Goal: Communication & Community: Answer question/provide support

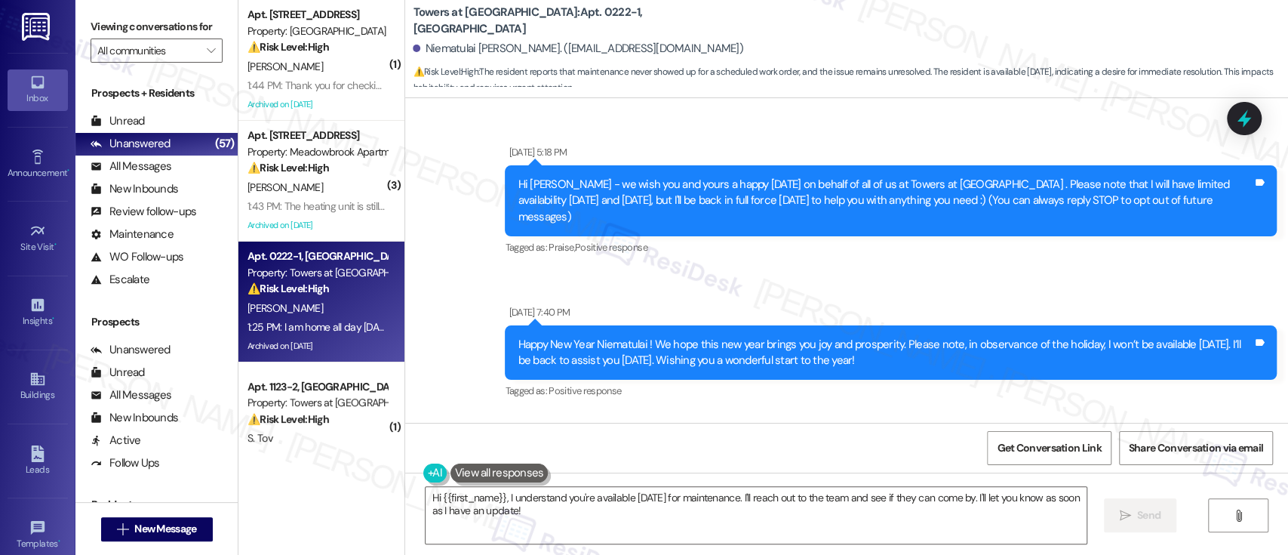
scroll to position [14596, 0]
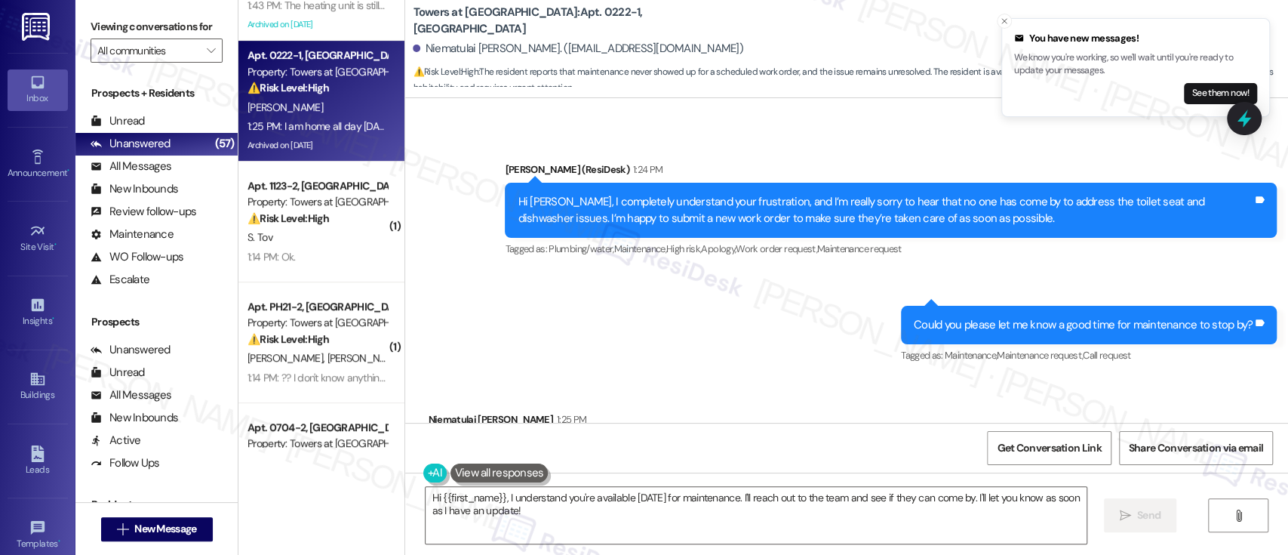
click at [665, 247] on div "Sent via SMS Emily (ResiDesk) 1:24 PM Hi Niematulai, I completely understand yo…" at bounding box center [846, 253] width 883 height 250
click at [767, 288] on div "Sent via SMS Emily (ResiDesk) 1:24 PM Hi Niematulai, I completely understand yo…" at bounding box center [846, 253] width 883 height 250
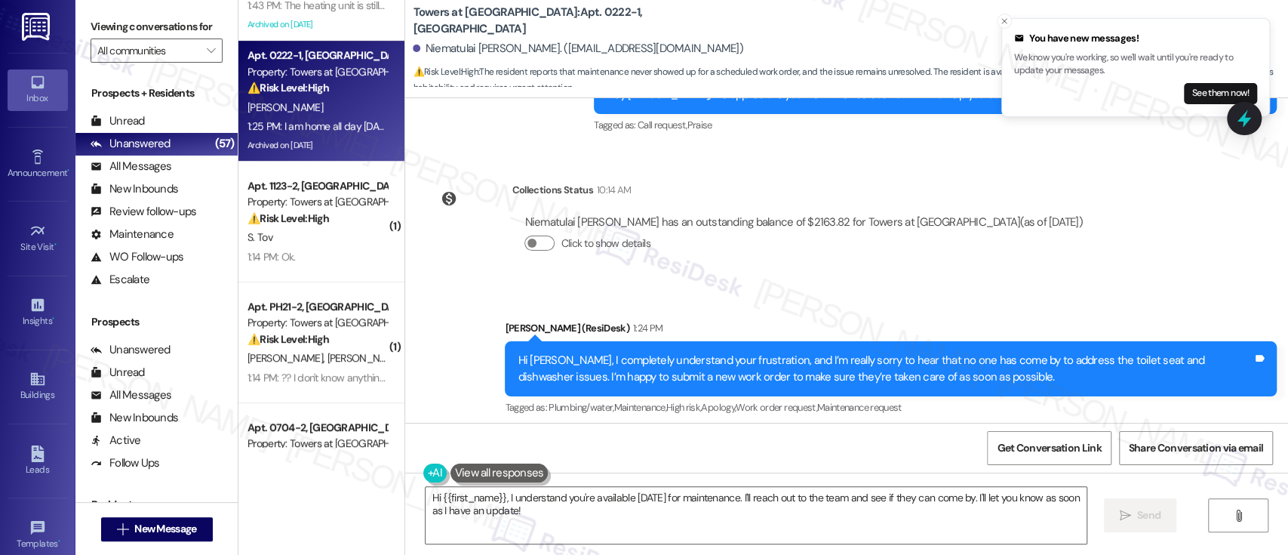
scroll to position [14395, 0]
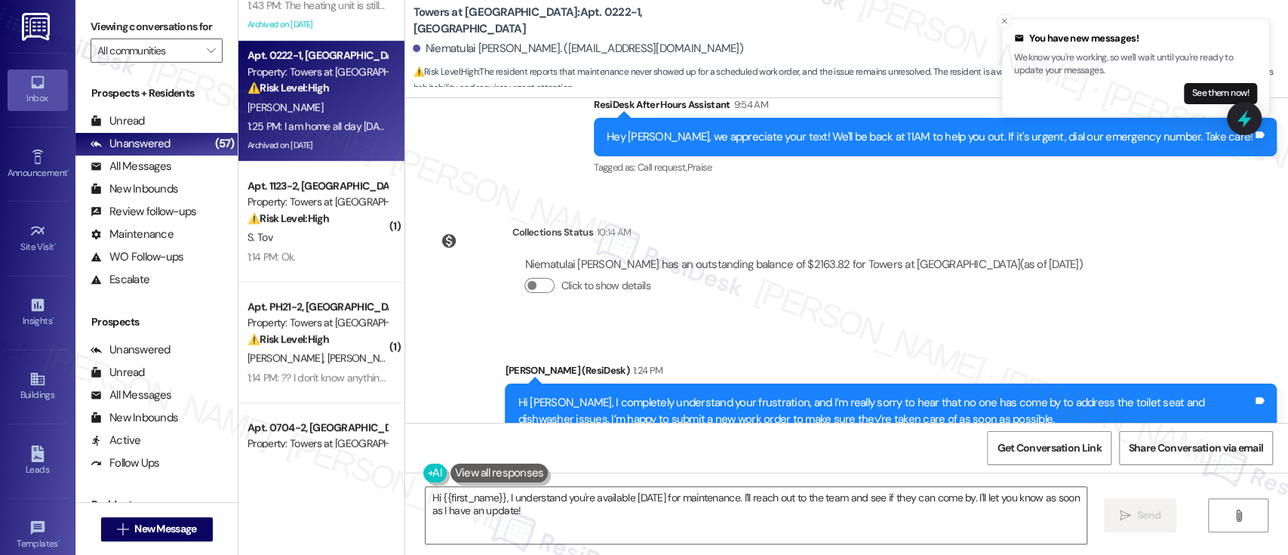
click at [942, 272] on div "Click to show details" at bounding box center [803, 288] width 558 height 33
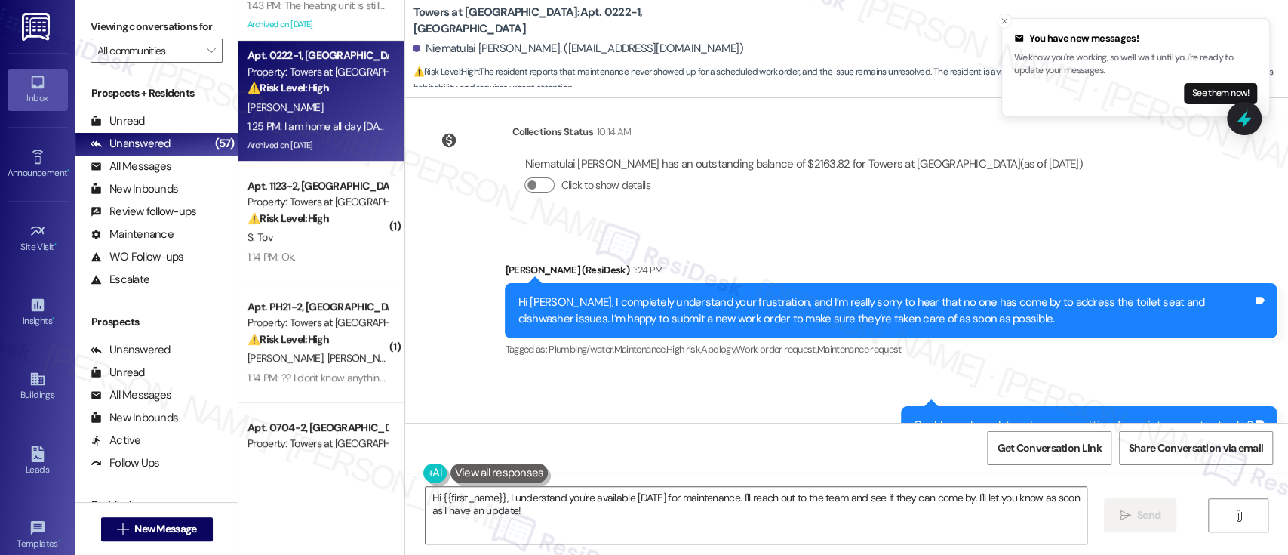
click at [681, 368] on div "Sent via SMS Emily (ResiDesk) 1:24 PM Hi Niematulai, I completely understand yo…" at bounding box center [846, 353] width 883 height 250
drag, startPoint x: 527, startPoint y: 23, endPoint x: 561, endPoint y: 18, distance: 34.4
click at [561, 18] on b "Towers at Wyncote: Apt. 0222-1, 8440 Limekiln Pike" at bounding box center [564, 21] width 302 height 32
copy b "0222-1"
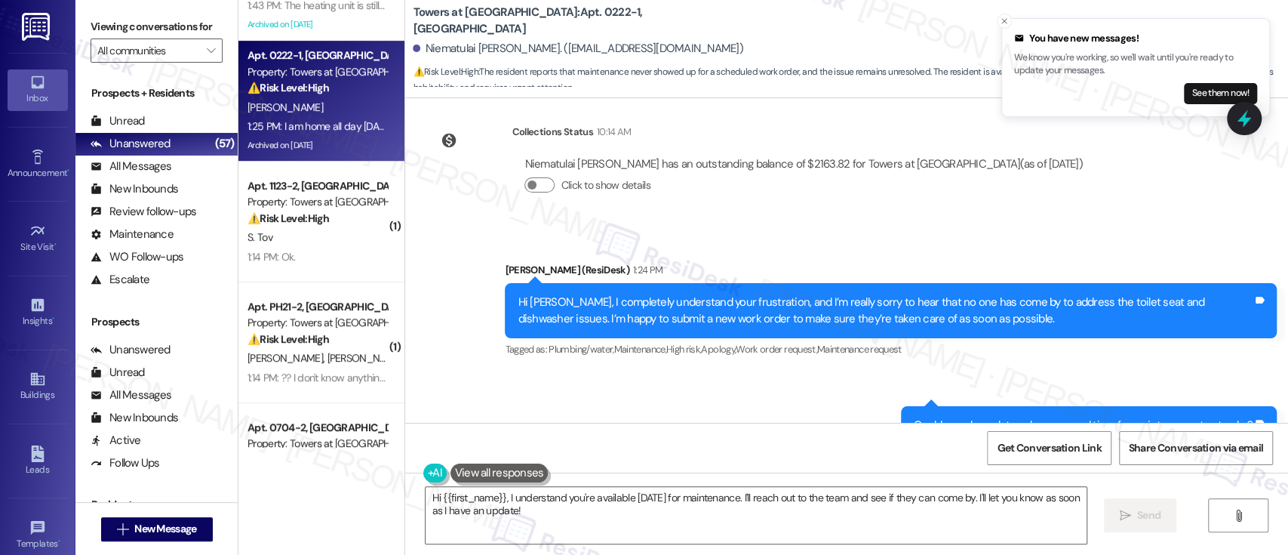
click at [693, 347] on div "Sent via SMS Emily (ResiDesk) 1:24 PM Hi Niematulai, I completely understand yo…" at bounding box center [846, 353] width 883 height 250
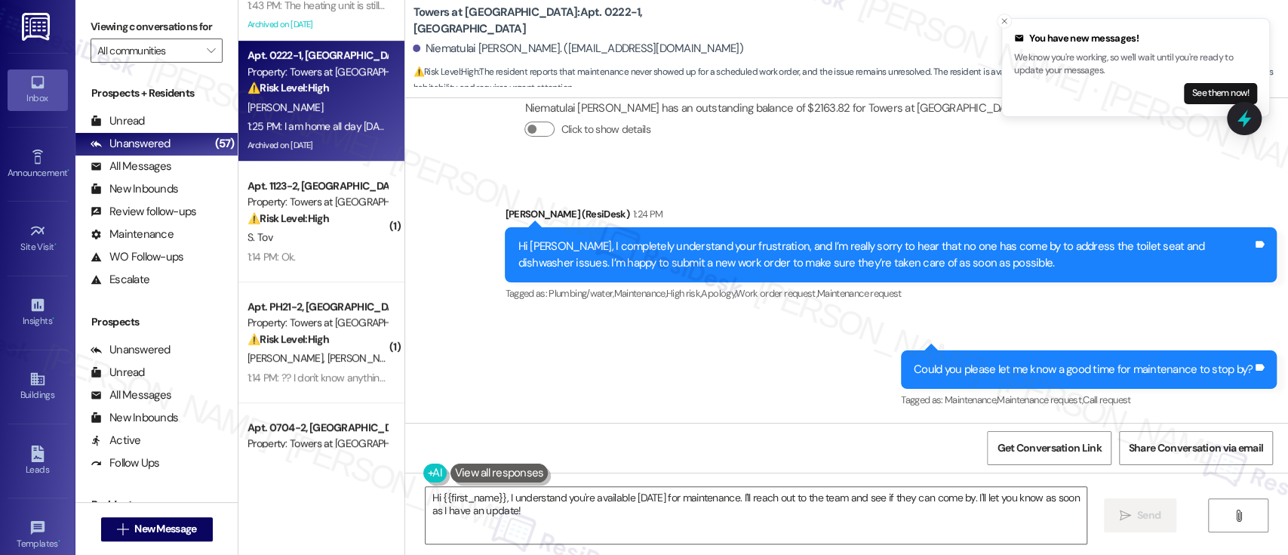
scroll to position [14596, 0]
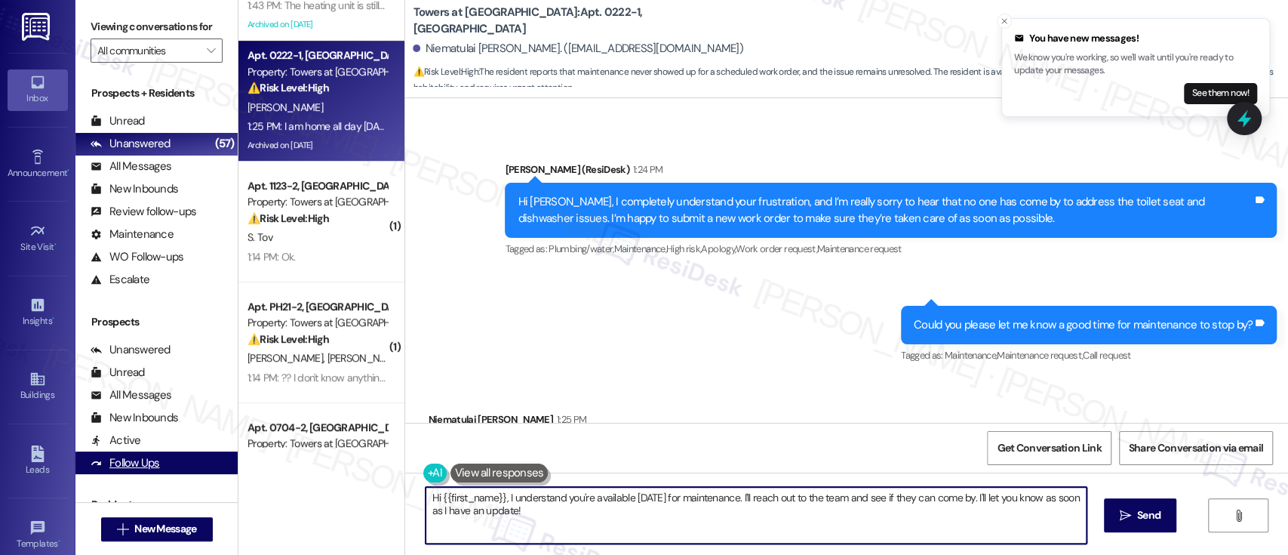
drag, startPoint x: 499, startPoint y: 497, endPoint x: 149, endPoint y: 459, distance: 352.1
click at [149, 459] on div "Viewing conversations for All communities  Prospects + Residents Unread (0) Un…" at bounding box center [681, 277] width 1212 height 555
drag, startPoint x: 653, startPoint y: 493, endPoint x: 1222, endPoint y: 490, distance: 569.6
click at [1222, 490] on div "I understand you're available today for maintenance. I'll reach out to the team…" at bounding box center [846, 528] width 883 height 113
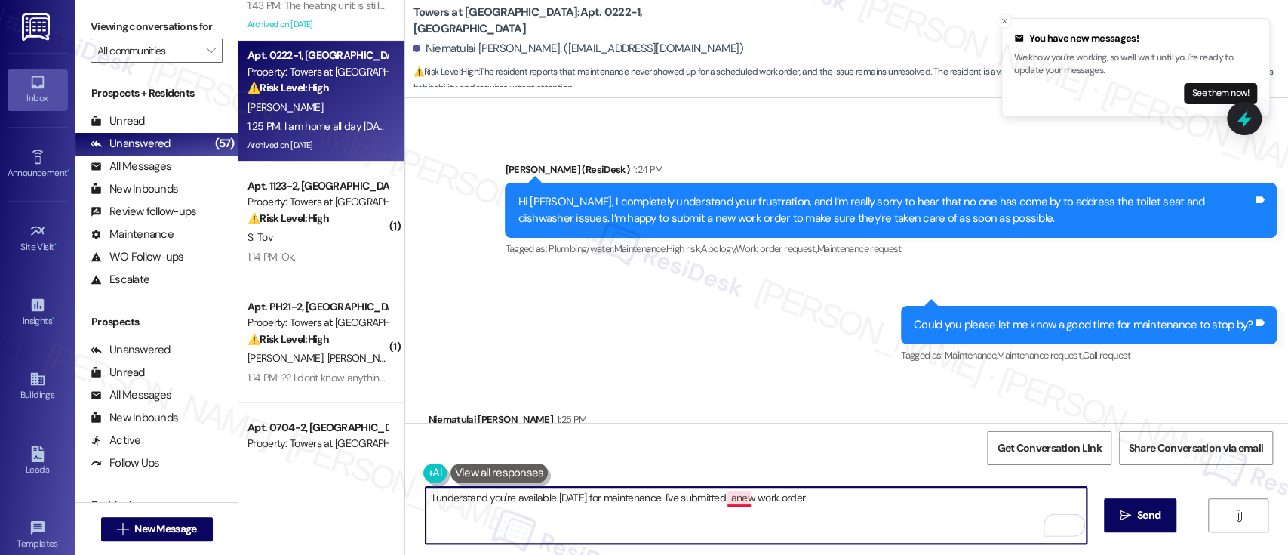
click at [728, 502] on textarea "I understand you're available today for maintenance. I've submitted anew work o…" at bounding box center [756, 515] width 660 height 57
click at [856, 496] on textarea "I understand you're available today for maintenance. I've submitted a new work …" at bounding box center [756, 515] width 660 height 57
click at [791, 495] on textarea "I understand you're available today for maintenance. I've submitted a new work …" at bounding box center [756, 515] width 660 height 57
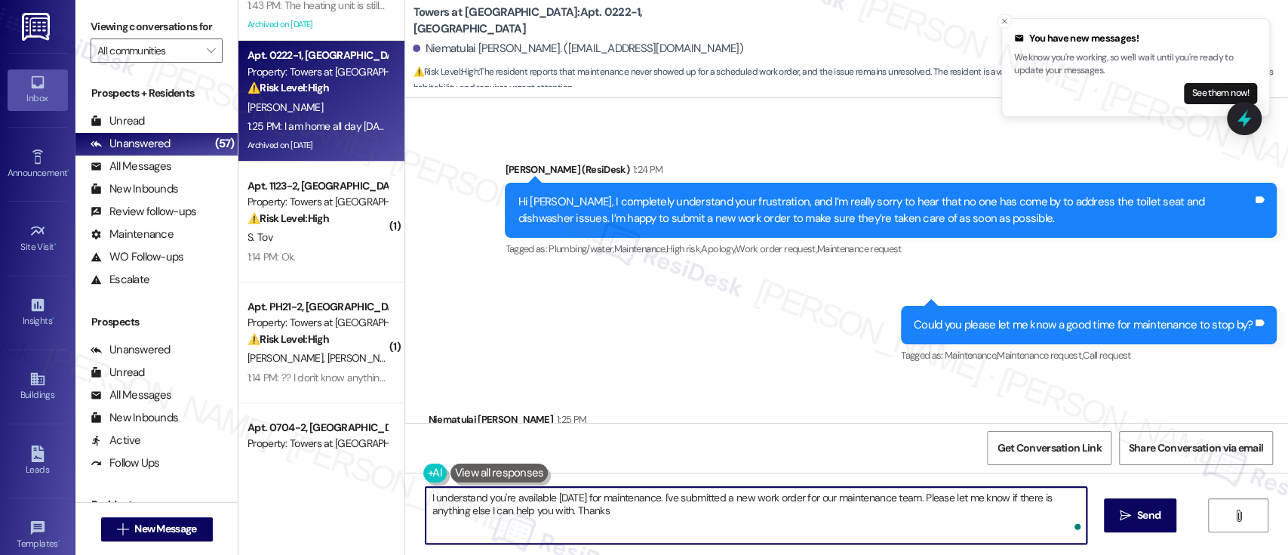
type textarea "I understand you're available today for maintenance. I've submitted a new work …"
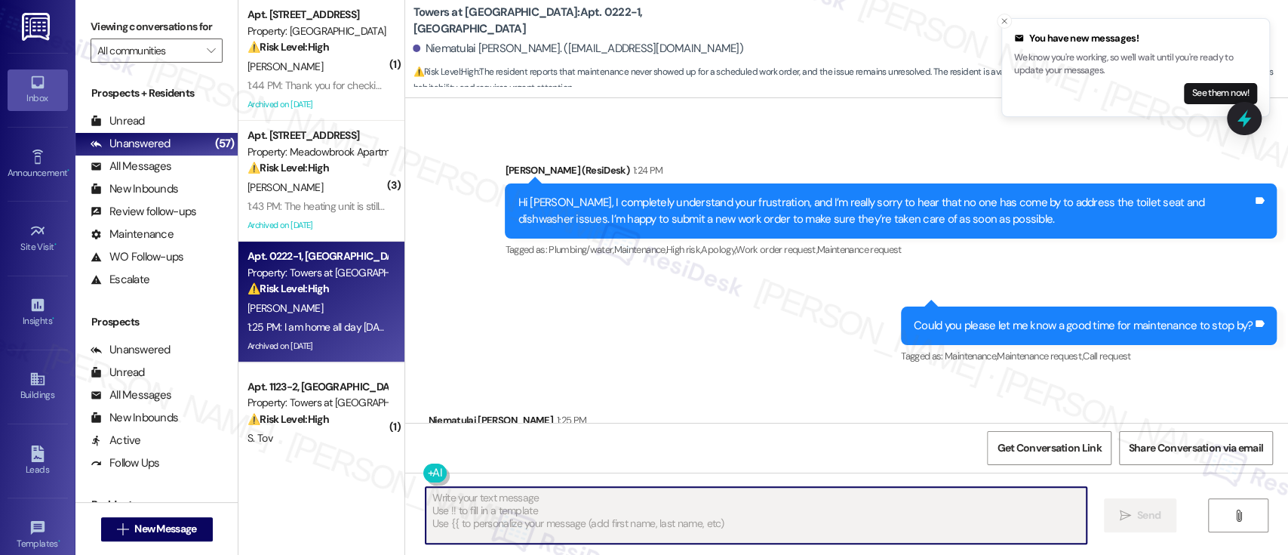
scroll to position [0, 0]
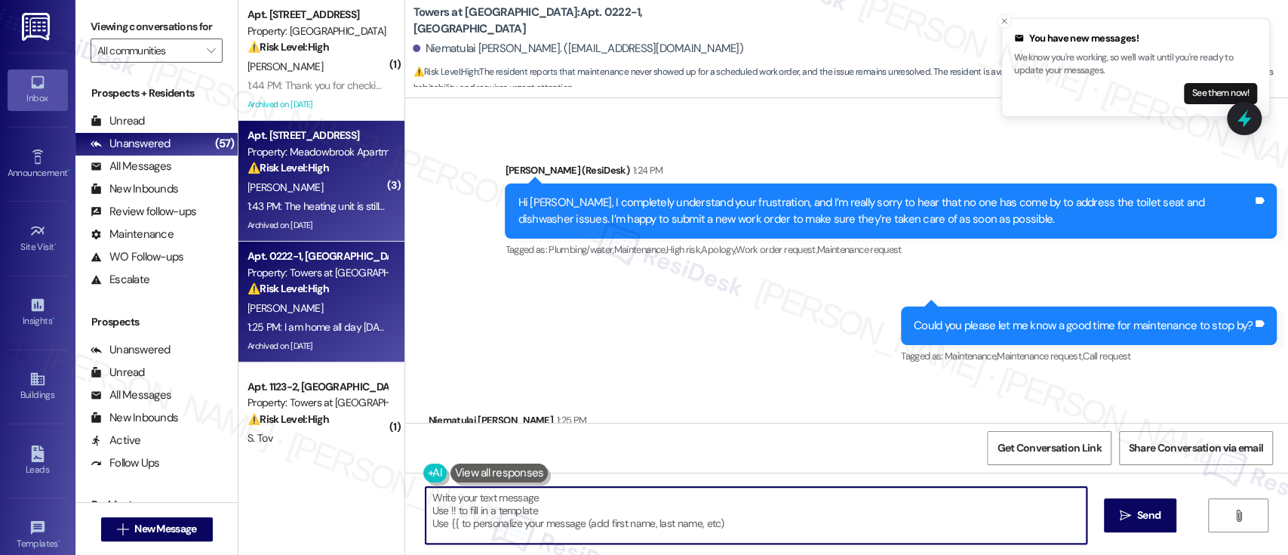
click at [291, 185] on div "[PERSON_NAME]" at bounding box center [317, 187] width 143 height 19
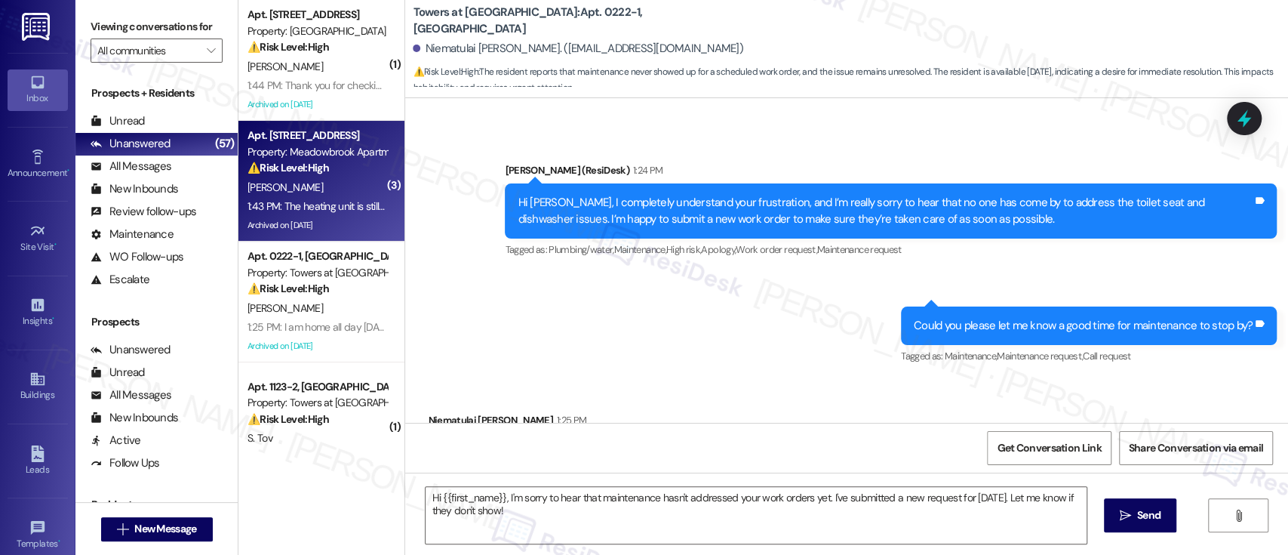
type textarea "Fetching suggested responses. Please feel free to read through the conversation…"
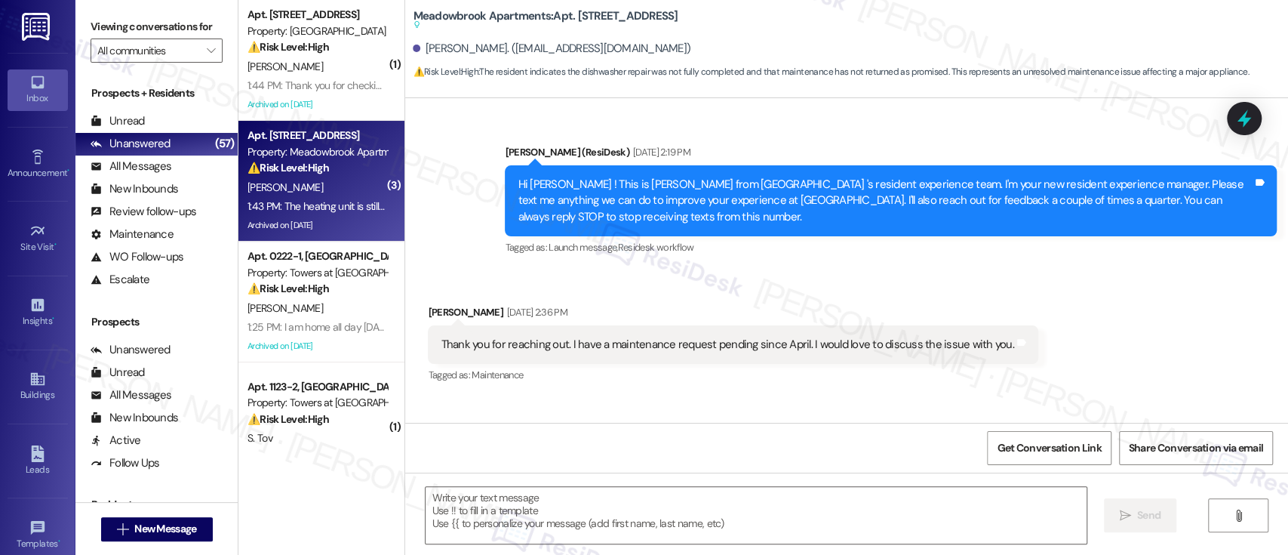
scroll to position [17577, 0]
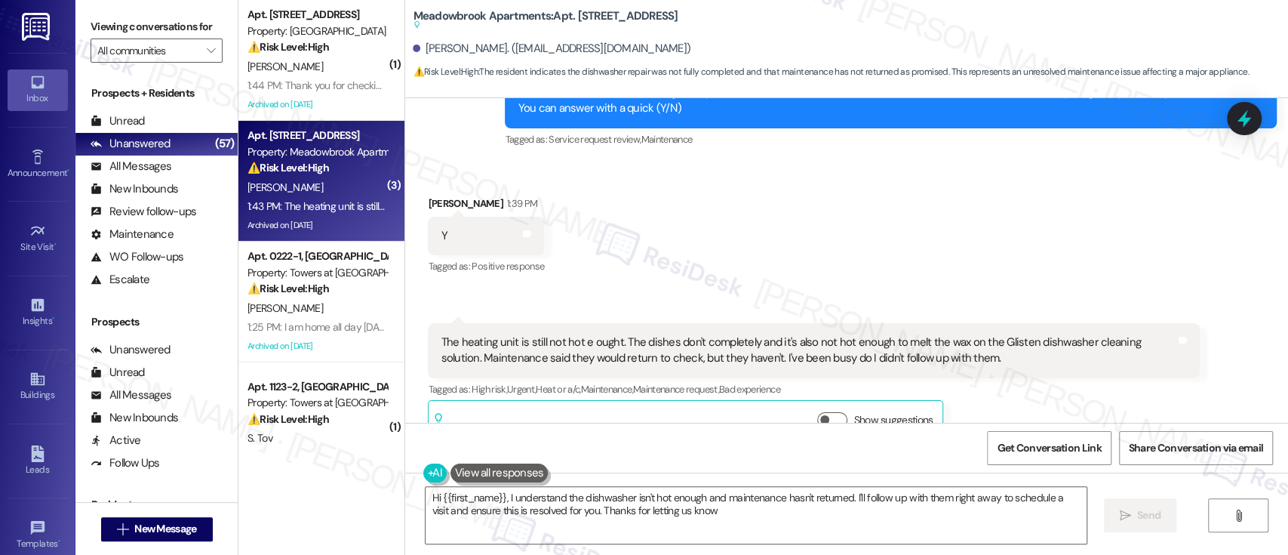
type textarea "Hi {{first_name}}, I understand the dishwasher isn't hot enough and maintenance…"
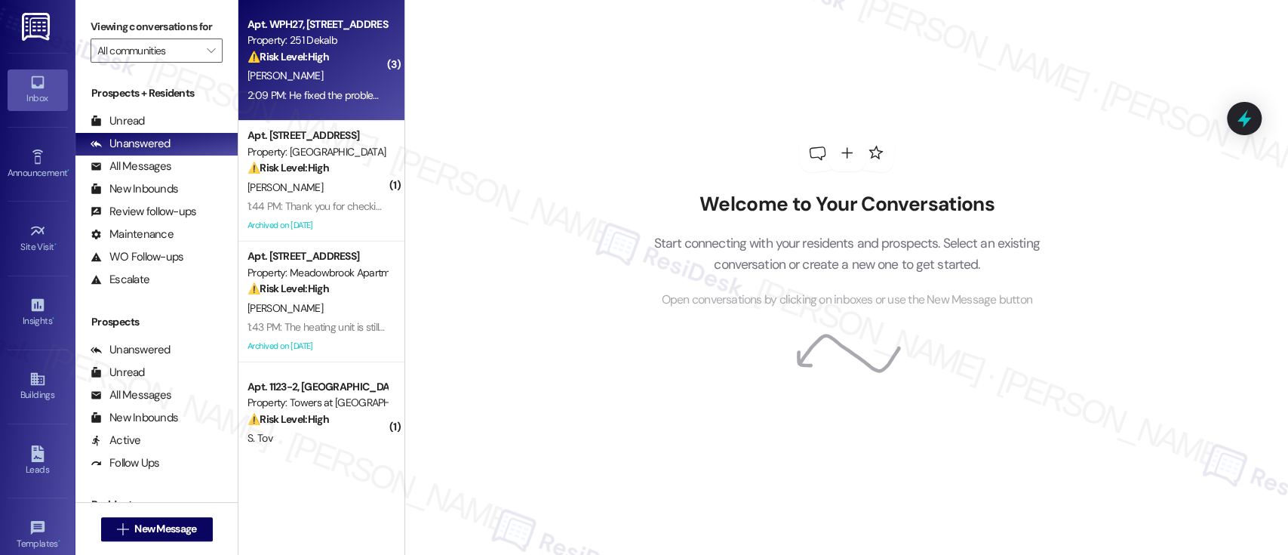
click at [349, 66] on div "[PERSON_NAME]" at bounding box center [317, 75] width 143 height 19
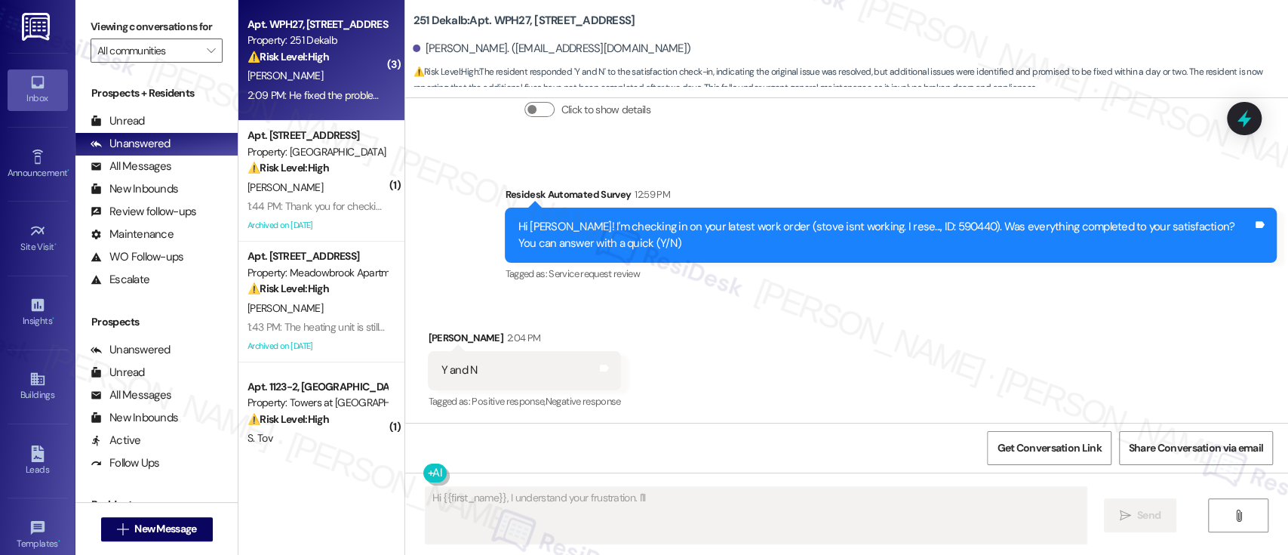
scroll to position [1592, 0]
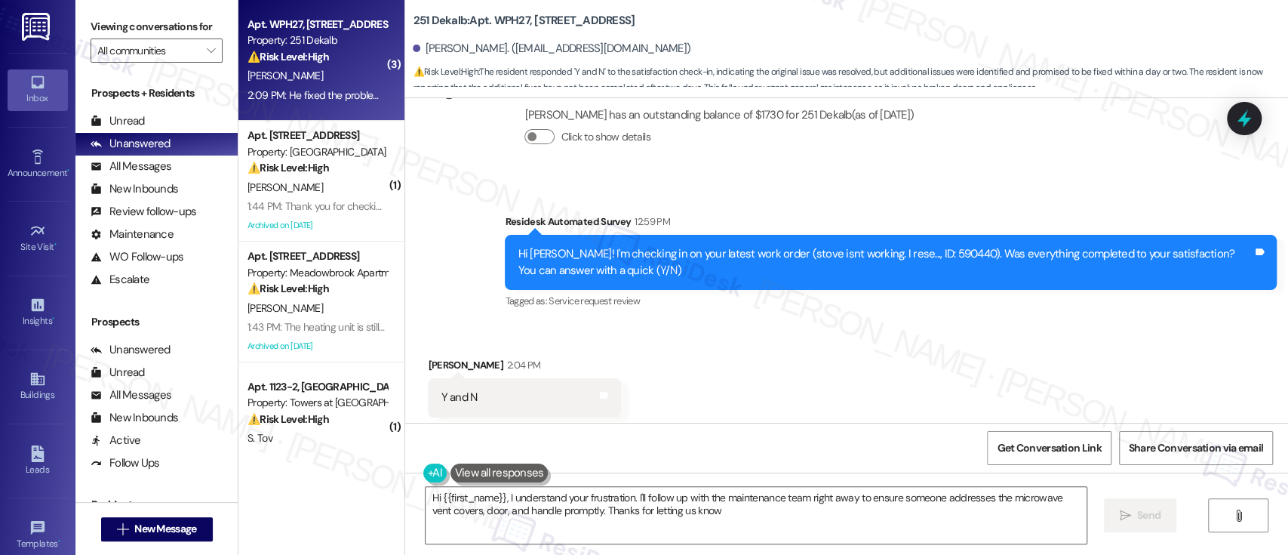
type textarea "Hi {{first_name}}, I understand your frustration. I'll follow up with the maint…"
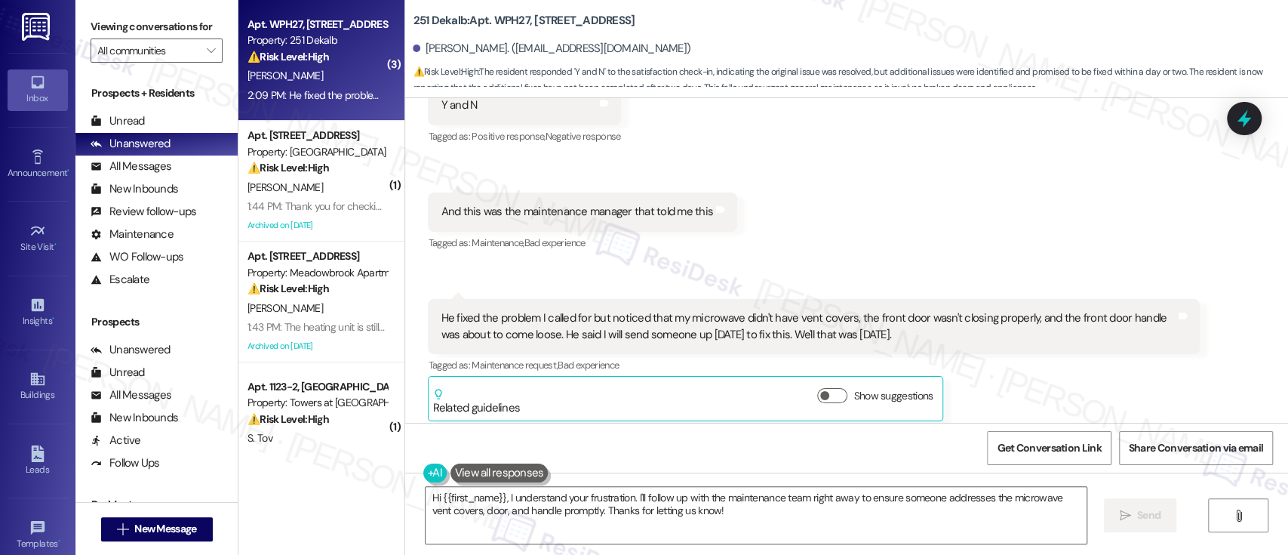
scroll to position [1894, 0]
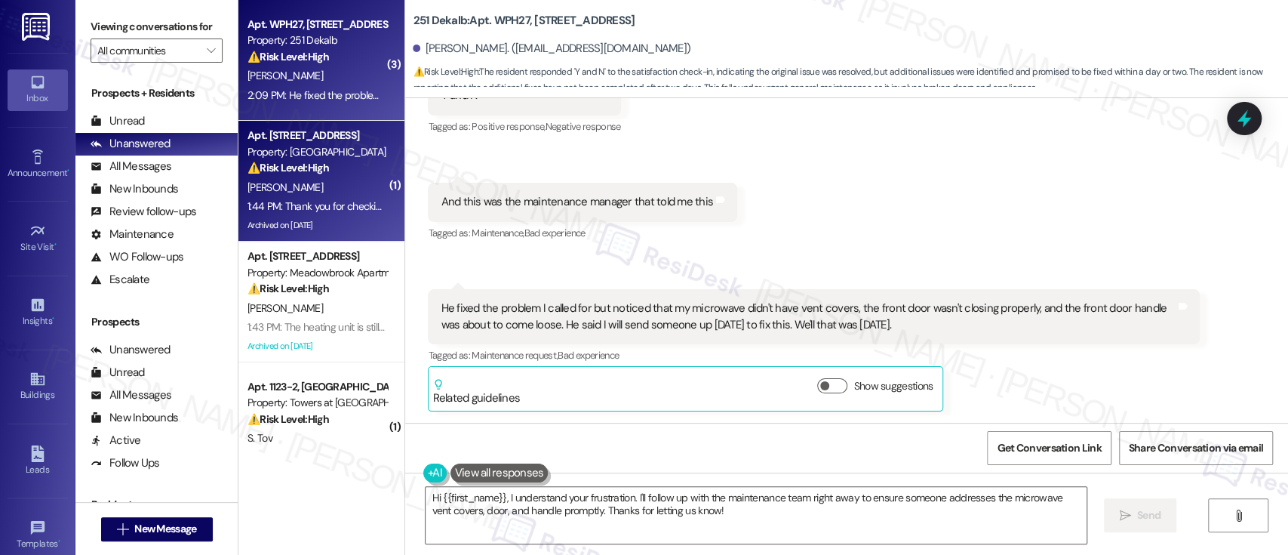
click at [293, 208] on div "1:44 PM: Thank you for checking in on me and no and I am so done with them firs…" at bounding box center [797, 206] width 1100 height 14
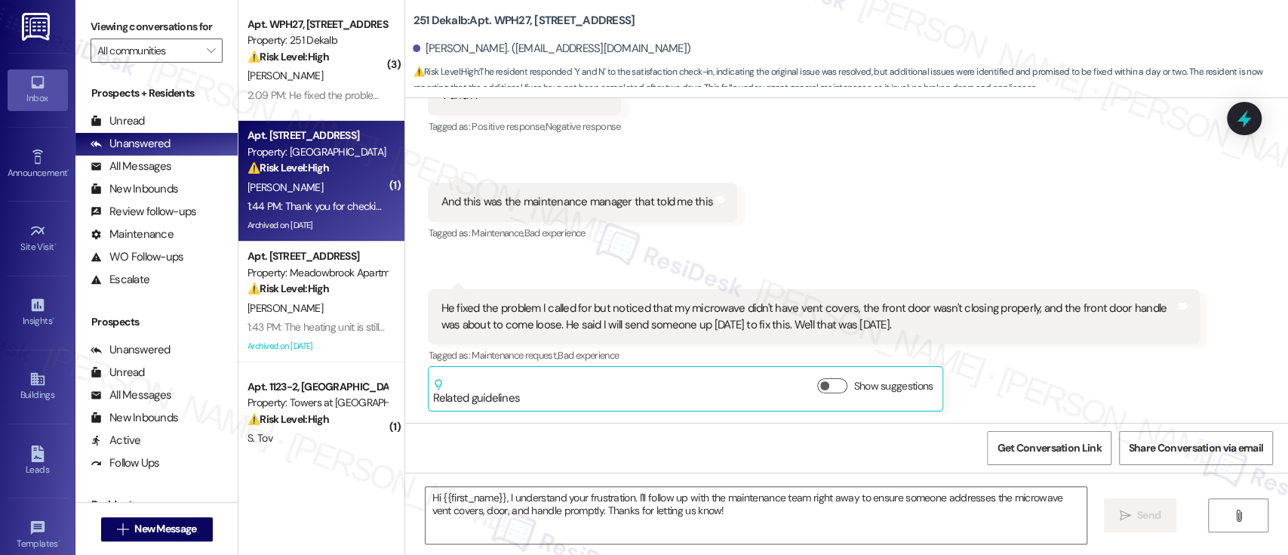
type textarea "Fetching suggested responses. Please feel free to read through the conversation…"
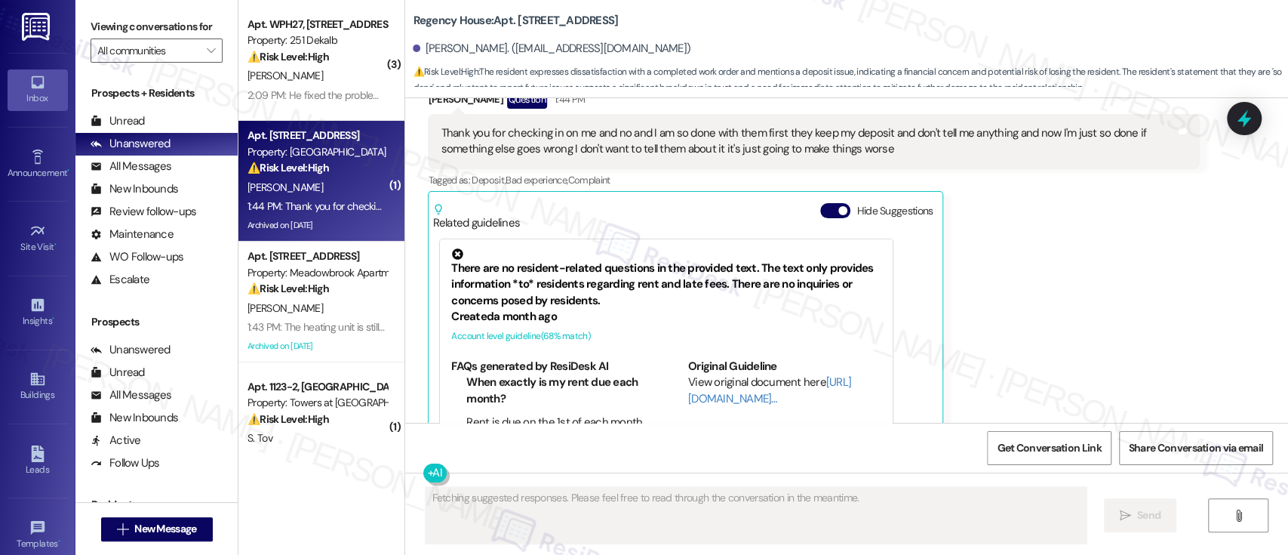
scroll to position [12622, 0]
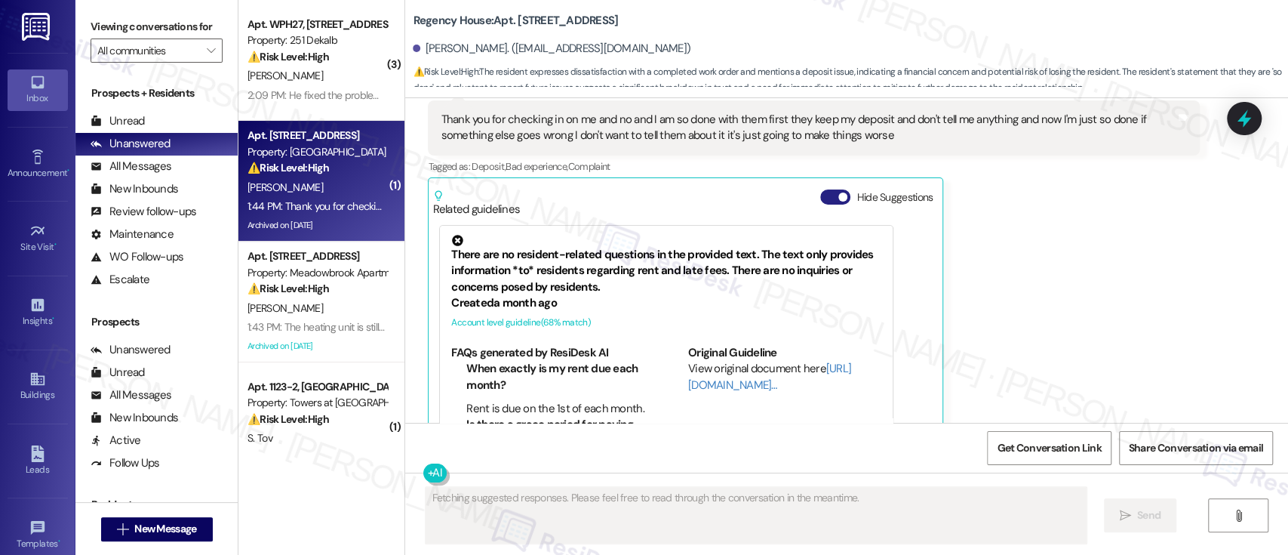
click at [838, 192] on span "button" at bounding box center [842, 196] width 9 height 9
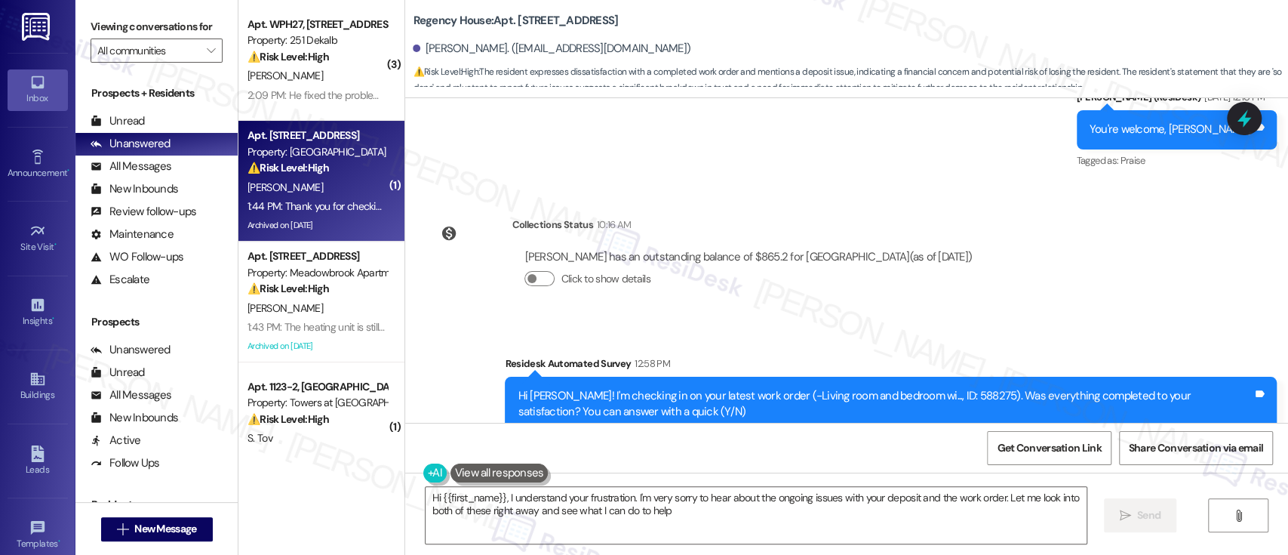
type textarea "Hi {{first_name}}, I understand your frustration. I'm very sorry to hear about …"
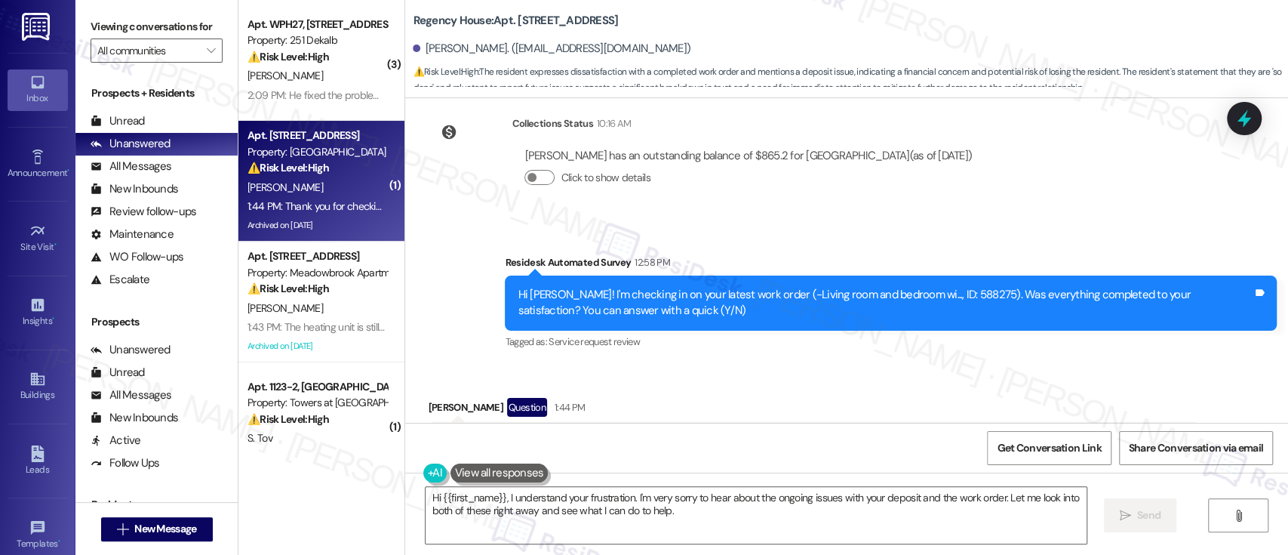
scroll to position [12401, 0]
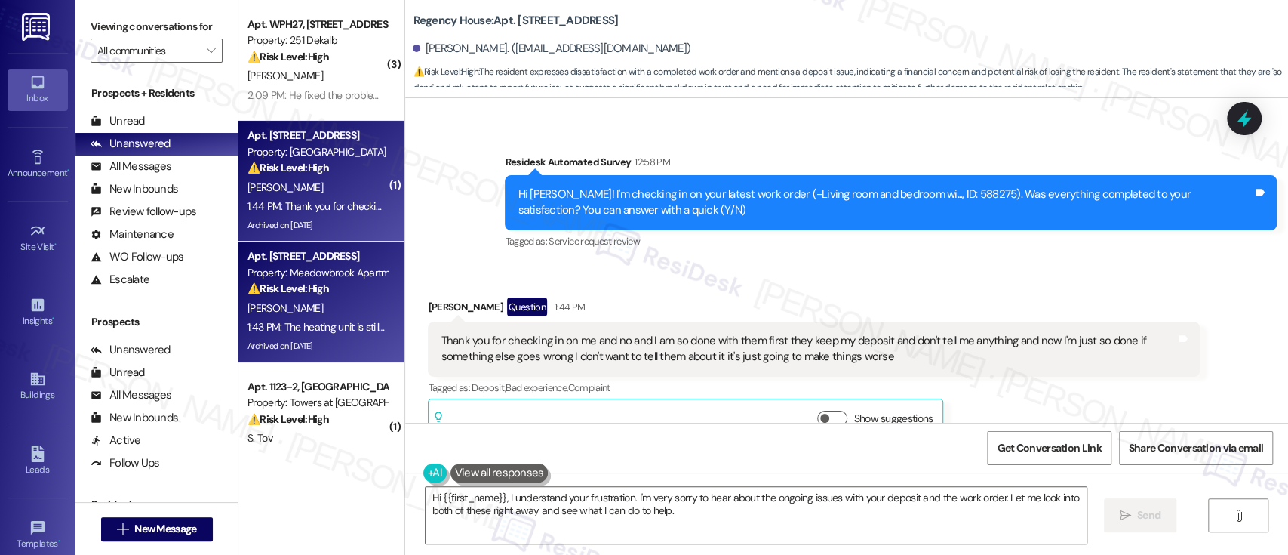
click at [312, 307] on div "[PERSON_NAME]" at bounding box center [317, 308] width 143 height 19
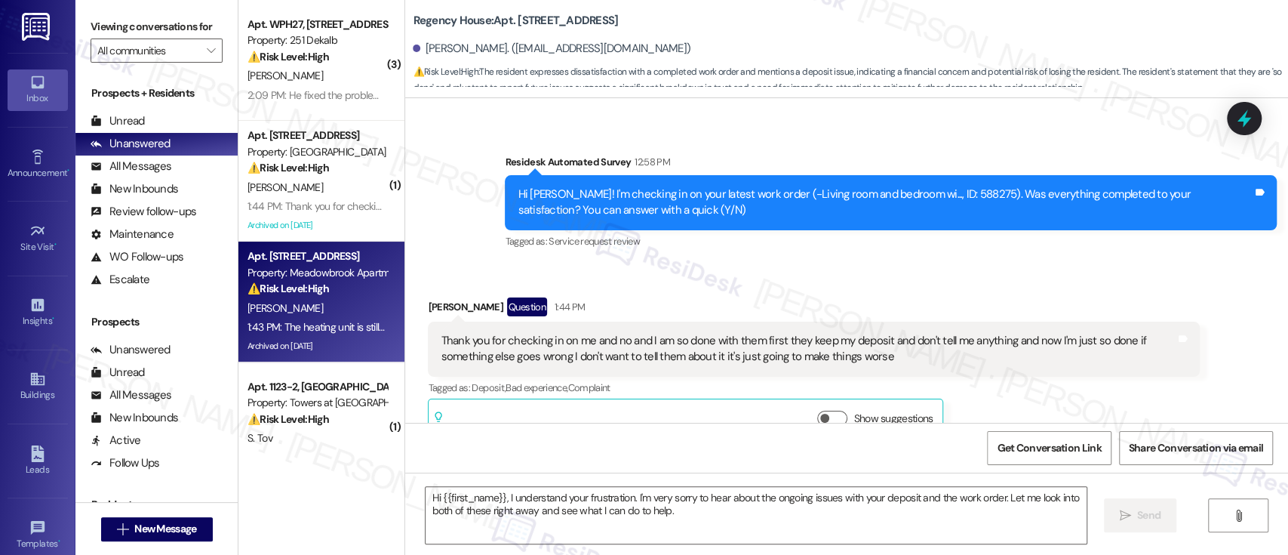
type textarea "Fetching suggested responses. Please feel free to read through the conversation…"
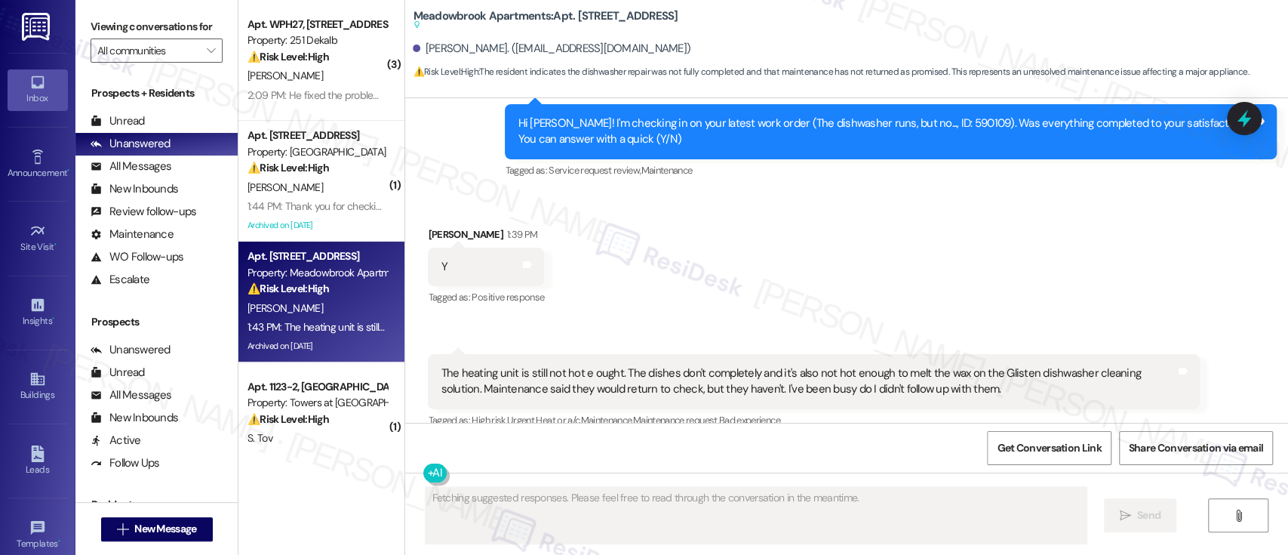
scroll to position [17577, 0]
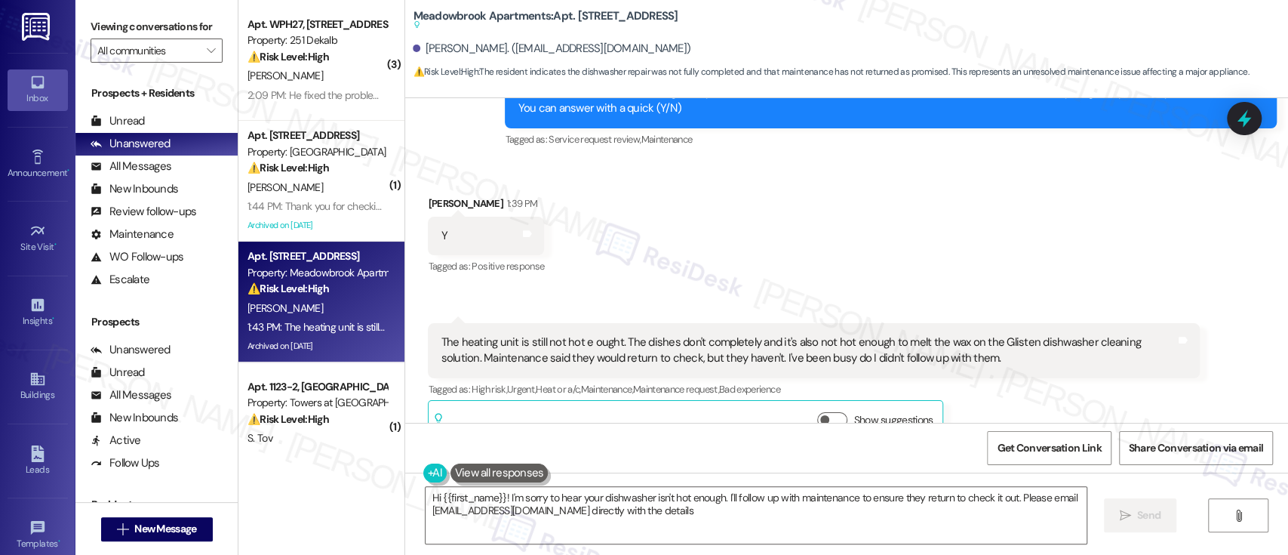
type textarea "Hi {{first_name}}! I'm sorry to hear your dishwasher isn't hot enough. I'll fol…"
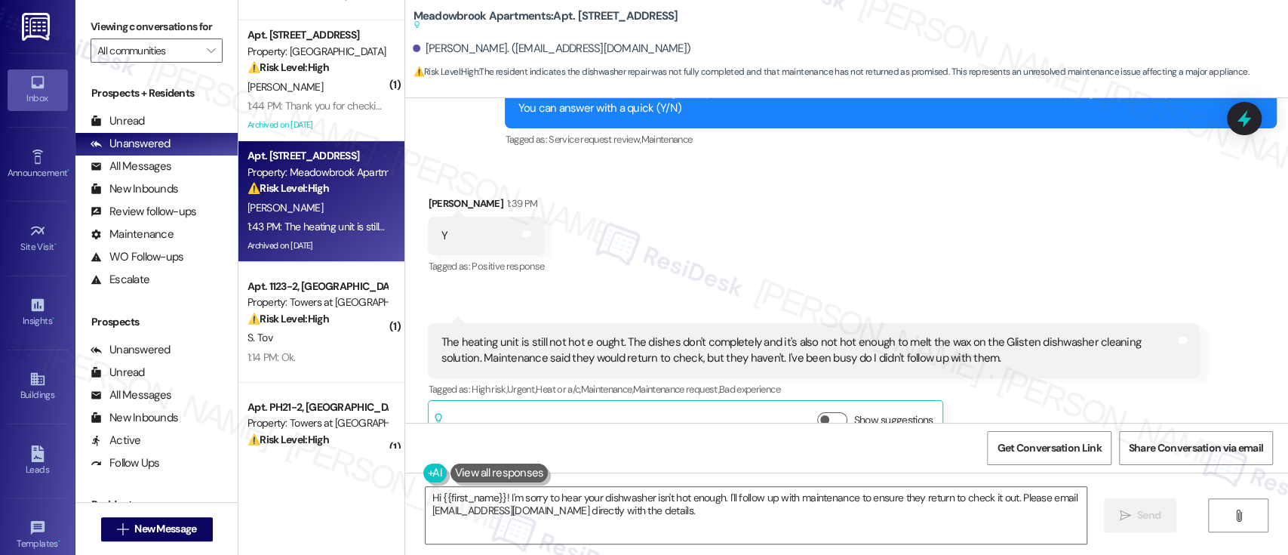
scroll to position [201, 0]
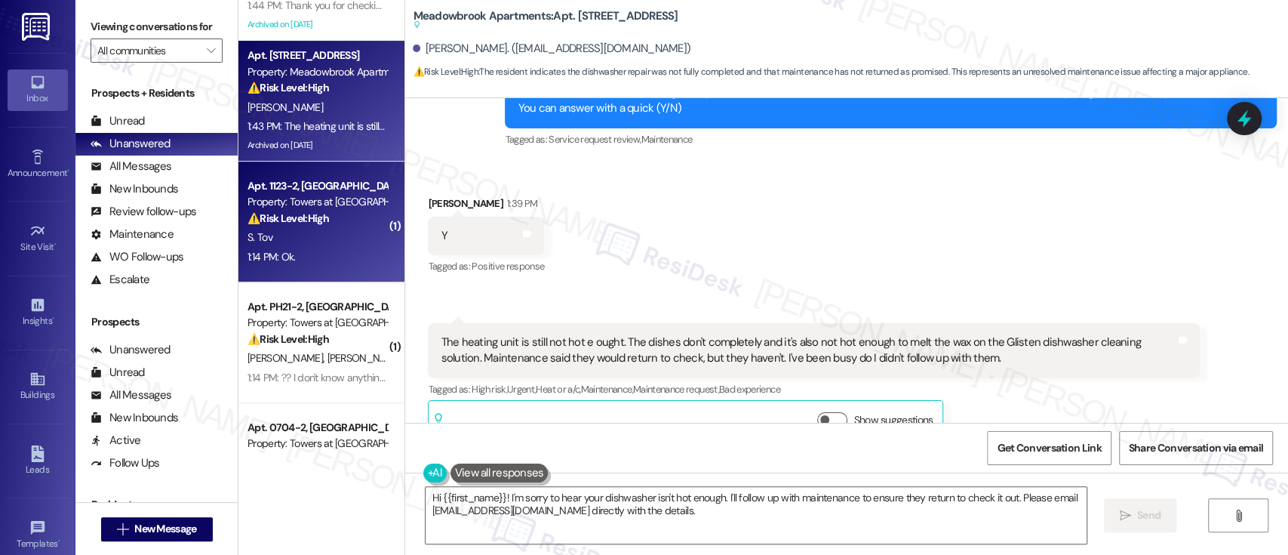
click at [332, 200] on div "Property: Towers at [GEOGRAPHIC_DATA]" at bounding box center [317, 202] width 140 height 16
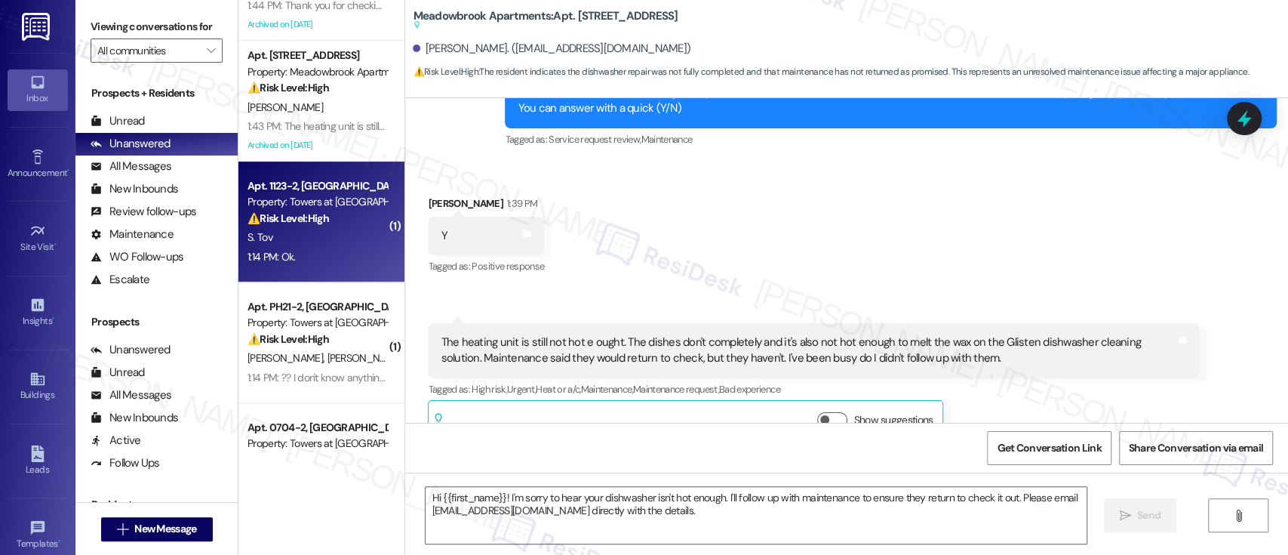
type textarea "Fetching suggested responses. Please feel free to read through the conversation…"
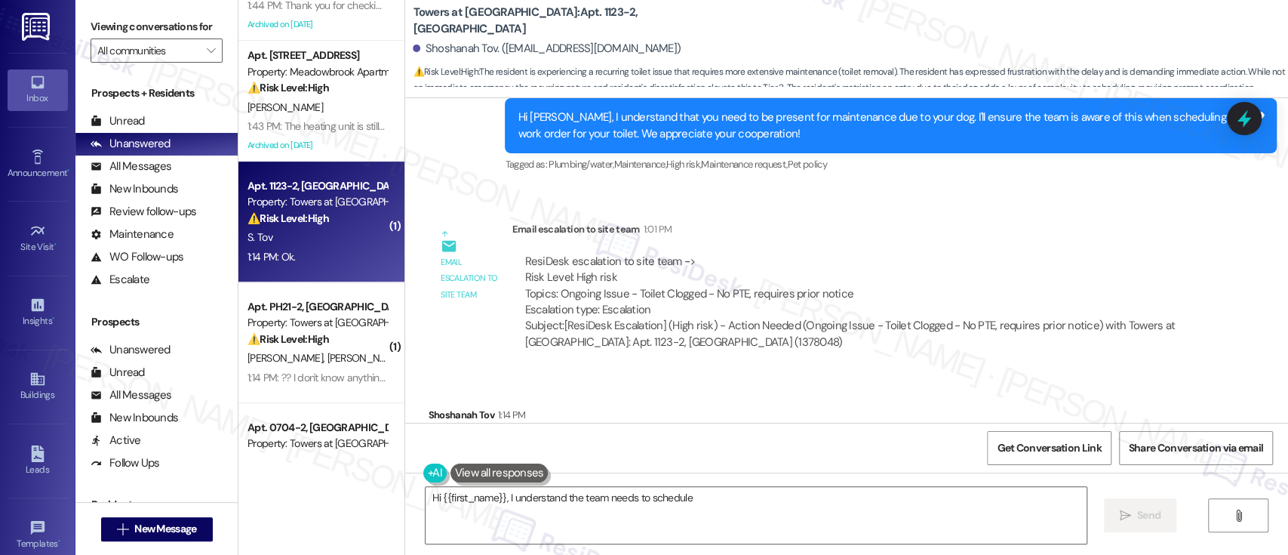
scroll to position [17402, 0]
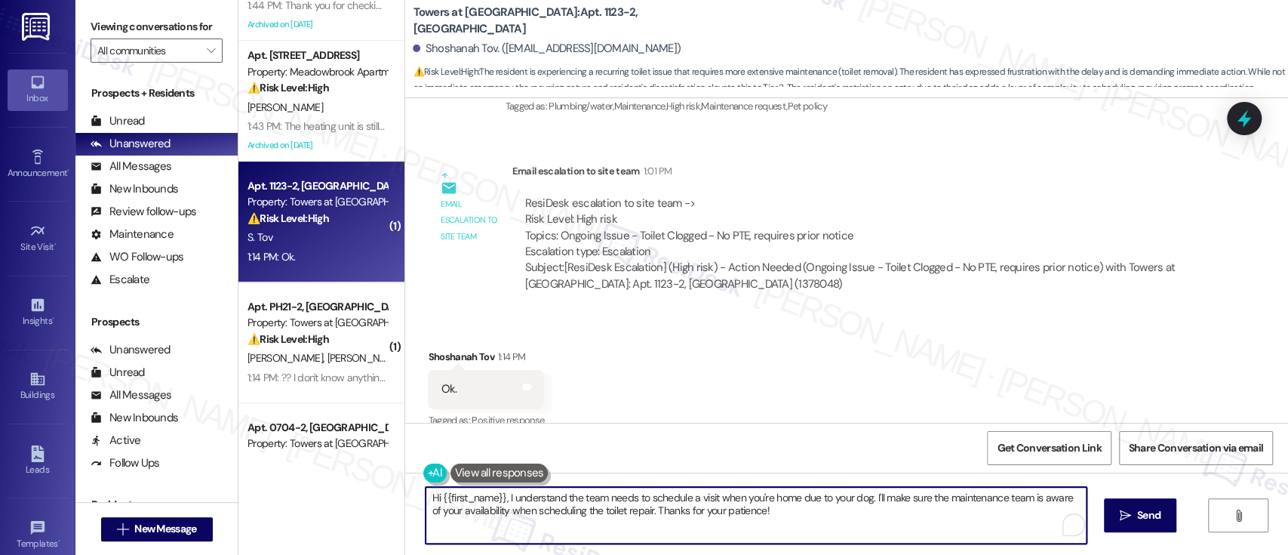
drag, startPoint x: 634, startPoint y: 512, endPoint x: 405, endPoint y: 452, distance: 236.2
click at [405, 452] on div "Lease started Mar 23, 2025 at 8:00 PM Survey, sent via SMS Residesk Automated S…" at bounding box center [846, 375] width 883 height 555
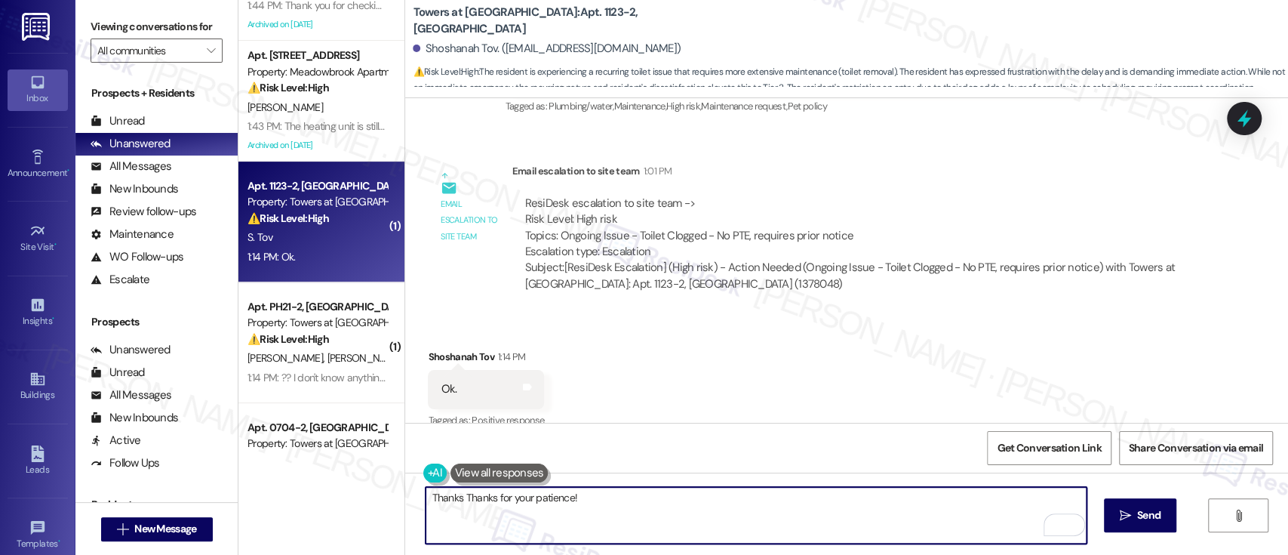
type textarea "Thanks for your patience!"
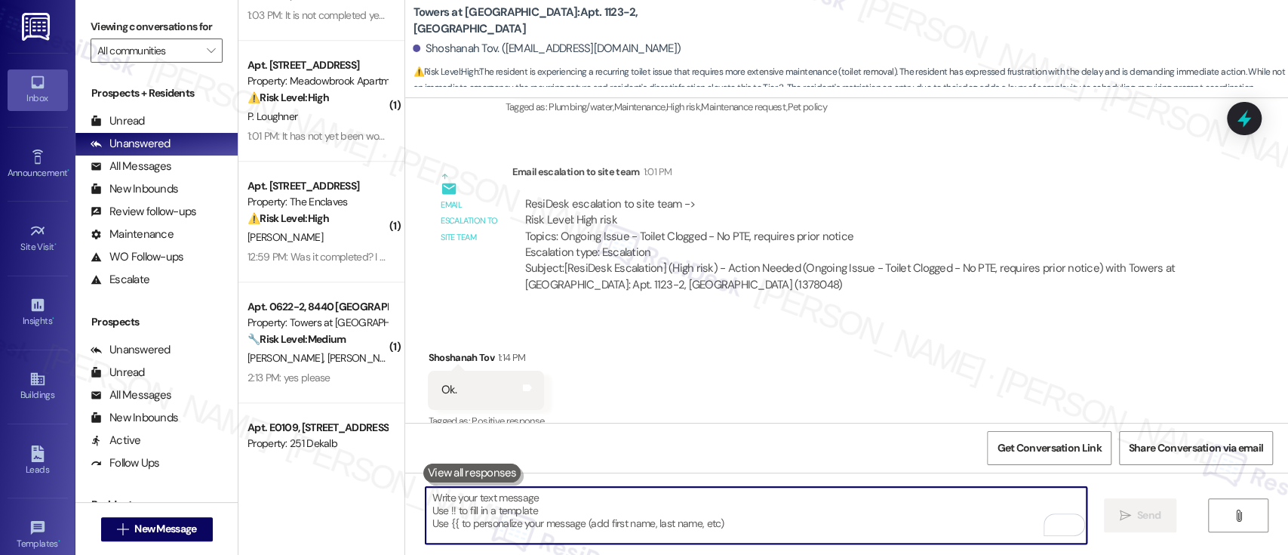
scroll to position [704, 0]
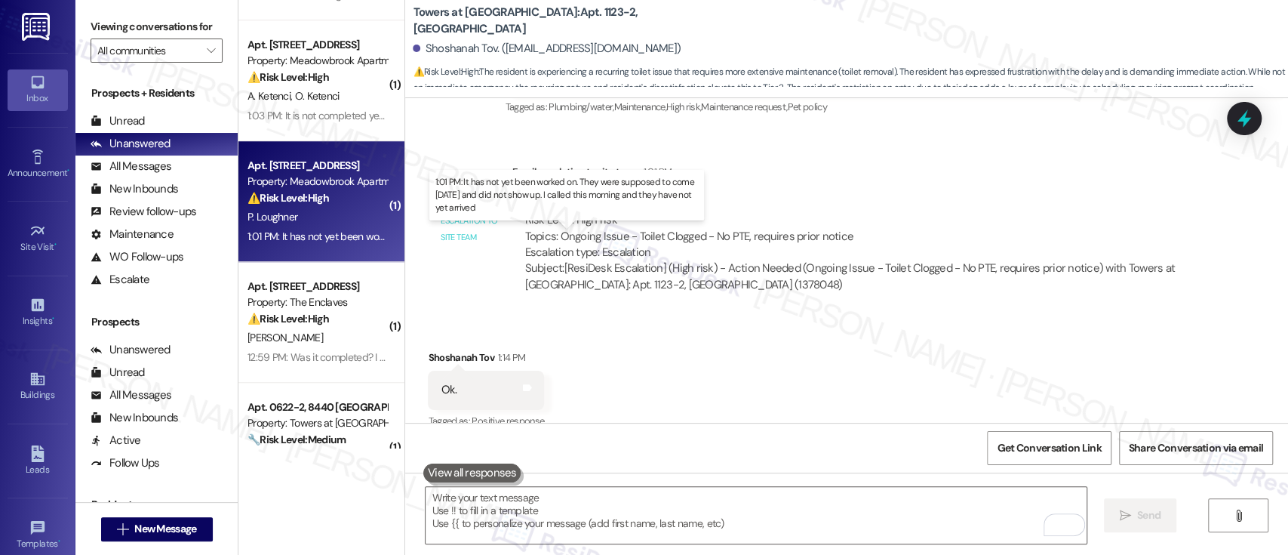
click at [314, 237] on div "1:01 PM: It has not yet been worked on. They were supposed to come yesterday an…" at bounding box center [570, 236] width 647 height 14
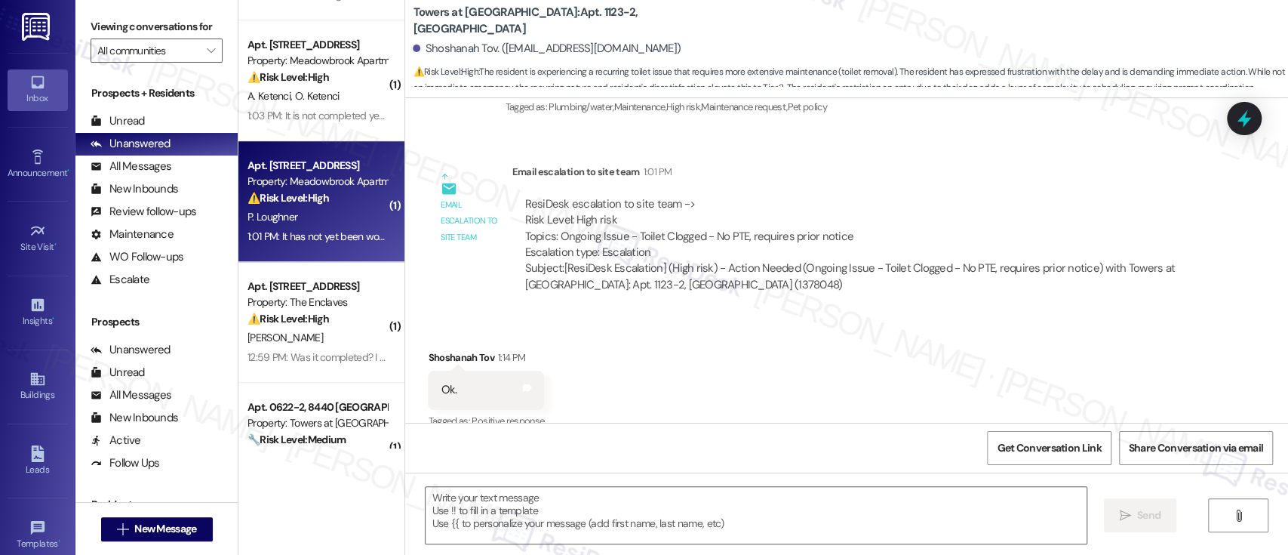
type textarea "Fetching suggested responses. Please feel free to read through the conversation…"
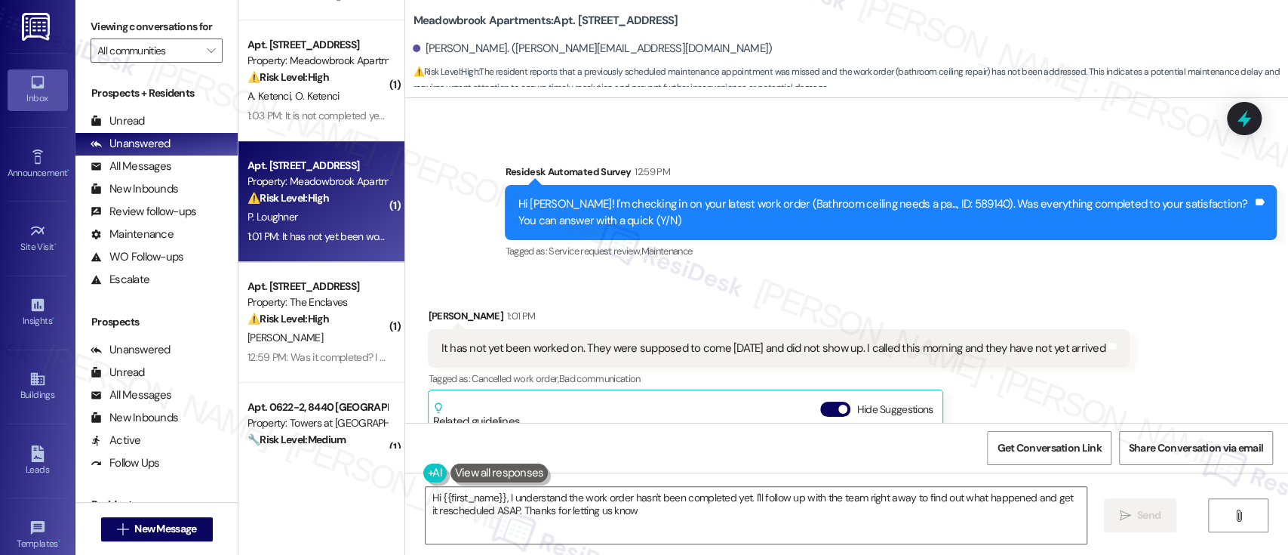
type textarea "Hi {{first_name}}, I understand the work order hasn't been completed yet. I'll …"
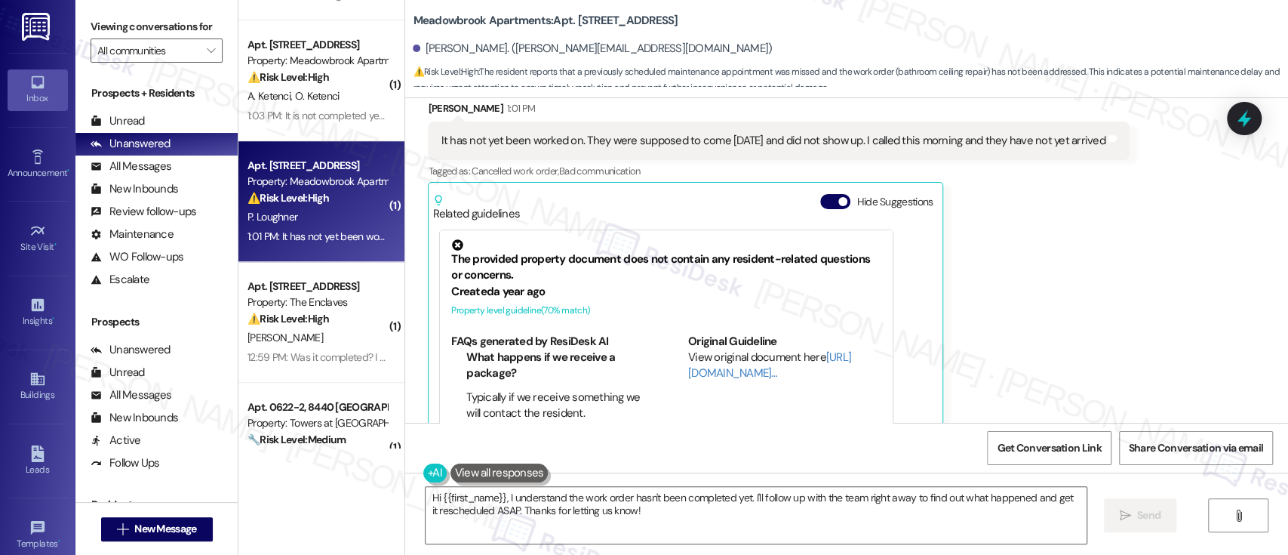
scroll to position [2089, 0]
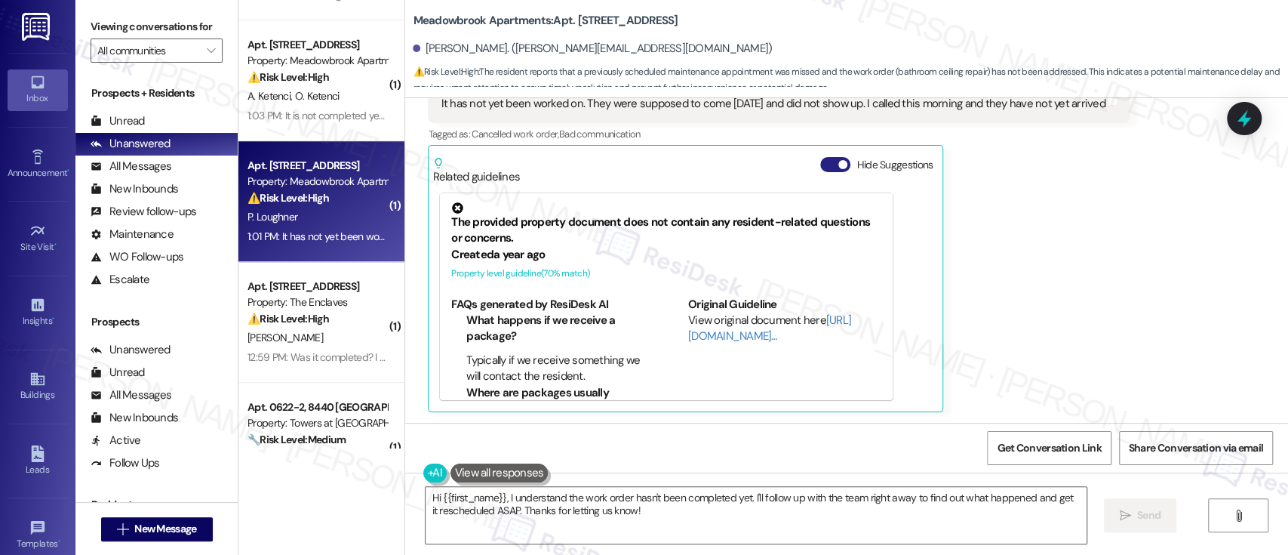
click at [820, 167] on button "Hide Suggestions" at bounding box center [835, 164] width 30 height 15
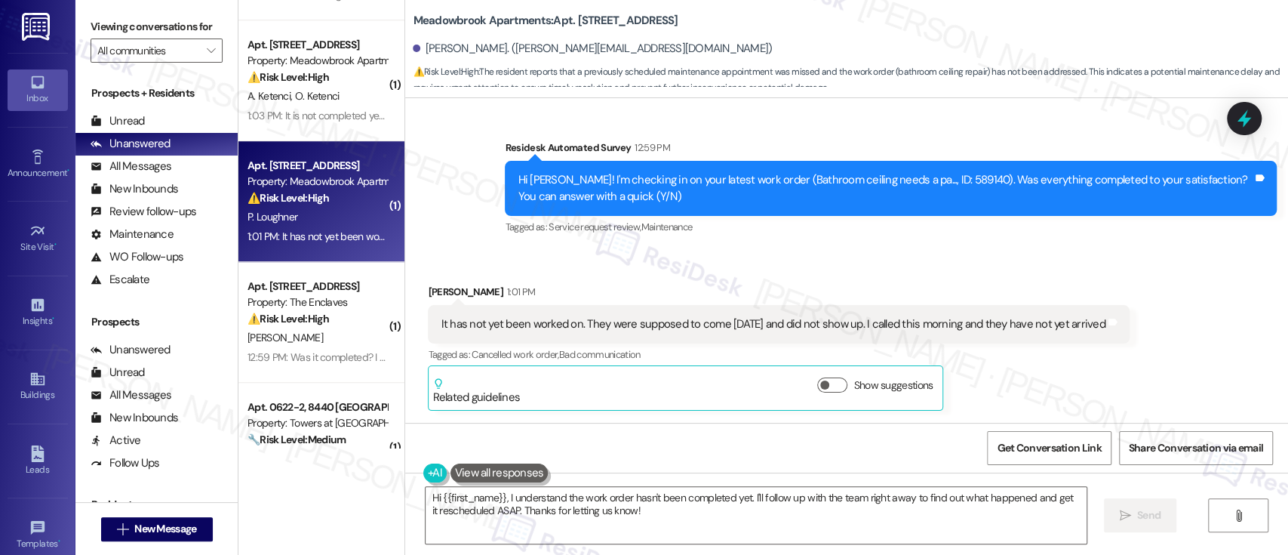
click at [917, 183] on div "Hi Pamela! I'm checking in on your latest work order (Bathroom ceiling needs a …" at bounding box center [885, 188] width 735 height 32
copy div "589140"
click at [652, 522] on textarea "Hi {{first_name}}, I understand the work order hasn't been completed yet. I'll …" at bounding box center [756, 515] width 660 height 57
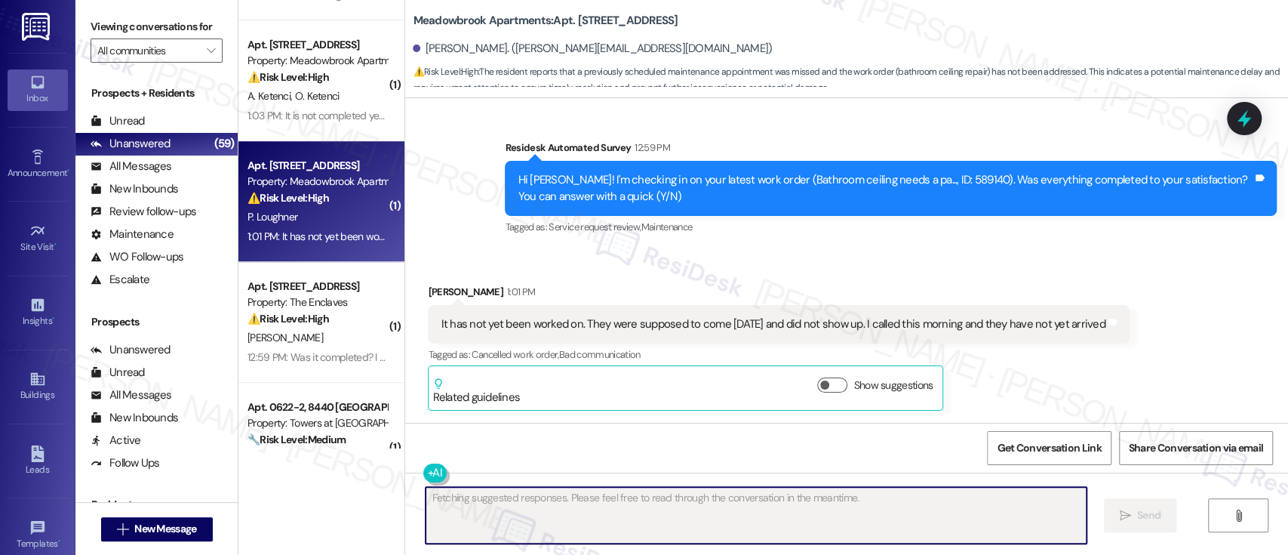
scroll to position [1868, 0]
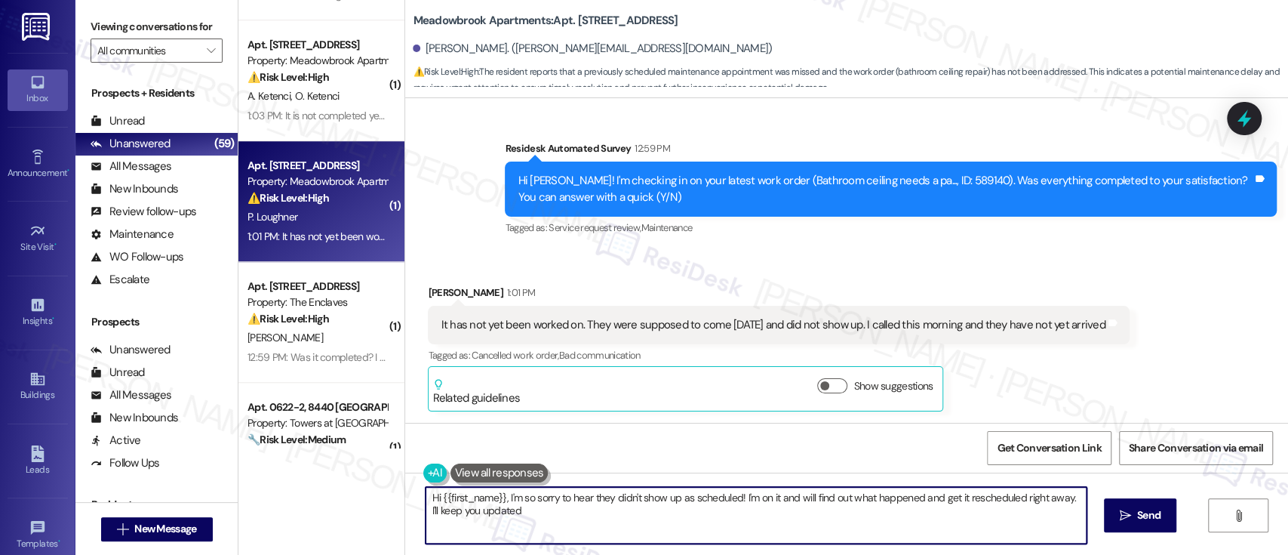
type textarea "Hi {{first_name}}, I'm so sorry to hear they didn't show up as scheduled! I'm o…"
click at [792, 261] on div "Received via SMS Pamela Loughner 1:01 PM It has not yet been worked on. They we…" at bounding box center [846, 336] width 883 height 172
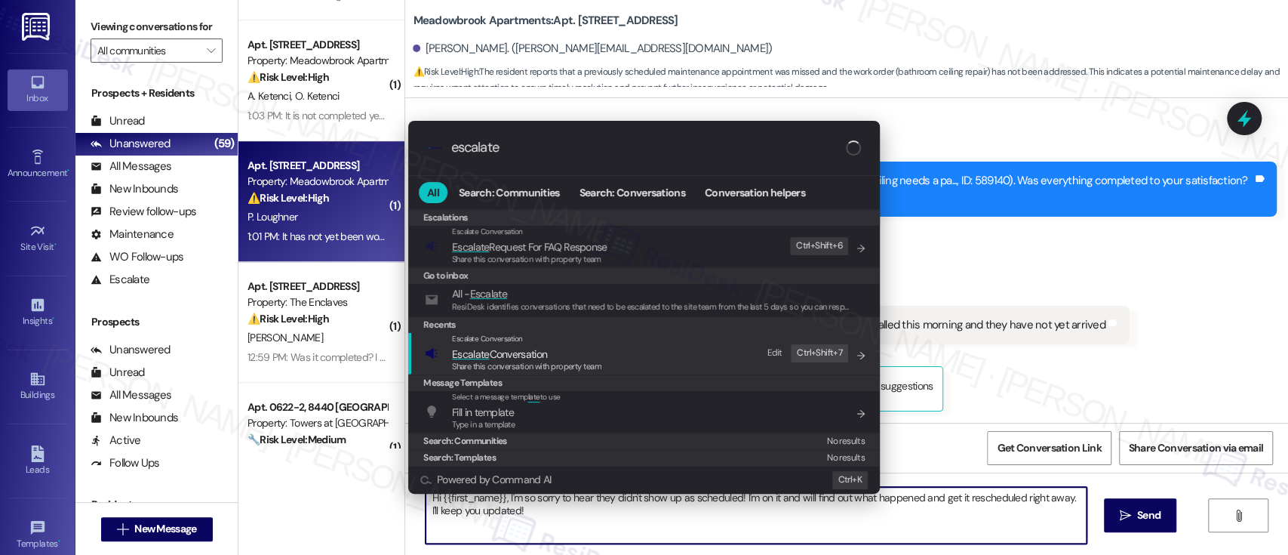
type input "escalate"
click at [587, 354] on span "Escalate Conversation" at bounding box center [526, 354] width 149 height 17
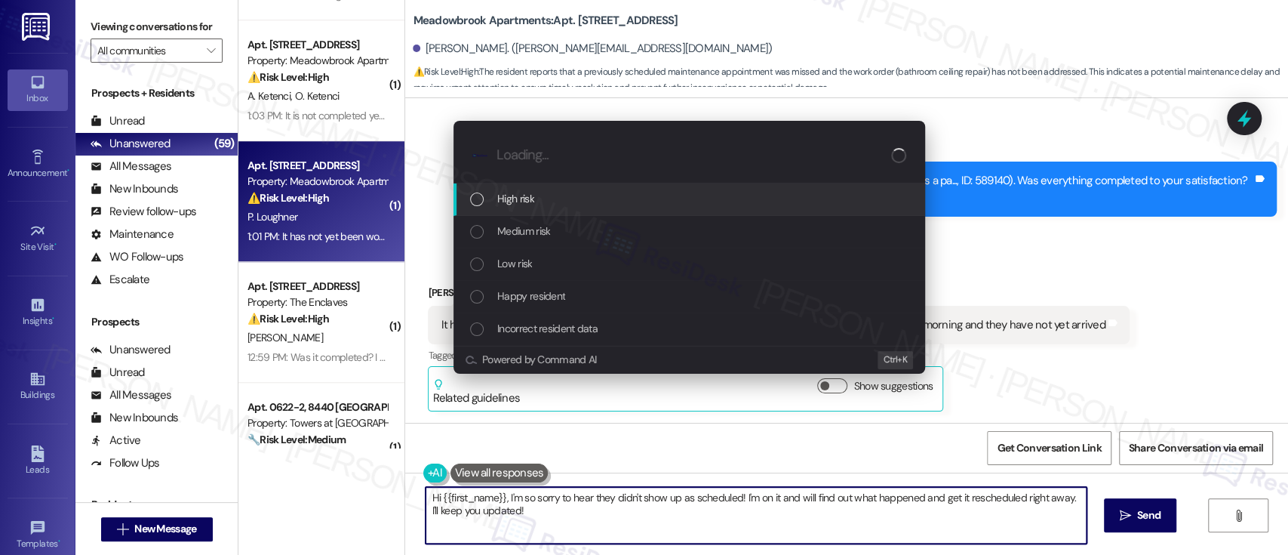
click at [513, 184] on div "High risk" at bounding box center [689, 199] width 472 height 32
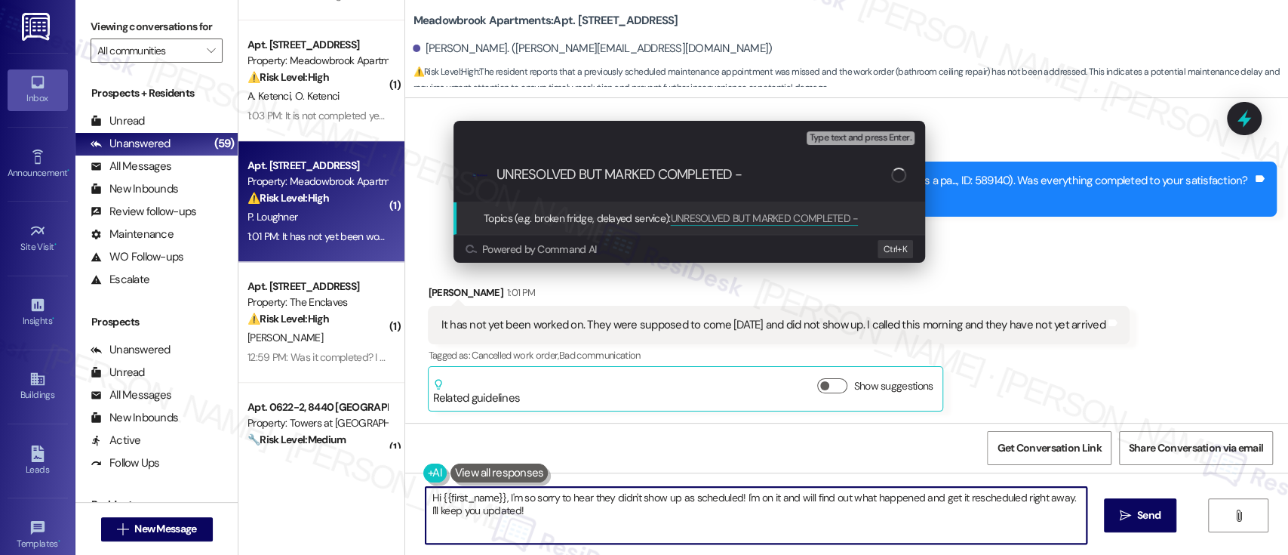
paste input "Work Order #589140"
type input "UNRESOLVED BUT MARKED COMPLETED - Work Order #589140"
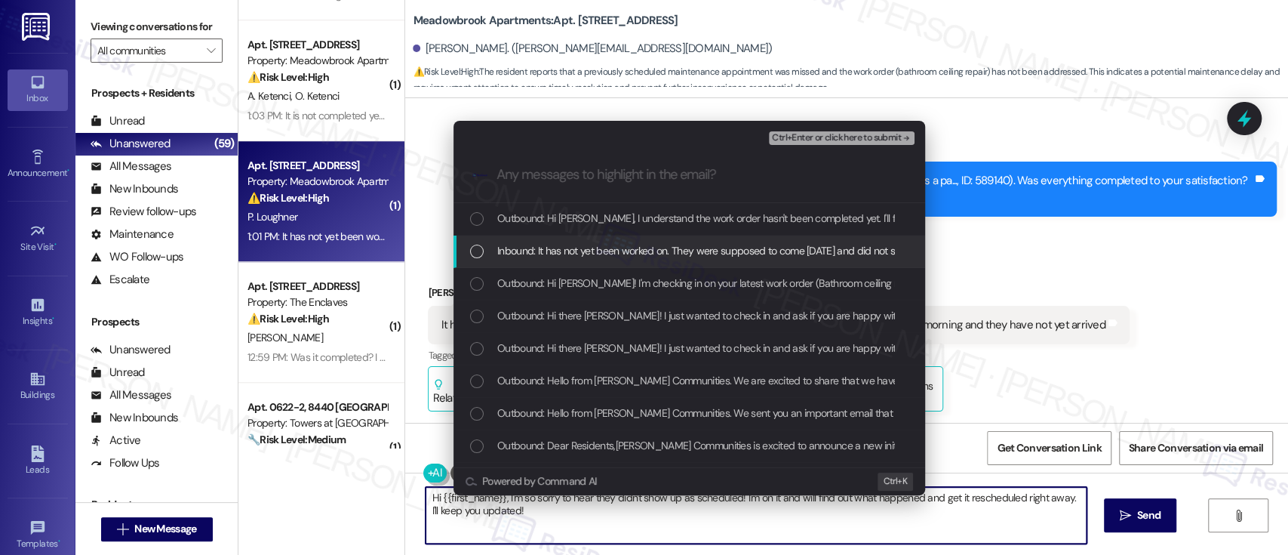
click at [521, 254] on span "Inbound: It has not yet been worked on. They were supposed to come yesterday an…" at bounding box center [823, 250] width 653 height 17
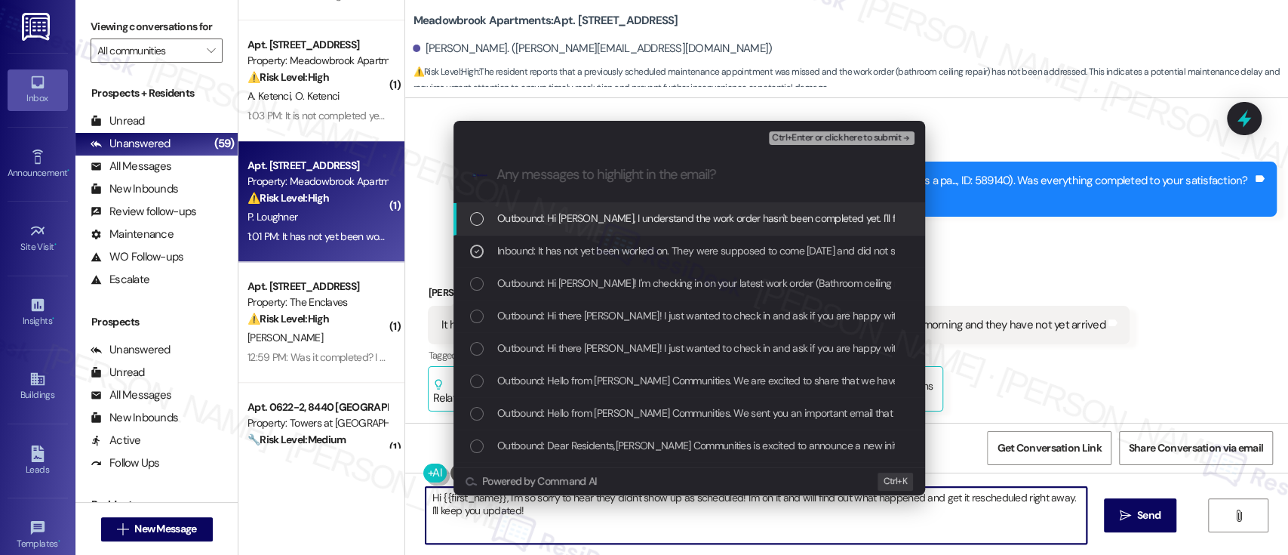
click at [887, 140] on span "Ctrl+Enter or click here to submit" at bounding box center [836, 138] width 129 height 11
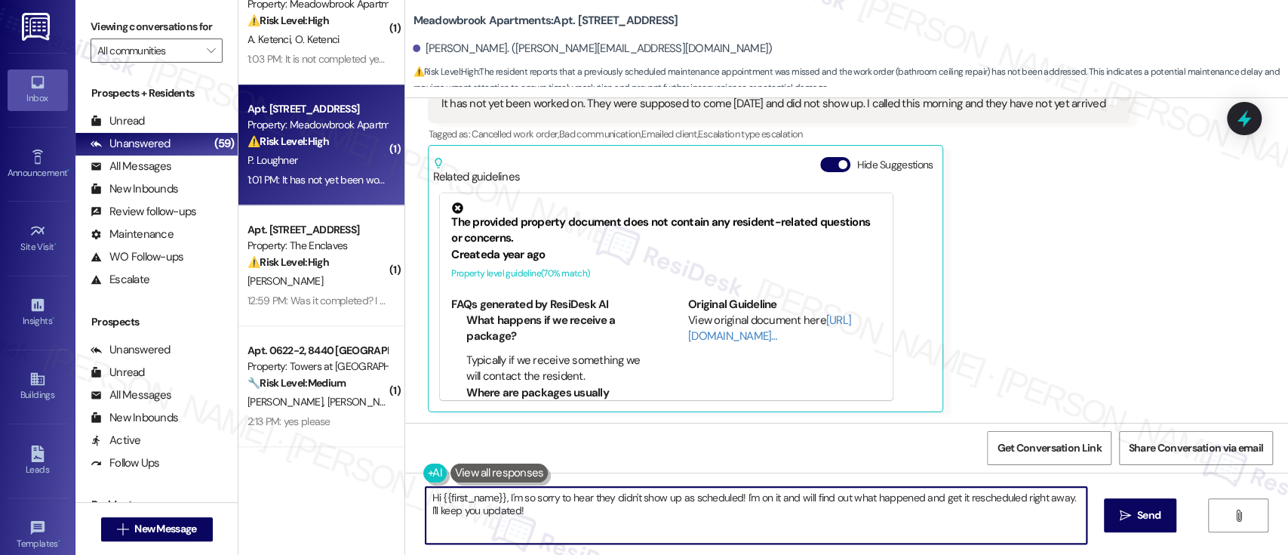
scroll to position [804, 0]
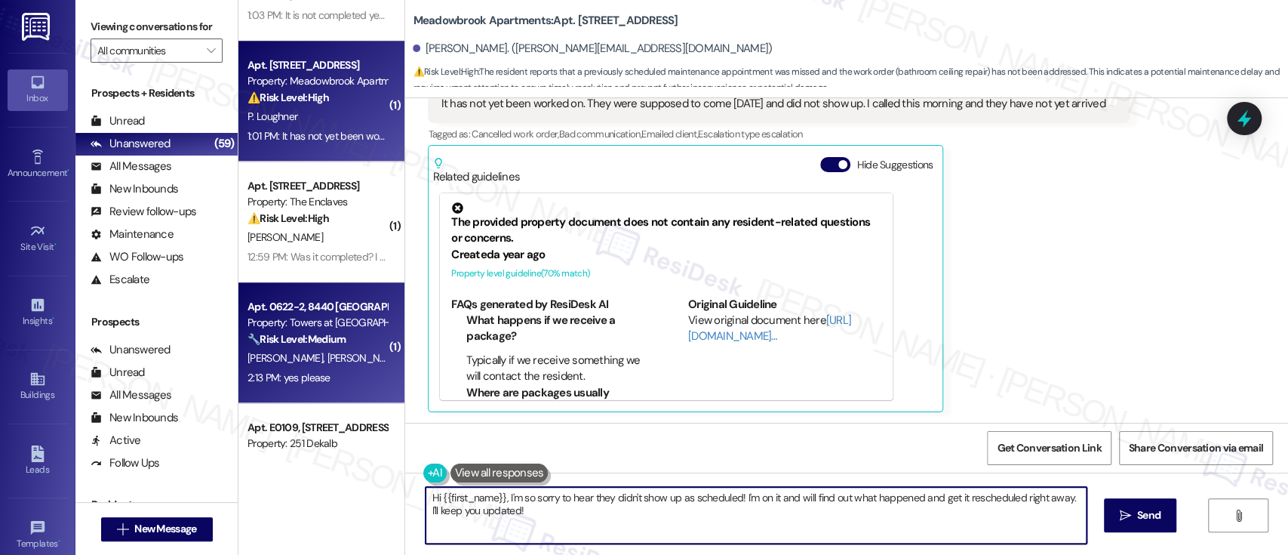
click at [321, 318] on div "Property: Towers at [GEOGRAPHIC_DATA]" at bounding box center [317, 323] width 140 height 16
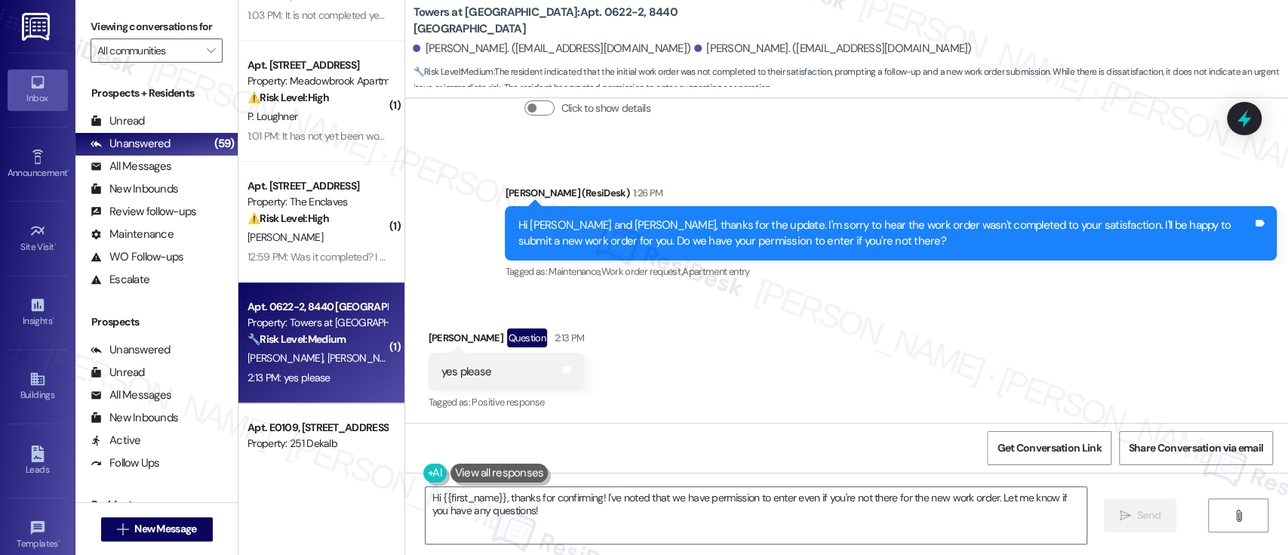
scroll to position [459, 0]
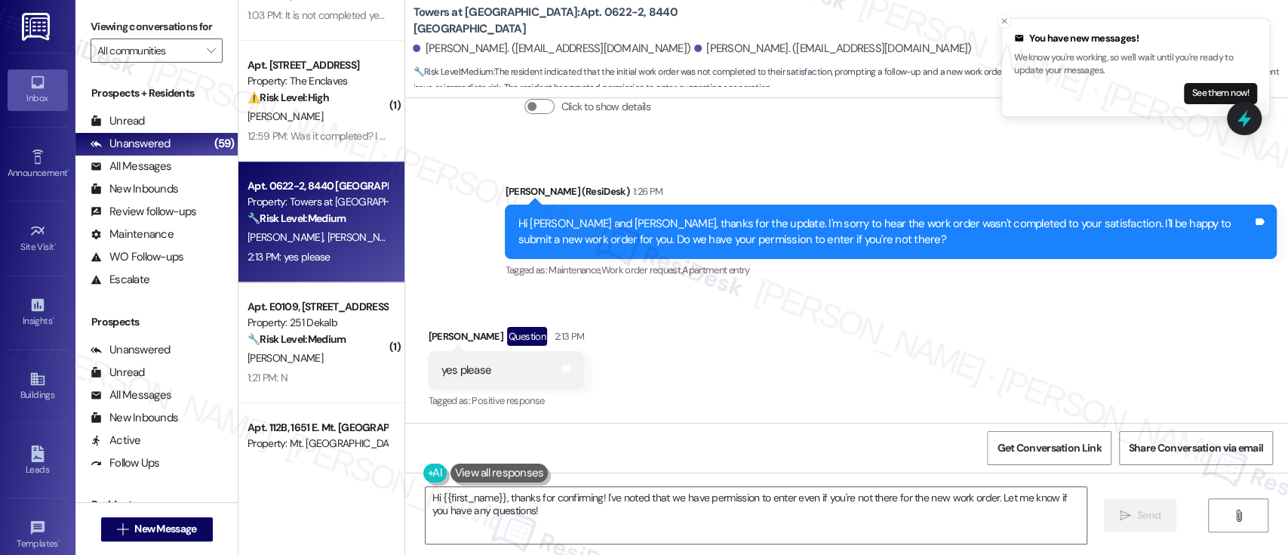
click at [905, 333] on div "Received via SMS Shenyi Chen Question 2:13 PM yes please Tags and notes Tagged …" at bounding box center [846, 358] width 883 height 131
click at [658, 326] on div "Received via SMS Shenyi Chen Question 2:13 PM yes please Tags and notes Tagged …" at bounding box center [846, 358] width 883 height 131
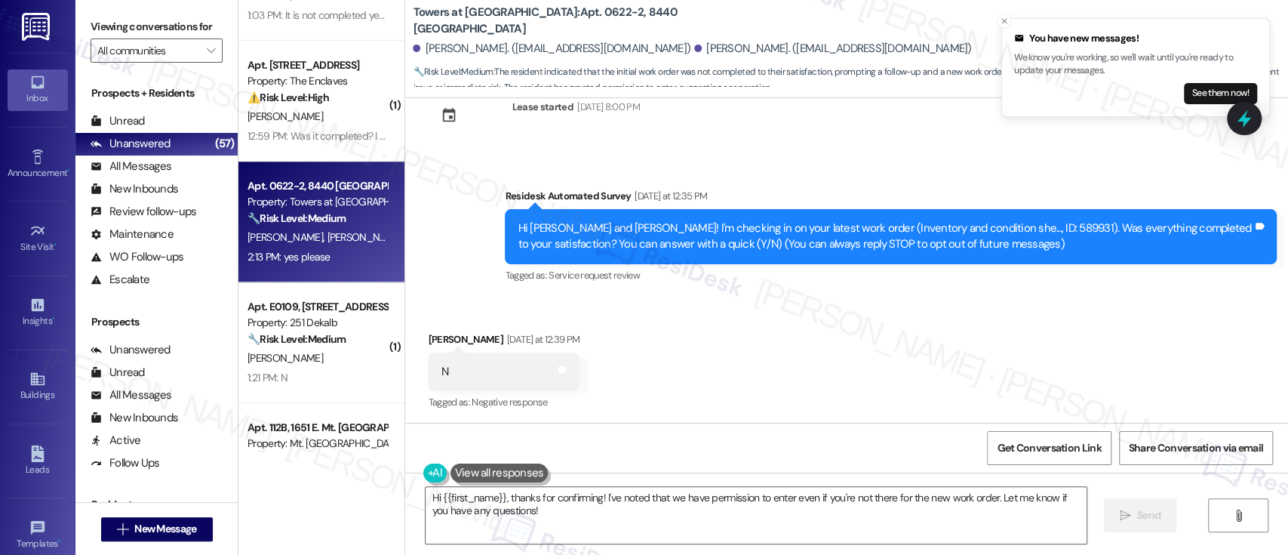
scroll to position [0, 0]
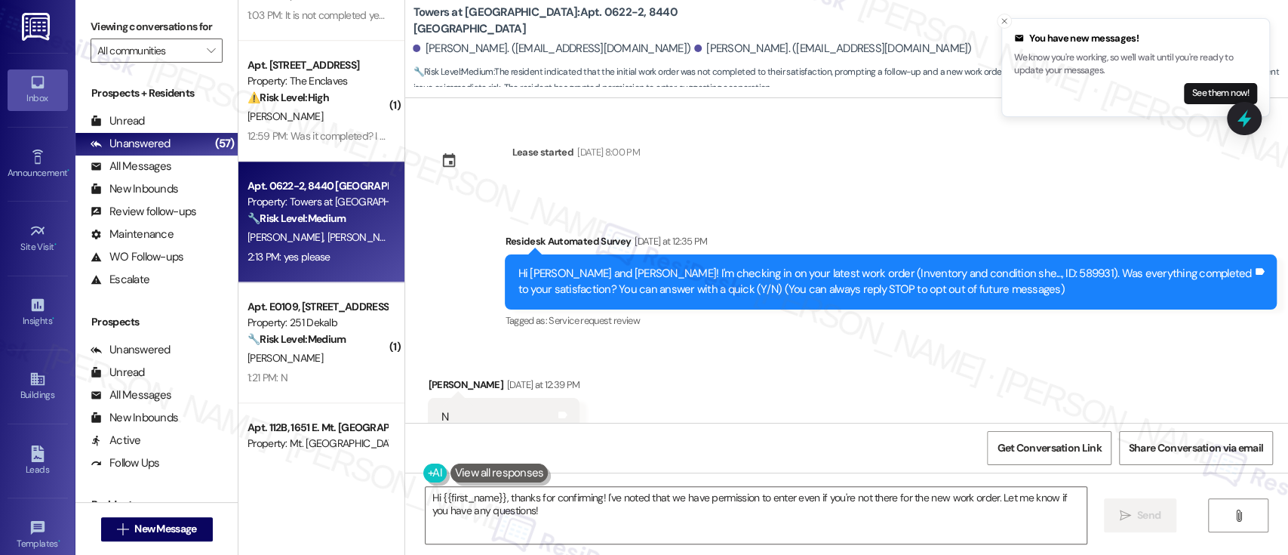
click at [946, 274] on div "Hi Zuo and Shenyi! I'm checking in on your latest work order (Inventory and con…" at bounding box center [885, 282] width 735 height 32
copy div "589931"
drag, startPoint x: 528, startPoint y: 23, endPoint x: 563, endPoint y: 20, distance: 34.8
click at [563, 20] on b "Towers at Wyncote: Apt. 0622-2, 8440 Limekiln Pike" at bounding box center [564, 21] width 302 height 32
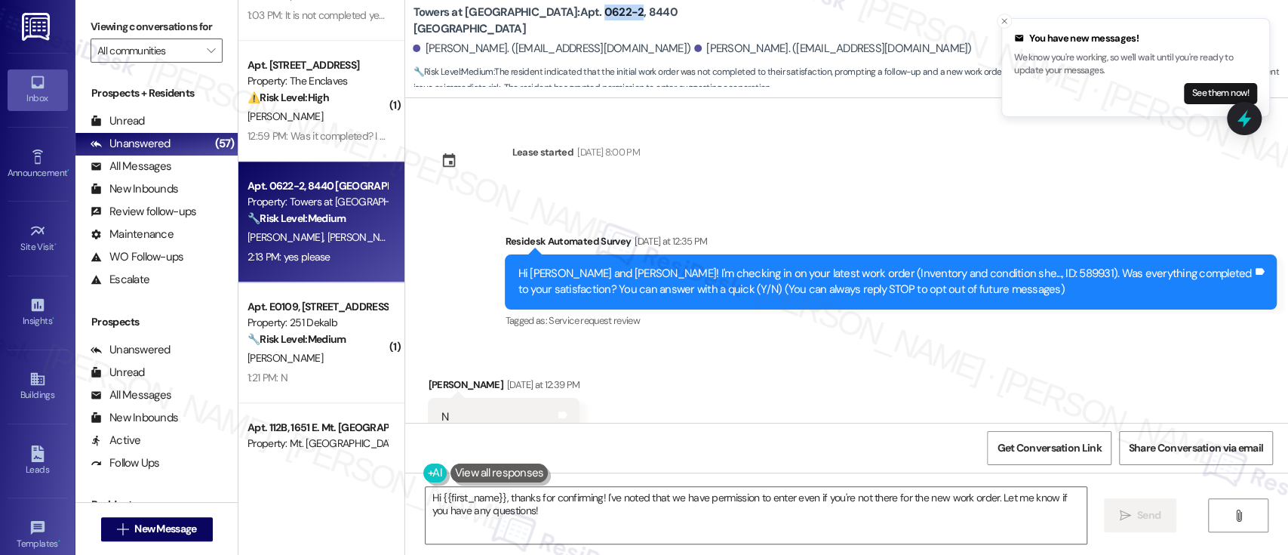
copy b "0622-2"
click at [901, 173] on div "Lease started Aug 10, 2025 at 8:00 PM Survey, sent via SMS Residesk Automated S…" at bounding box center [846, 260] width 883 height 324
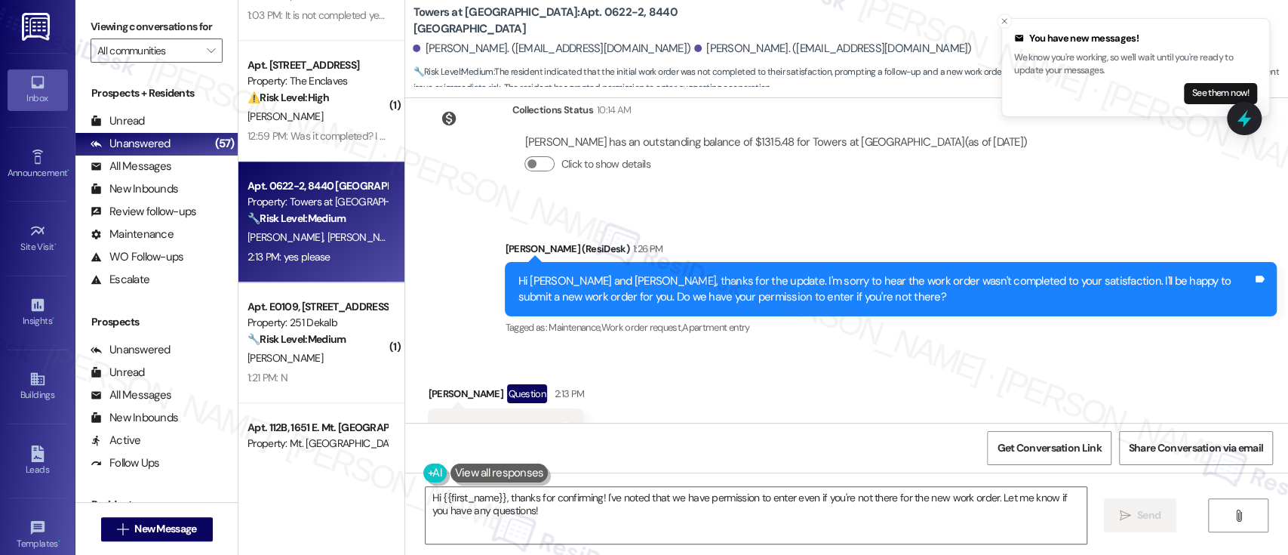
scroll to position [460, 0]
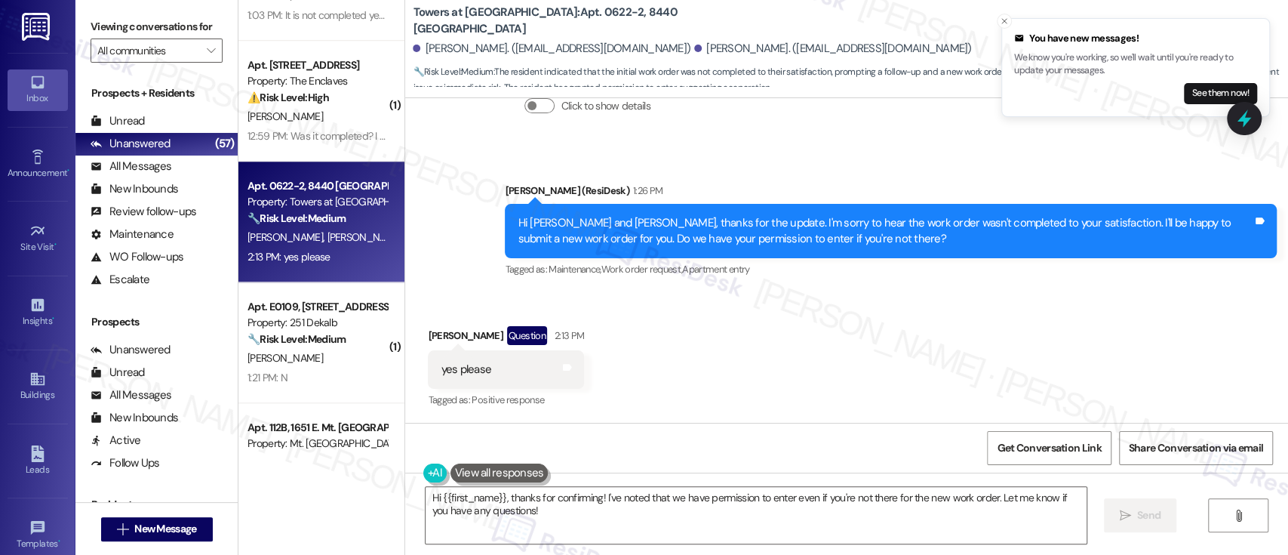
click at [966, 372] on div "Received via SMS Shenyi Chen Question 2:13 PM yes please Tags and notes Tagged …" at bounding box center [846, 357] width 883 height 131
click at [930, 343] on div "Received via SMS Shenyi Chen Question 2:13 PM yes please Tags and notes Tagged …" at bounding box center [846, 357] width 883 height 131
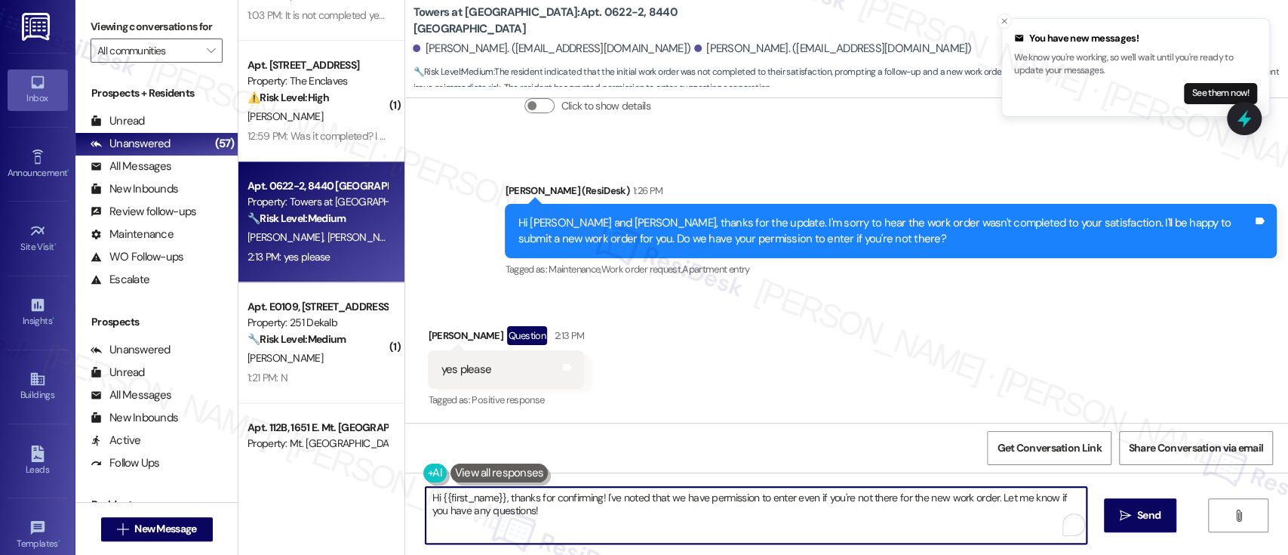
drag, startPoint x: 505, startPoint y: 493, endPoint x: 219, endPoint y: 479, distance: 286.3
click at [219, 479] on div "Viewing conversations for All communities  Prospects + Residents Unread (0) Un…" at bounding box center [681, 277] width 1212 height 555
type textarea "Thanks for confirming! I've noted that we have permission to enter even if you'…"
click at [790, 498] on textarea "Thanks for confirming! I've noted that we have permission to enter even if you'…" at bounding box center [756, 515] width 660 height 57
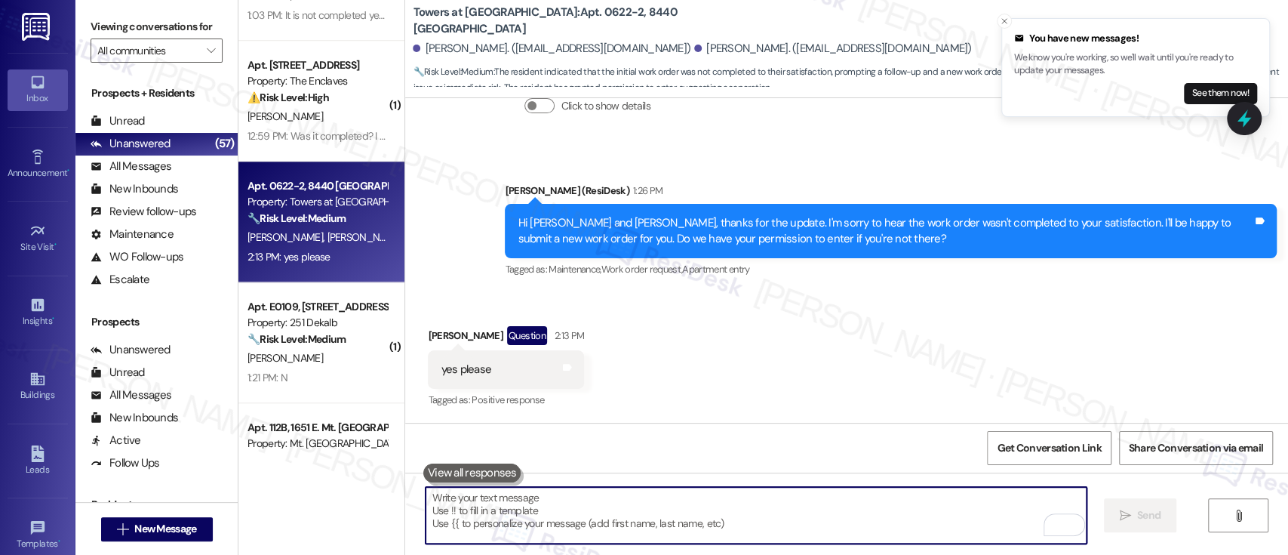
type textarea "Fetching suggested responses. Please feel free to read through the conversation…"
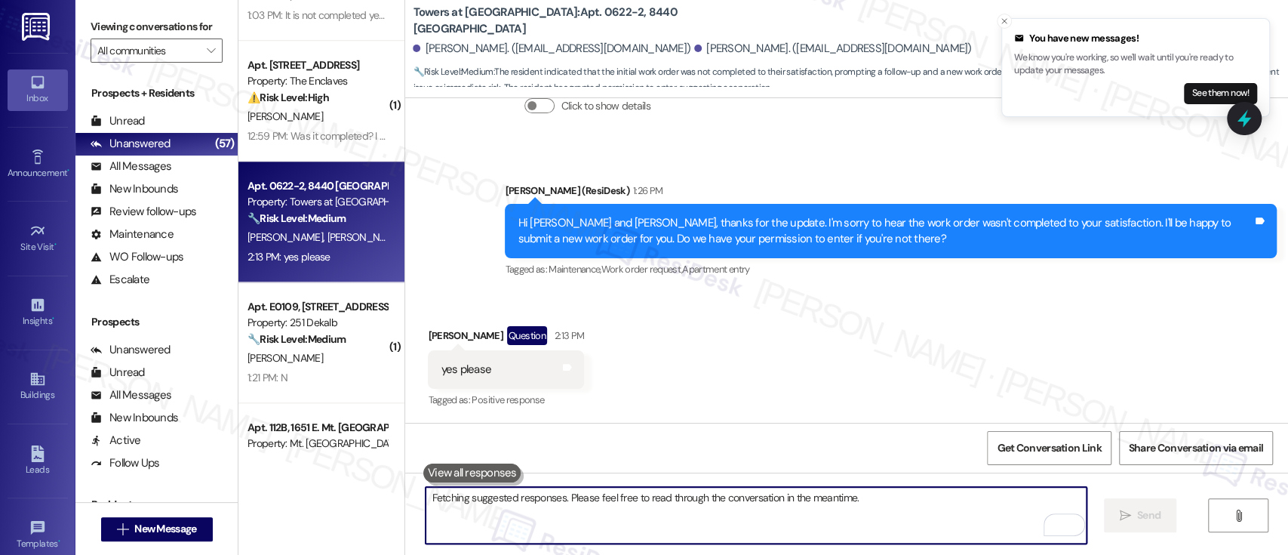
scroll to position [459, 0]
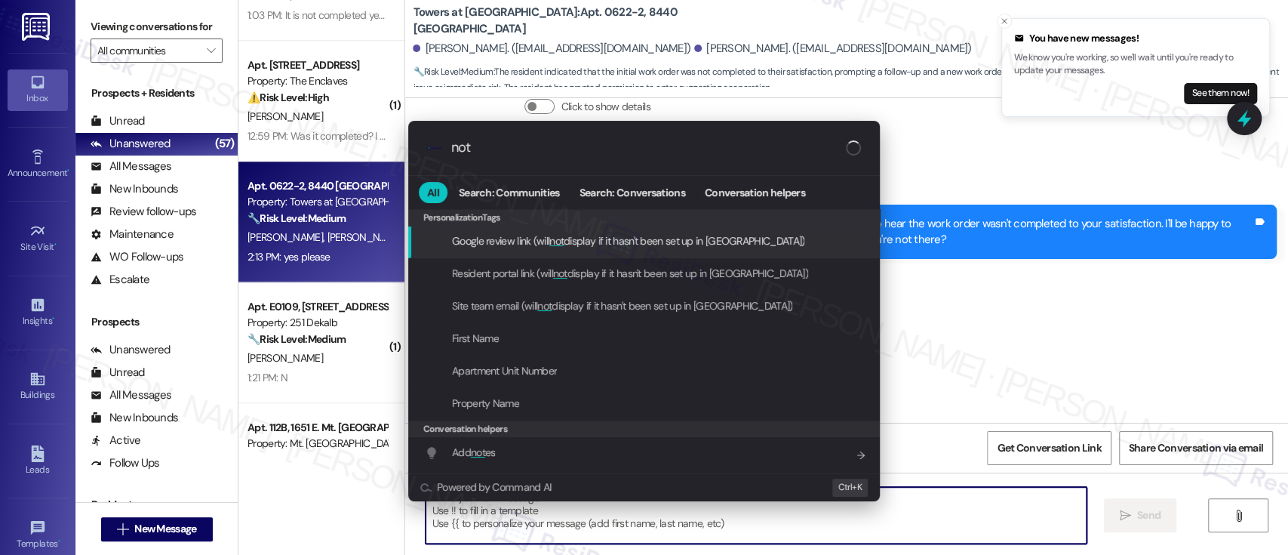
type input "note"
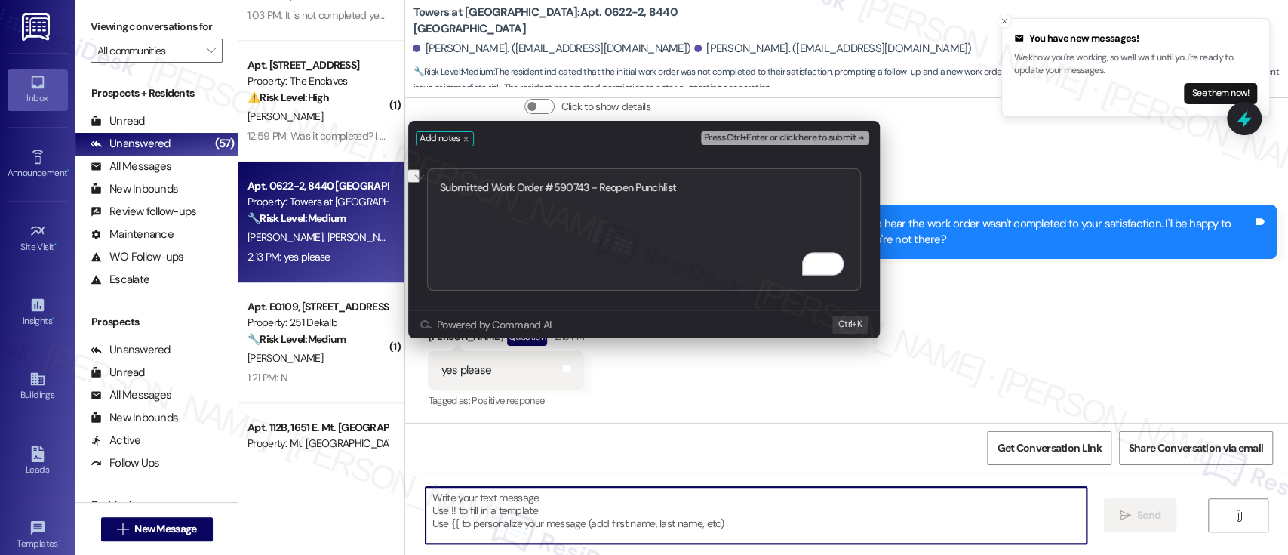
type textarea "Submitted Work Order #590743 - Reopen Punchlist"
click at [856, 131] on button "Press Ctrl+Enter or click here to submit" at bounding box center [785, 138] width 168 height 14
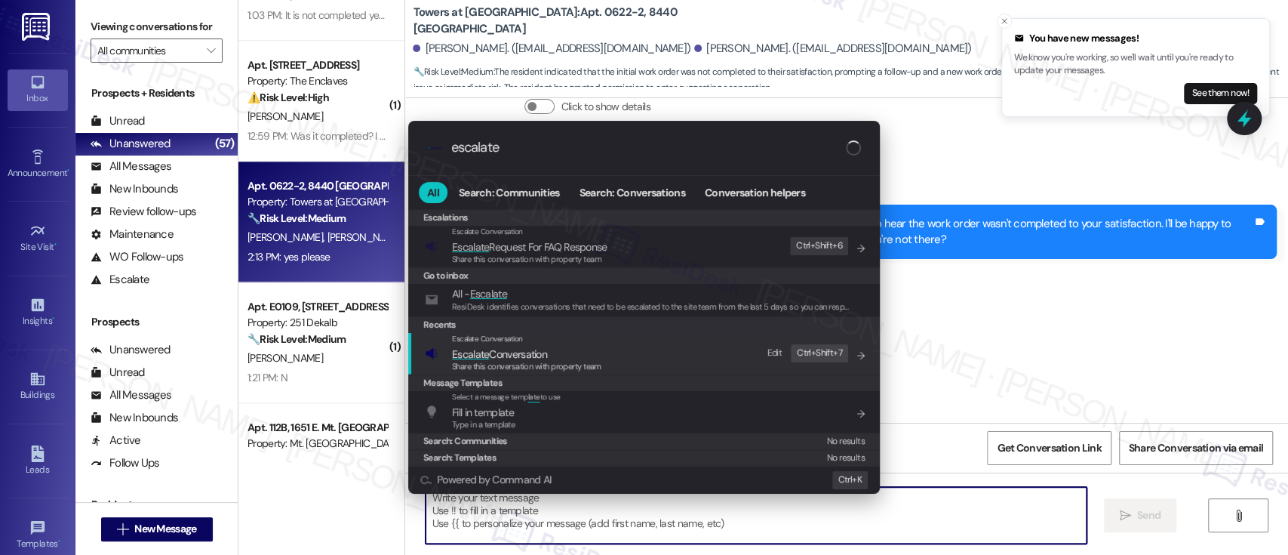
type input "escalate"
click at [564, 362] on span "Share this conversation with property team" at bounding box center [526, 366] width 149 height 11
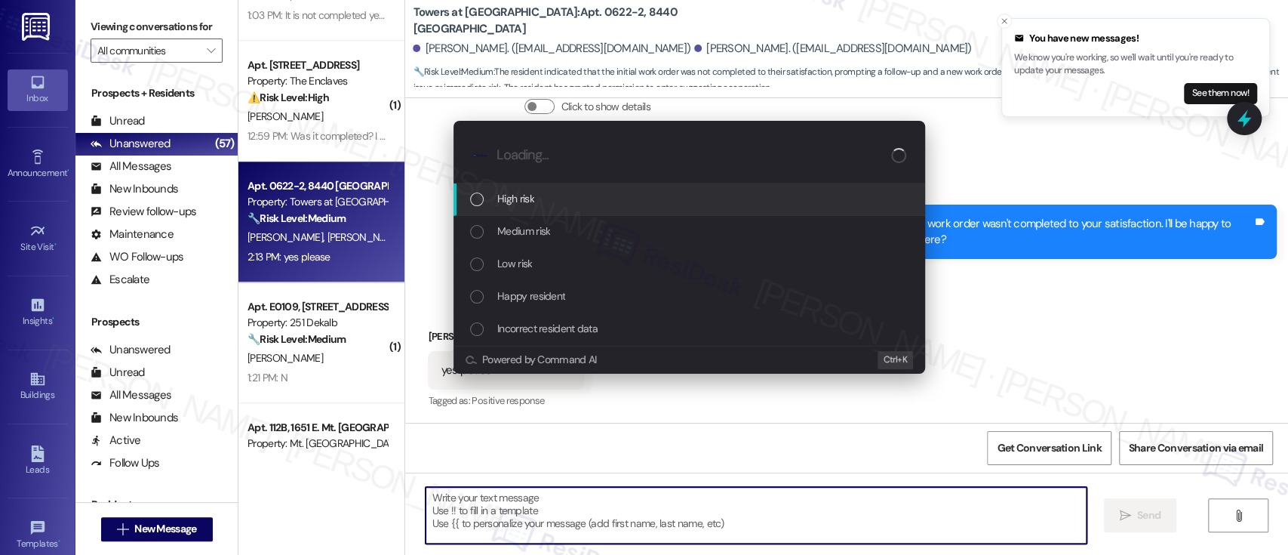
click at [544, 195] on div "High risk" at bounding box center [690, 198] width 441 height 17
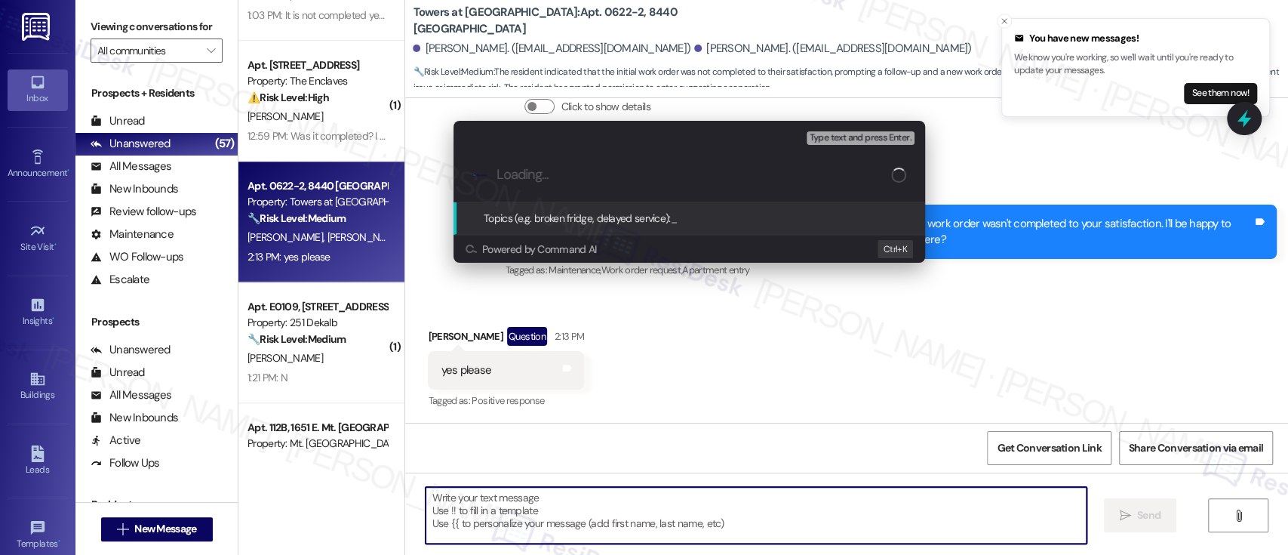
paste input "Submitted Work Order #590743 - Reopen Punchlist"
type input "Submitted Work Order #590743 - Reopen Punchlist"
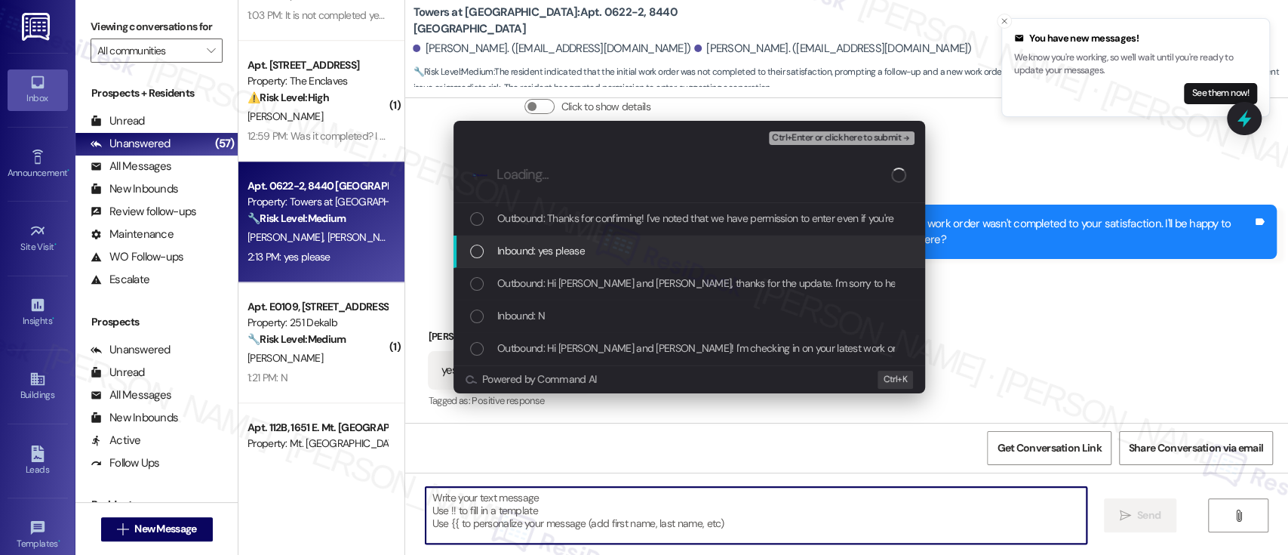
click at [547, 248] on span "Inbound: yes please" at bounding box center [541, 250] width 88 height 17
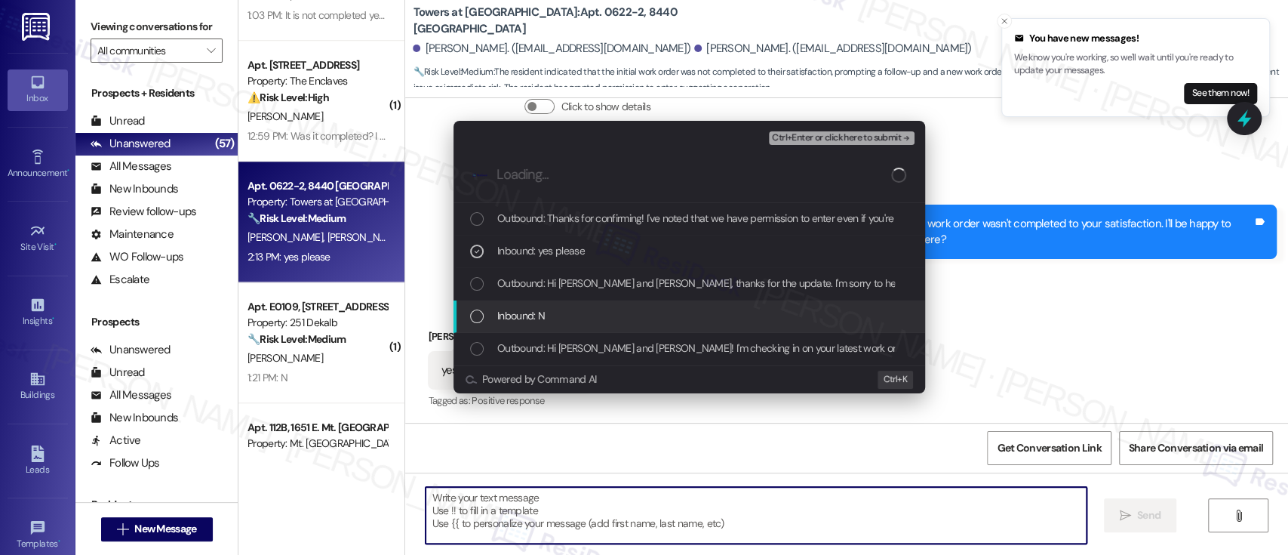
click at [579, 311] on div "Inbound: N" at bounding box center [690, 315] width 441 height 17
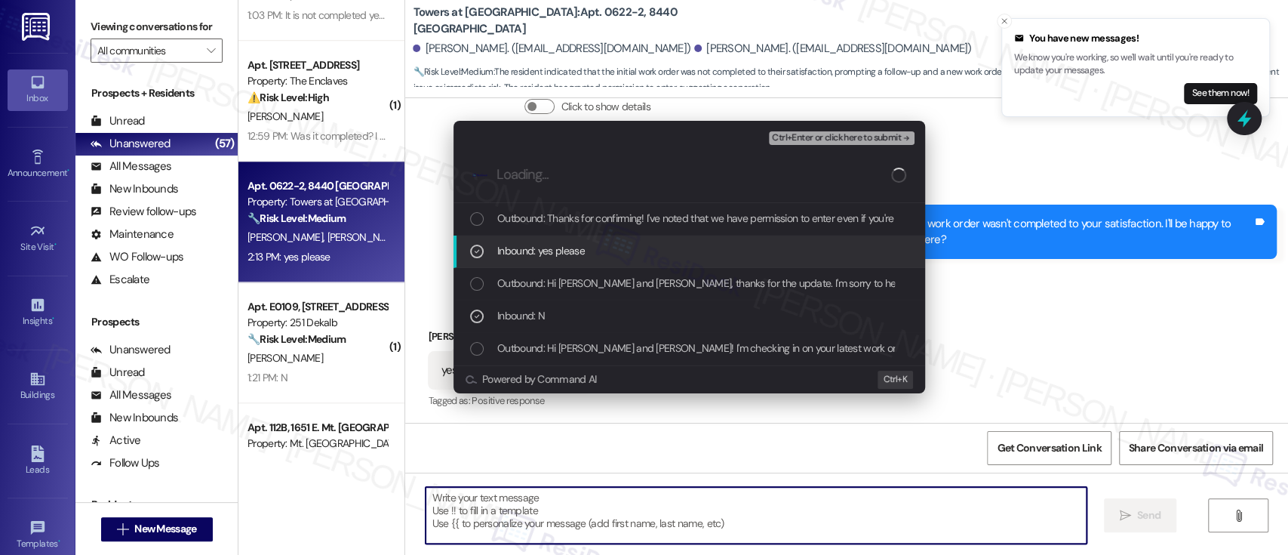
click at [863, 134] on span "Ctrl+Enter or click here to submit" at bounding box center [836, 138] width 129 height 11
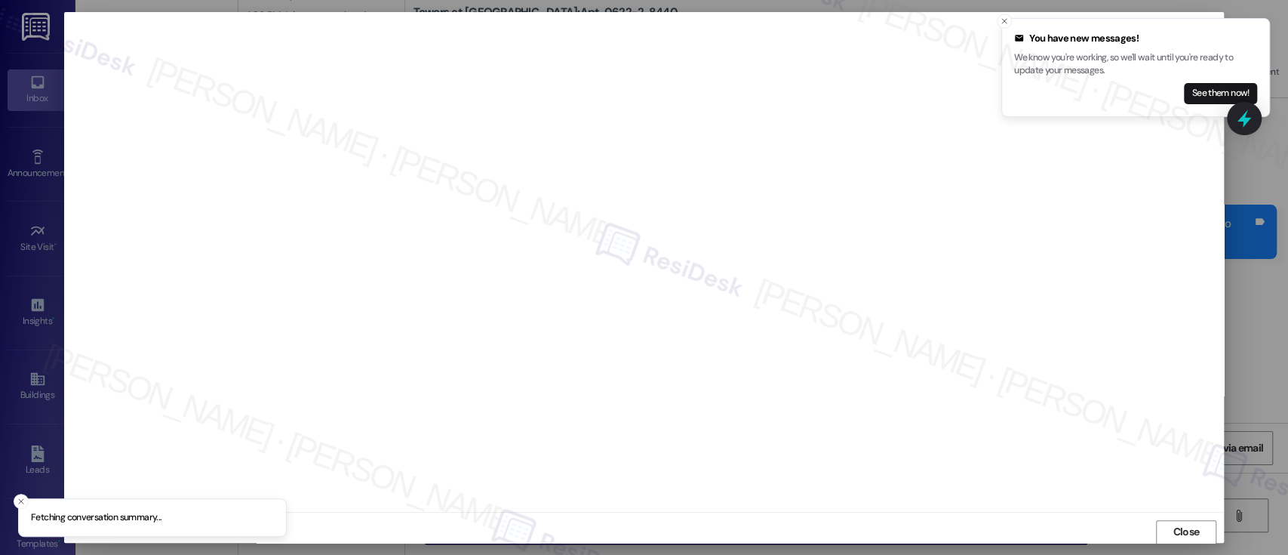
scroll to position [1, 0]
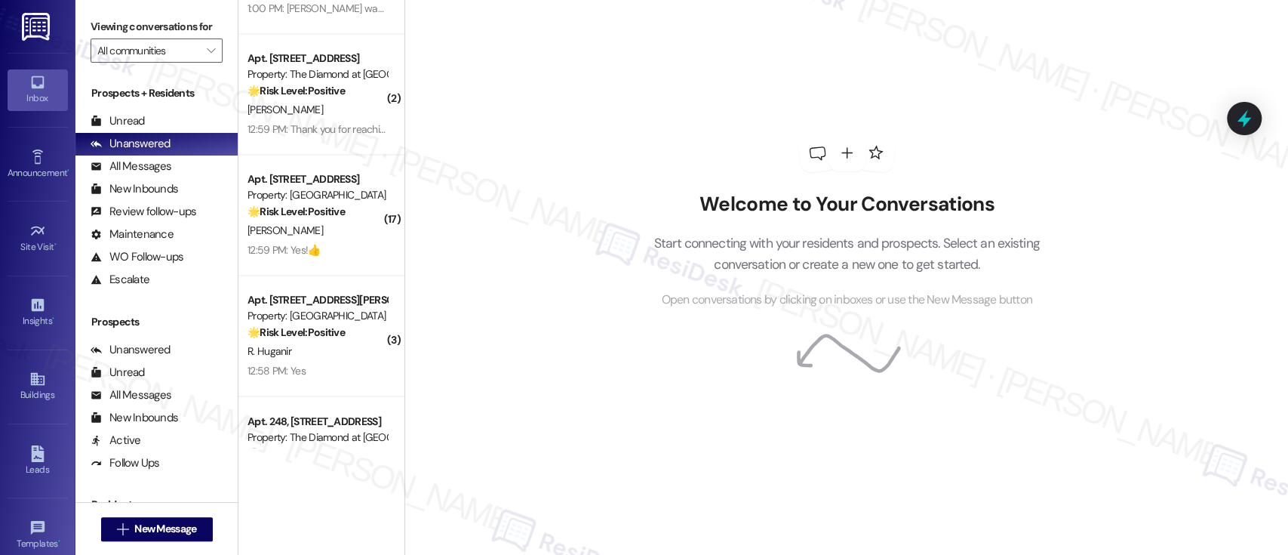
scroll to position [5588, 0]
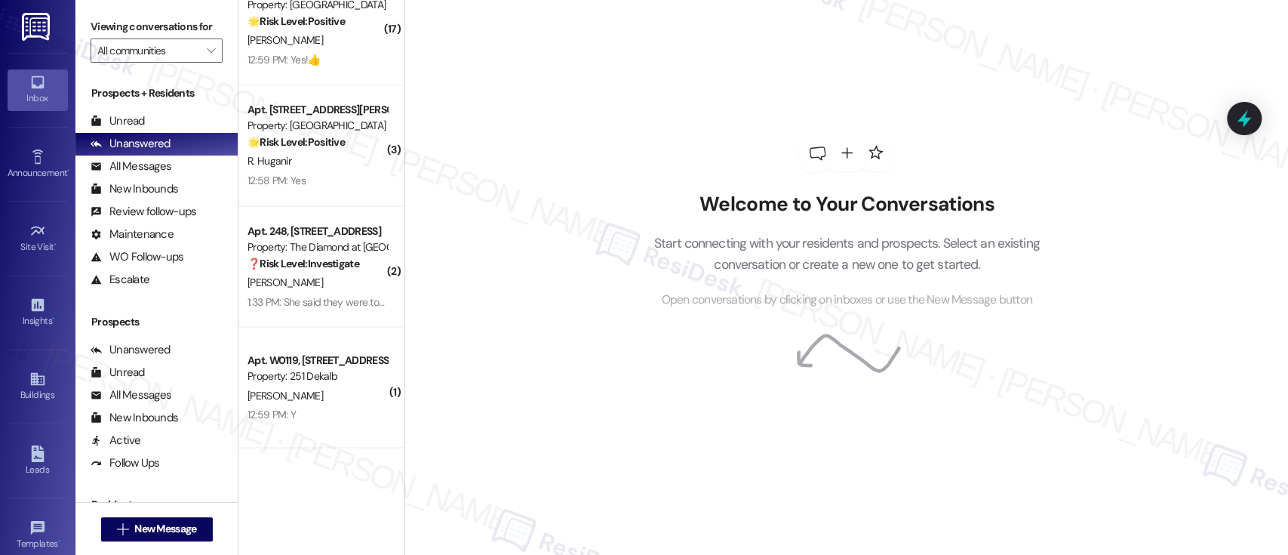
click at [494, 180] on div "Welcome to Your Conversations Start connecting with your residents and prospect…" at bounding box center [845, 277] width 883 height 555
click at [204, 53] on span "" at bounding box center [211, 50] width 14 height 24
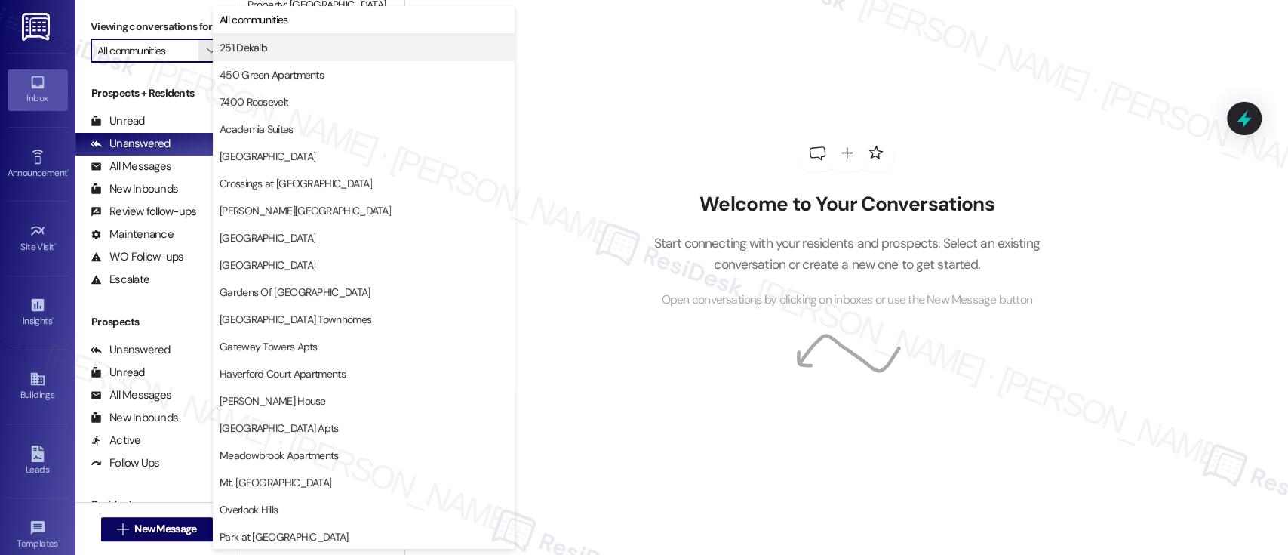
click at [301, 46] on span "251 Dekalb" at bounding box center [364, 47] width 288 height 15
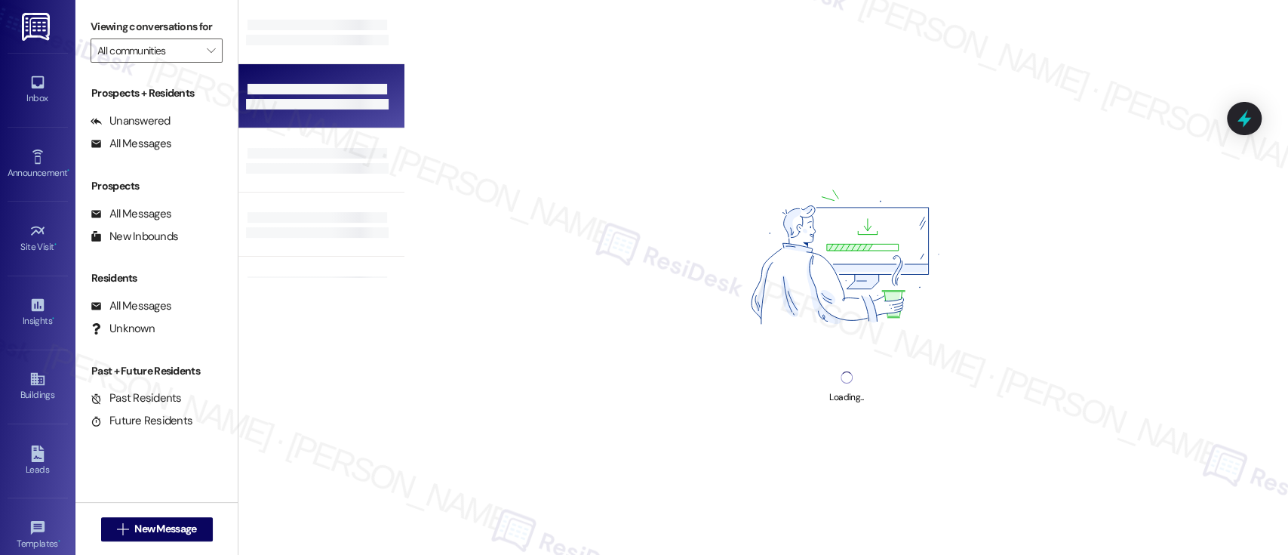
type input "251 Dekalb"
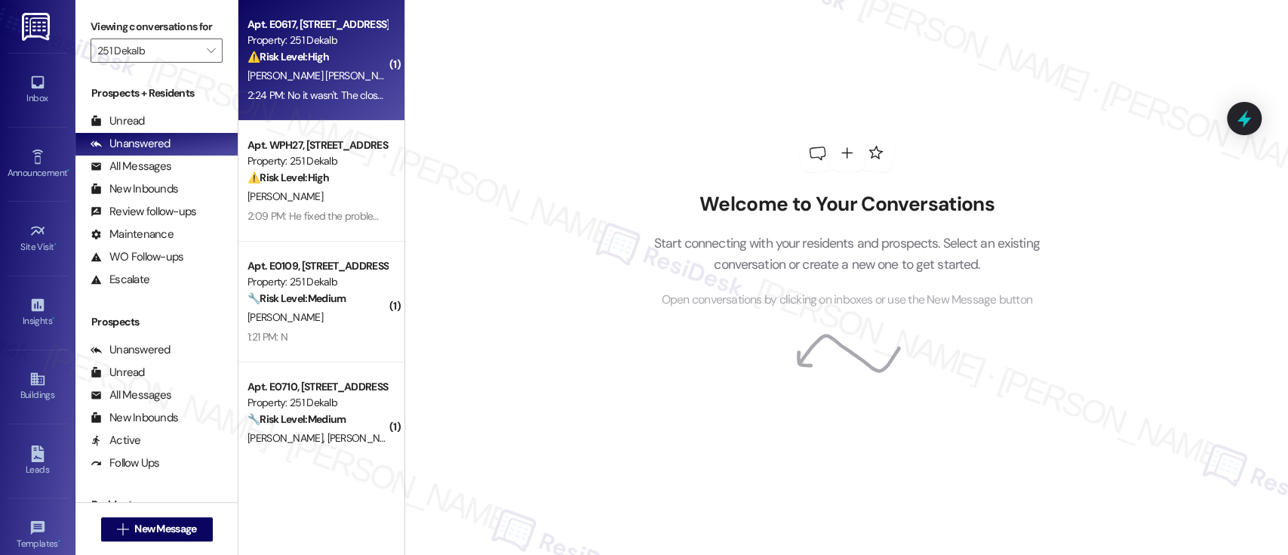
click at [315, 65] on div "Apt. E0617, [STREET_ADDRESS] Property: 251 Dekalb ⚠️ Risk Level: High The resid…" at bounding box center [317, 40] width 143 height 51
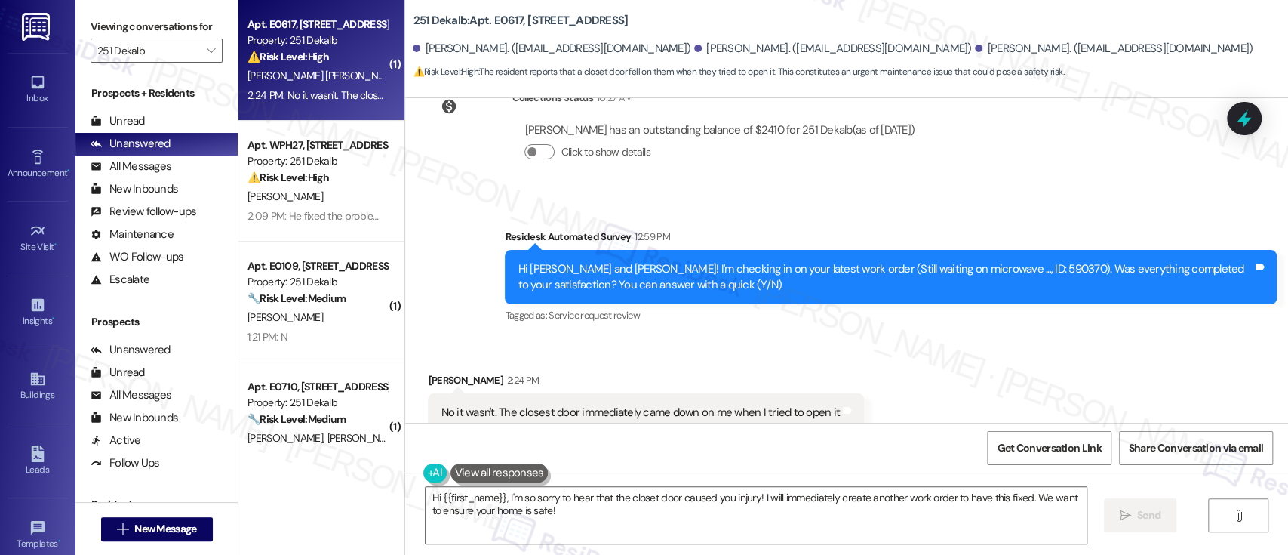
scroll to position [1203, 0]
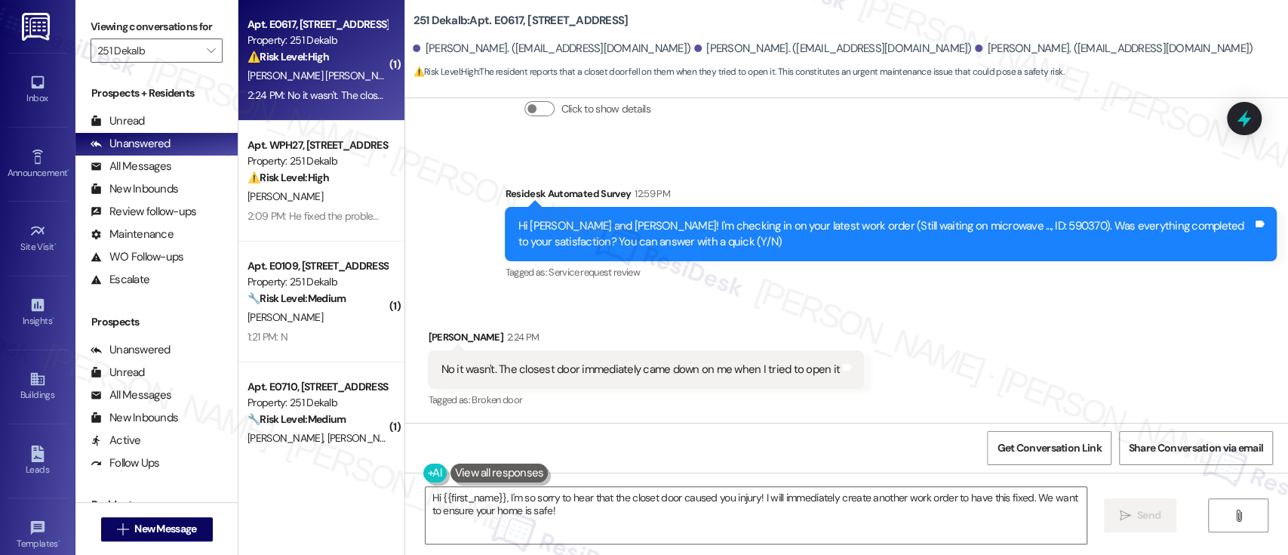
click at [1014, 225] on div "Hi [PERSON_NAME] and [PERSON_NAME]! I'm checking in on your latest work order (…" at bounding box center [885, 234] width 735 height 32
copy div "590370"
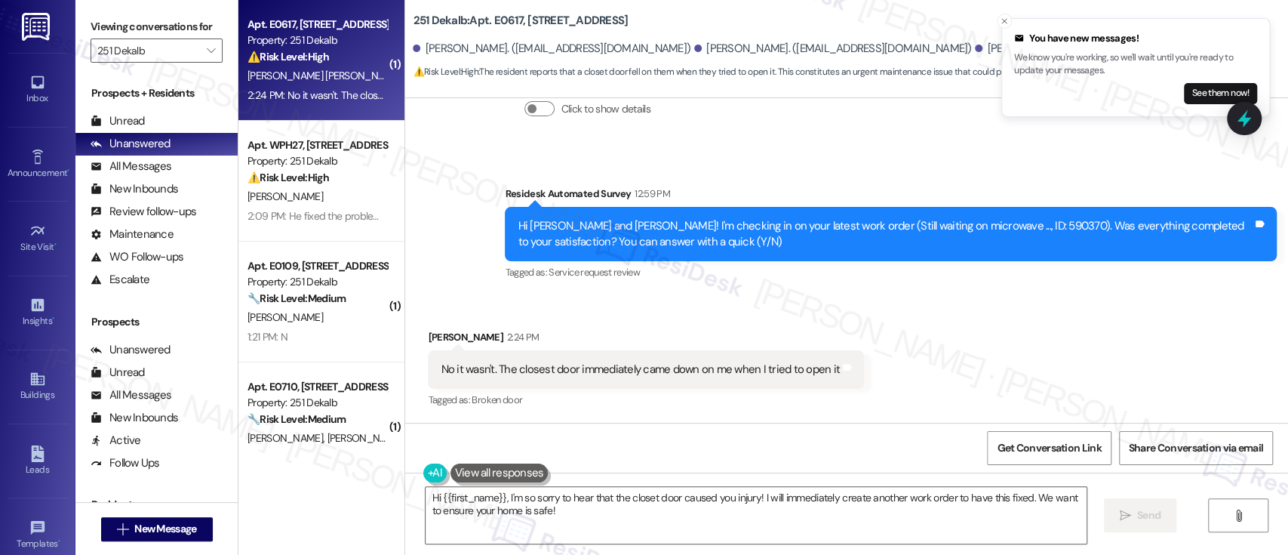
click at [490, 15] on b "251 Dekalb: Apt. E0617, [STREET_ADDRESS]" at bounding box center [520, 21] width 215 height 16
copy b "E0617"
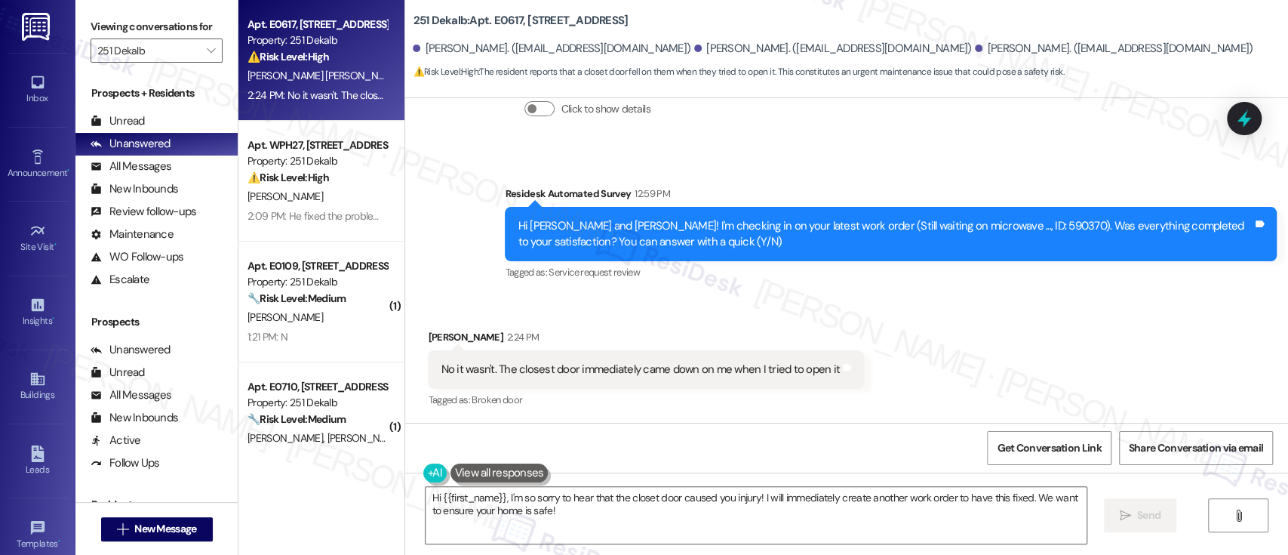
click at [437, 336] on div "[PERSON_NAME] 2:24 PM" at bounding box center [646, 339] width 436 height 21
copy div "[PERSON_NAME]"
click at [453, 494] on textarea "Hi {{first_name}}, I'm so sorry to hear that the closet door caused you injury!…" at bounding box center [756, 515] width 660 height 57
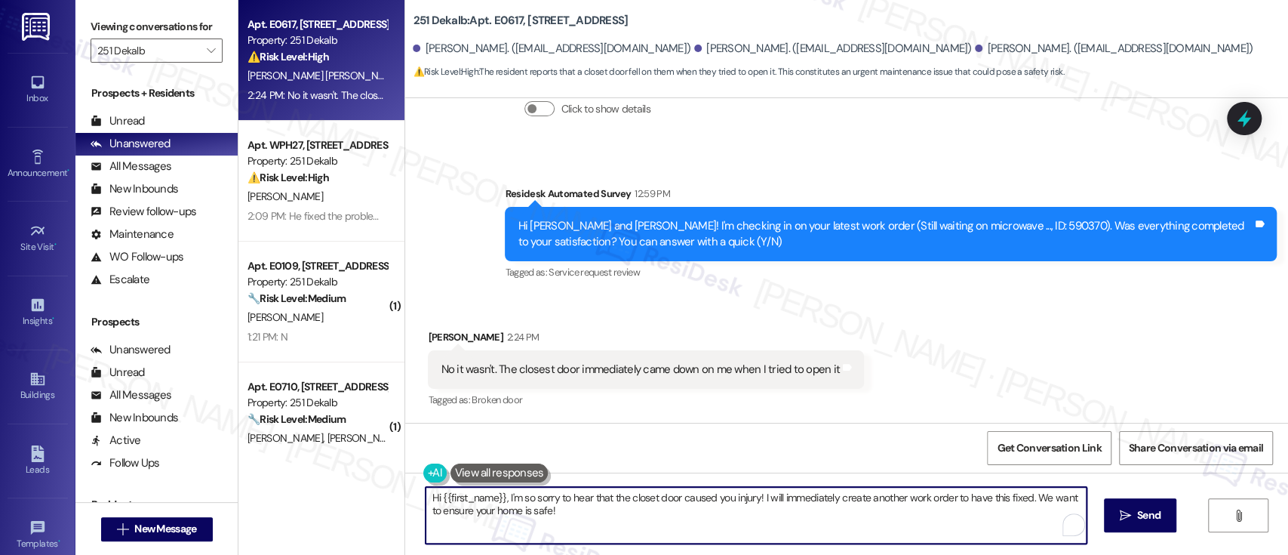
click at [453, 494] on textarea "Hi {{first_name}}, I'm so sorry to hear that the closet door caused you injury!…" at bounding box center [756, 515] width 660 height 57
paste textarea "[PERSON_NAME]"
click at [730, 496] on textarea "Hi [PERSON_NAME], I'm so sorry to hear that the closet door caused you injury! …" at bounding box center [756, 515] width 660 height 57
drag, startPoint x: 1003, startPoint y: 498, endPoint x: 1003, endPoint y: 515, distance: 17.4
click at [1003, 515] on textarea "Hi [PERSON_NAME], I'm so sorry to hear that the closet door caused you injury! …" at bounding box center [756, 515] width 660 height 57
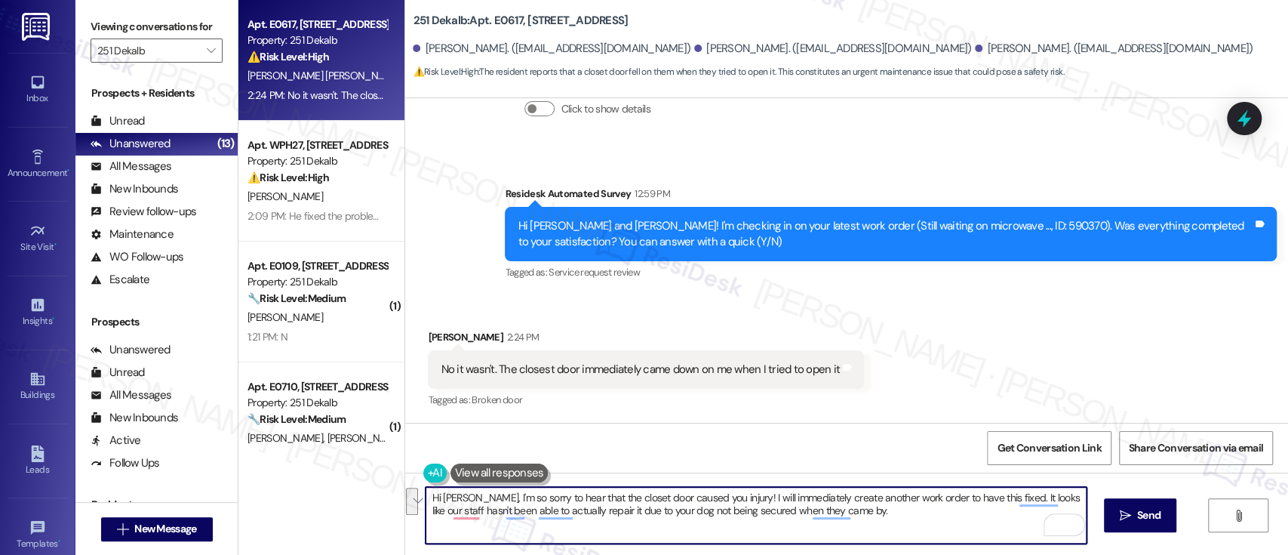
paste textarea "I’m so sorry to hear that the closet door caused you an injury—that’s definitel…"
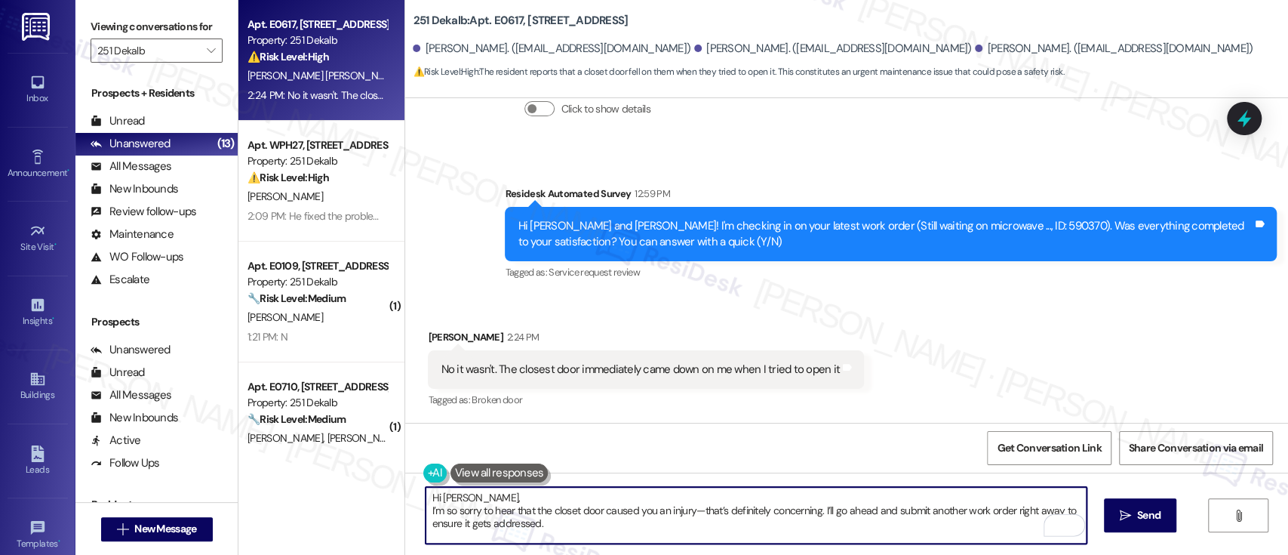
click at [539, 492] on textarea "Hi [PERSON_NAME], I’m so sorry to hear that the closet door caused you an injur…" at bounding box center [756, 515] width 660 height 57
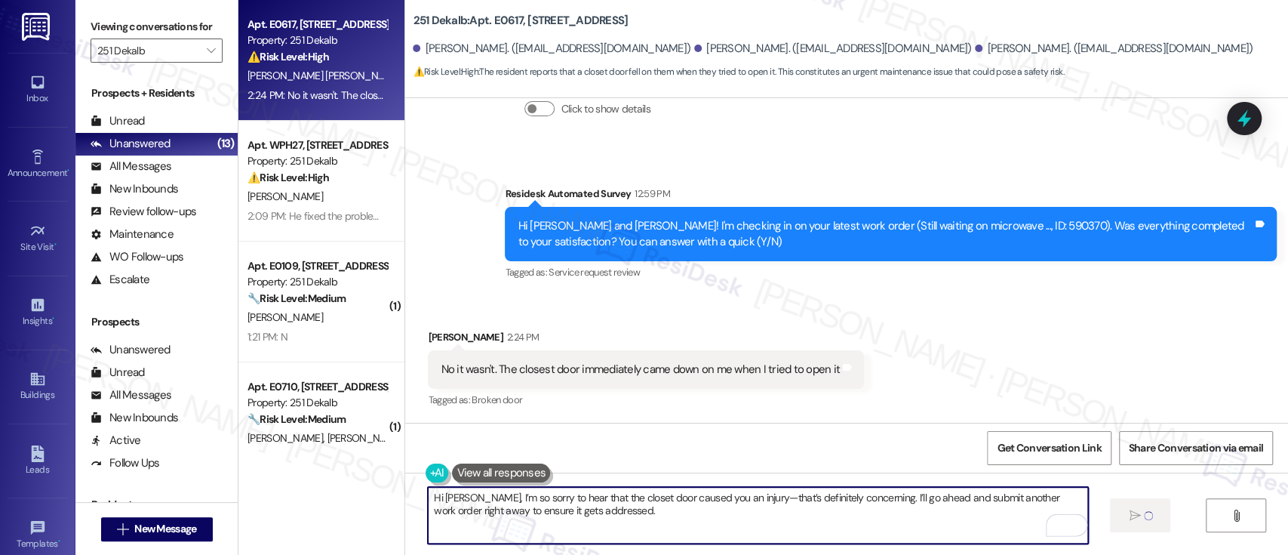
type textarea "Hi [PERSON_NAME], I’m so sorry to hear that the closet door caused you an injur…"
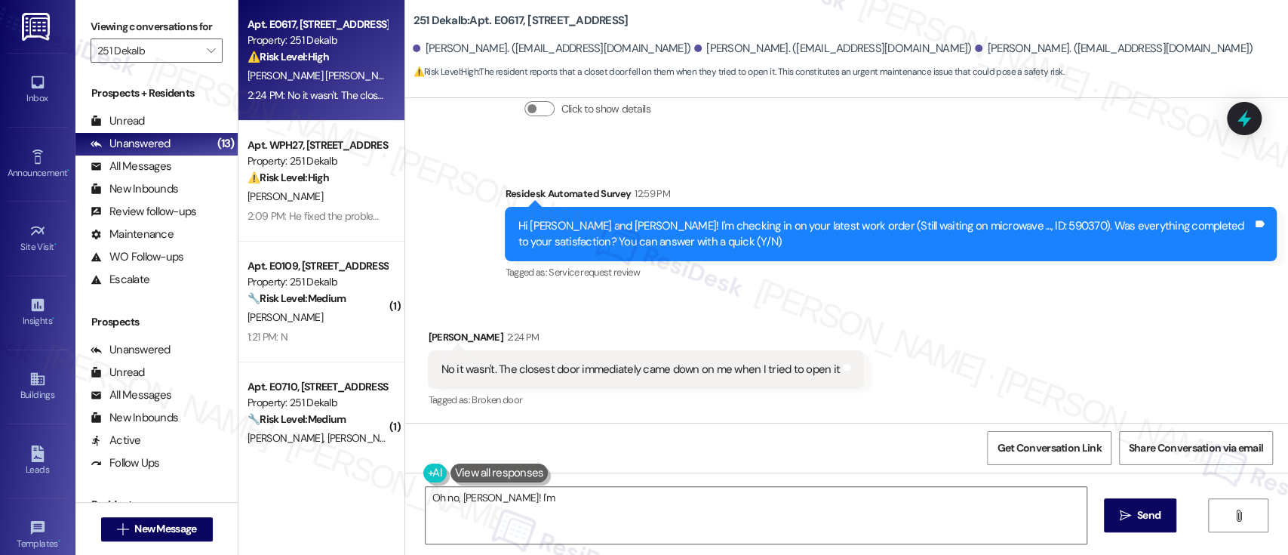
scroll to position [1203, 0]
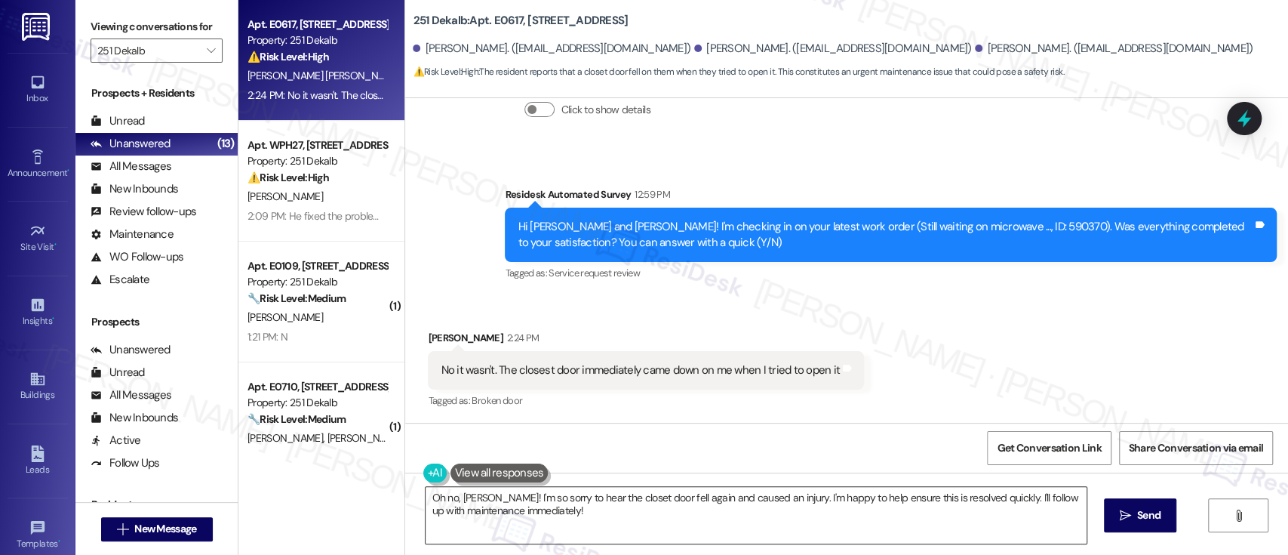
click at [656, 518] on textarea "Oh no, [PERSON_NAME]! I'm so sorry to hear the closet door fell again and cause…" at bounding box center [756, 515] width 660 height 57
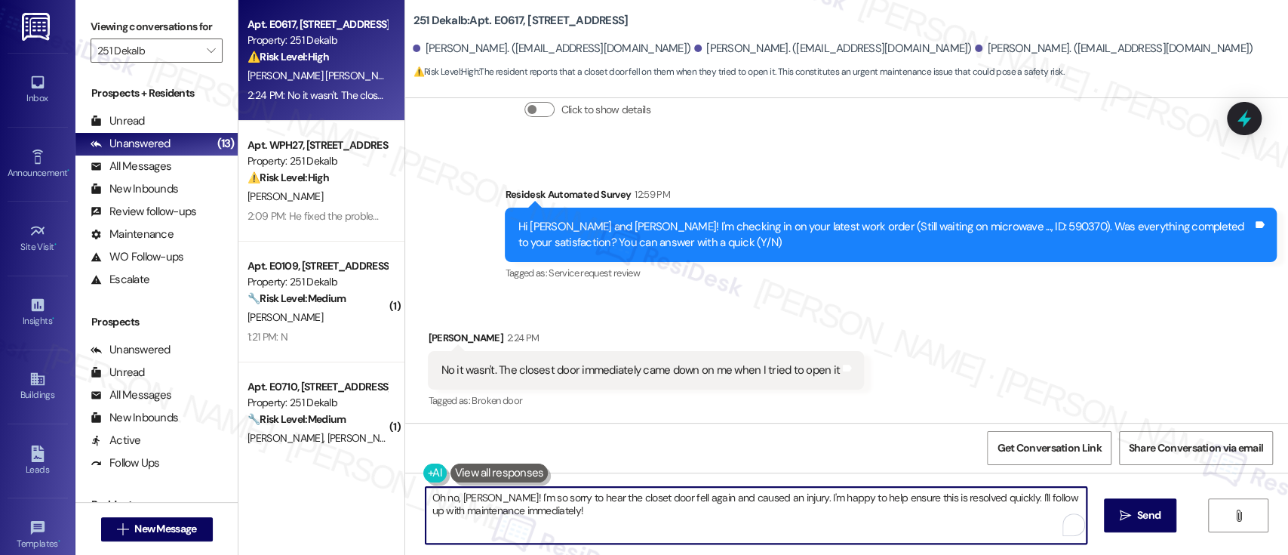
paste textarea "It looks like the team wasn’t able to complete the repair previously because yo…"
type textarea "It looks like the team wasn’t able to complete the repair previously because yo…"
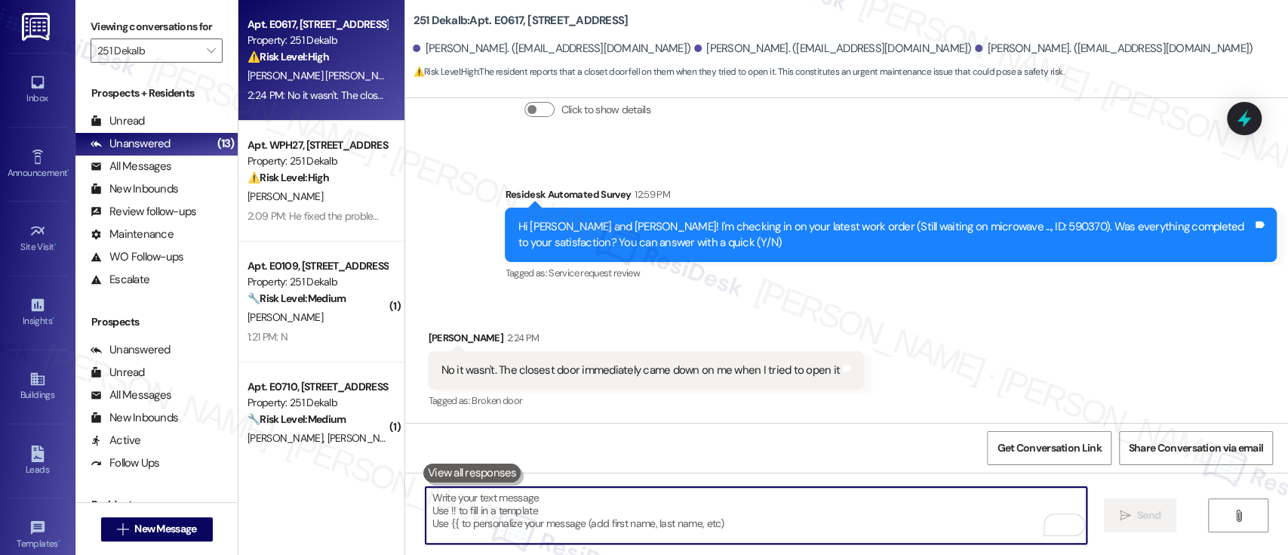
click at [492, 16] on b "251 Dekalb: Apt. E0617, [STREET_ADDRESS]" at bounding box center [520, 21] width 215 height 16
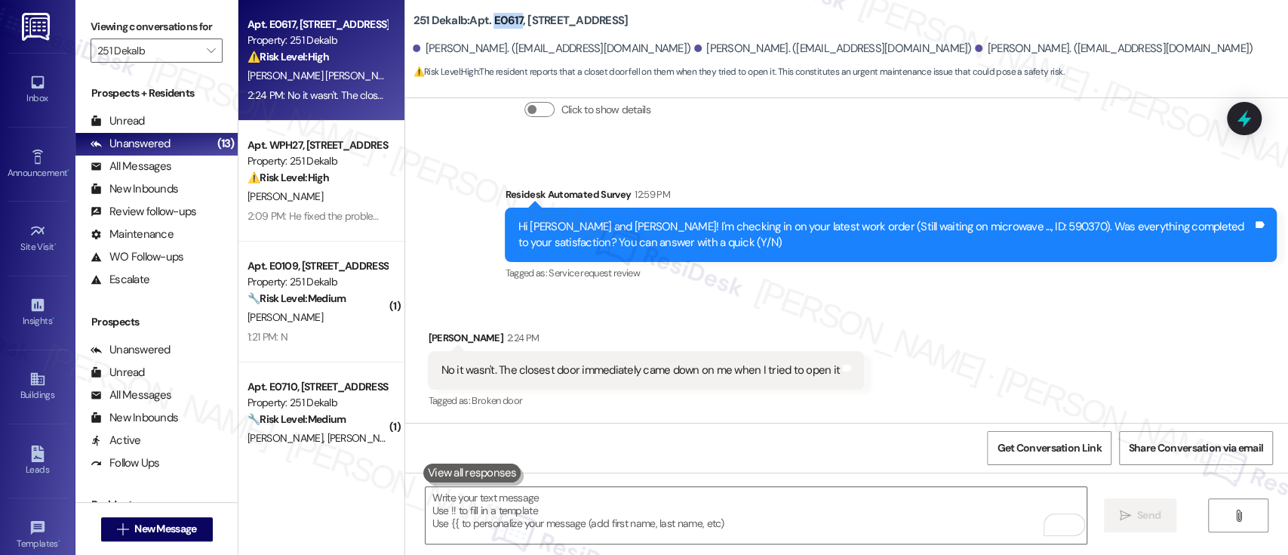
click at [492, 16] on b "251 Dekalb: Apt. E0617, [STREET_ADDRESS]" at bounding box center [520, 21] width 215 height 16
copy b "E0617"
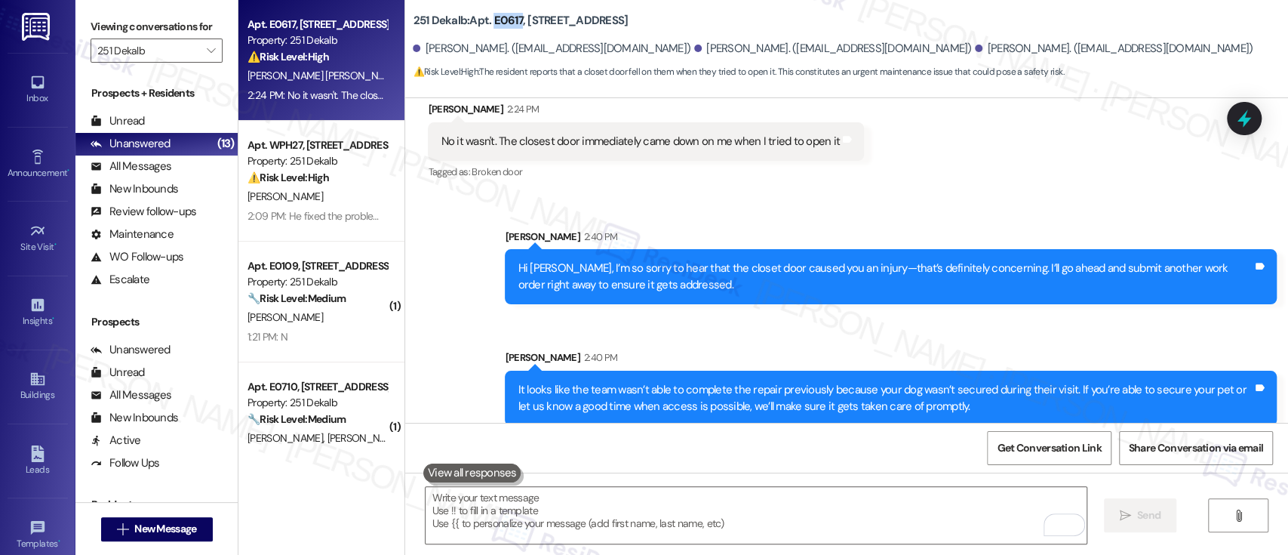
scroll to position [1446, 0]
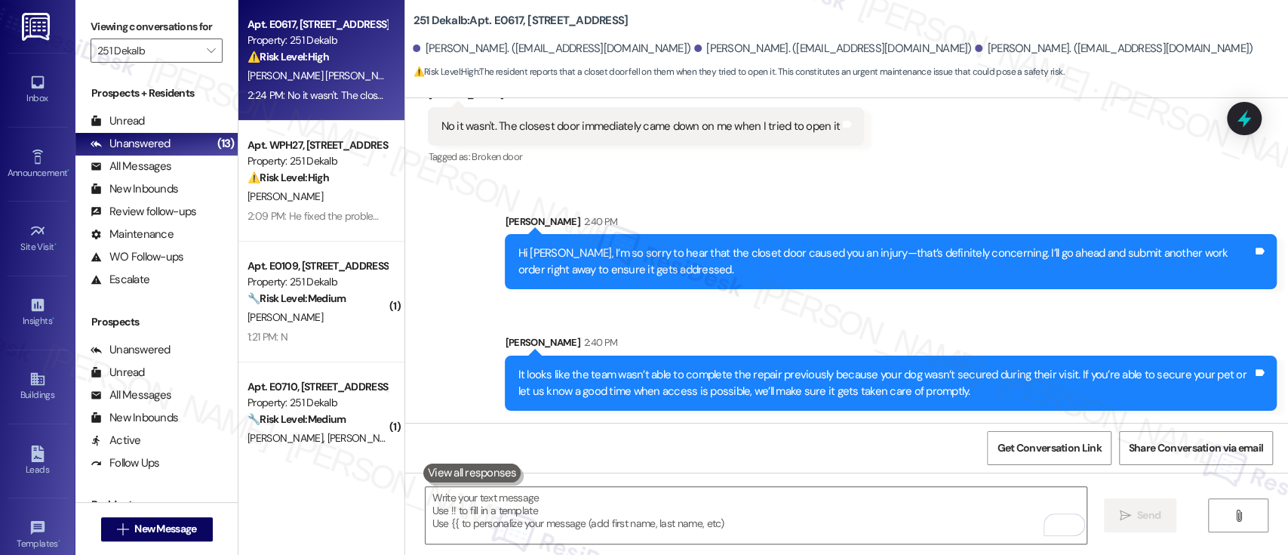
click at [1032, 317] on div "Sent via SMS [PERSON_NAME] 2:40 PM Hi [PERSON_NAME], I’m so sorry to hear that …" at bounding box center [846, 301] width 883 height 243
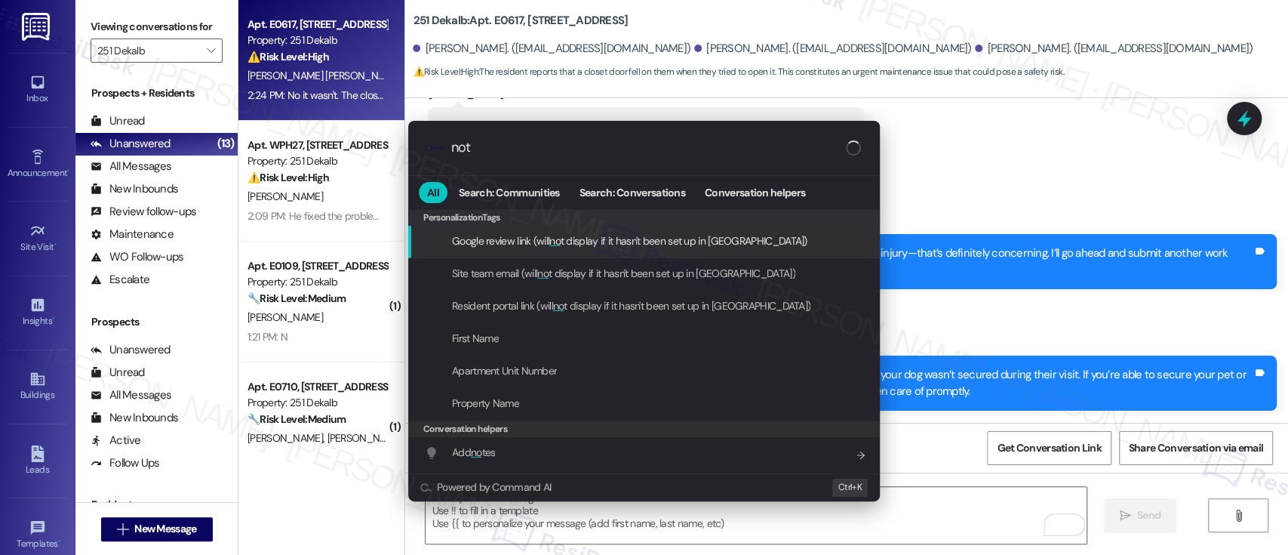
type input "note"
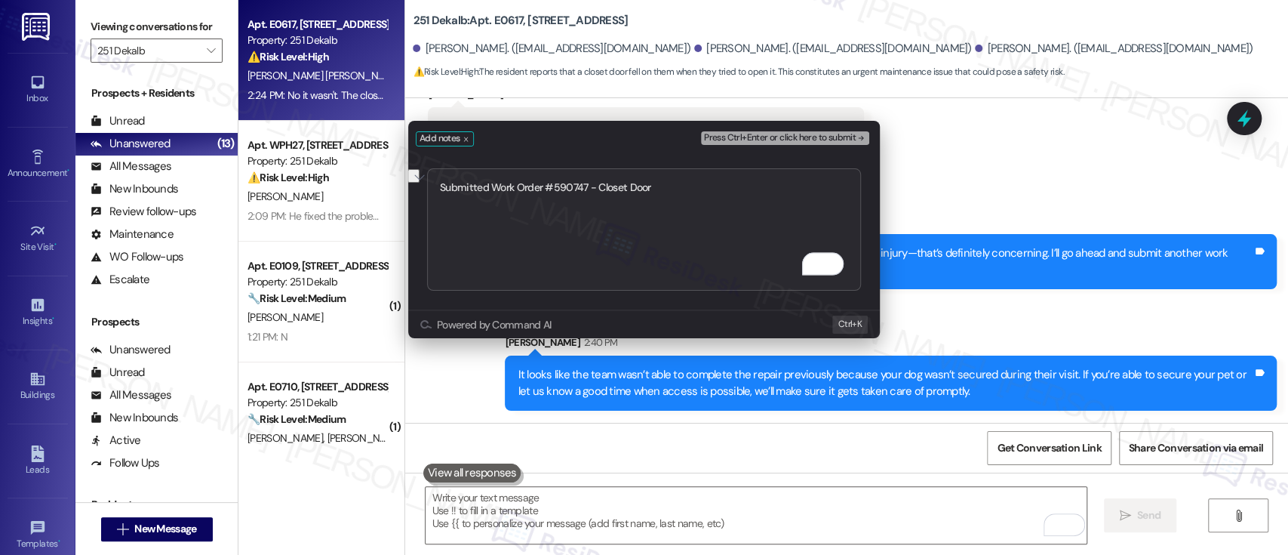
type textarea "Submitted Work Order #590747 - Closet Door"
click at [849, 140] on span "Press Ctrl+Enter or click here to submit" at bounding box center [780, 138] width 152 height 11
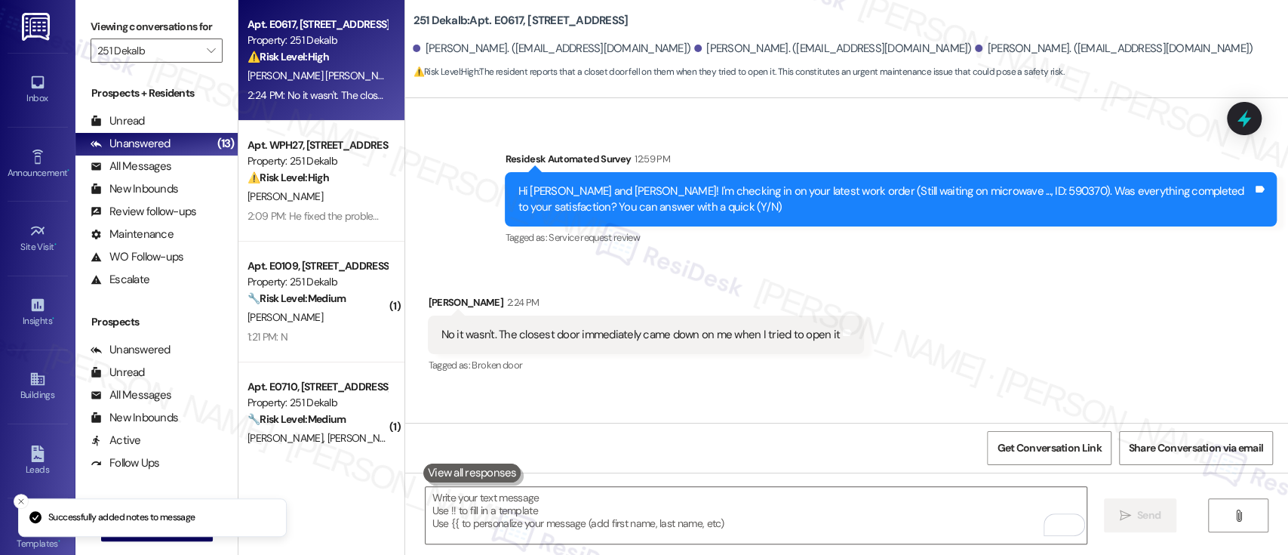
scroll to position [1203, 0]
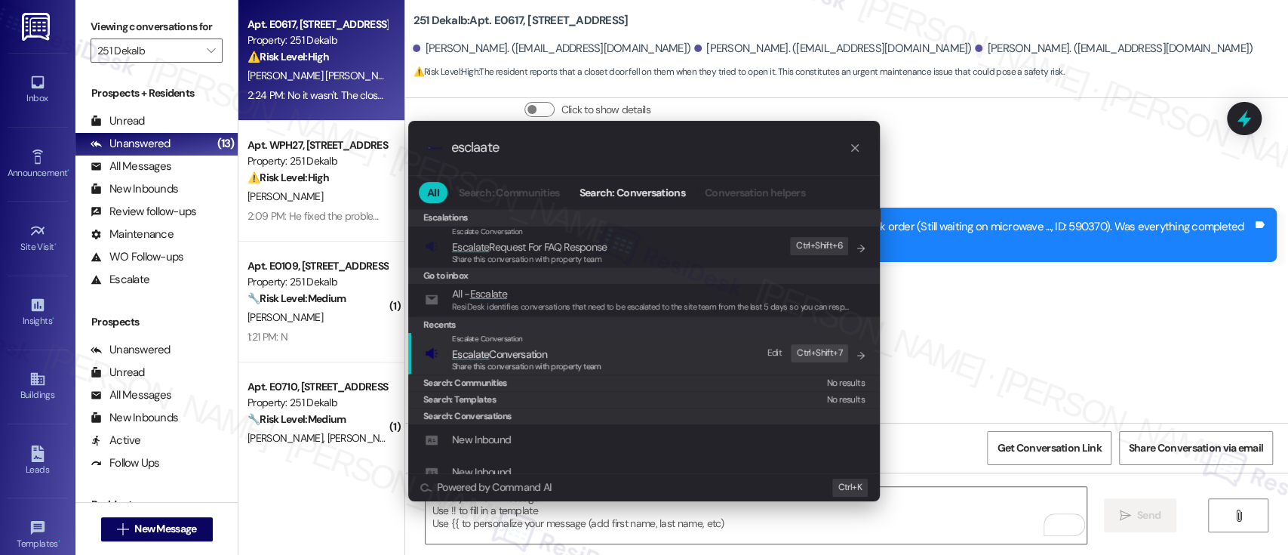
type input "esclaate"
click at [601, 343] on div "Escalate Conversation Escalate Conversation Share this conversation with proper…" at bounding box center [645, 353] width 441 height 41
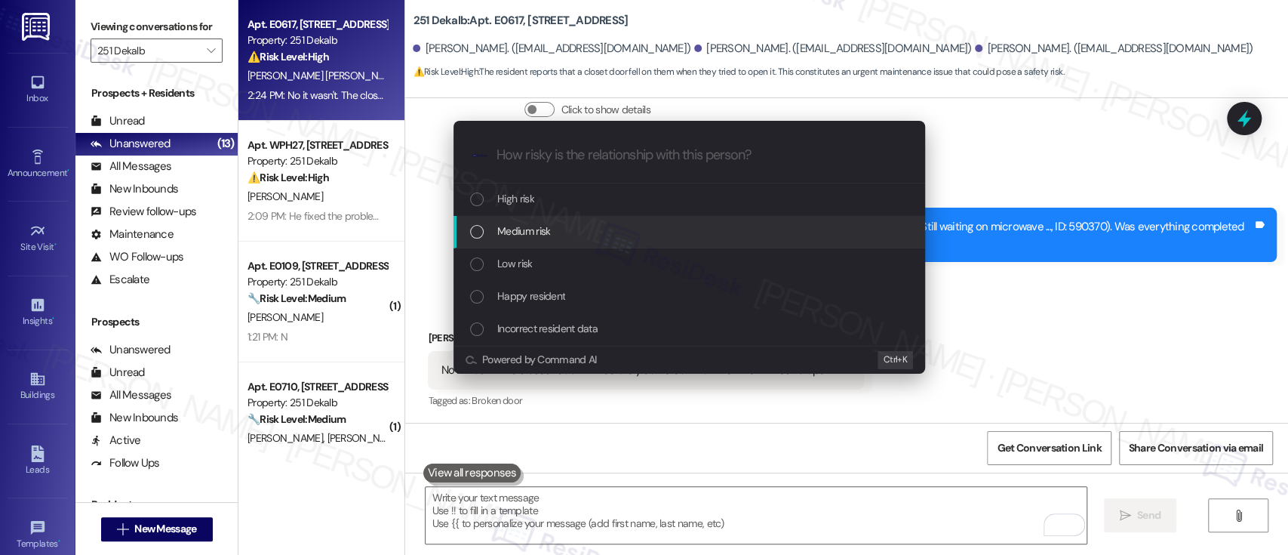
click at [548, 226] on span "Medium risk" at bounding box center [523, 231] width 53 height 17
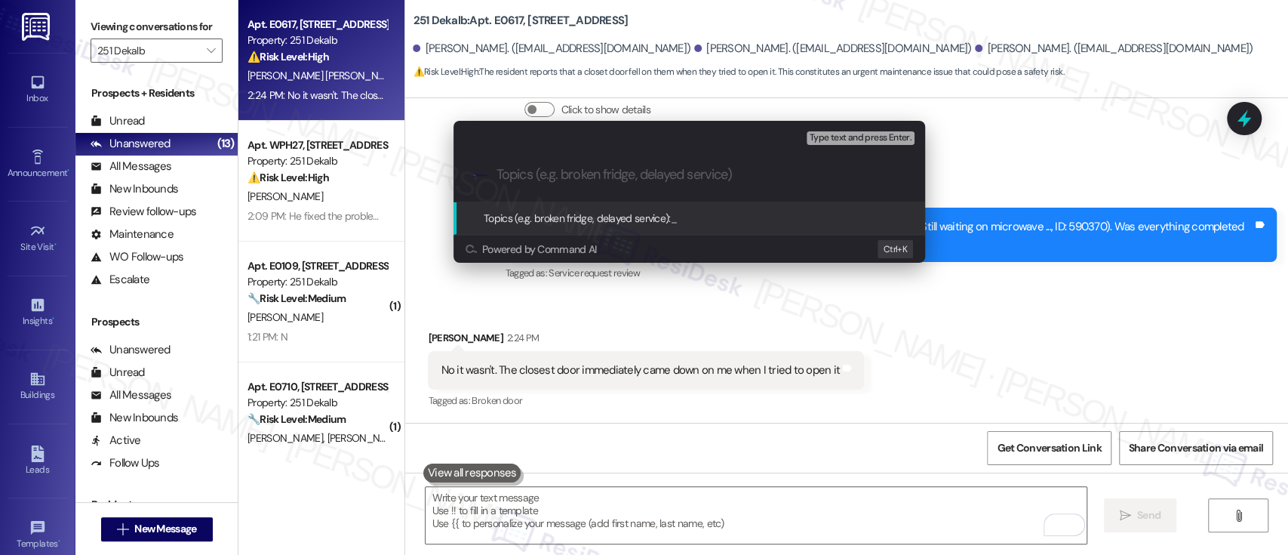
paste input "Submitted Work Order #590747 - Closet Door"
type input "Submitted Work Order #590747 - Closet Door"
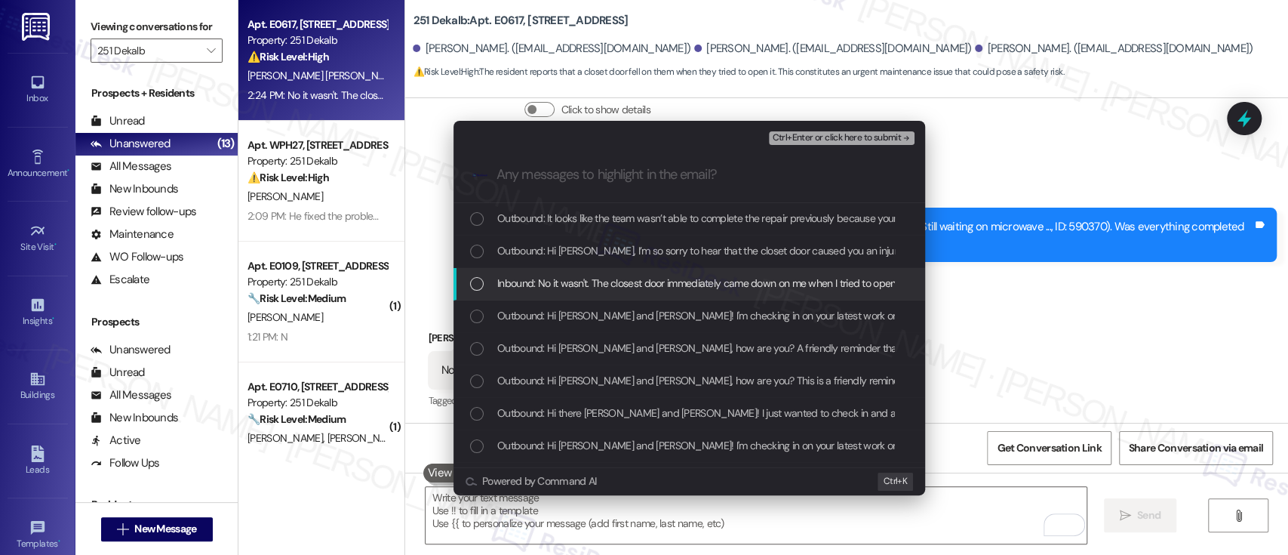
click at [562, 276] on span "Inbound: No it wasn't. The closest door immediately came down on me when I trie…" at bounding box center [700, 283] width 406 height 17
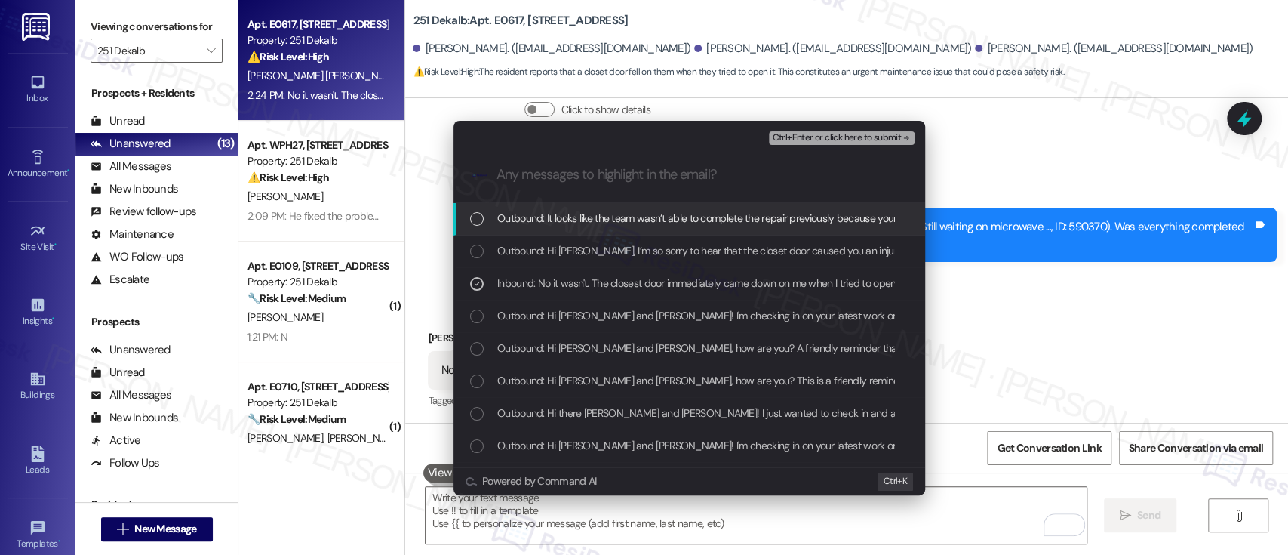
click at [843, 134] on span "Ctrl+Enter or click here to submit" at bounding box center [836, 138] width 129 height 11
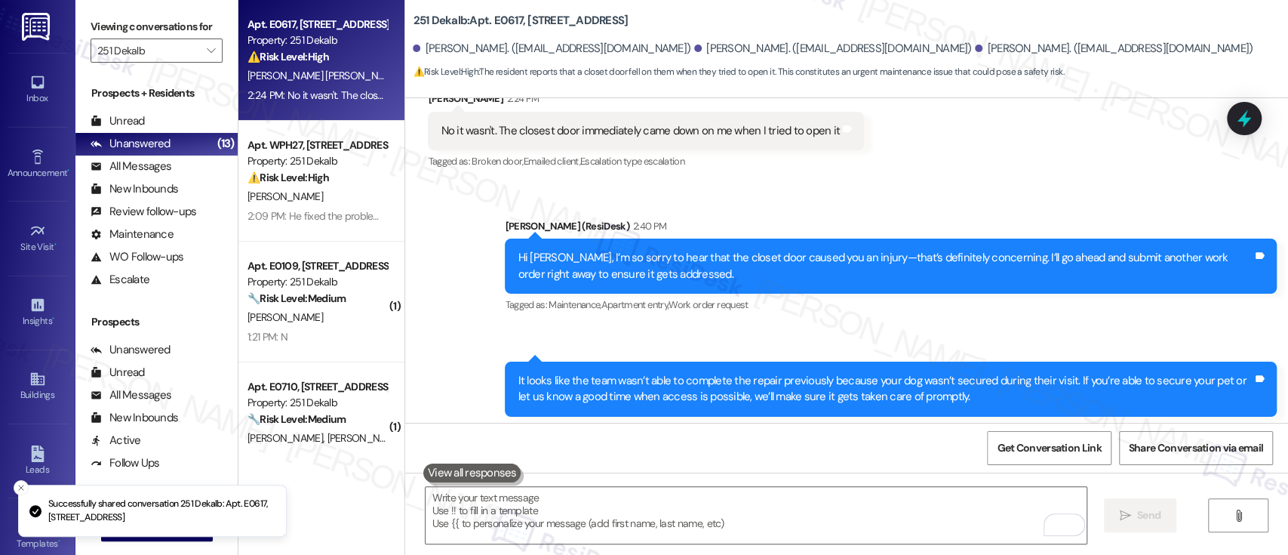
scroll to position [1596, 0]
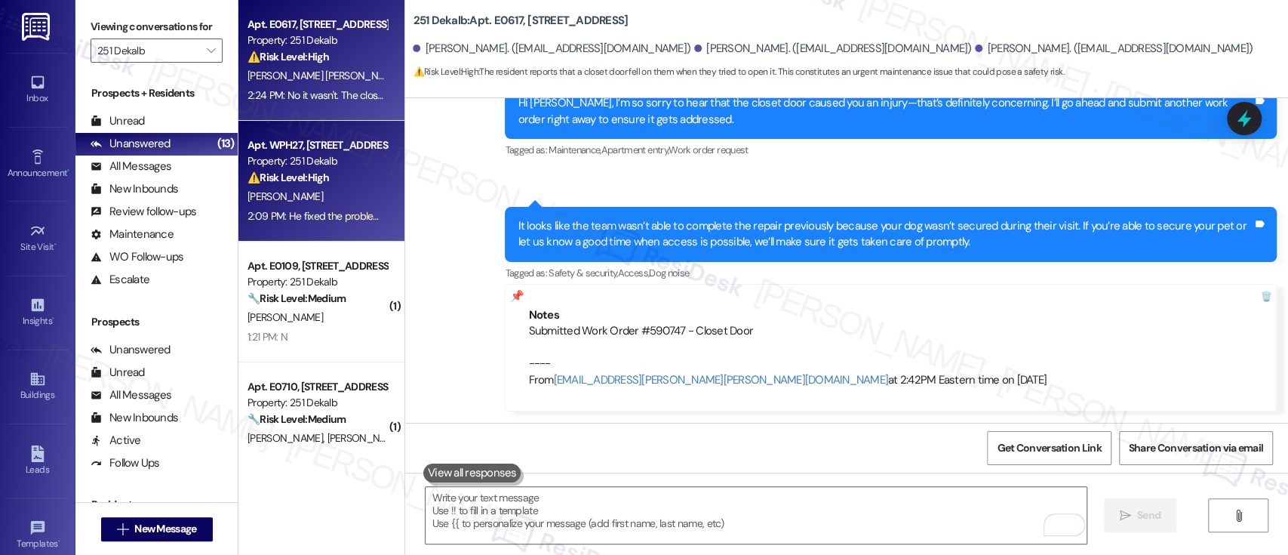
click at [272, 184] on strong "⚠️ Risk Level: High" at bounding box center [287, 178] width 81 height 14
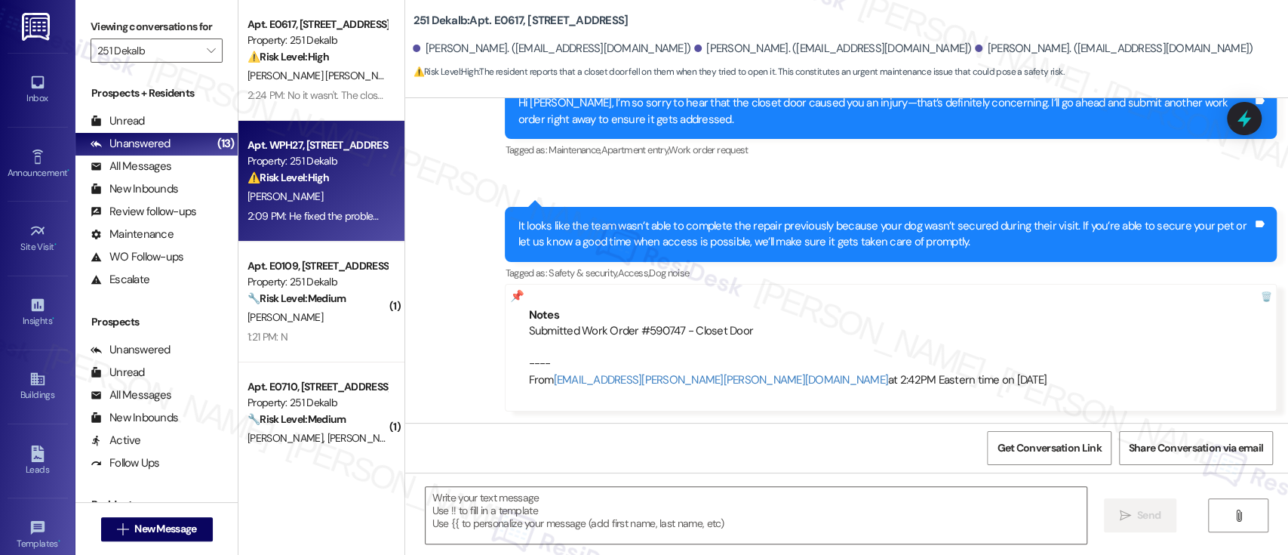
type textarea "Fetching suggested responses. Please feel free to read through the conversation…"
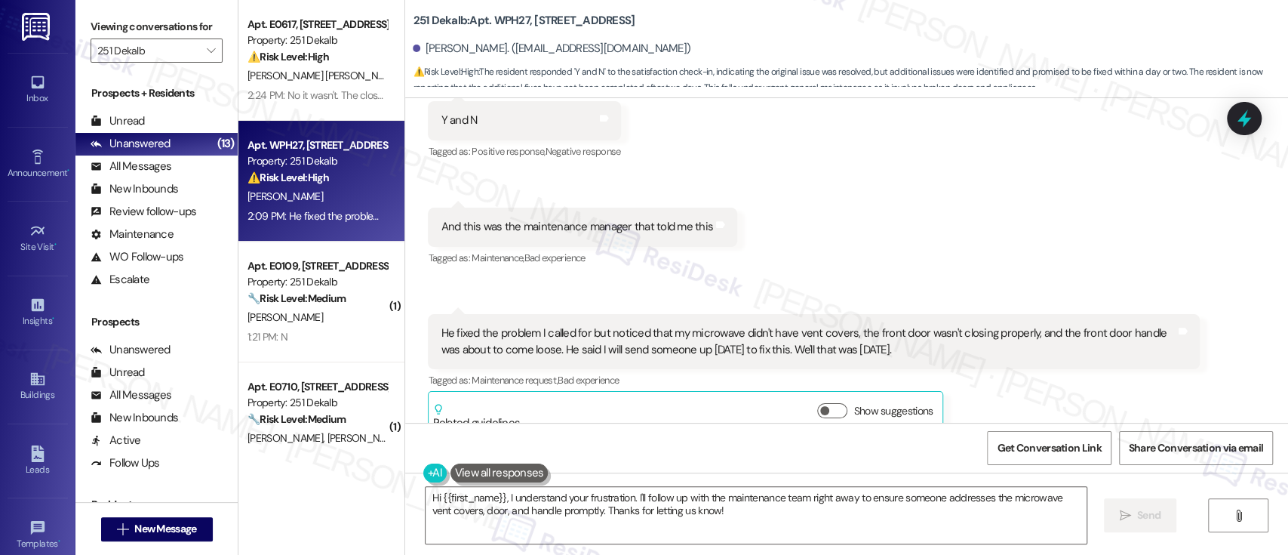
scroll to position [1894, 0]
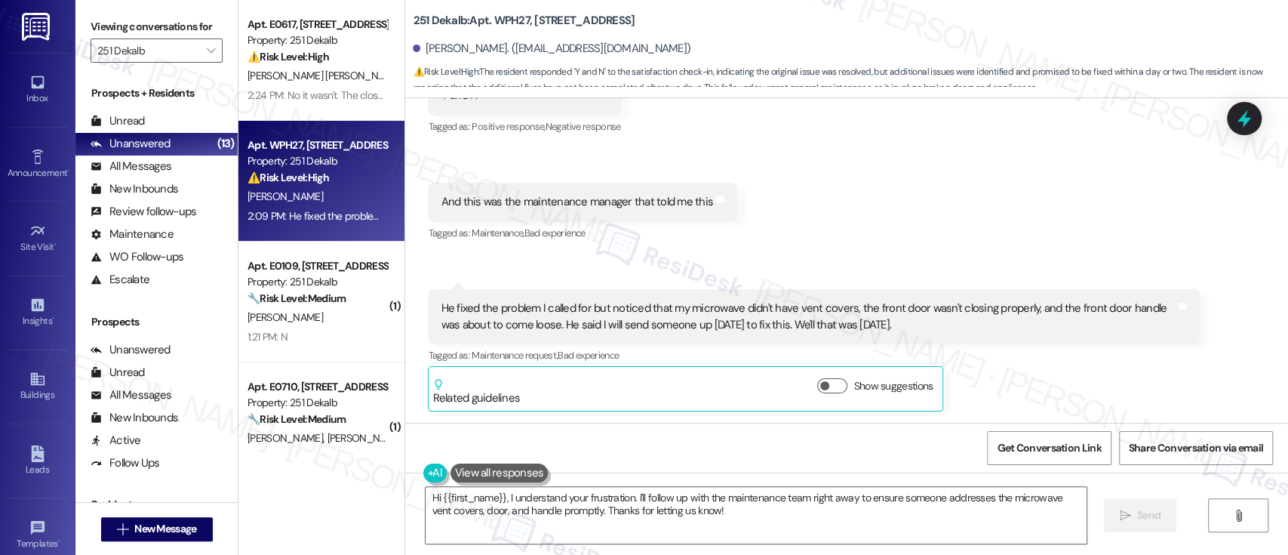
click at [498, 22] on b "251 Dekalb: Apt. WPH27, [STREET_ADDRESS]" at bounding box center [524, 21] width 222 height 16
copy b "WPH27"
click at [926, 263] on div "Received via SMS [PERSON_NAME] 2:04 PM Y and N Tags and notes Tagged as: Positi…" at bounding box center [846, 221] width 883 height 401
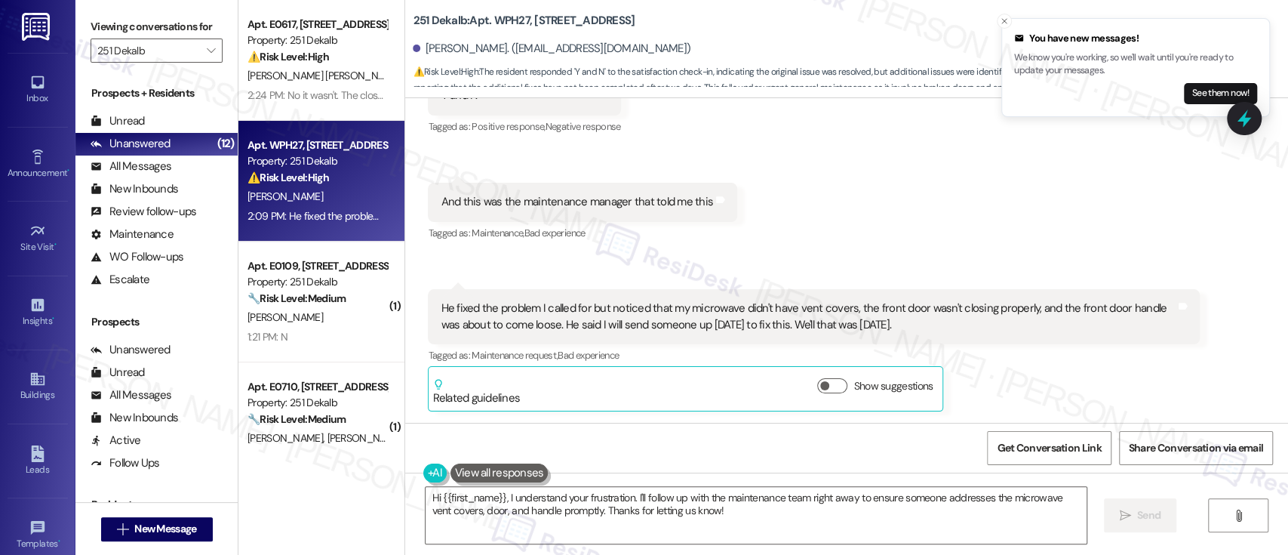
drag, startPoint x: 922, startPoint y: 322, endPoint x: 432, endPoint y: 286, distance: 491.7
click at [432, 286] on div "Received via SMS 2:09 PM Alanda Adams 2:09 PM He fixed the problem I called for…" at bounding box center [813, 350] width 794 height 145
copy div "He fixed the problem I called for but noticed that my microwave didn't have ven…"
click at [785, 503] on textarea "Hi {{first_name}}, I understand your frustration. I'll follow up with the maint…" at bounding box center [756, 515] width 660 height 57
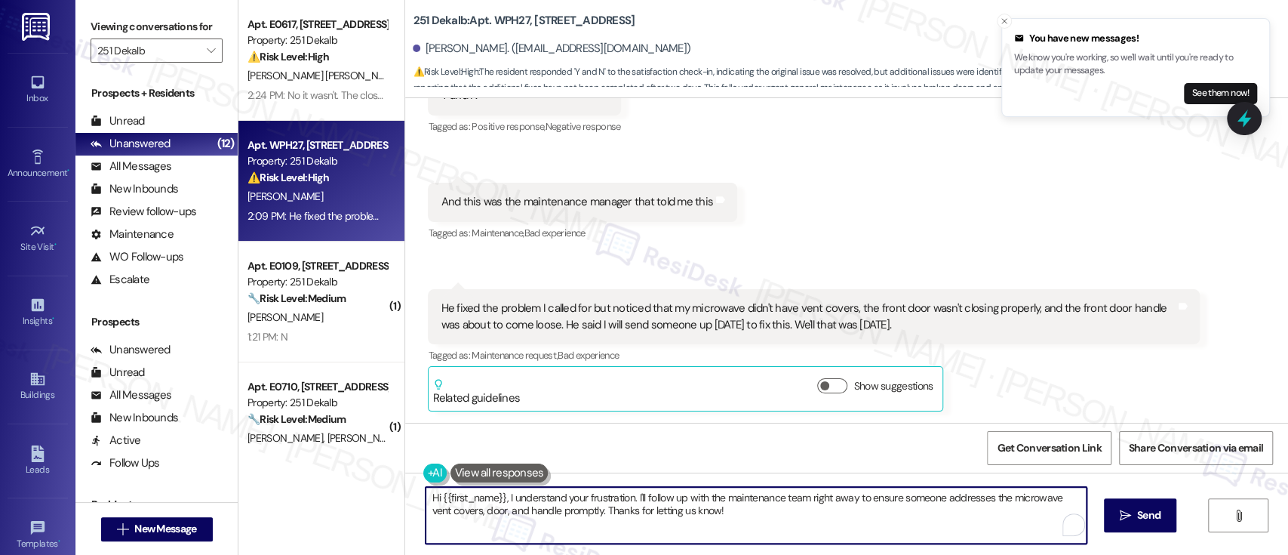
paste textarea "Thank you for the update, and I’m really sorry no one has followed up yet. I’ll…"
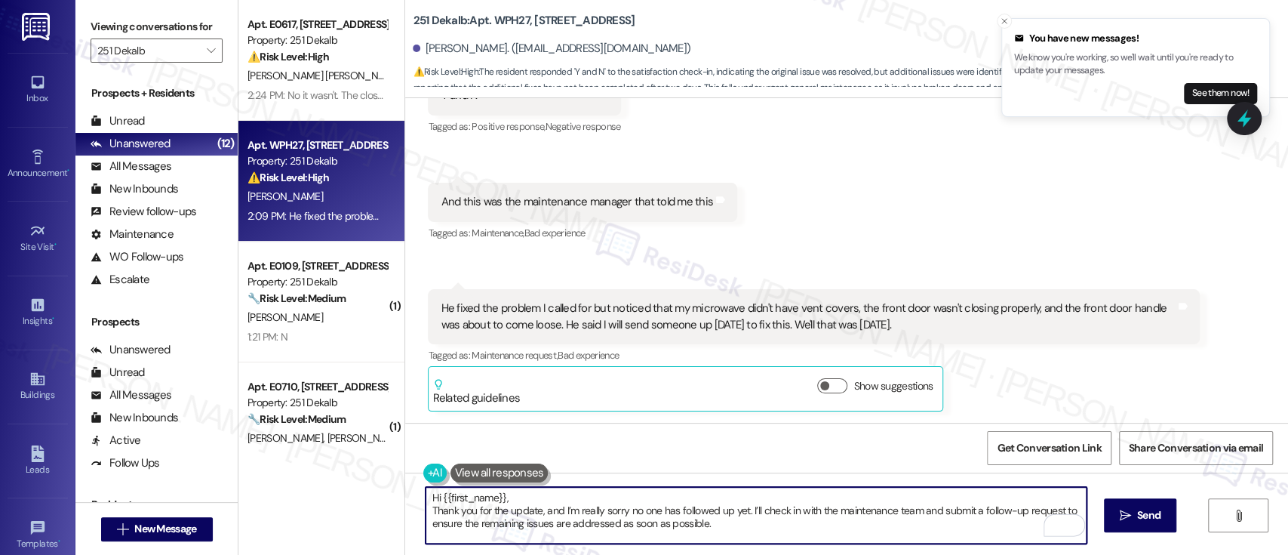
click at [735, 498] on textarea "Hi {{first_name}}, Thank you for the update, and I’m really sorry no one has fo…" at bounding box center [756, 515] width 660 height 57
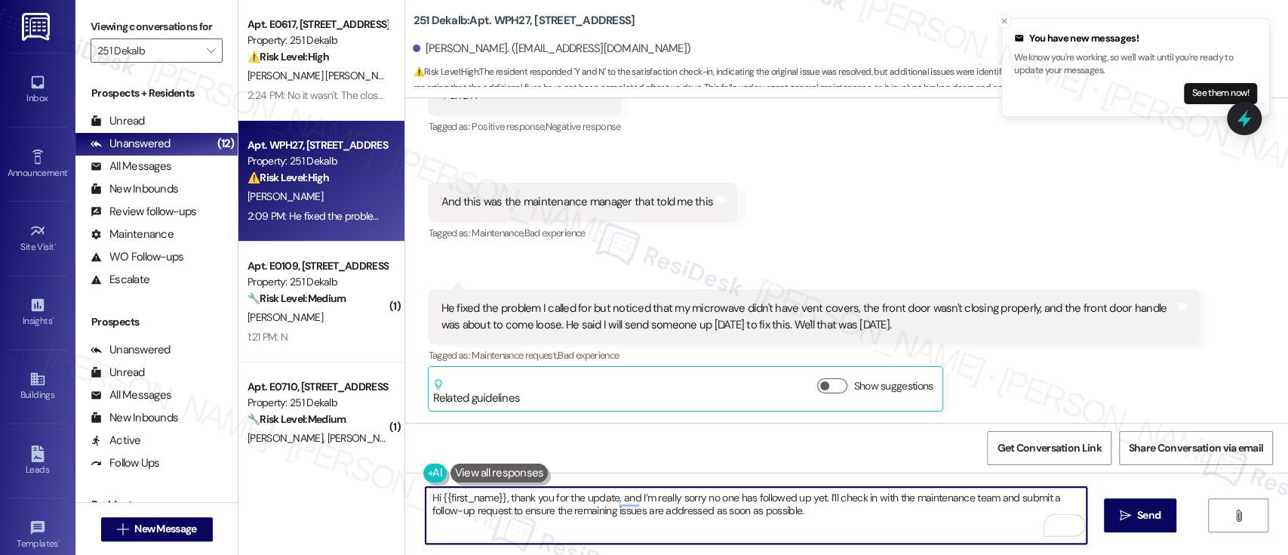
type textarea "Hi {{first_name}}, thank you for the update, and I’m really sorry no one has fo…"
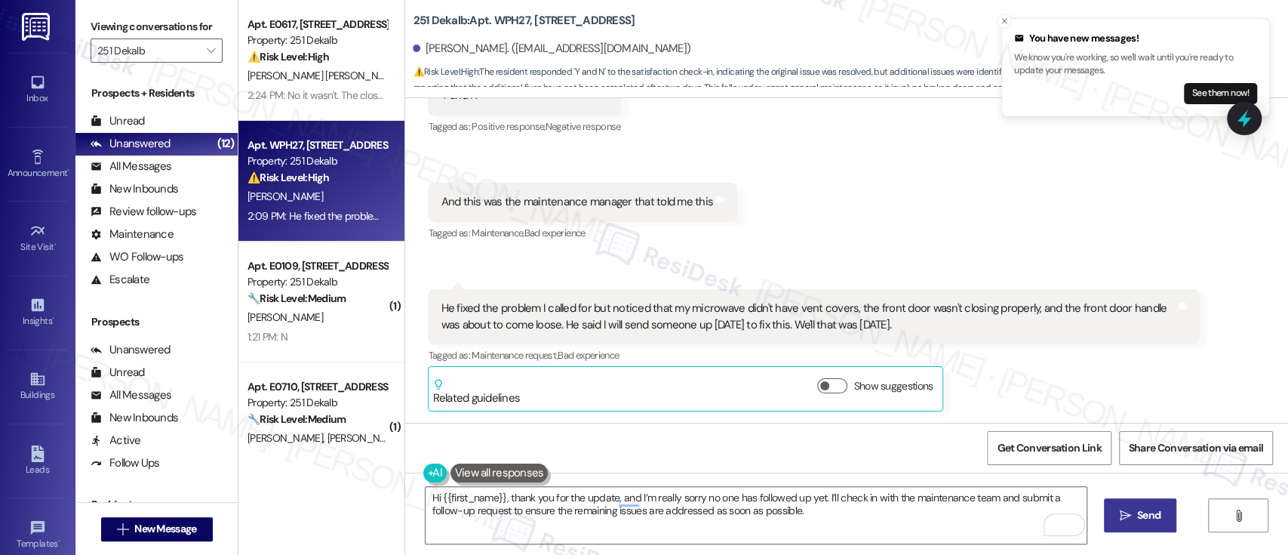
click at [1147, 524] on button " Send" at bounding box center [1140, 515] width 73 height 34
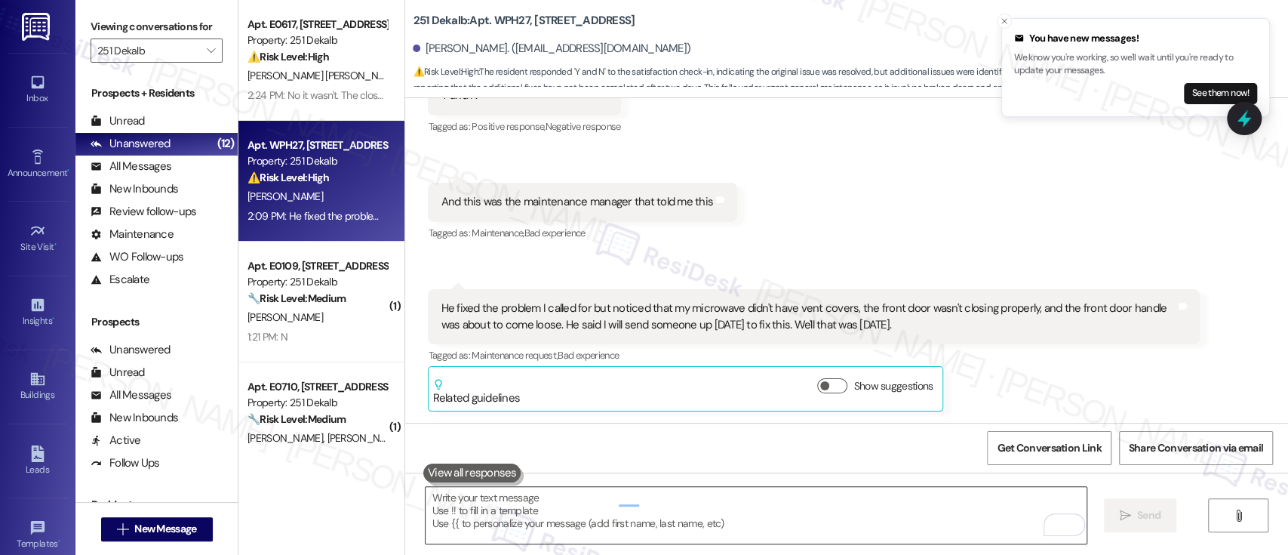
scroll to position [1893, 0]
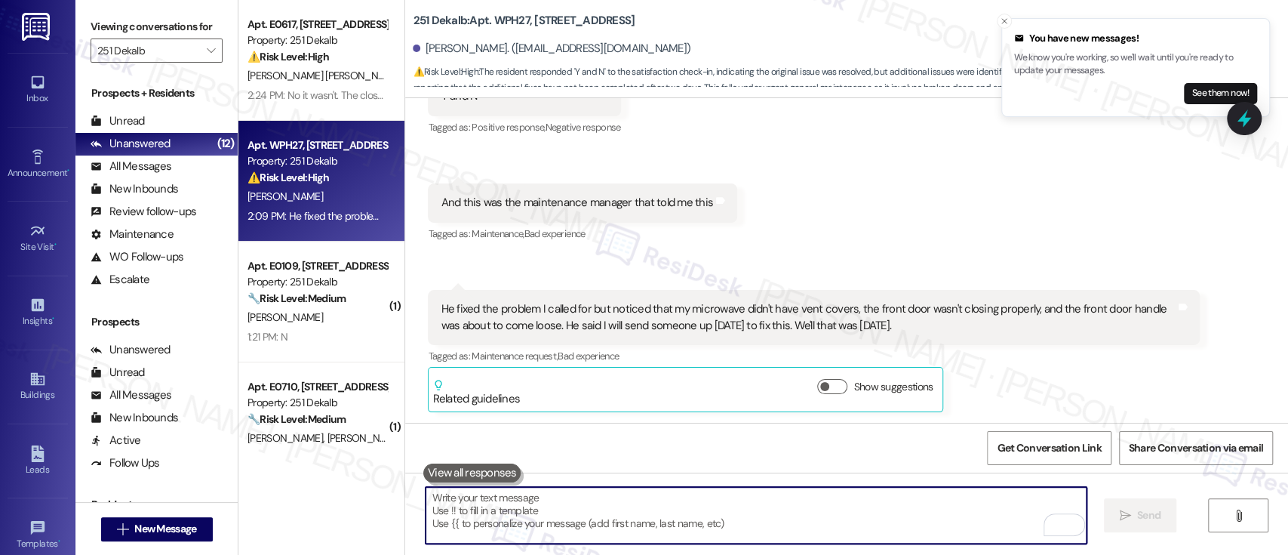
click at [808, 514] on textarea "To enrich screen reader interactions, please activate Accessibility in Grammarl…" at bounding box center [756, 515] width 660 height 57
paste textarea "Just to confirm, here’s what’s still outstanding: Missing vent covers on the mi…"
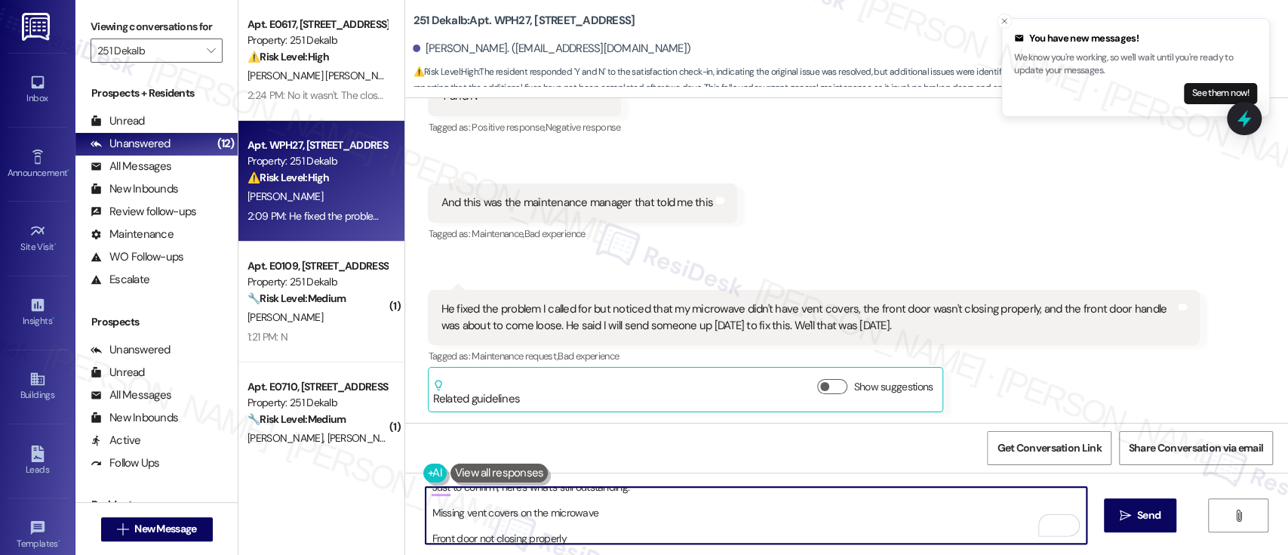
scroll to position [0, 0]
click at [653, 496] on textarea "Just to confirm, here’s what’s still outstanding: Missing vent covers on the mi…" at bounding box center [756, 515] width 660 height 57
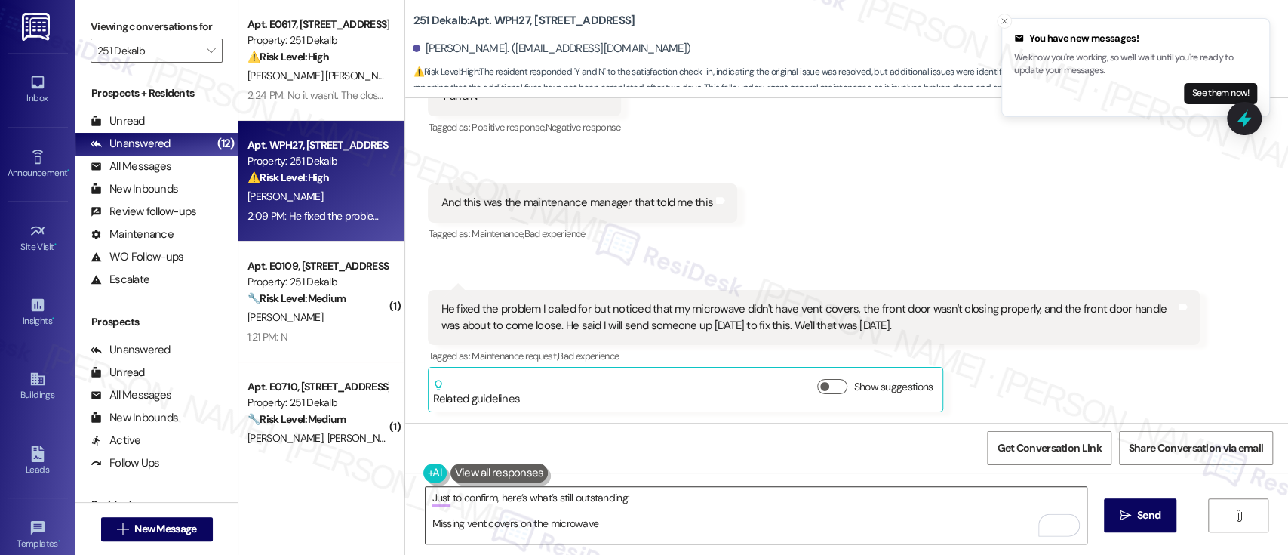
click at [425, 527] on div "Just to confirm, here’s what’s still outstanding: Missing vent covers on the mi…" at bounding box center [756, 515] width 662 height 58
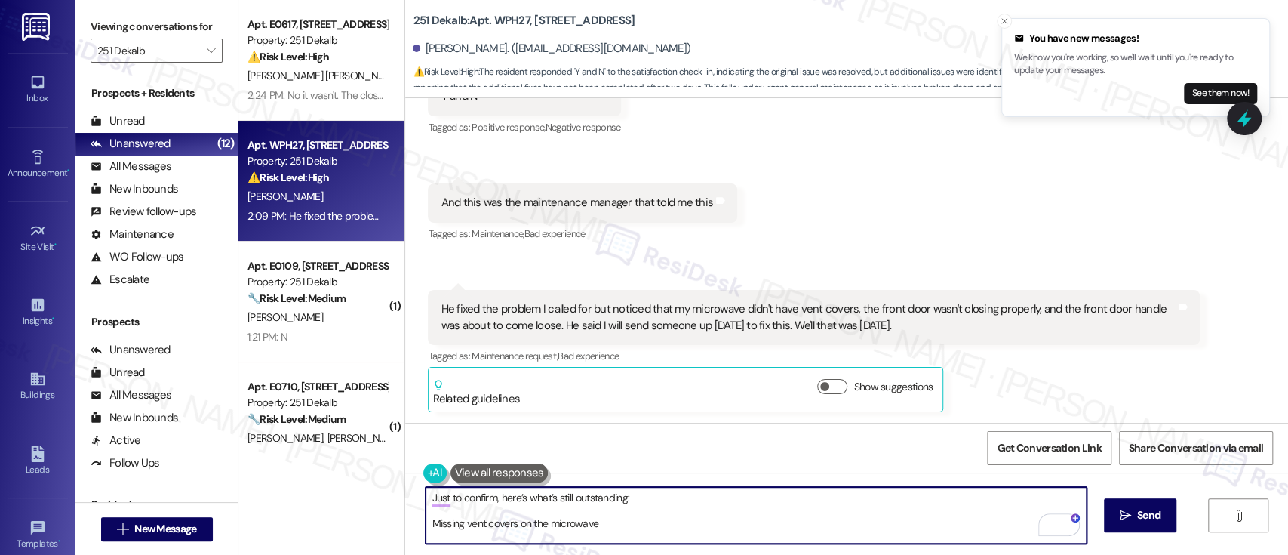
click at [426, 518] on textarea "Just to confirm, here’s what’s still outstanding: Missing vent covers on the mi…" at bounding box center [756, 515] width 660 height 57
type textarea "Just to confirm, here’s what’s still outstanding: 1. Missing vent covers on the…"
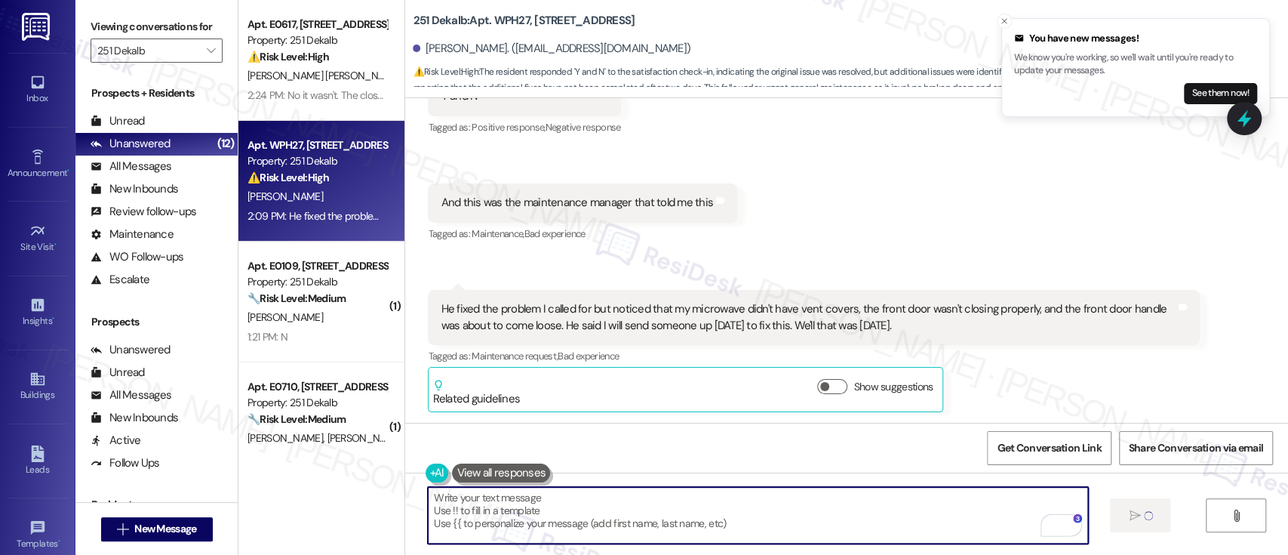
scroll to position [0, 0]
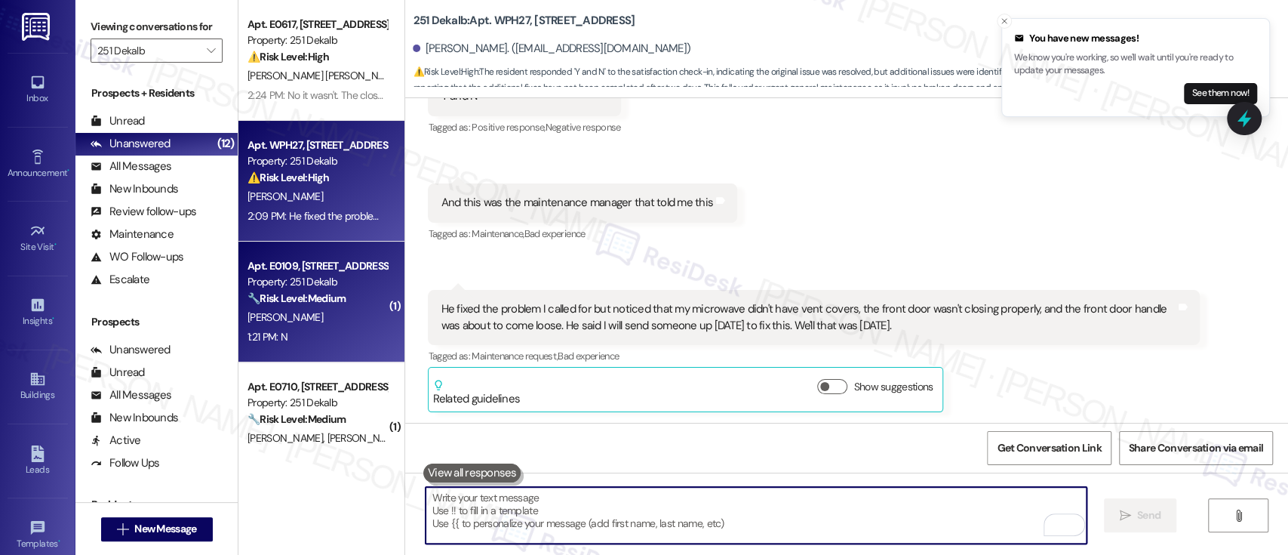
click at [297, 314] on div "A. Azab" at bounding box center [317, 317] width 143 height 19
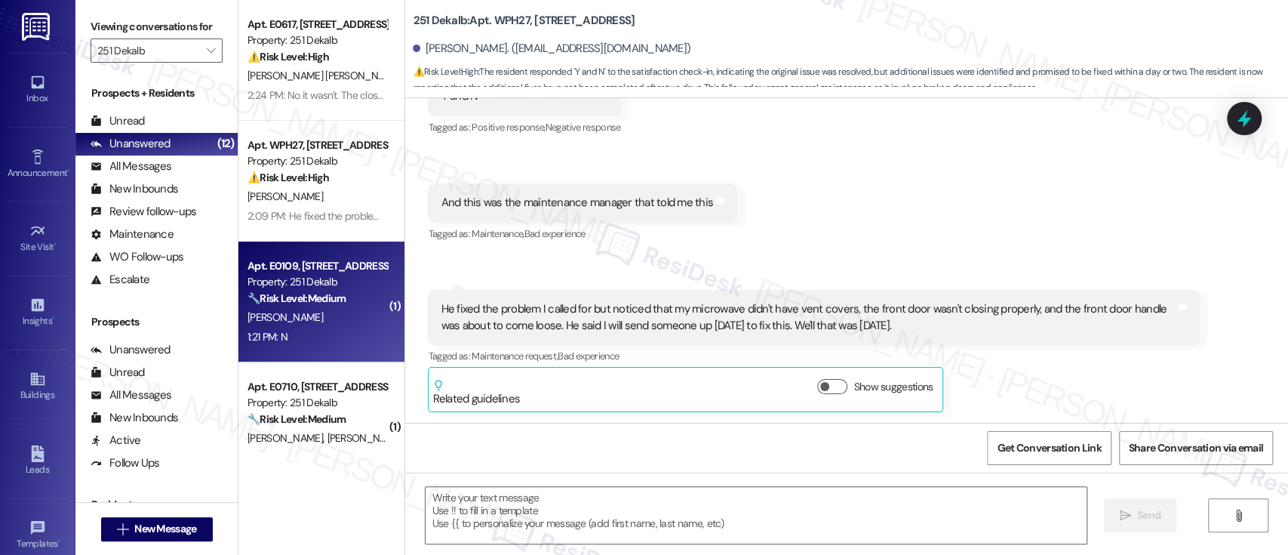
type textarea "Fetching suggested responses. Please feel free to read through the conversation…"
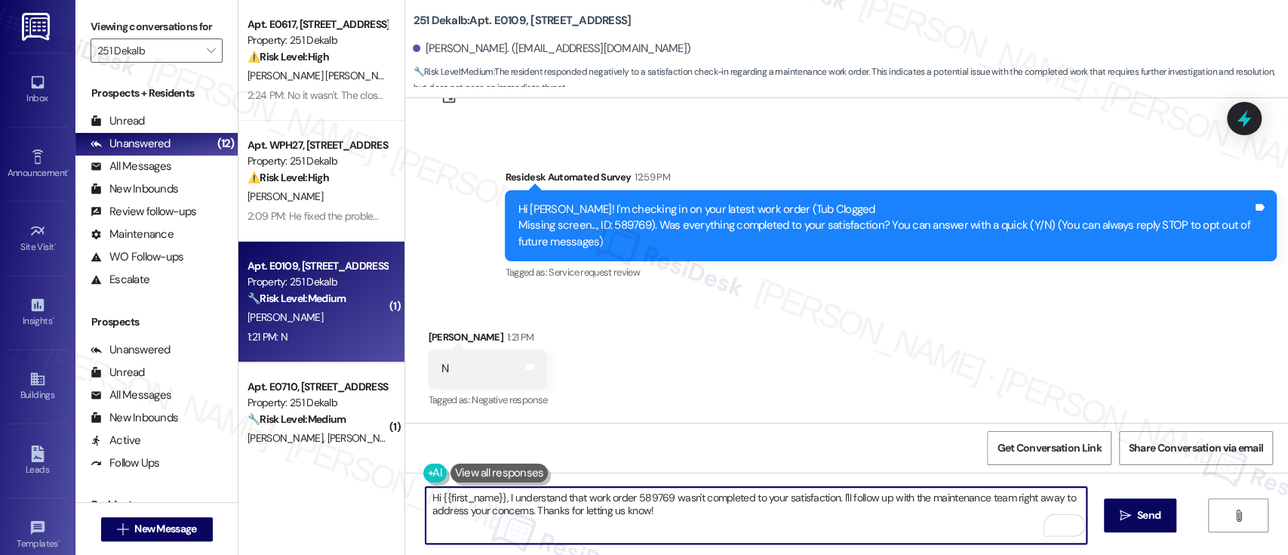
drag, startPoint x: 677, startPoint y: 517, endPoint x: 502, endPoint y: 491, distance: 176.2
click at [502, 491] on textarea "Hi {{first_name}}, I understand that work order 589769 wasn't completed to your…" at bounding box center [756, 515] width 660 height 57
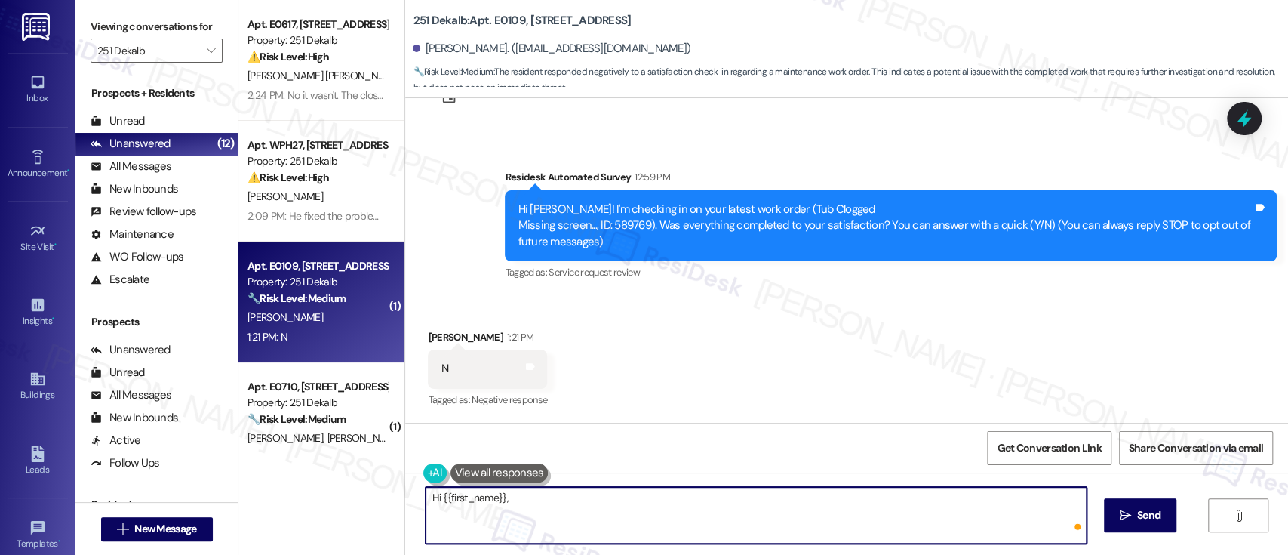
paste textarea "I'm so sorry to hear that the issue wasn't resolved to your satisfaction. Can y…"
type textarea "Hi {{first_name}}, I'm so sorry to hear that the issue wasn't resolved to your …"
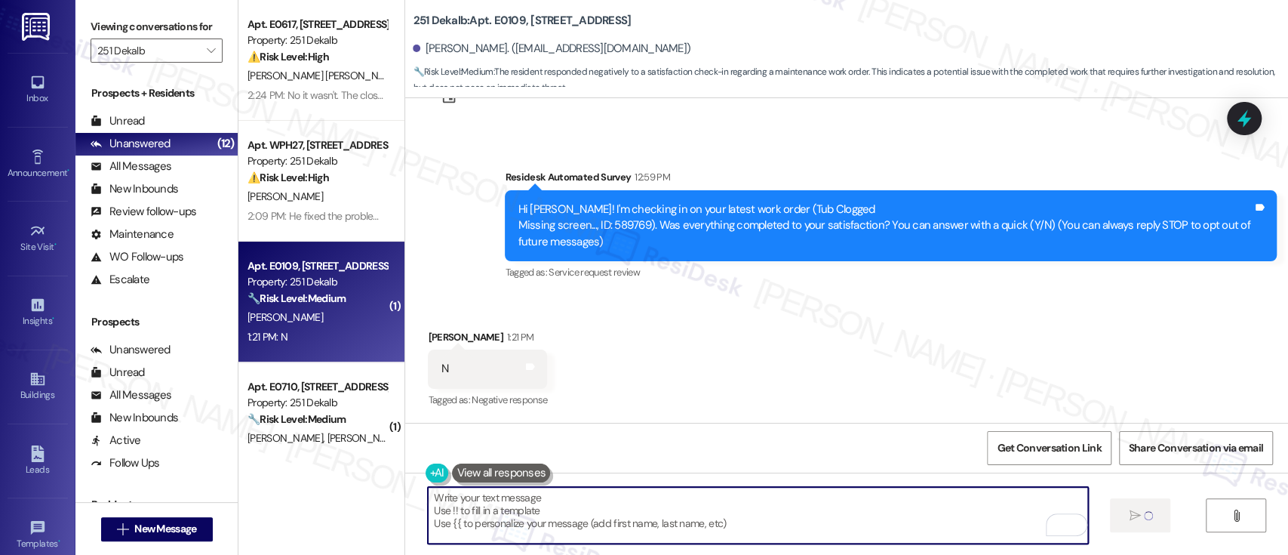
type textarea "Fetching suggested responses. Please feel free to read through the conversation…"
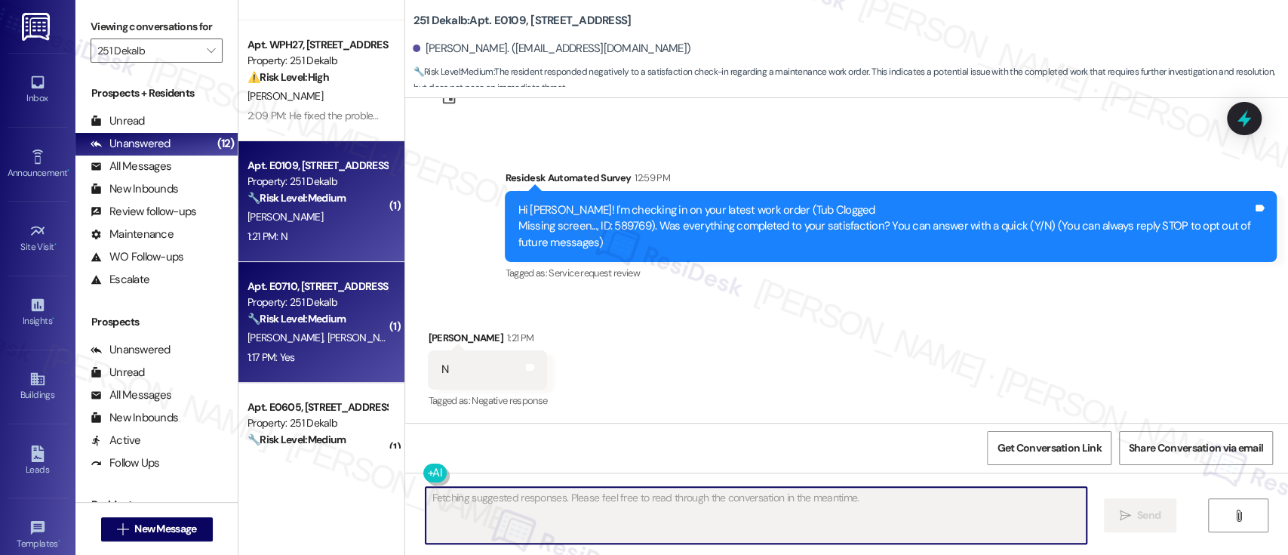
click at [327, 343] on span "R. Fabian" at bounding box center [367, 337] width 80 height 14
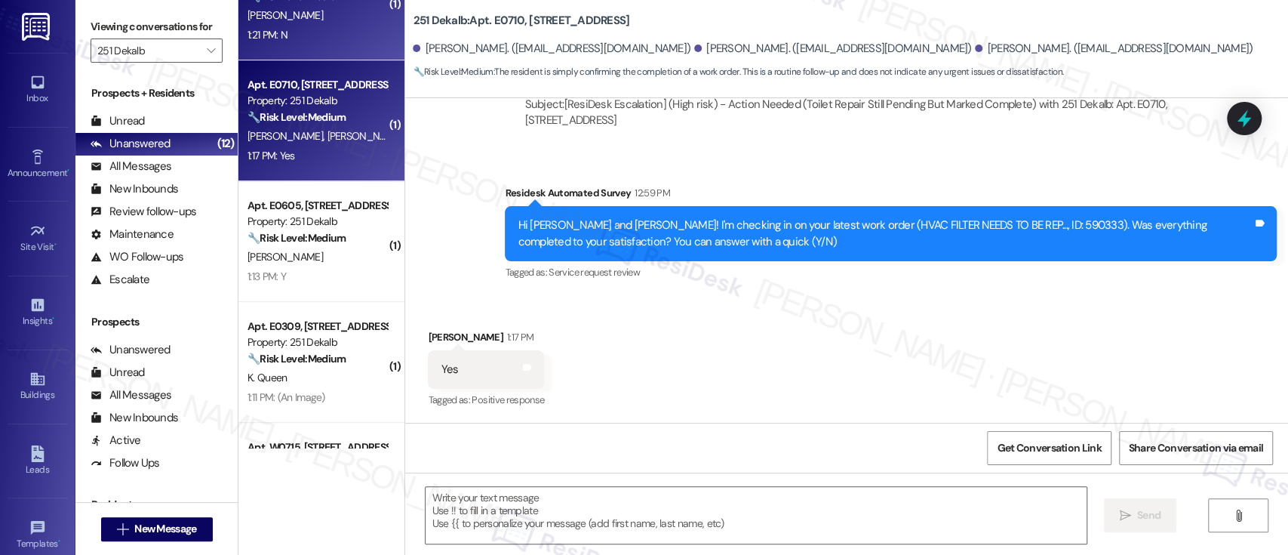
click at [327, 41] on div "1:21 PM: N 1:21 PM: N" at bounding box center [317, 35] width 143 height 19
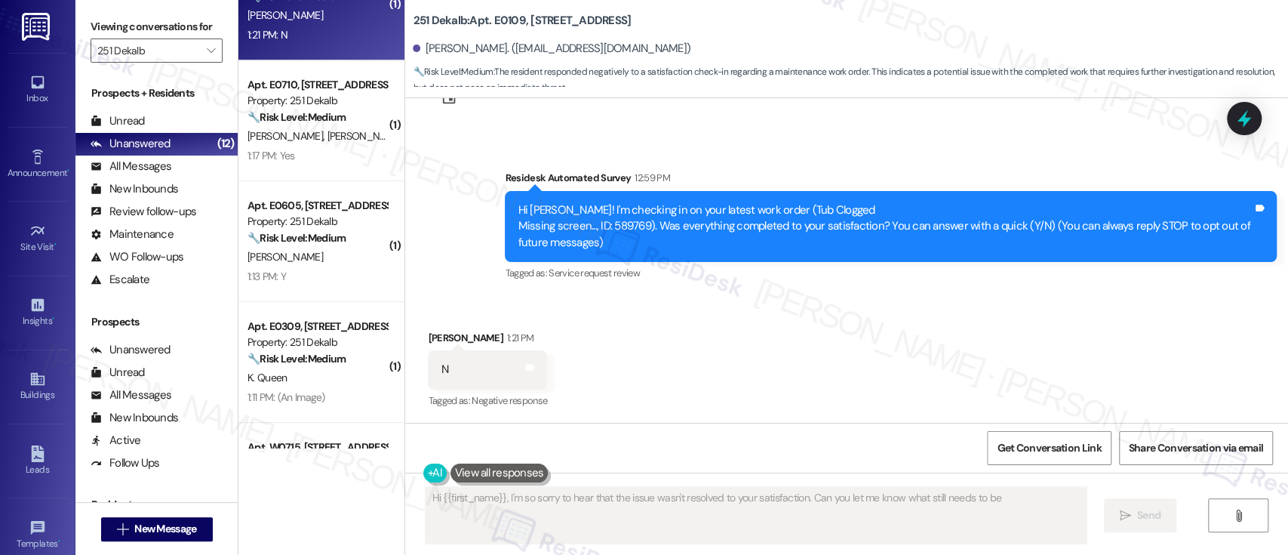
type textarea "Hi {{first_name}}, I'm so sorry to hear that the issue wasn't resolved to your …"
click at [306, 155] on div "1:17 PM: Yes 1:17 PM: Yes" at bounding box center [317, 155] width 143 height 19
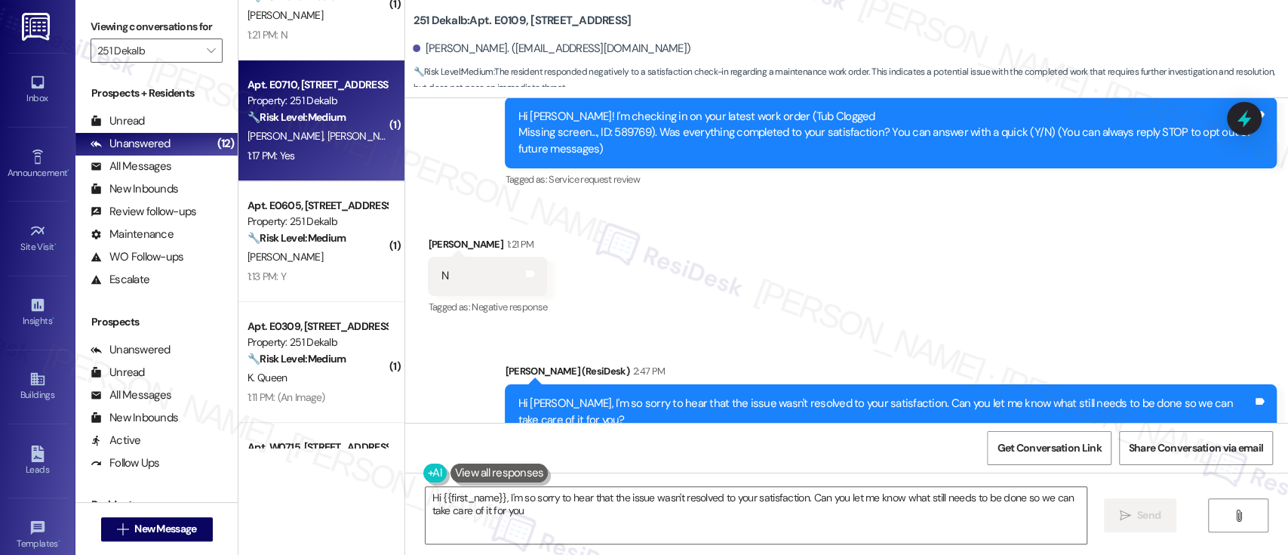
type textarea "Hi {{first_name}}, I'm so sorry to hear that the issue wasn't resolved to your …"
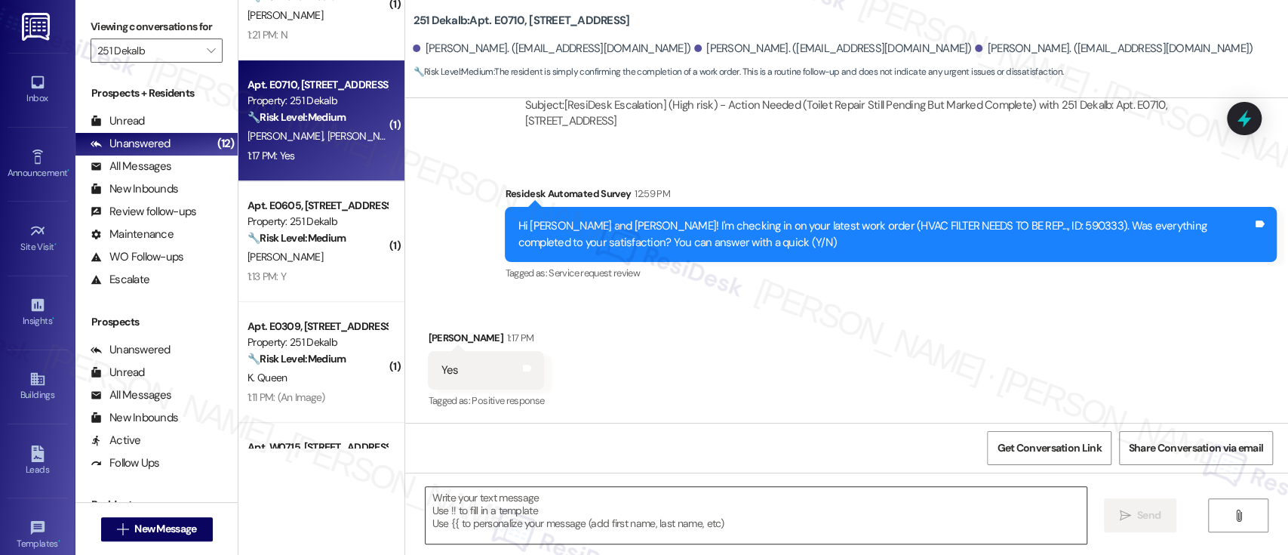
click at [616, 498] on textarea at bounding box center [756, 515] width 660 height 57
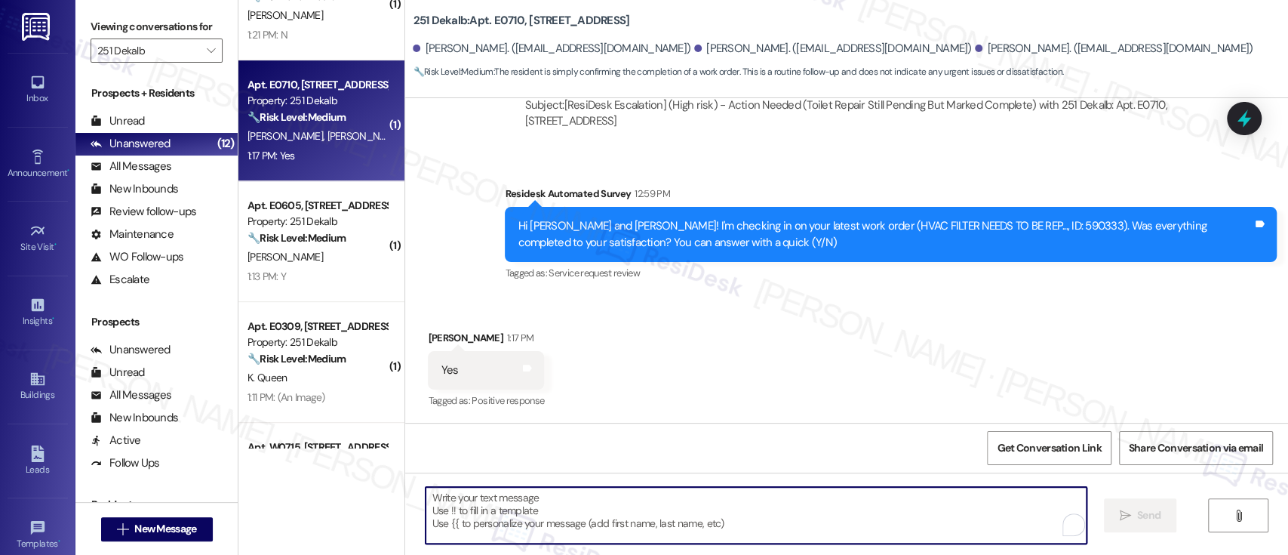
paste textarea "I'm so glad to hear that everything was taken care of to your satisfaction. Ple…"
type textarea "I'm so glad to hear that everything was taken care of to your satisfaction. Ple…"
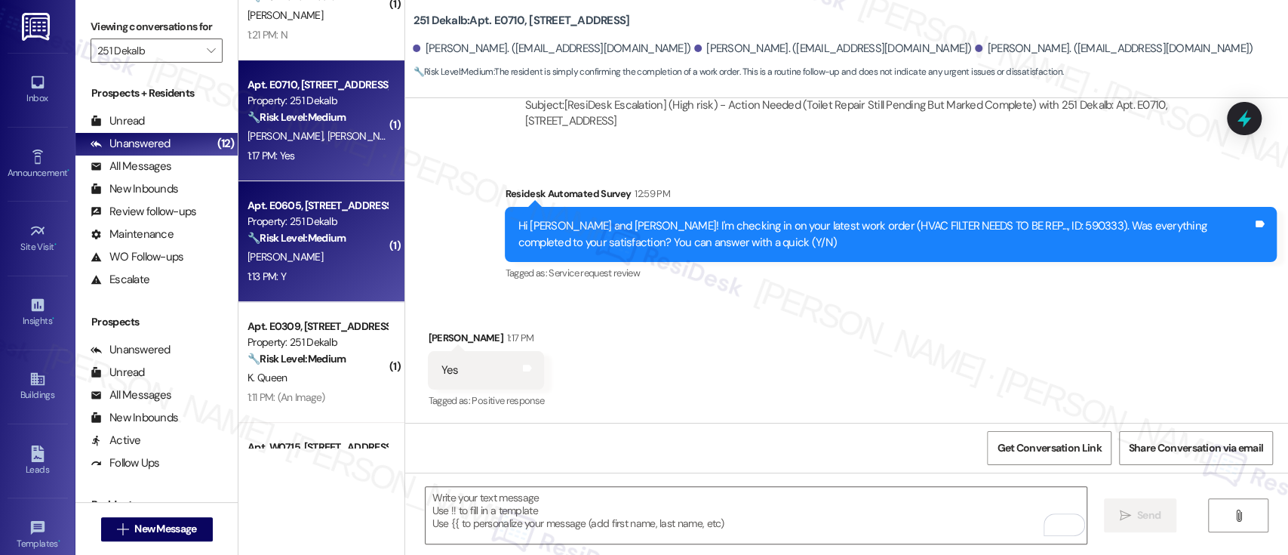
click at [296, 250] on div "K. Hassel" at bounding box center [317, 256] width 143 height 19
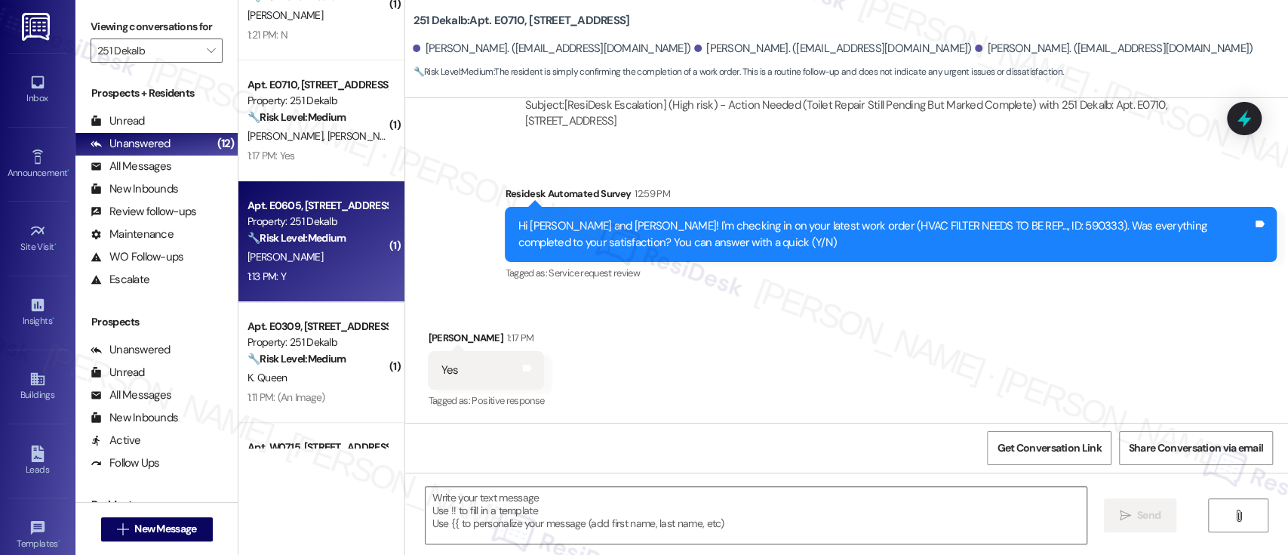
type textarea "Fetching suggested responses. Please feel free to read through the conversation…"
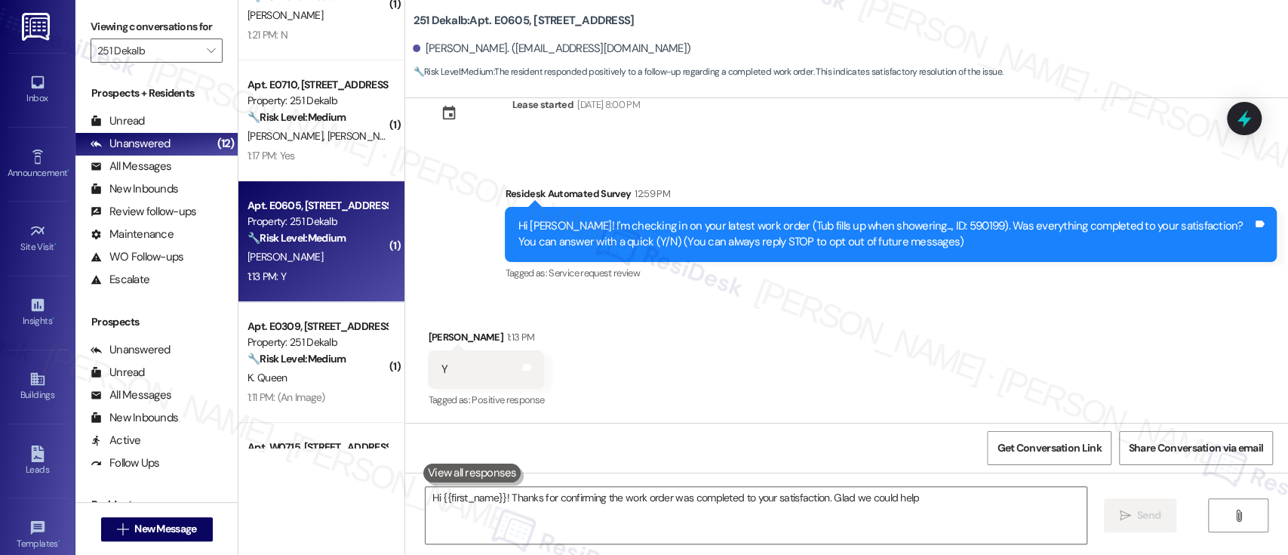
type textarea "Hi {{first_name}}! Thanks for confirming the work order was completed to your s…"
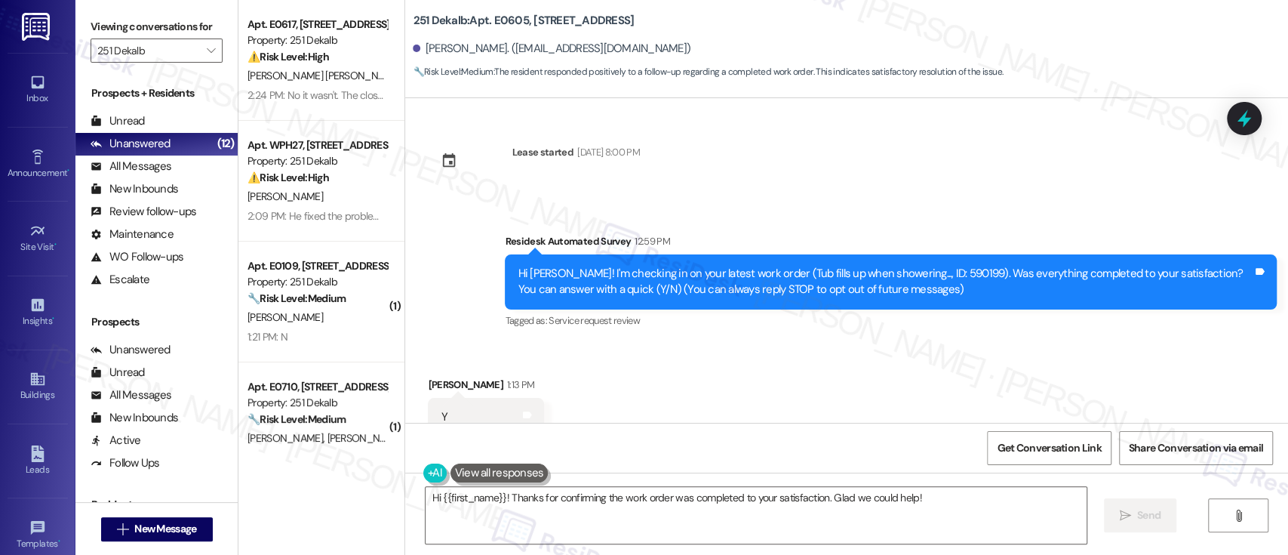
scroll to position [48, 0]
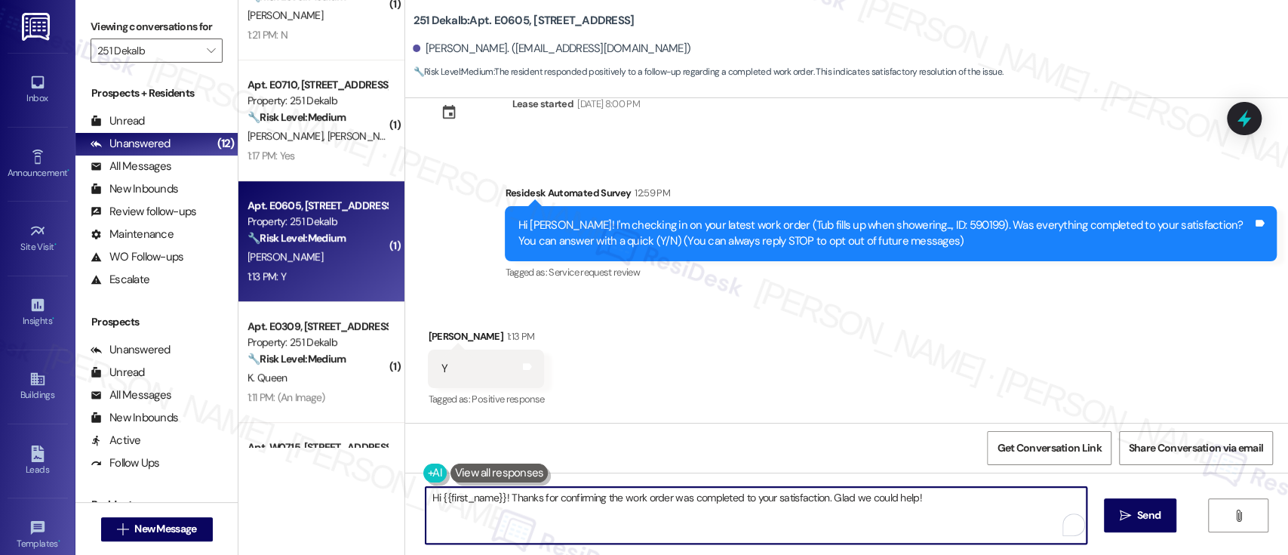
click at [941, 499] on textarea "Hi {{first_name}}! Thanks for confirming the work order was completed to your s…" at bounding box center [756, 515] width 660 height 57
paste textarea "I'm so glad to hear that everything was taken care of to your satisfaction. Ple…"
type textarea "I'm so glad to hear that everything was taken care of to your satisfaction. Ple…"
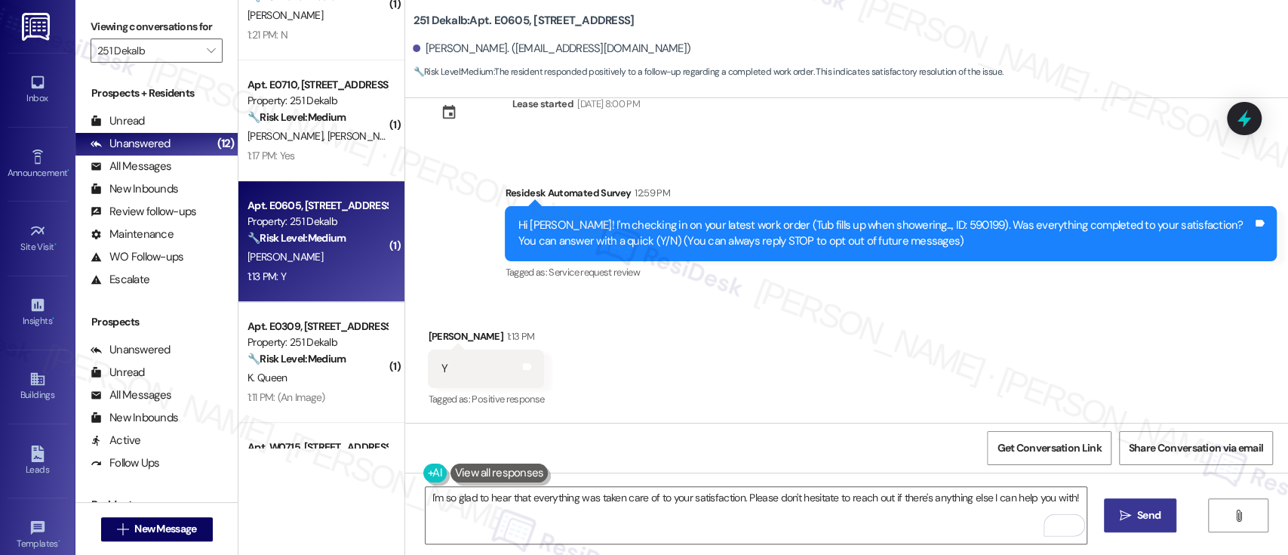
click at [1137, 512] on span "Send" at bounding box center [1148, 515] width 23 height 16
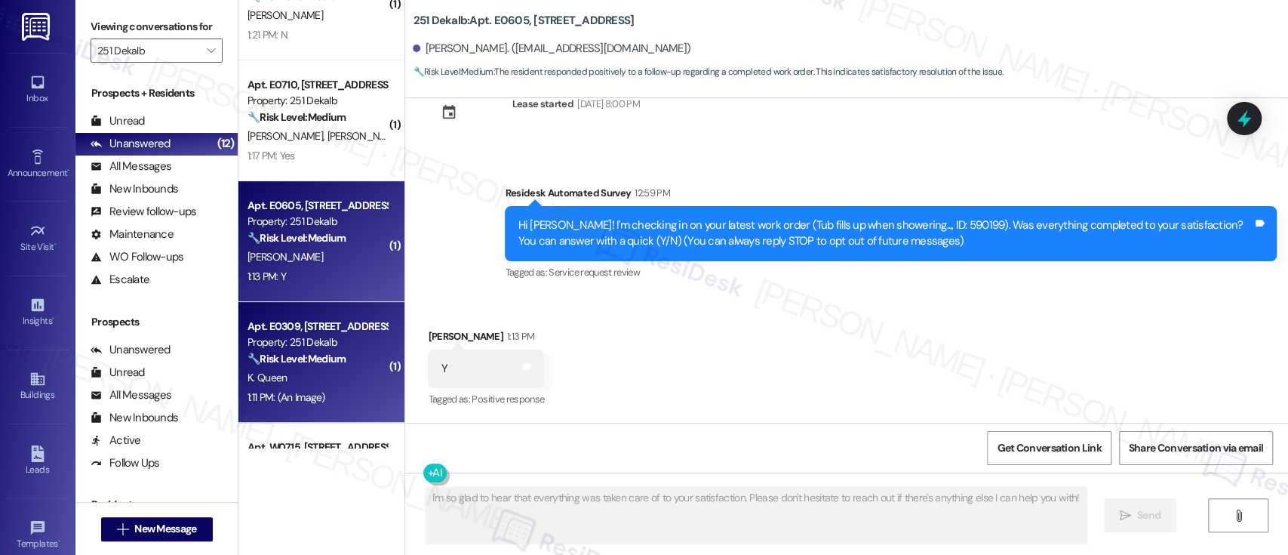
scroll to position [48, 0]
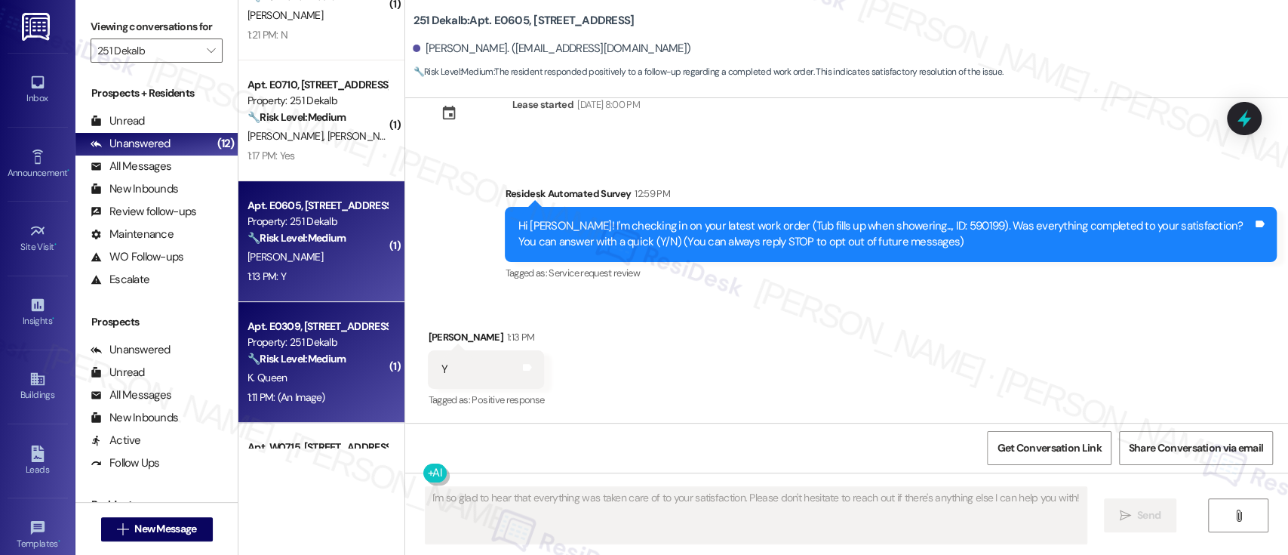
click at [326, 370] on div "K. Queen" at bounding box center [317, 377] width 143 height 19
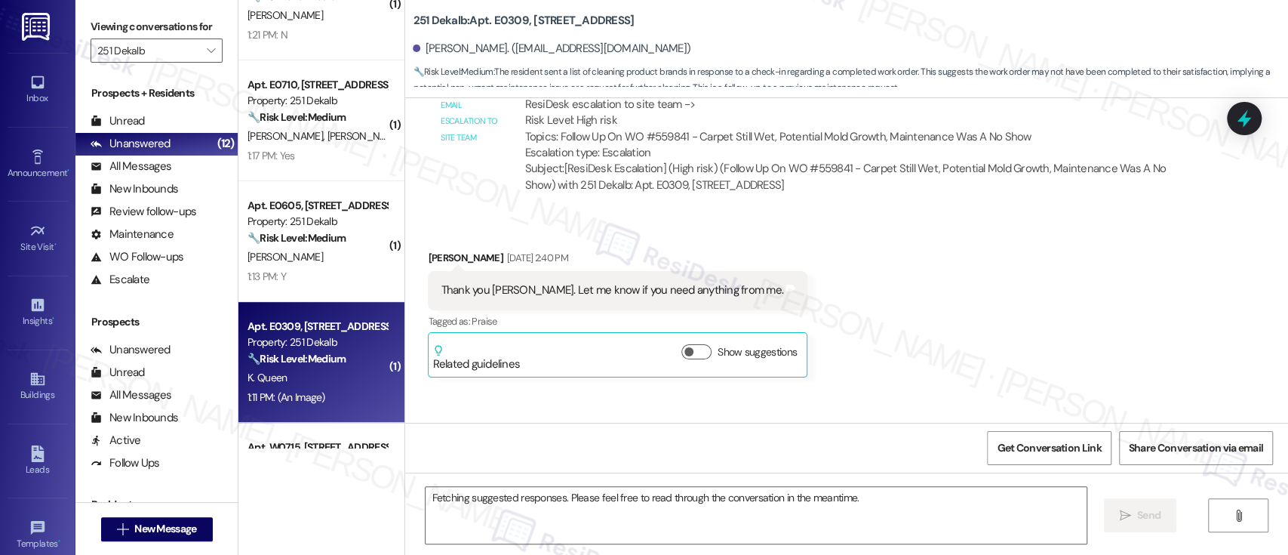
scroll to position [2892, 0]
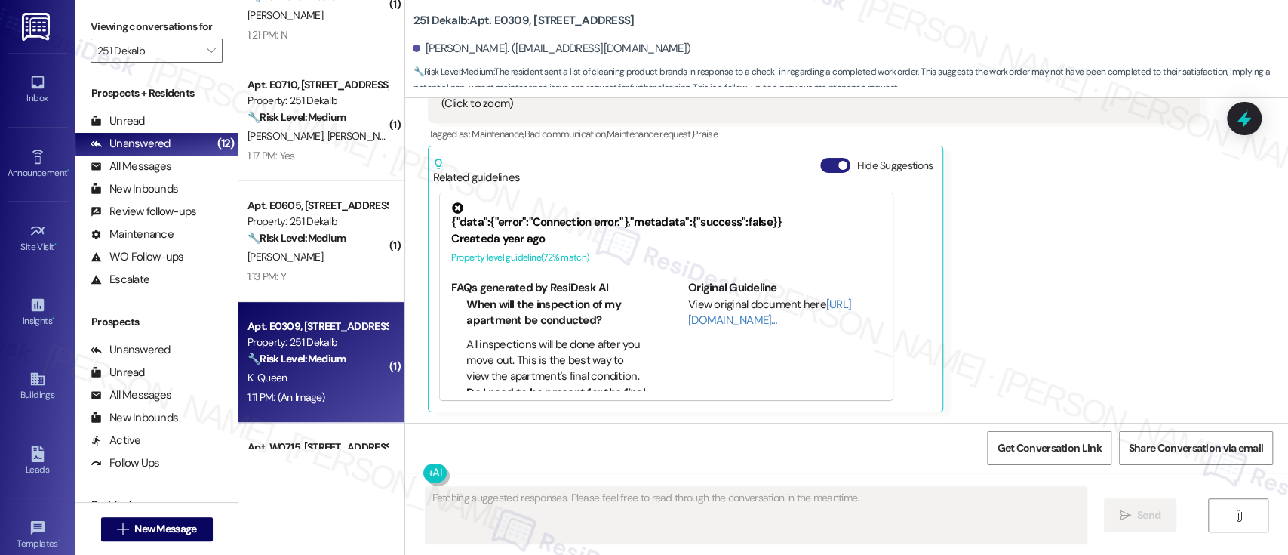
click at [820, 162] on button "Hide Suggestions" at bounding box center [835, 165] width 30 height 15
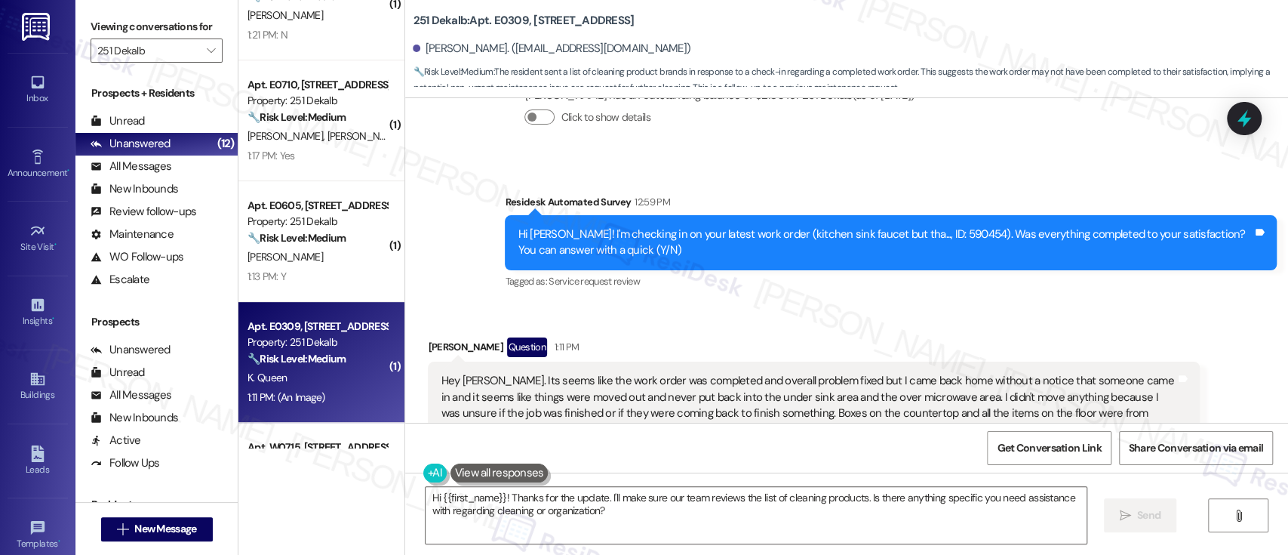
scroll to position [2167, 0]
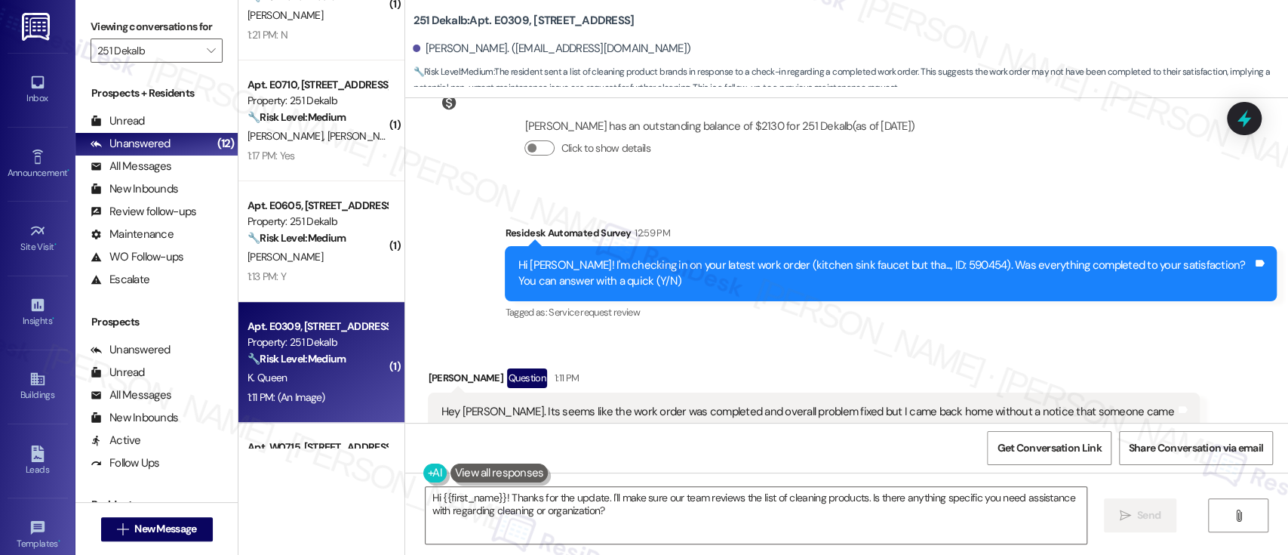
click at [919, 284] on div "Hi Kendall! I'm checking in on your latest work order (kitchen sink faucet but …" at bounding box center [885, 273] width 735 height 32
copy div "590454"
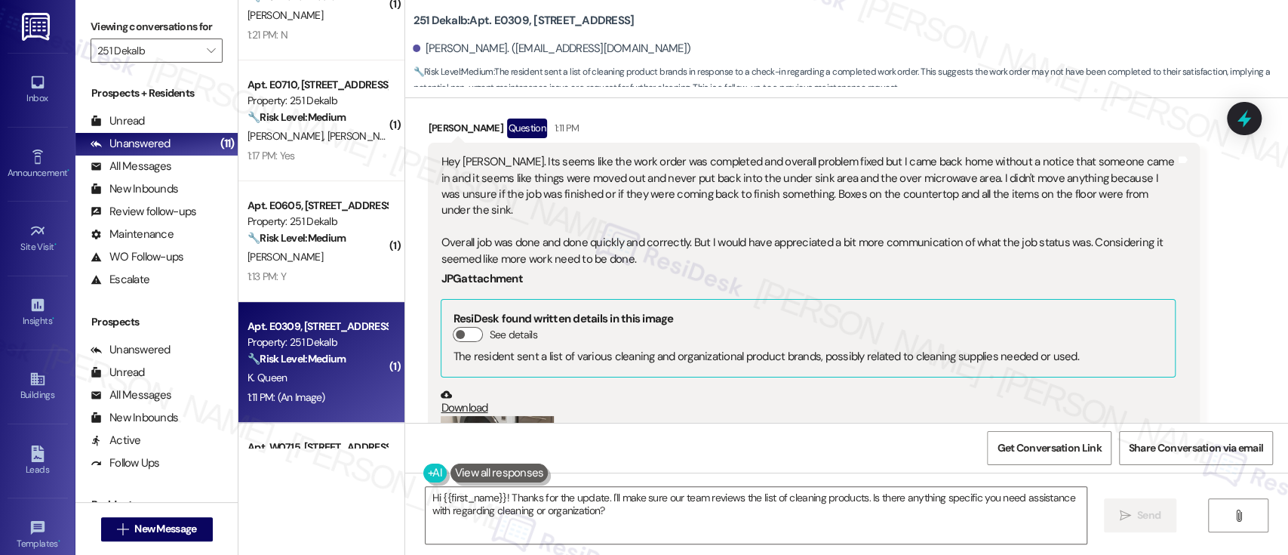
scroll to position [2429, 0]
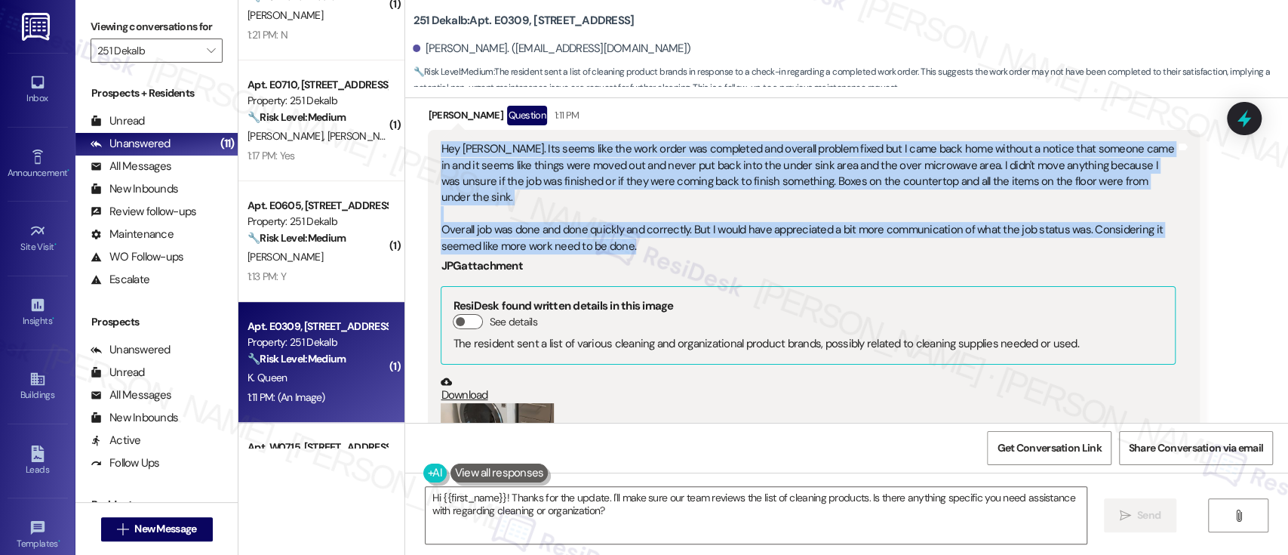
drag, startPoint x: 706, startPoint y: 245, endPoint x: 433, endPoint y: 167, distance: 284.0
click at [441, 167] on div "Hey Emily. Its seems like the work order was completed and overall problem fixe…" at bounding box center [808, 197] width 735 height 113
copy div "Hey Emily. Its seems like the work order was completed and overall problem fixe…"
click at [662, 518] on textarea "Hi {{first_name}}! Thanks for the update. I'll make sure our team reviews the l…" at bounding box center [756, 515] width 660 height 57
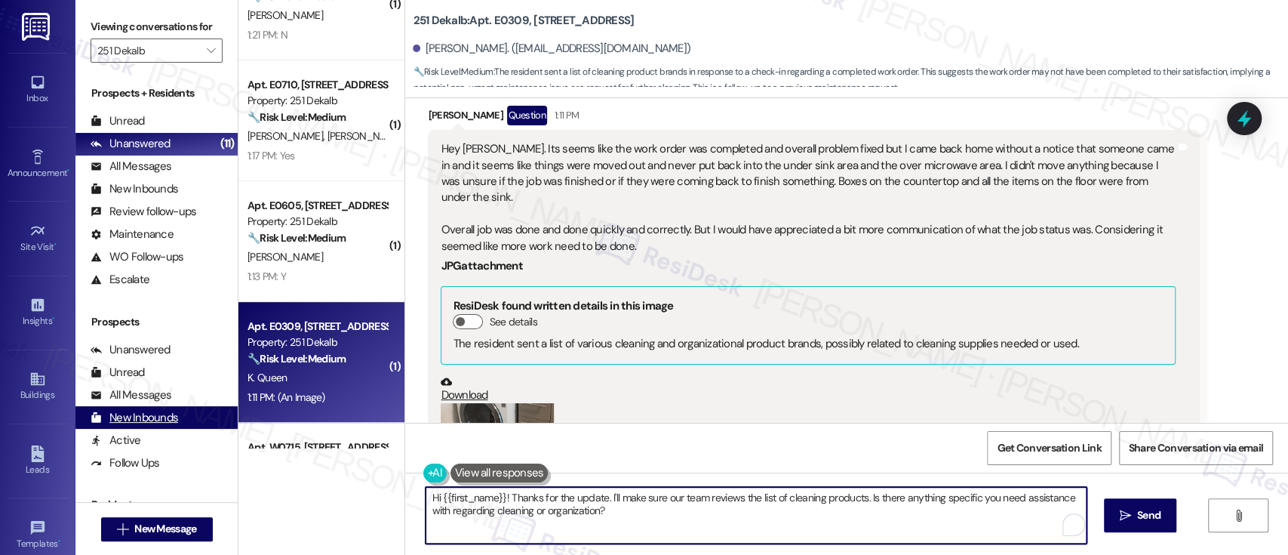
drag, startPoint x: 698, startPoint y: 522, endPoint x: 155, endPoint y: 423, distance: 552.1
click at [155, 423] on div "Viewing conversations for 251 Dekalb  Prospects + Residents Unread (0) Unread:…" at bounding box center [681, 277] width 1212 height 555
paste textarea ", Thanks for letting me know. I'm really sorry there was no notice left and tha…"
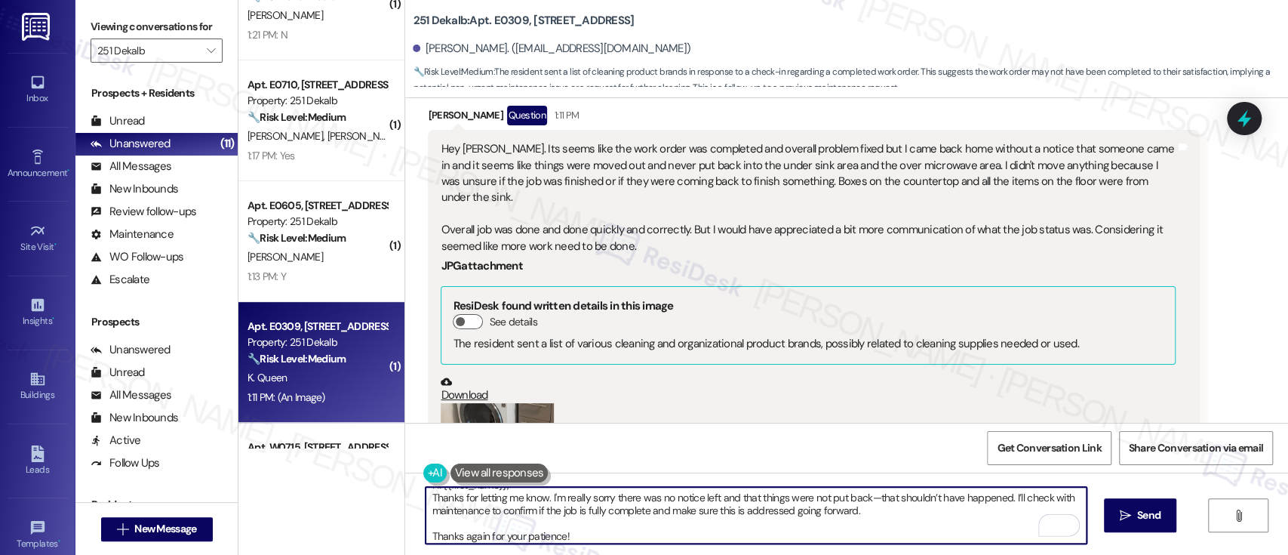
scroll to position [13, 0]
click at [877, 509] on textarea "Hi {{first_name}}, Thanks for letting me know. I'm really sorry there was no no…" at bounding box center [756, 515] width 660 height 57
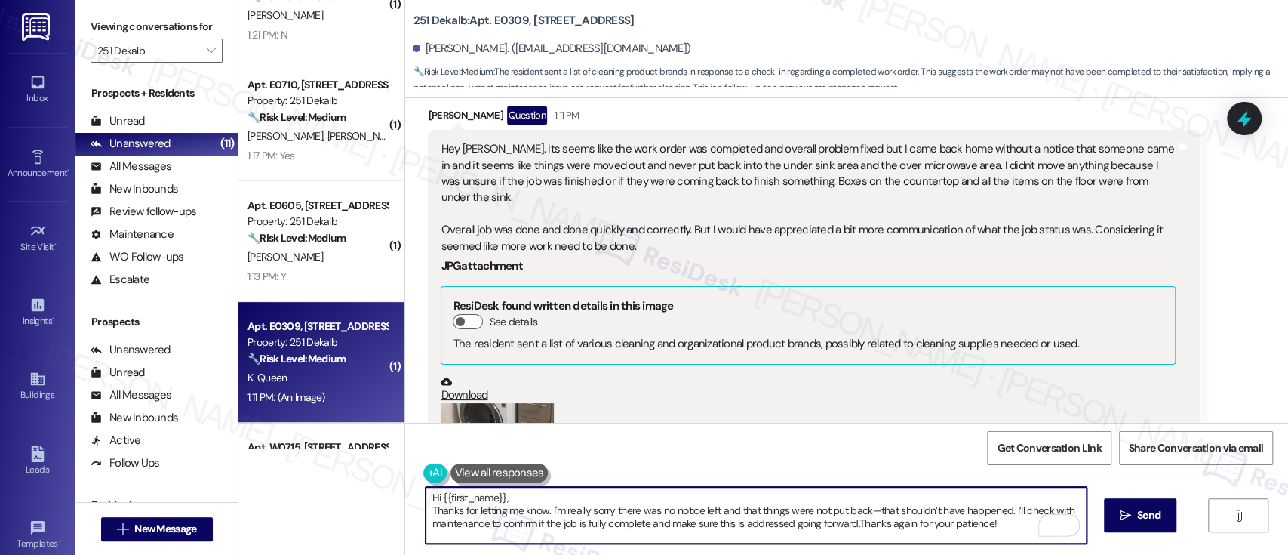
scroll to position [0, 0]
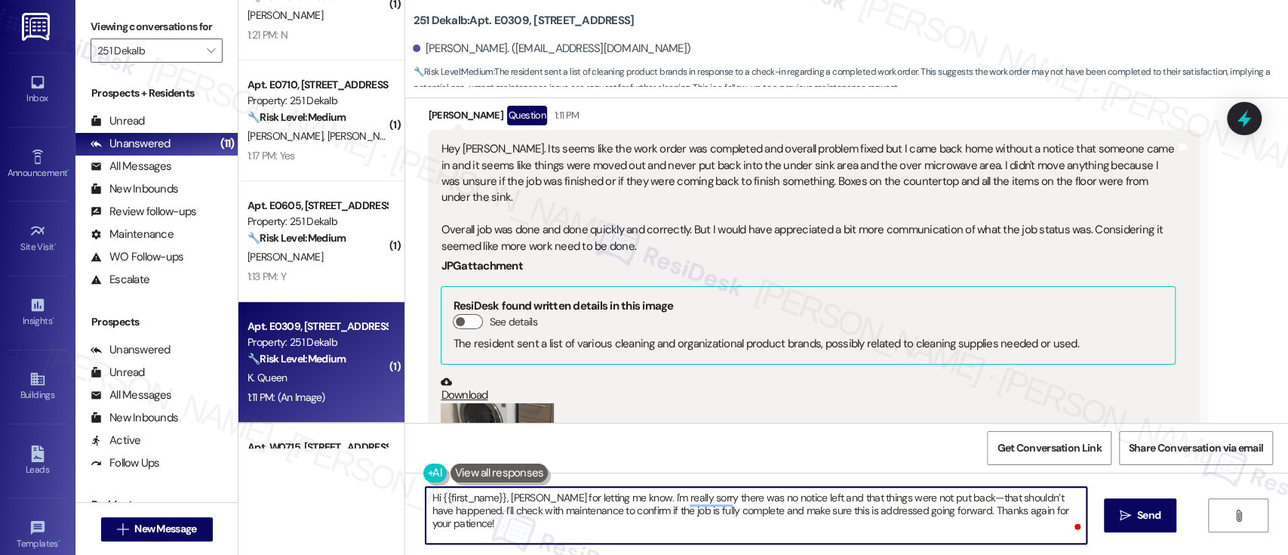
type textarea "Hi {{first_name}}, thanks for letting me know. I'm really sorry there was no no…"
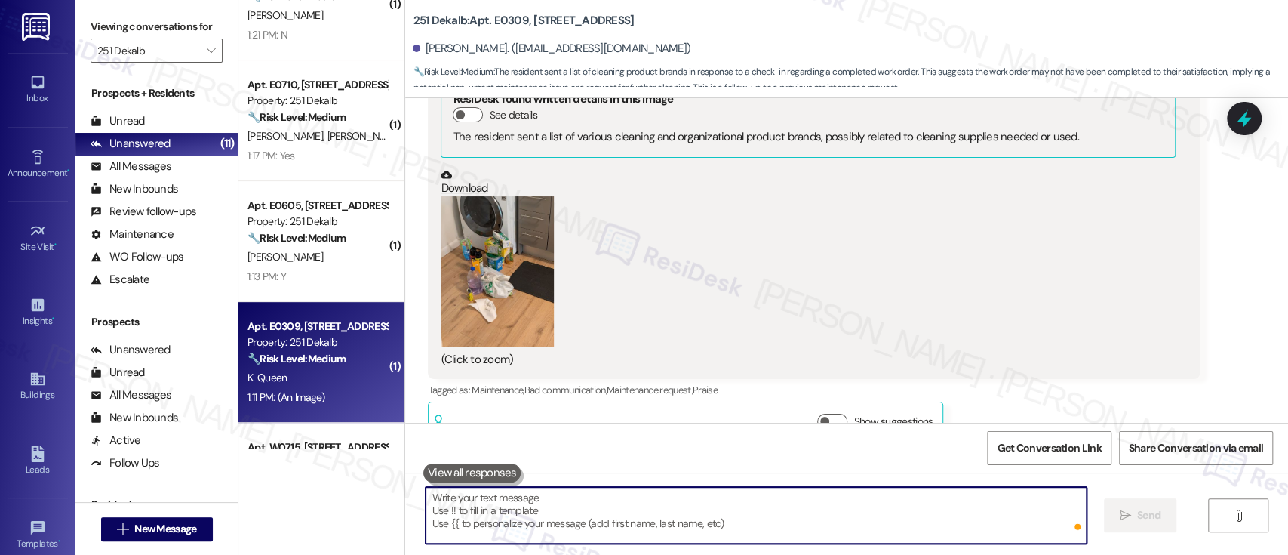
scroll to position [2669, 0]
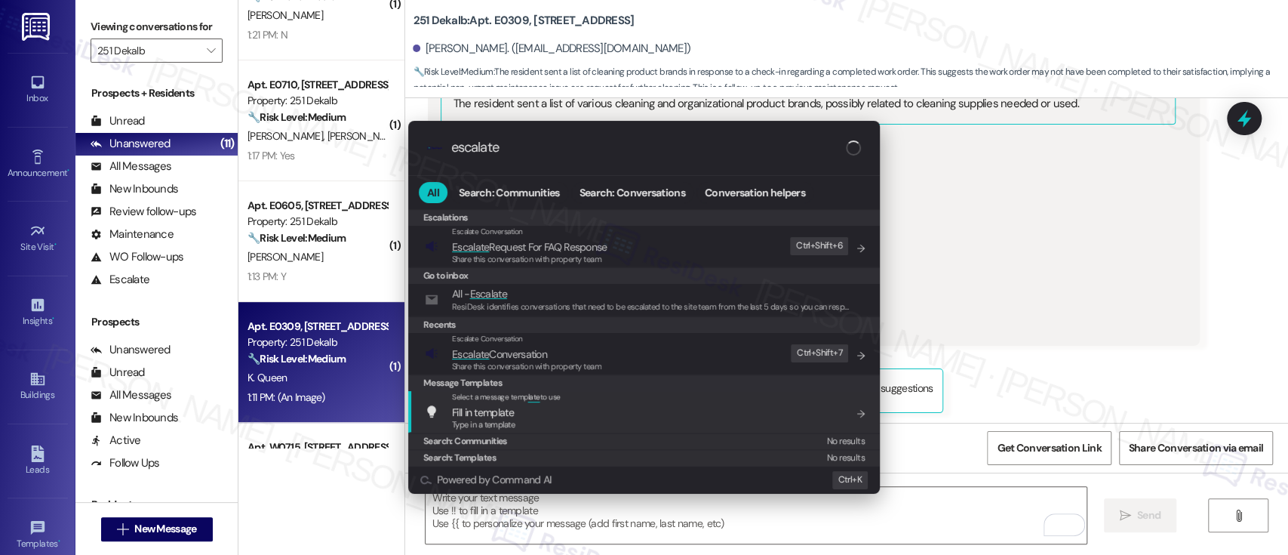
type input "escalate"
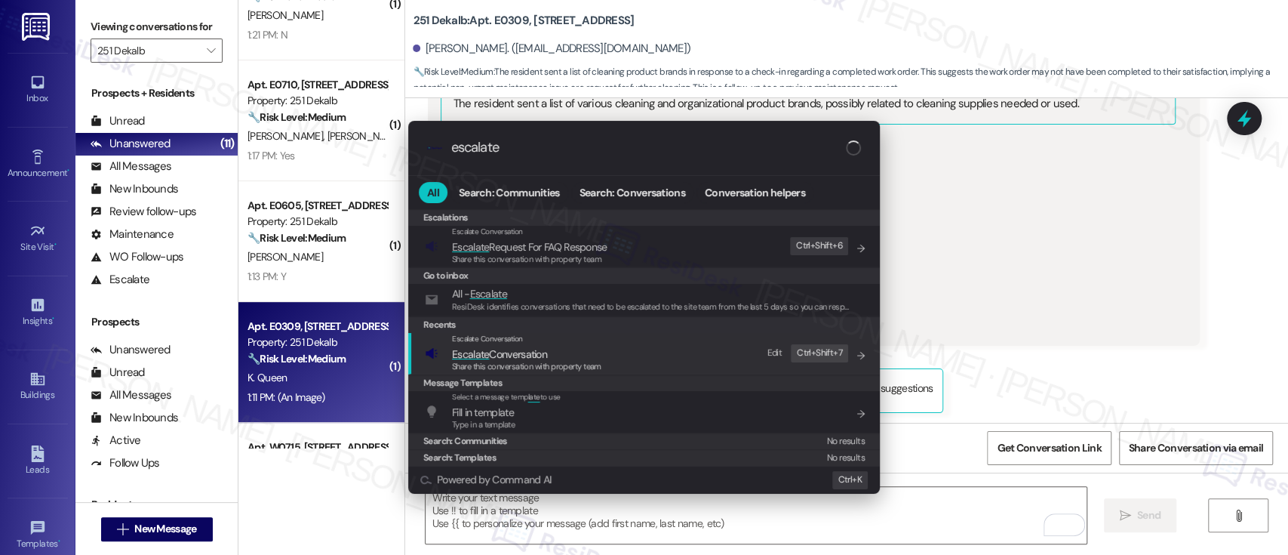
click at [567, 352] on span "Escalate Conversation" at bounding box center [526, 354] width 149 height 17
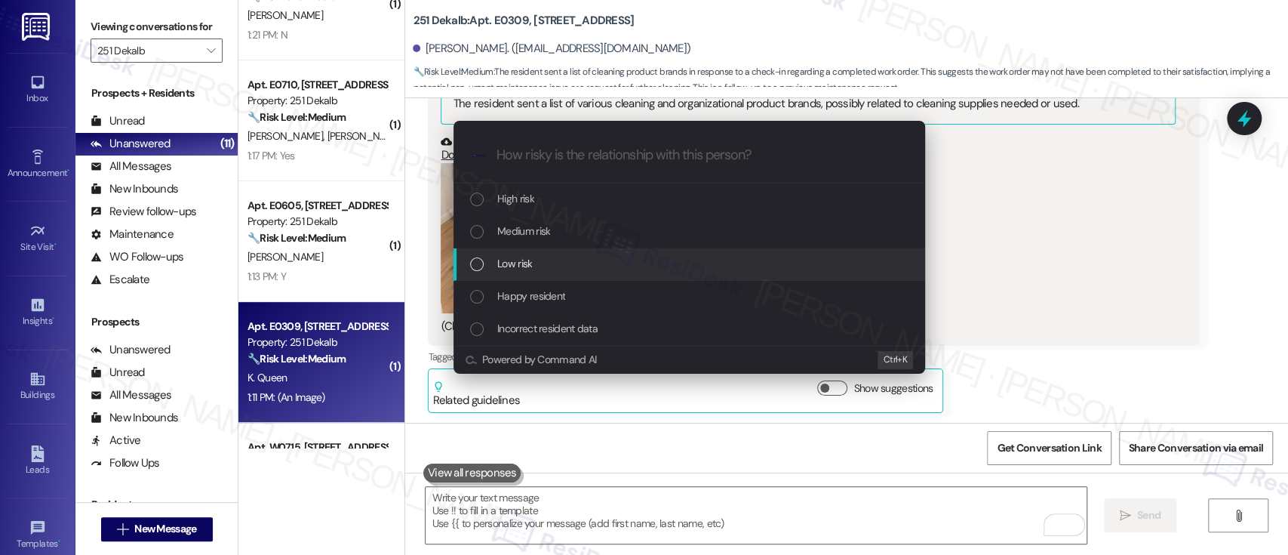
click at [566, 259] on div "Low risk" at bounding box center [690, 263] width 441 height 17
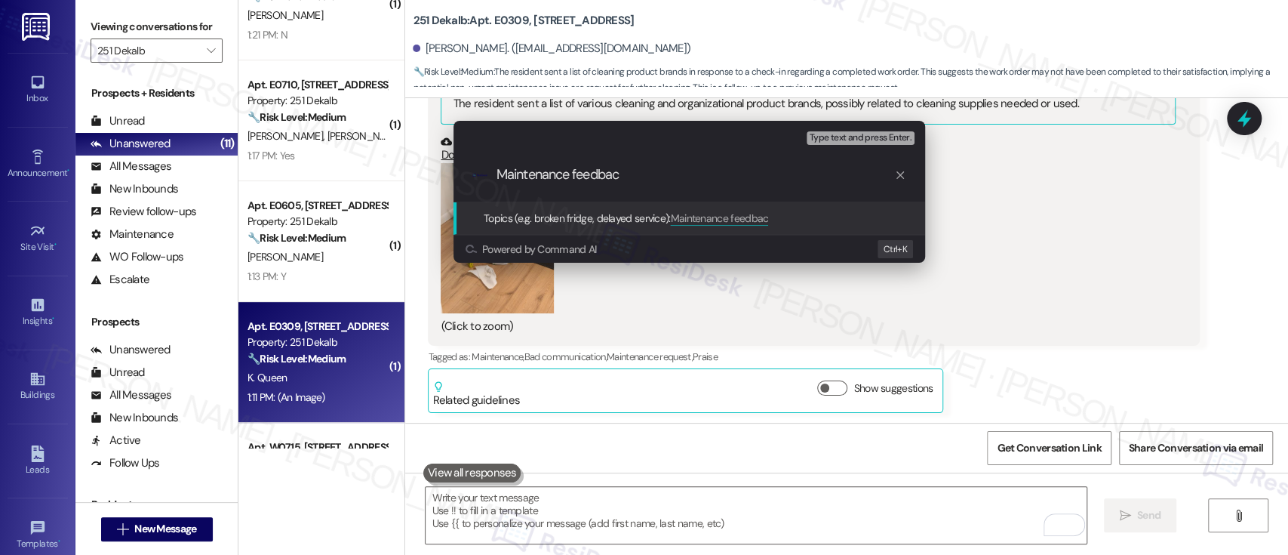
type input "Maintenance feedback"
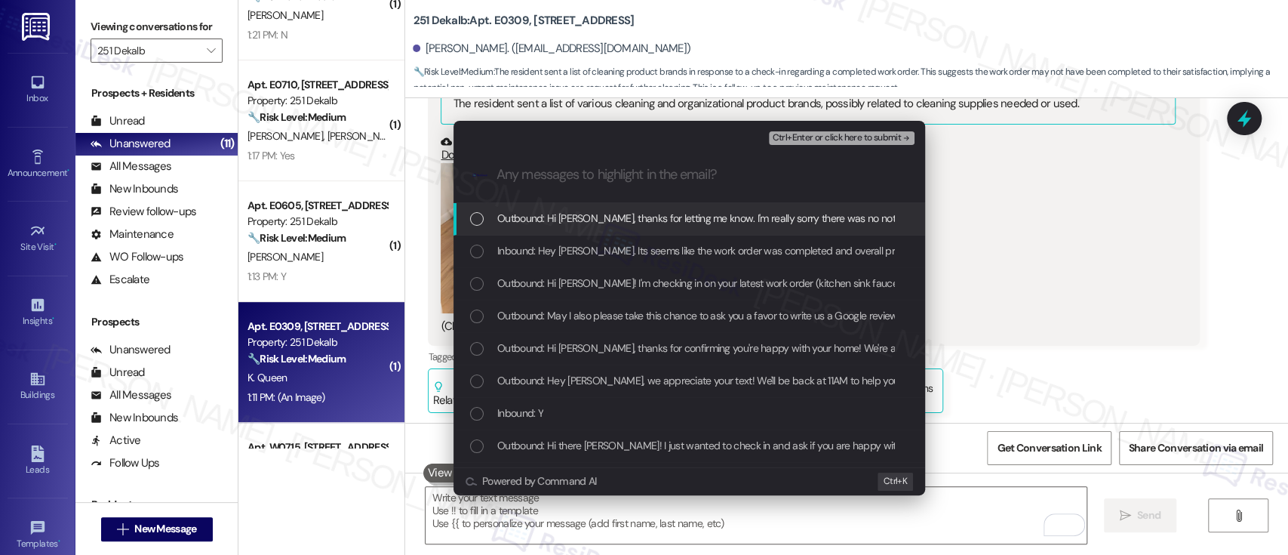
click at [821, 147] on div "Ctrl+Enter or click here to submit" at bounding box center [843, 138] width 149 height 20
click at [822, 133] on span "Ctrl+Enter or click here to submit" at bounding box center [836, 138] width 129 height 11
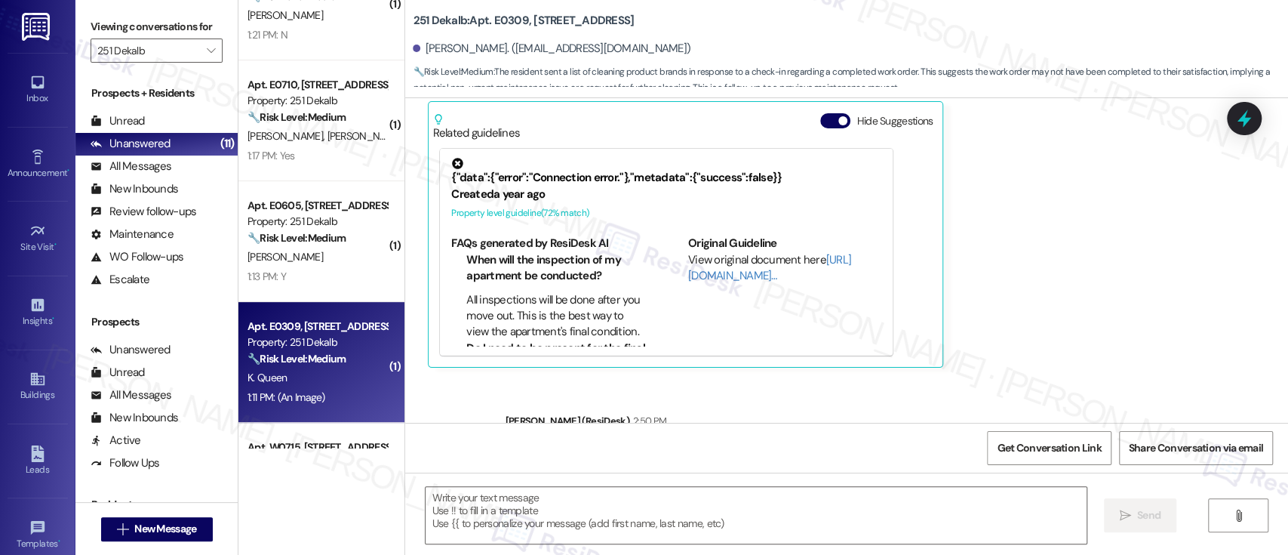
scroll to position [2891, 0]
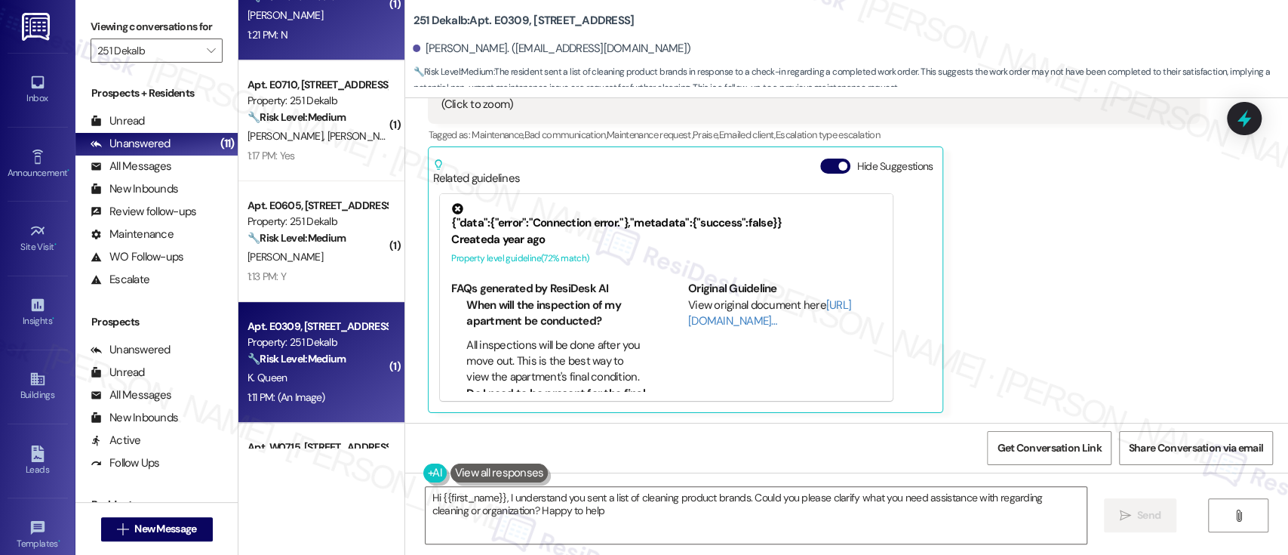
type textarea "Hi {{first_name}}, I understand you sent a list of cleaning product brands. Cou…"
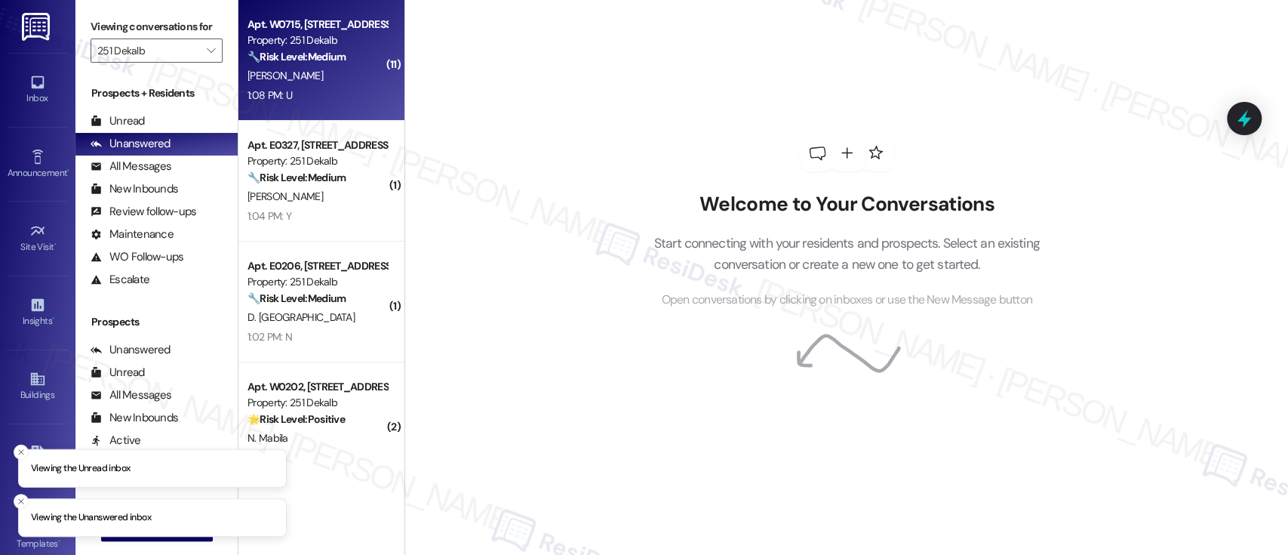
click at [343, 102] on div "1:08 PM: U 1:08 PM: U" at bounding box center [317, 95] width 143 height 19
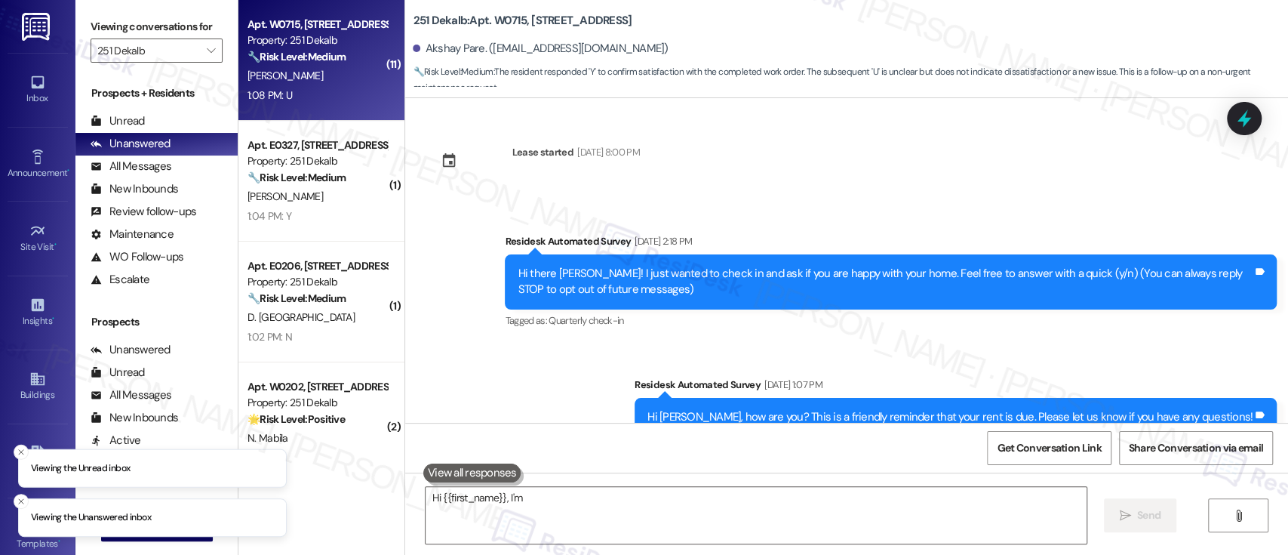
scroll to position [3627, 0]
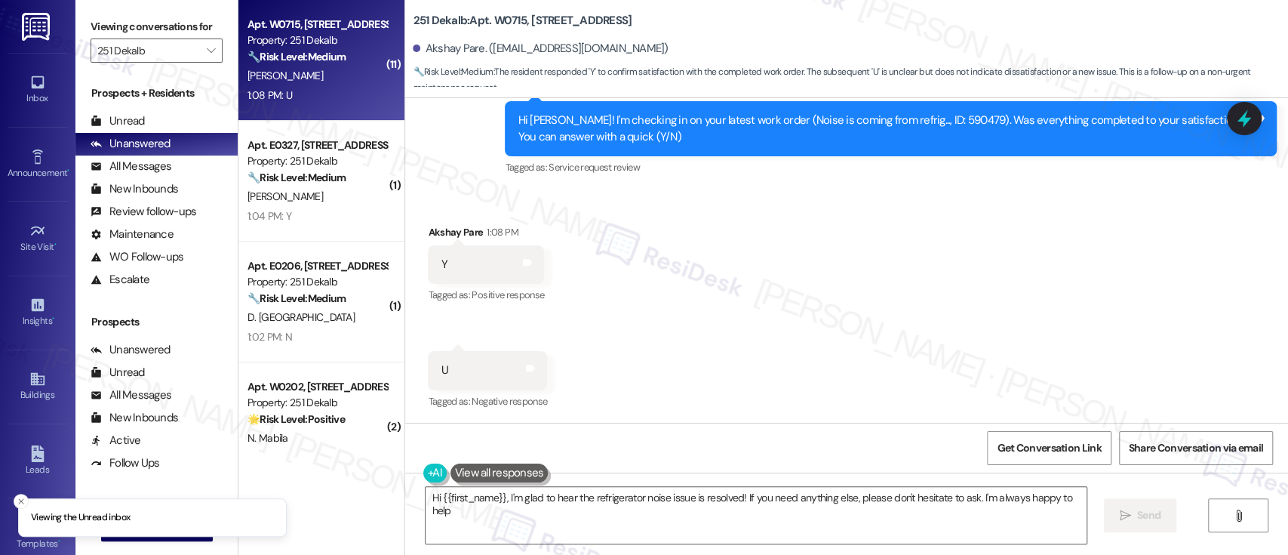
type textarea "Hi {{first_name}}, I'm glad to hear the refrigerator noise issue is resolved! I…"
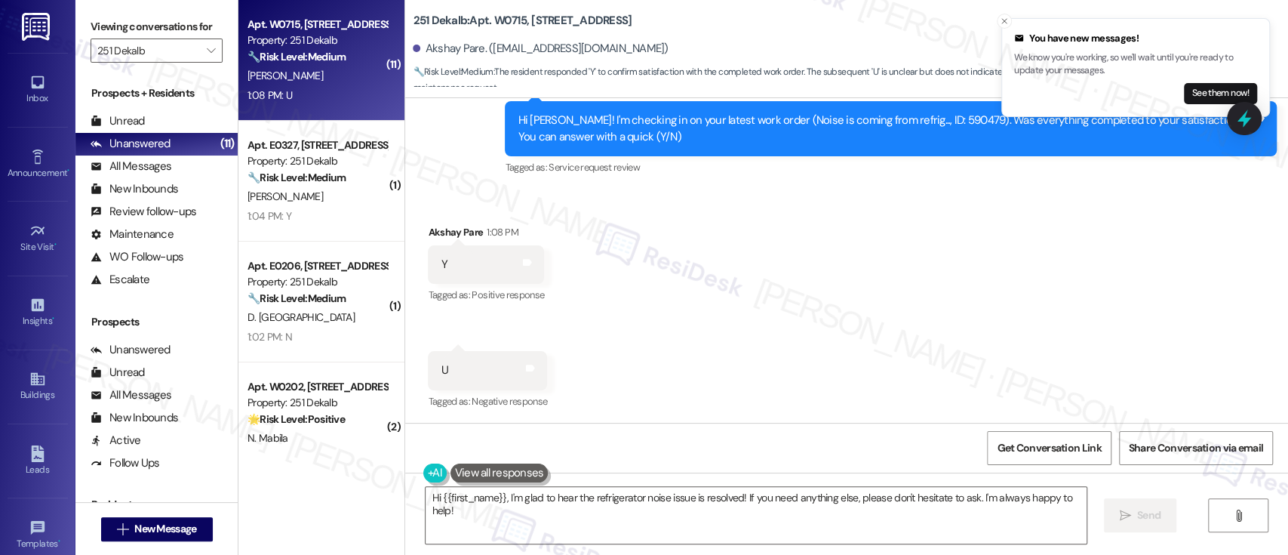
click at [833, 285] on div "Received via SMS Akshay Pare 1:08 PM Y Tags and notes Tagged as: Positive respo…" at bounding box center [846, 307] width 883 height 234
click at [921, 121] on div "Hi Akshay! I'm checking in on your latest work order (Noise is coming from refr…" at bounding box center [885, 128] width 735 height 32
click at [921, 120] on div "Hi Akshay! I'm checking in on your latest work order (Noise is coming from refr…" at bounding box center [885, 128] width 735 height 32
click at [871, 347] on div "Received via SMS Akshay Pare 1:08 PM Y Tags and notes Tagged as: Positive respo…" at bounding box center [846, 307] width 883 height 234
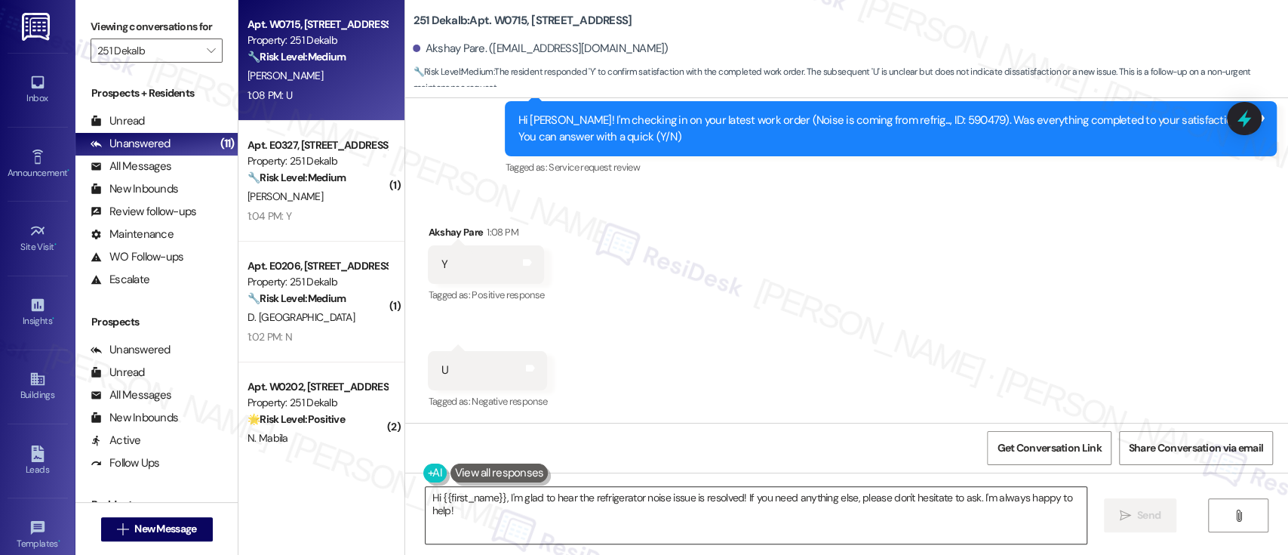
click at [944, 503] on textarea "Hi {{first_name}}, I'm glad to hear the refrigerator noise issue is resolved! I…" at bounding box center [756, 515] width 660 height 57
click at [1111, 513] on button " Send" at bounding box center [1140, 515] width 73 height 34
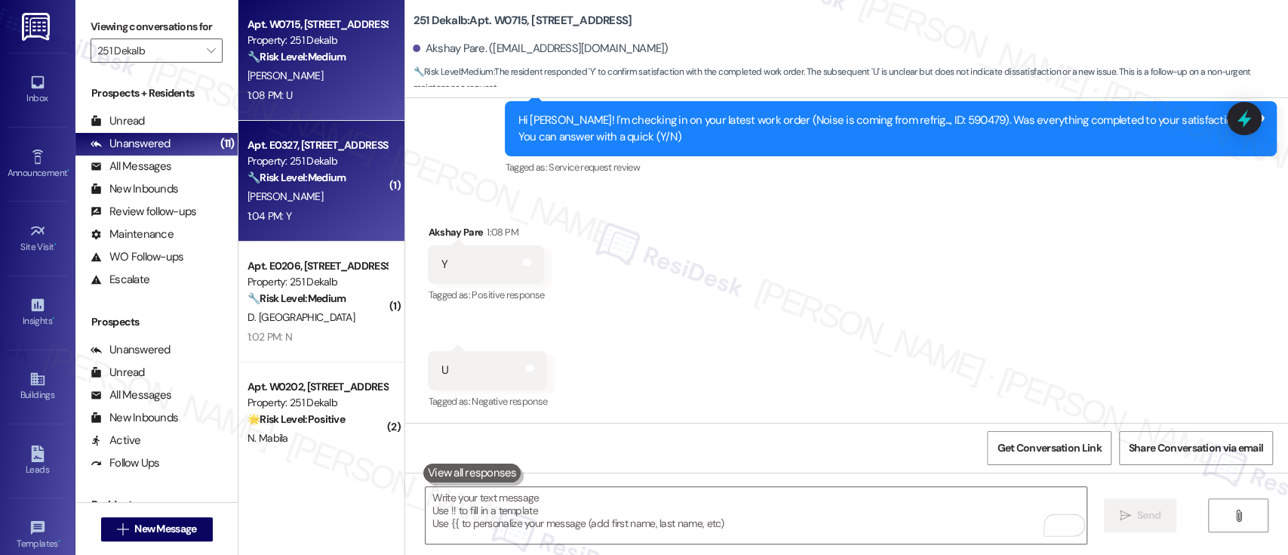
type textarea "Fetching suggested responses. Please feel free to read through the conversation…"
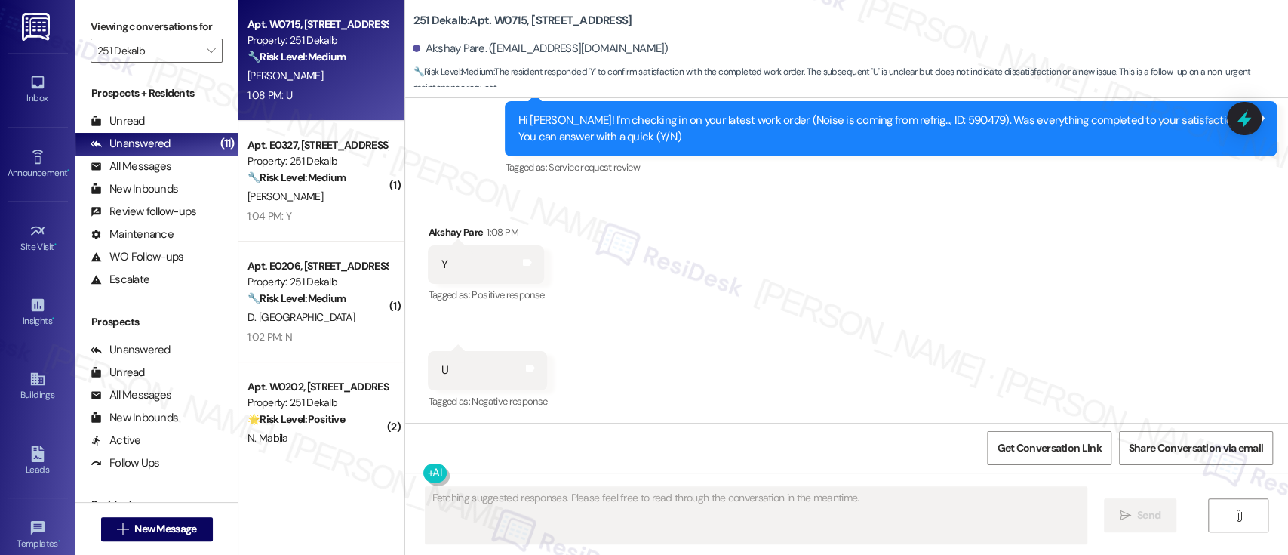
click at [344, 177] on div "🔧 Risk Level: Medium The resident responded 'Y' to a follow-up question about a…" at bounding box center [317, 178] width 140 height 16
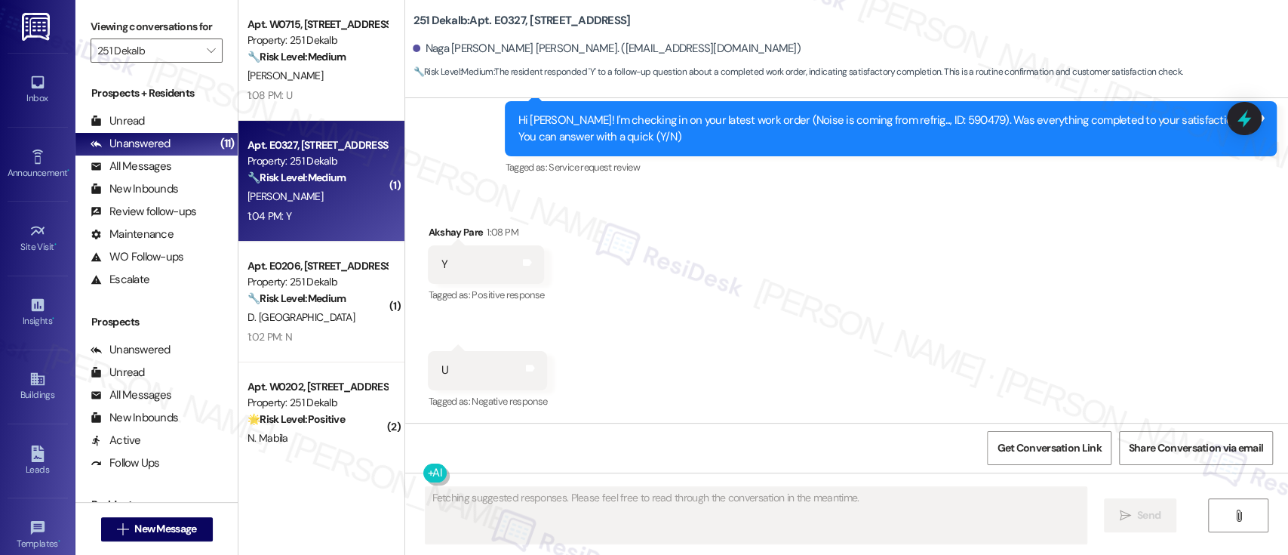
scroll to position [1638, 0]
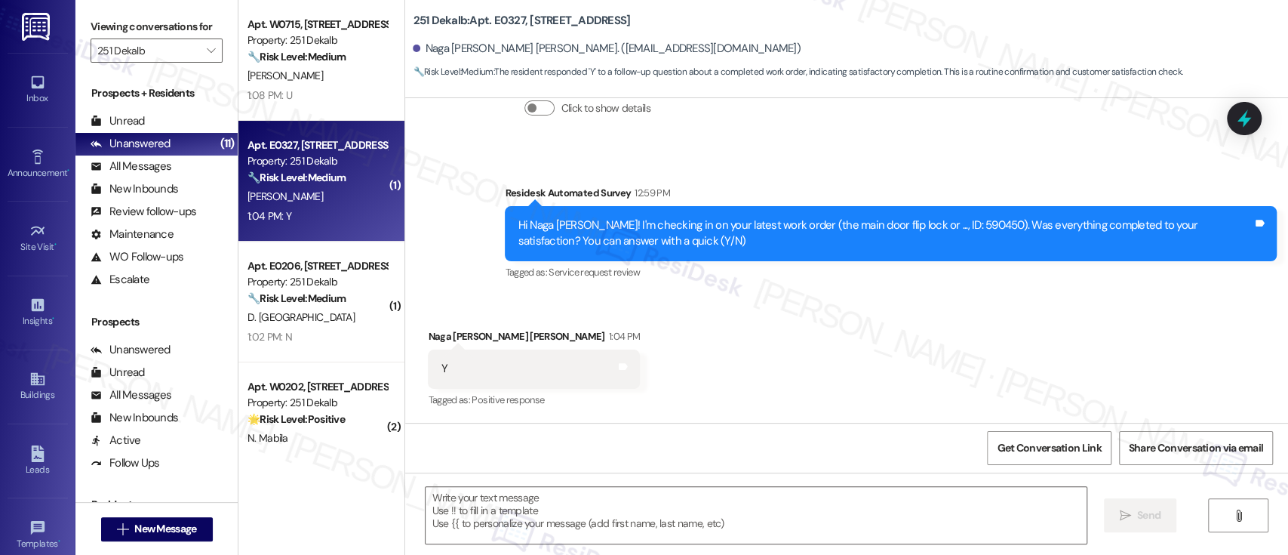
click at [829, 364] on div "Received via SMS Naga Divij Kishore Kamasamudram 1:04 PM Y Tags and notes Tagge…" at bounding box center [846, 358] width 883 height 128
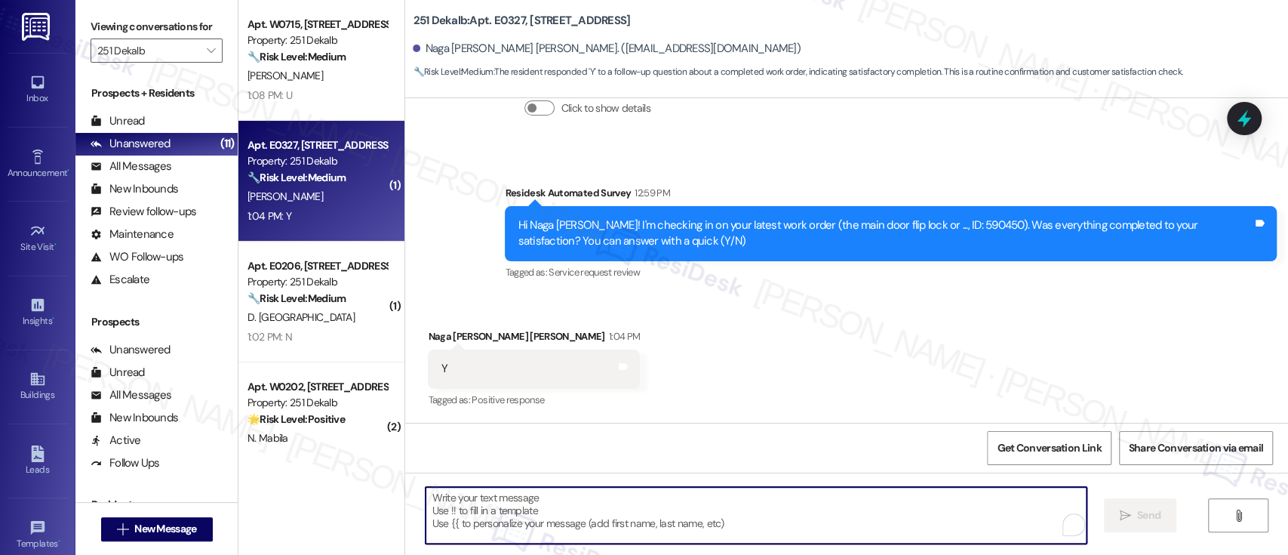
click at [721, 493] on textarea "To enrich screen reader interactions, please activate Accessibility in Grammarl…" at bounding box center [756, 515] width 660 height 57
paste textarea "I'm so glad to hear that everything was taken care of to your satisfaction. Ple…"
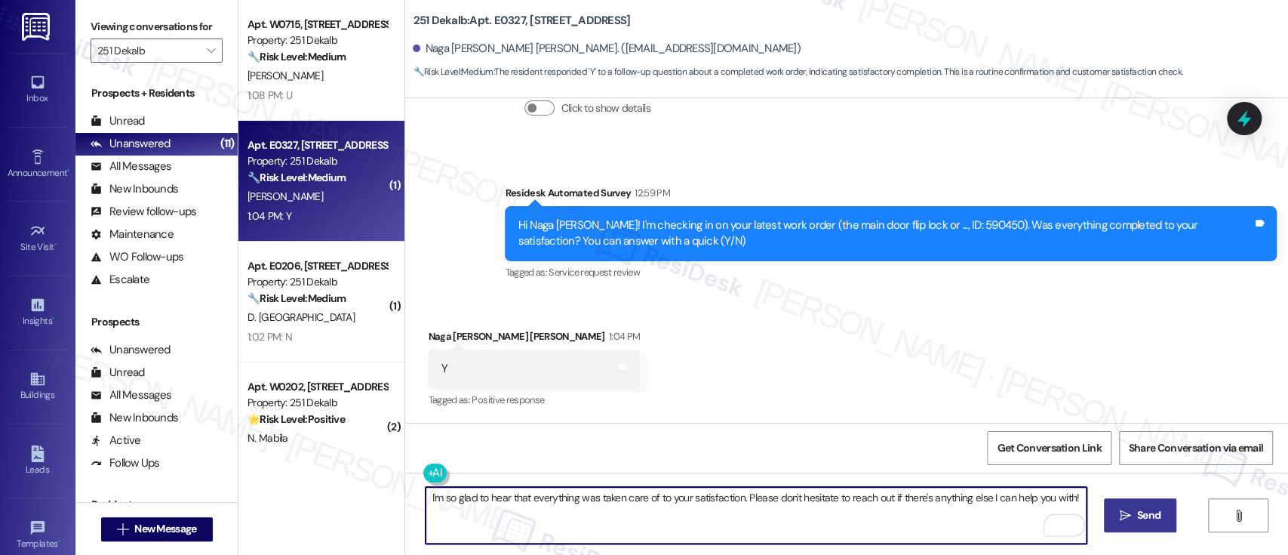
type textarea "I'm so glad to hear that everything was taken care of to your satisfaction. Ple…"
click at [1123, 520] on icon "" at bounding box center [1125, 515] width 11 height 12
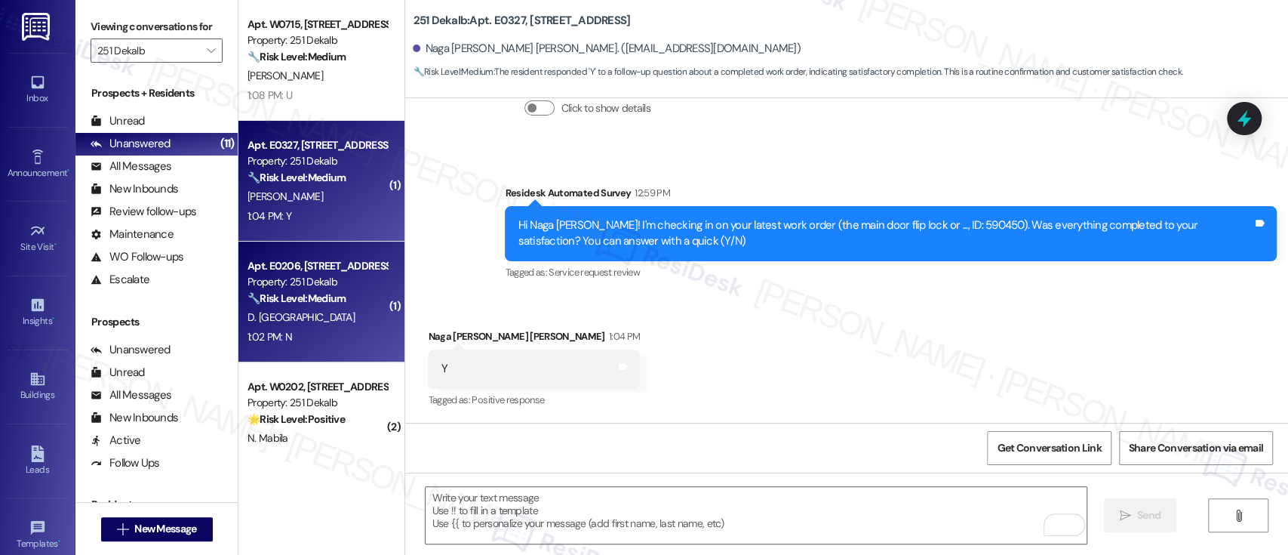
click at [278, 317] on div "D. [GEOGRAPHIC_DATA]" at bounding box center [317, 317] width 143 height 19
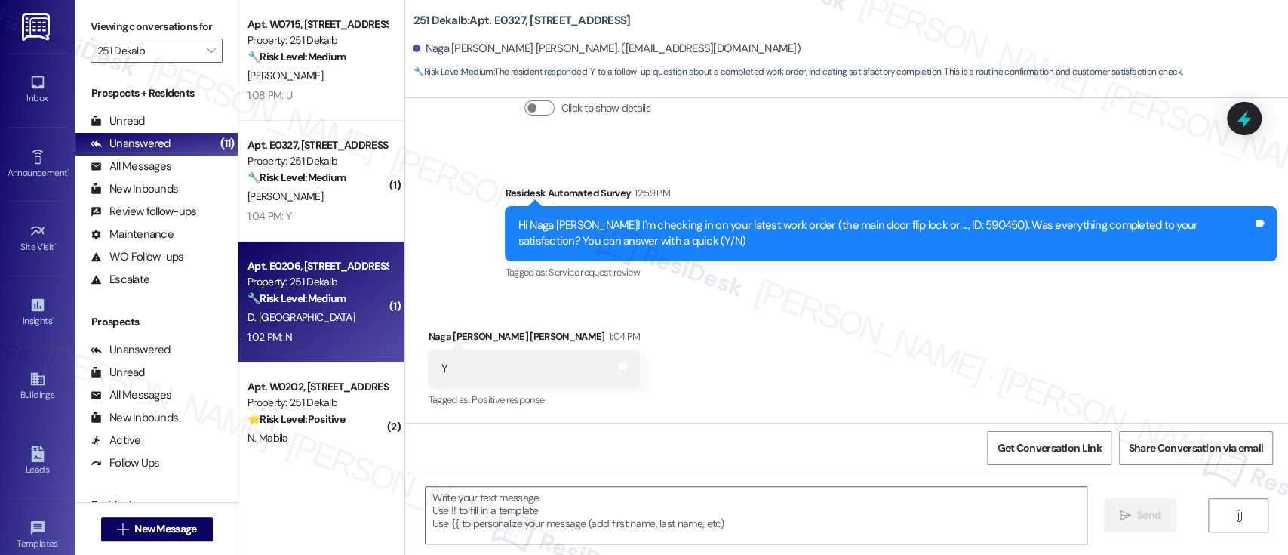
type textarea "Fetching suggested responses. Please feel free to read through the conversation…"
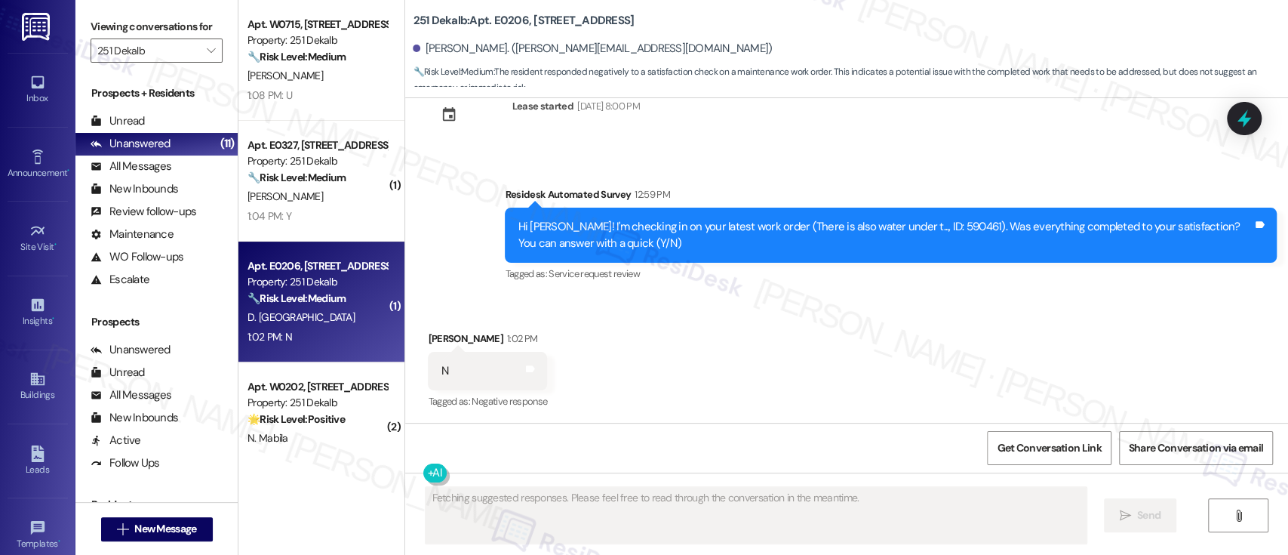
scroll to position [2904, 0]
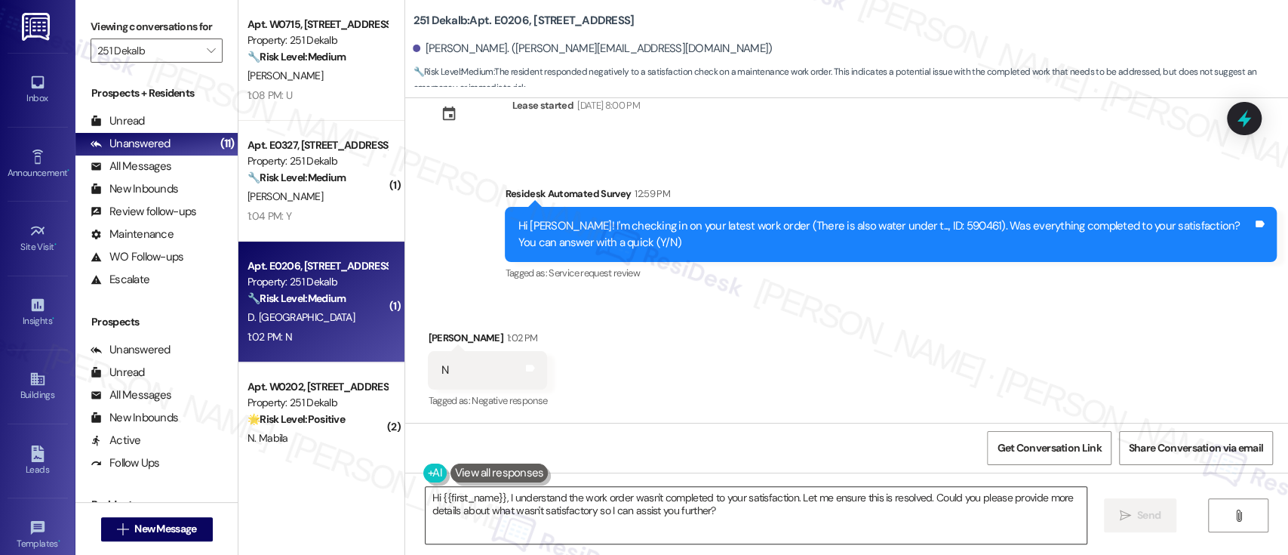
click at [782, 519] on textarea "Hi {{first_name}}, I understand the work order wasn't completed to your satisfa…" at bounding box center [756, 515] width 660 height 57
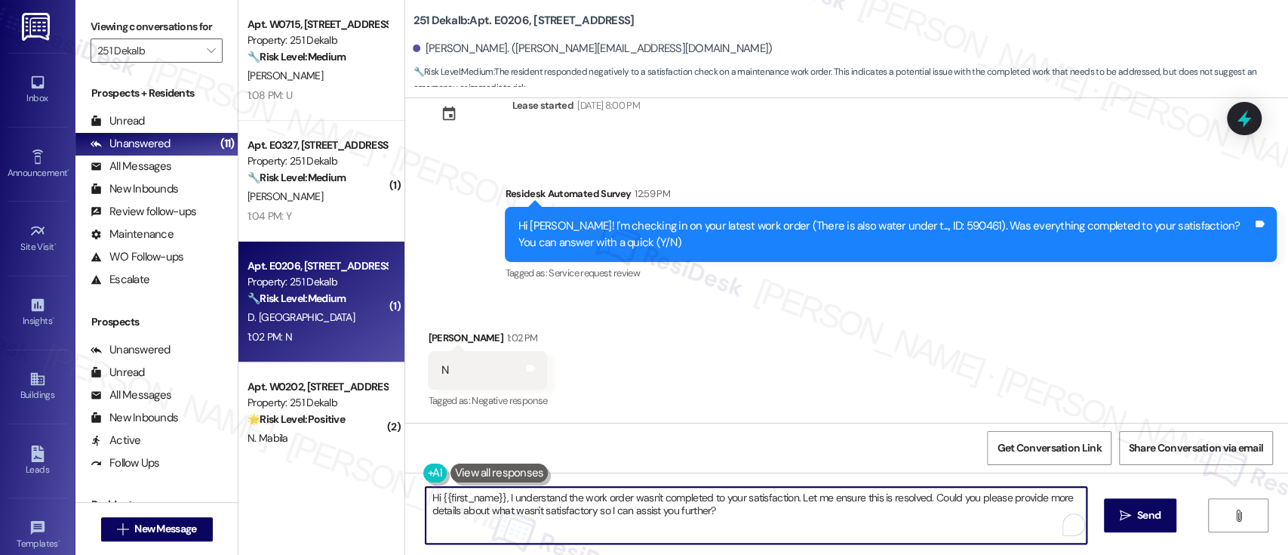
paste textarea "I'm so sorry to hear that the issue wasn't resolved to your satisfaction. Can y…"
type textarea "I'm so sorry to hear that the issue wasn't resolved to your satisfaction. Can y…"
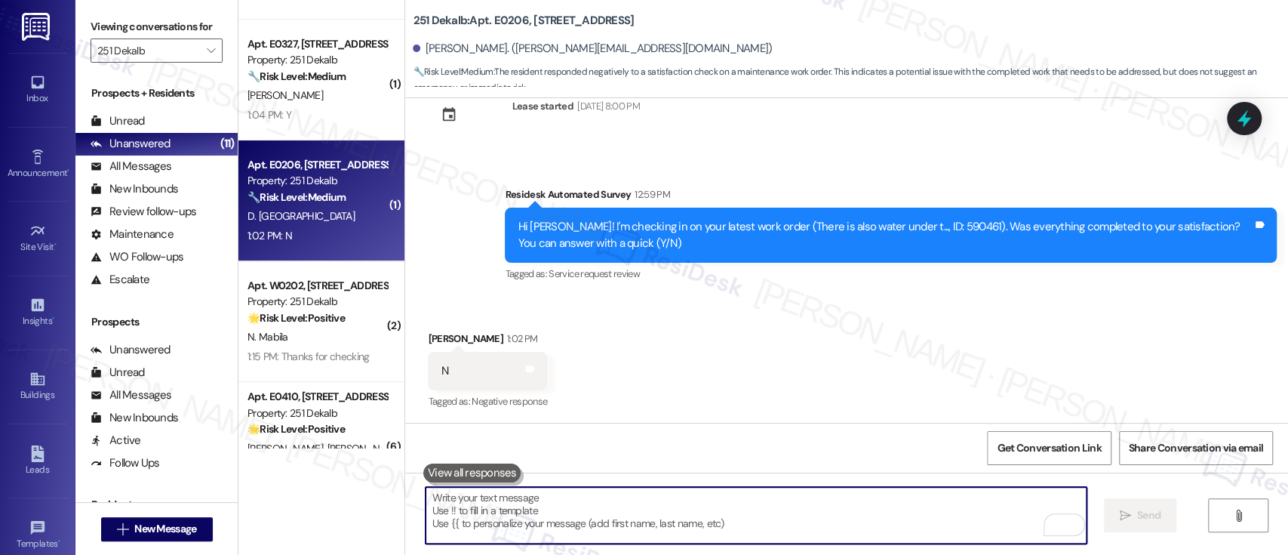
scroll to position [100, 0]
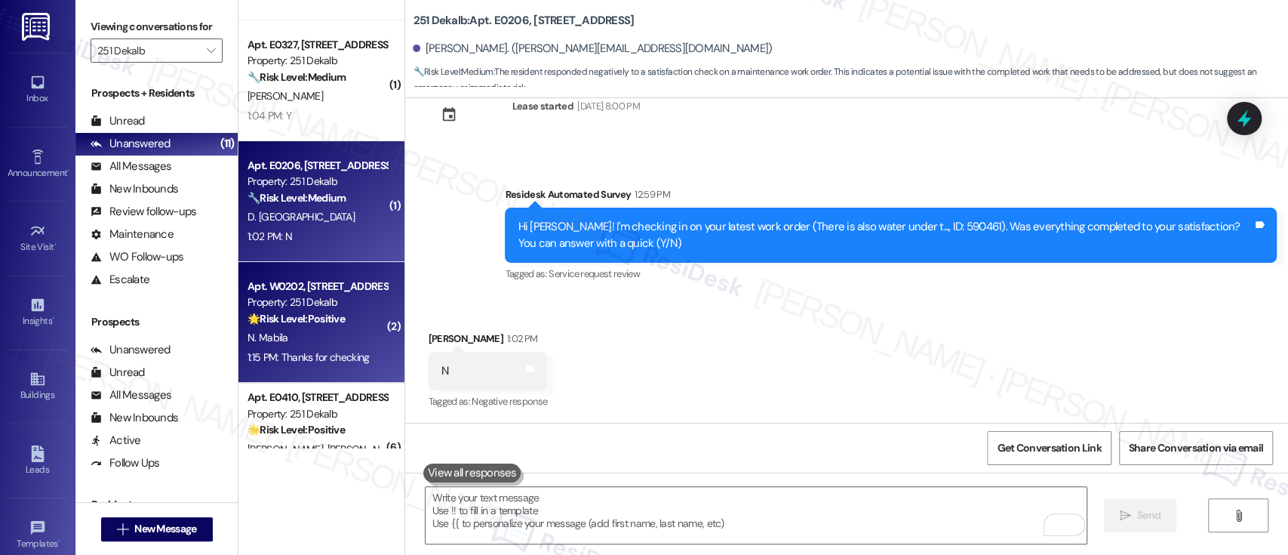
click at [314, 319] on strong "🌟 Risk Level: Positive" at bounding box center [295, 319] width 97 height 14
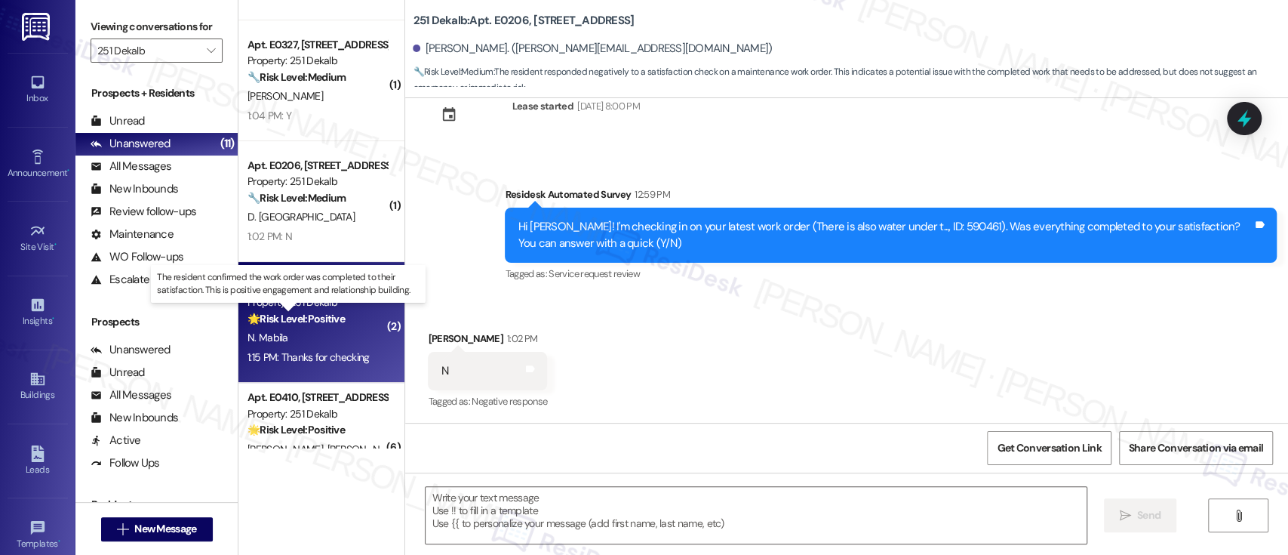
type textarea "Fetching suggested responses. Please feel free to read through the conversation…"
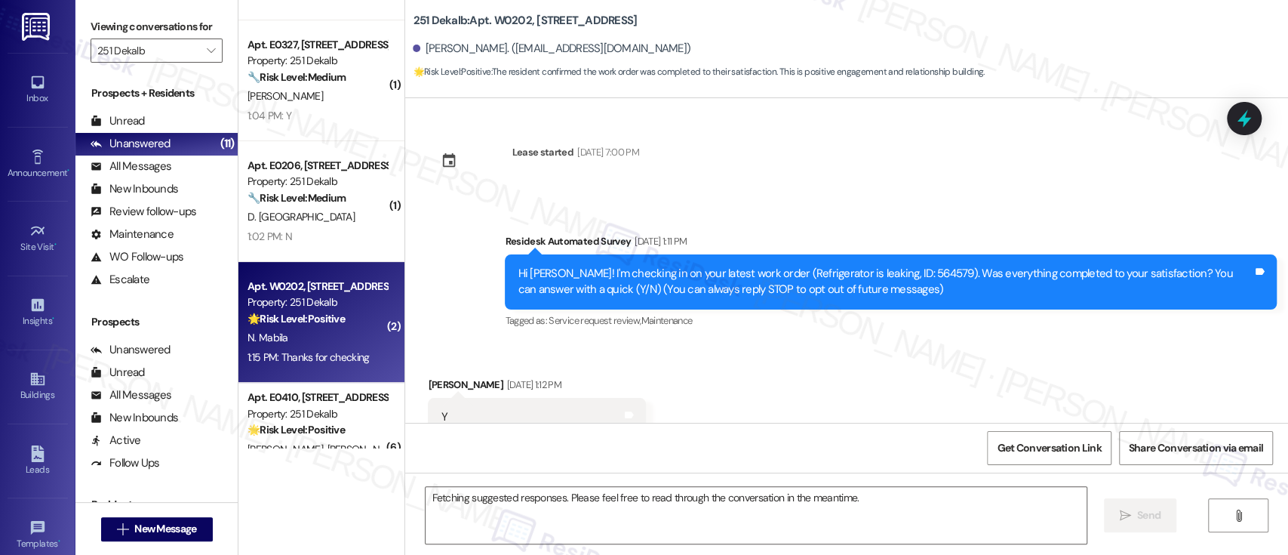
scroll to position [4213, 0]
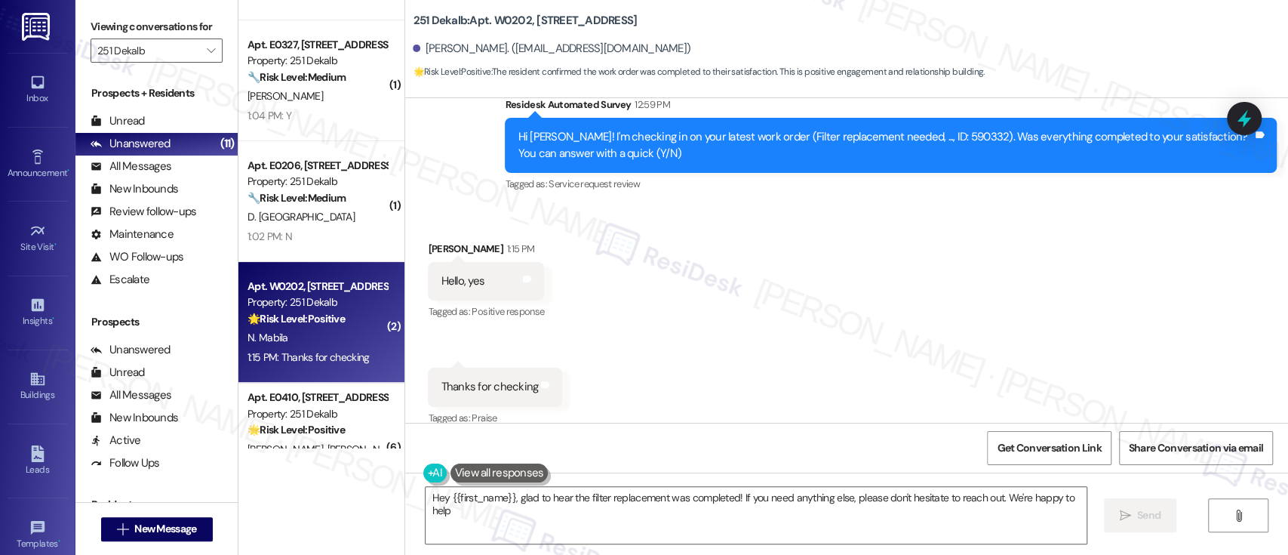
type textarea "Hey {{first_name}}, glad to hear the filter replacement was completed! If you n…"
click at [764, 341] on div "Received via SMS Ngokwey Mabila 1:15 PM Hello, yes Tags and notes Tagged as: Po…" at bounding box center [846, 324] width 883 height 234
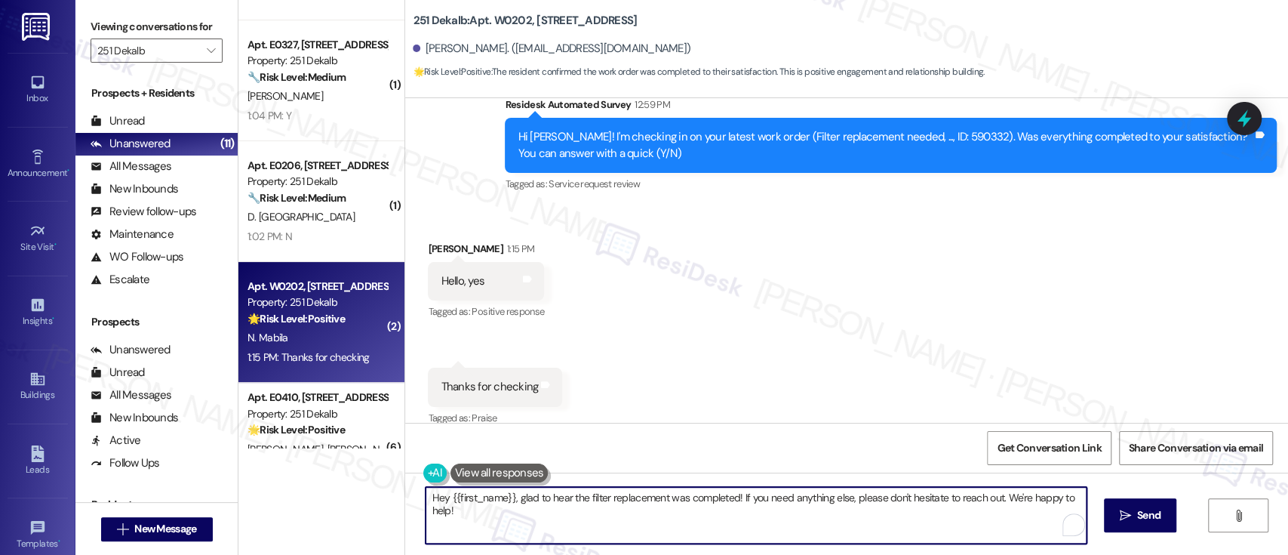
click at [797, 498] on textarea "Hey {{first_name}}, glad to hear the filter replacement was completed! If you n…" at bounding box center [756, 515] width 660 height 57
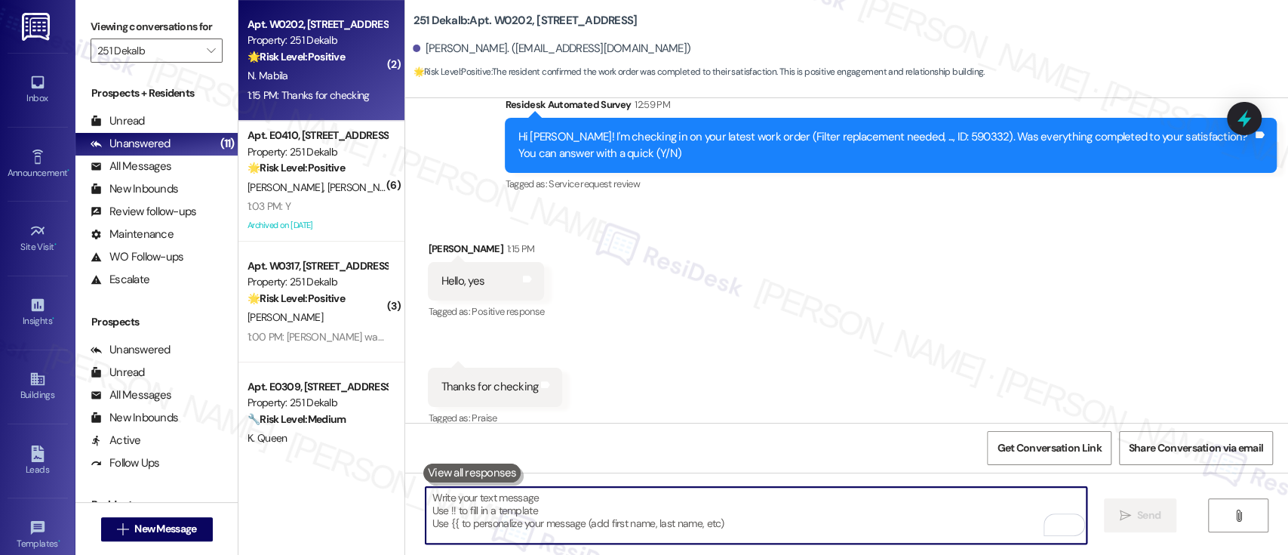
scroll to position [364, 0]
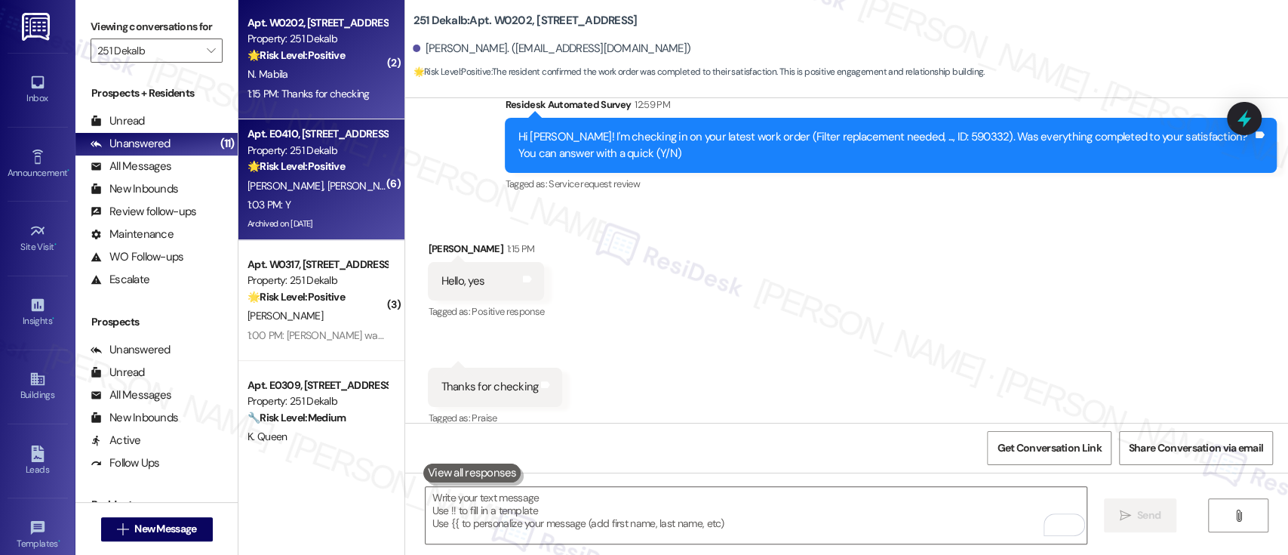
click at [333, 158] on div "🌟 Risk Level: Positive The resident responded positively to a check-in regardin…" at bounding box center [317, 166] width 140 height 16
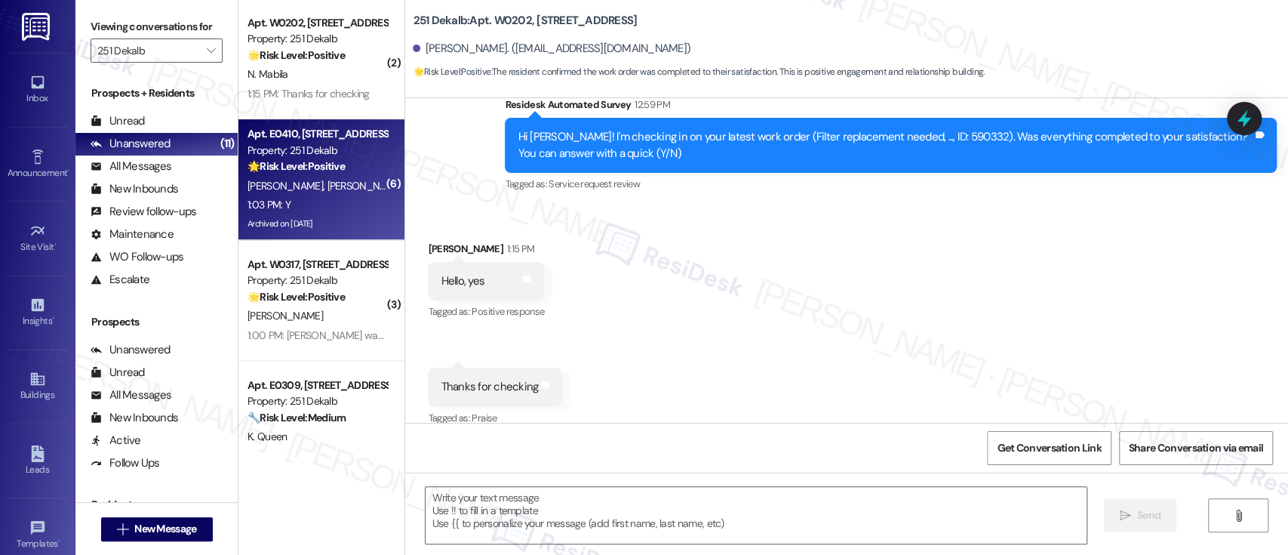
type textarea "Fetching suggested responses. Please feel free to read through the conversation…"
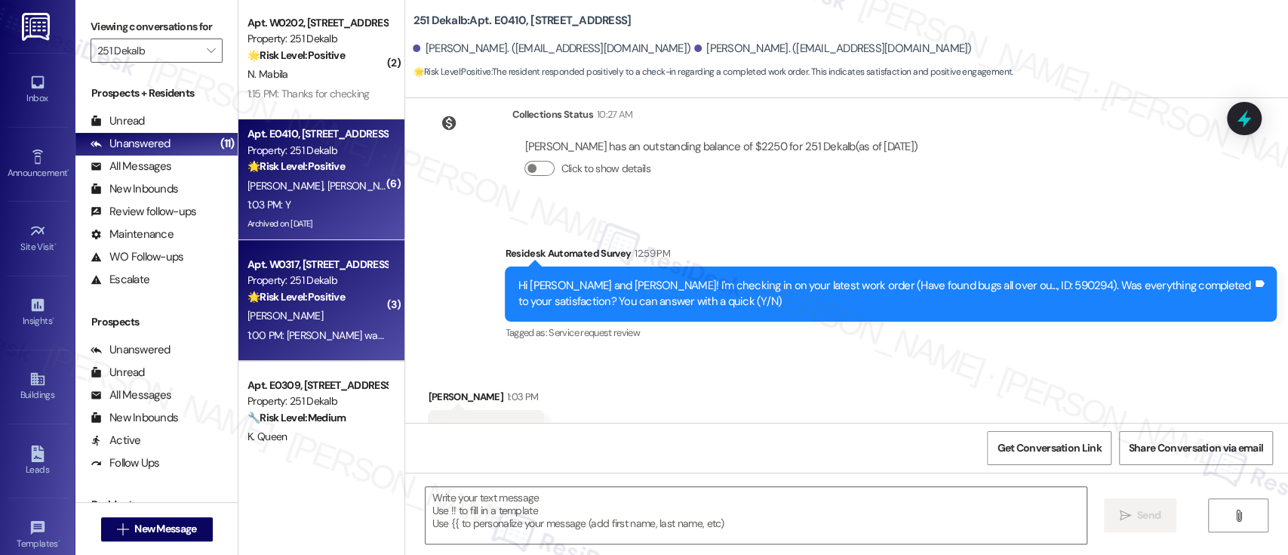
scroll to position [3317, 0]
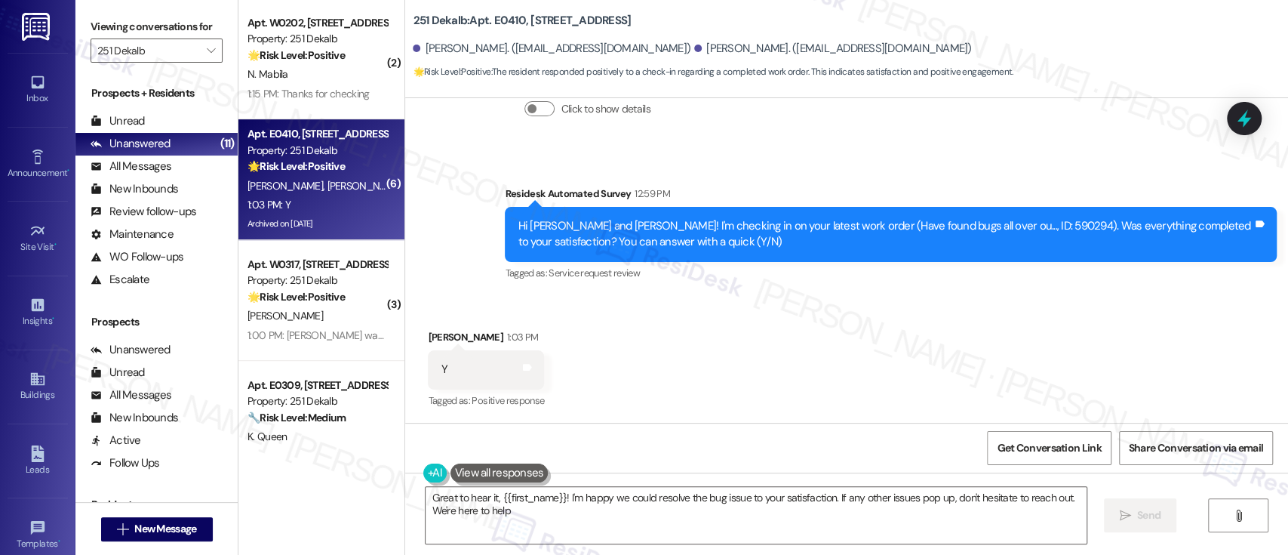
type textarea "Great to hear it, {{first_name}}! I'm happy we could resolve the bug issue to y…"
click at [685, 507] on textarea "Great to hear it, {{first_name}}! I'm happy we could resolve the bug issue to y…" at bounding box center [756, 515] width 660 height 57
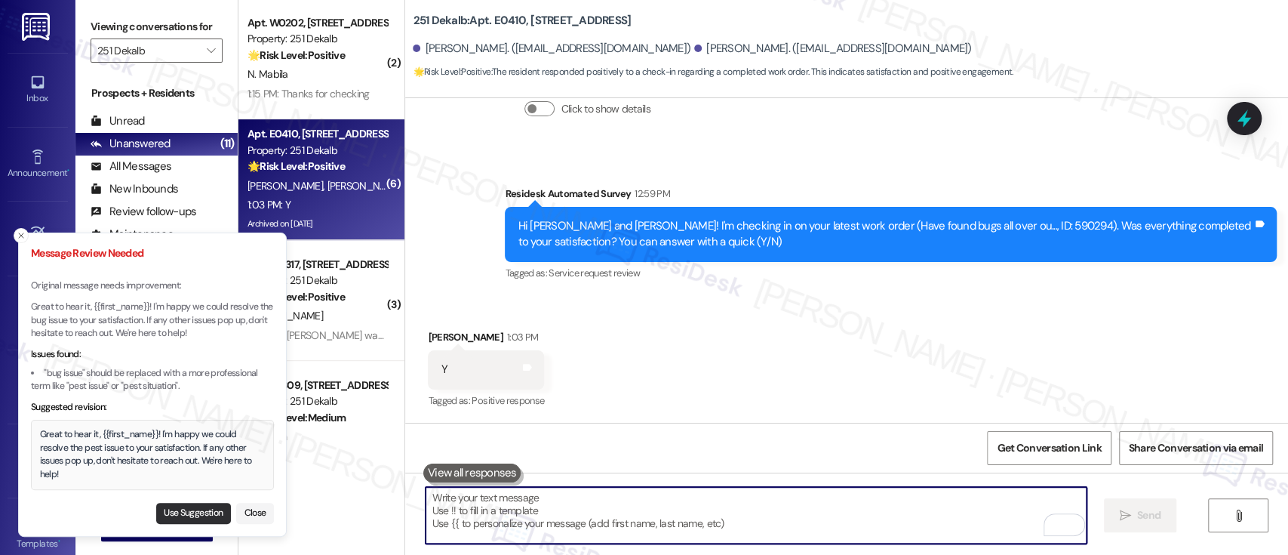
click at [188, 517] on button "Use Suggestion" at bounding box center [193, 512] width 75 height 21
type textarea "Great to hear it, {{first_name}}! I'm happy we could resolve the pest issue to …"
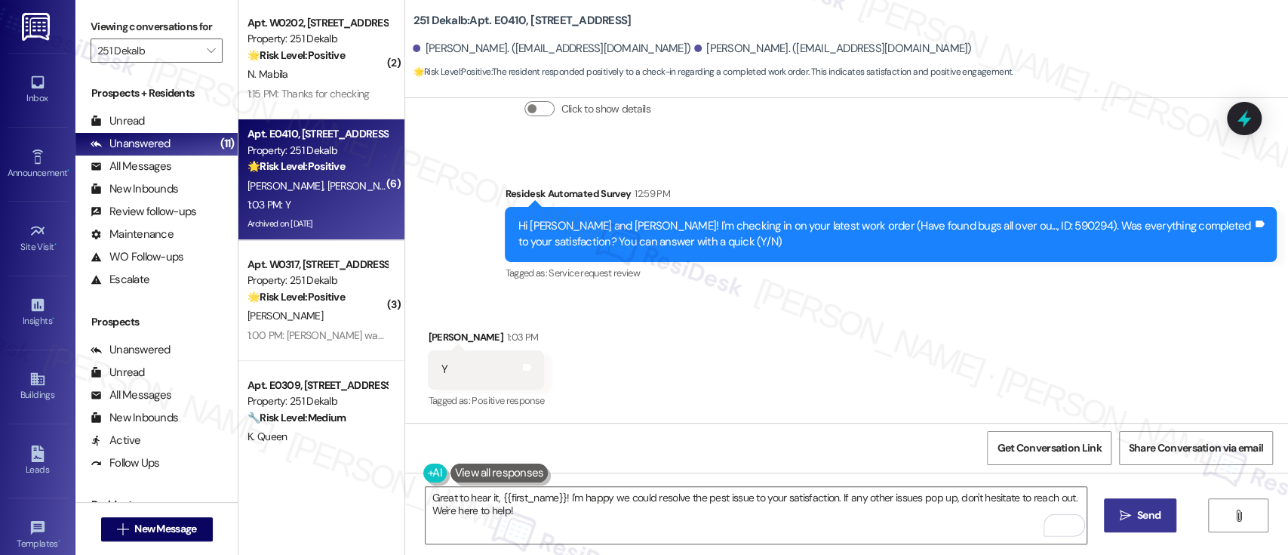
click at [1160, 509] on span "Send" at bounding box center [1148, 515] width 29 height 16
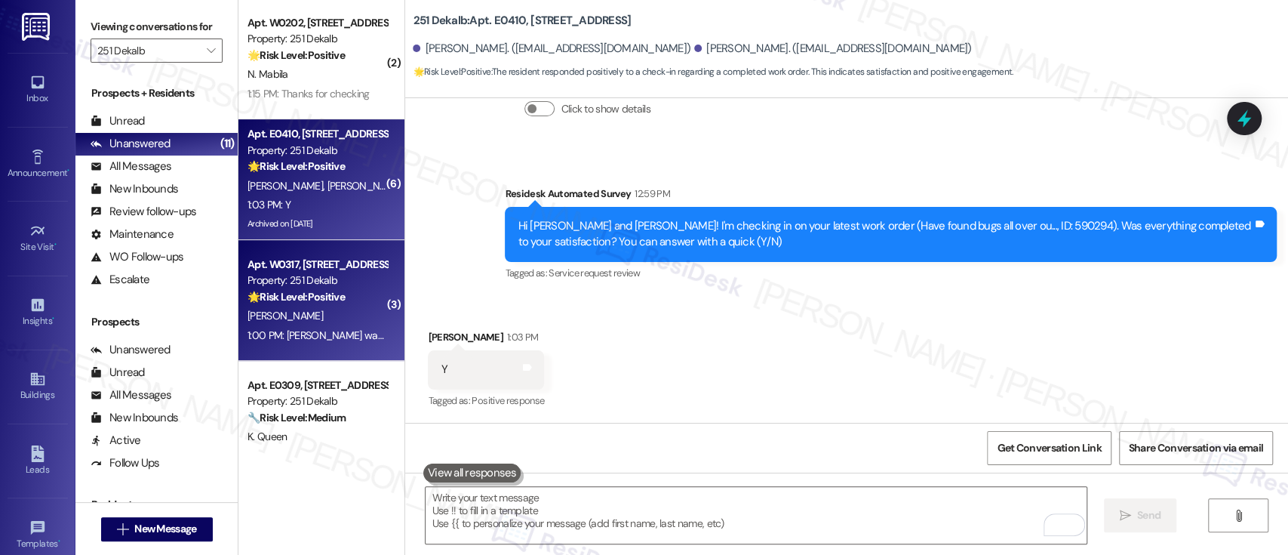
click at [277, 320] on span "A. Gardner" at bounding box center [284, 316] width 75 height 14
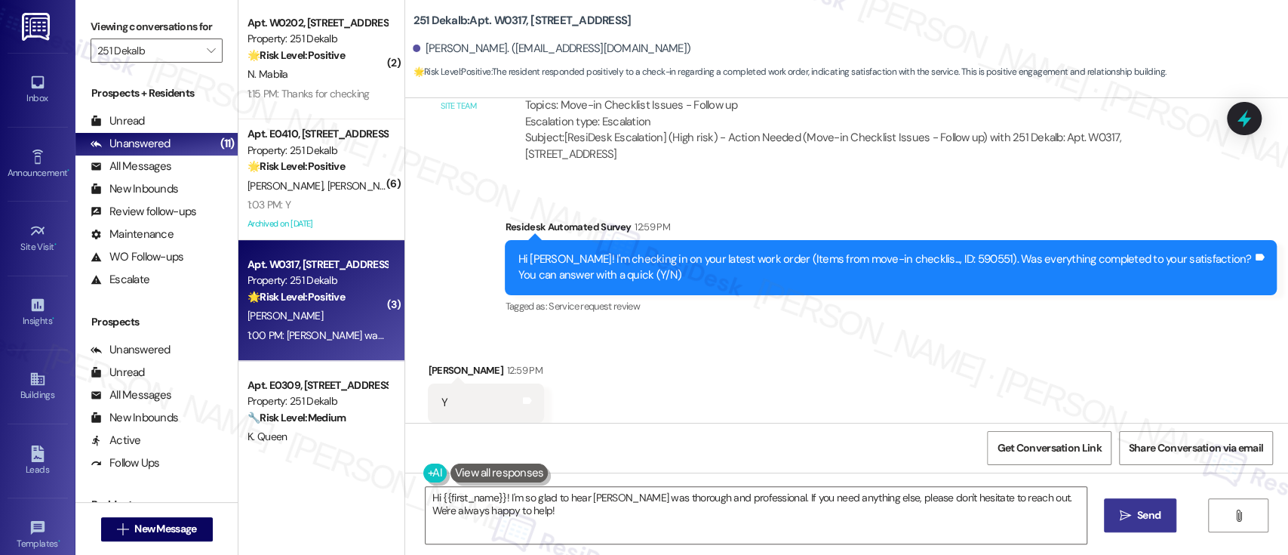
scroll to position [1295, 0]
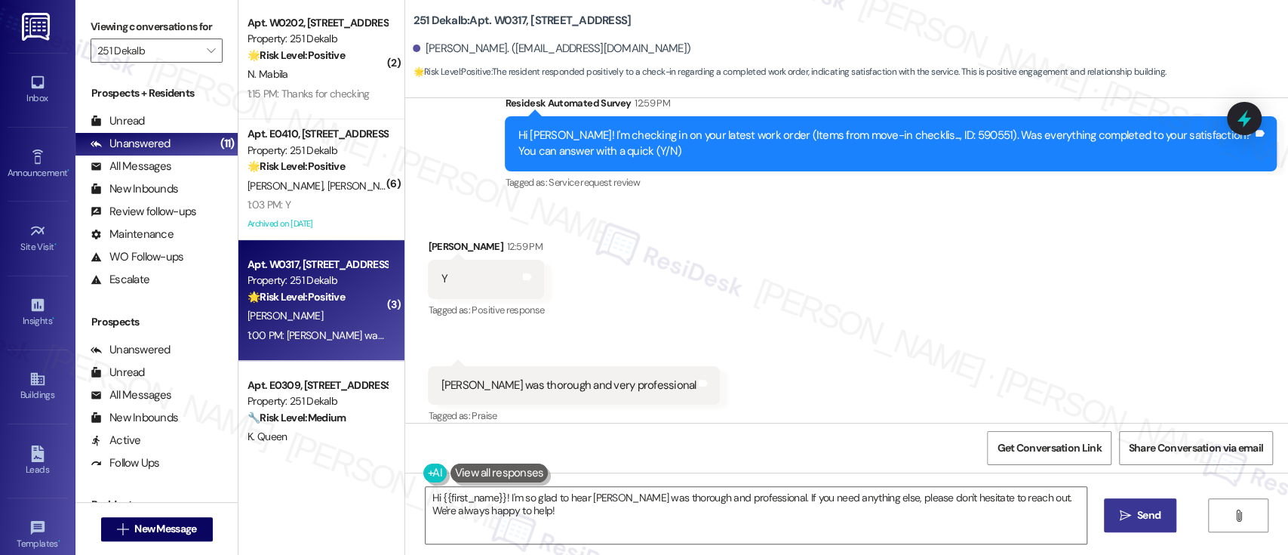
click at [834, 363] on div "Received via SMS Andrea Gardner 12:59 PM Y Tags and notes Tagged as: Positive r…" at bounding box center [846, 321] width 883 height 234
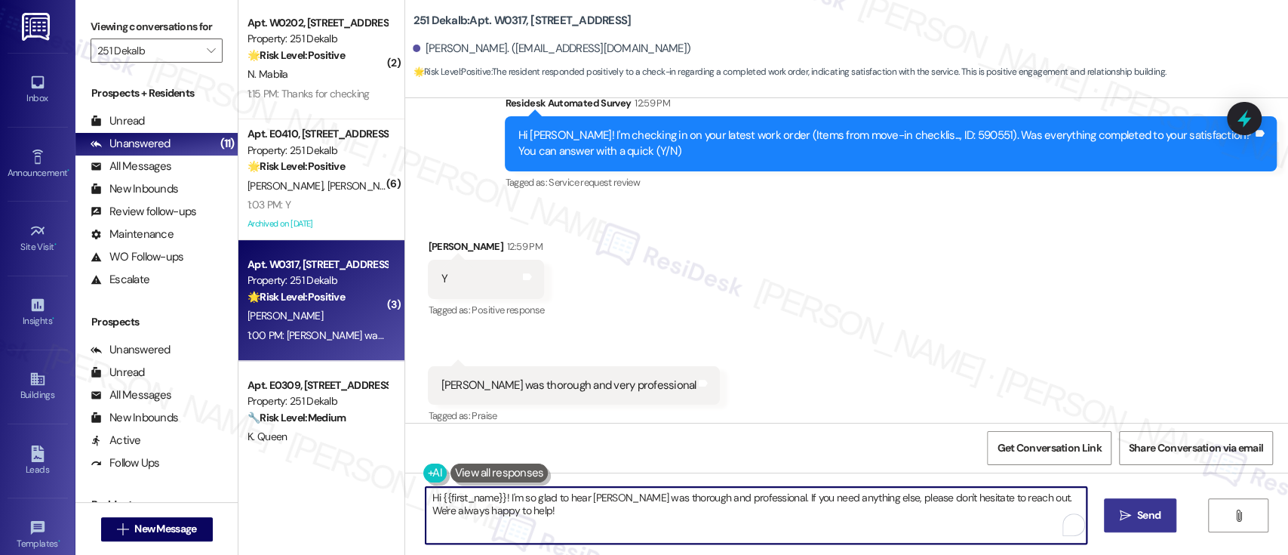
click at [748, 528] on textarea "Hi {{first_name}}! I'm so glad to hear Julian was thorough and professional. If…" at bounding box center [756, 515] width 660 height 57
click at [746, 495] on textarea "Hi {{first_name}}! I'm so glad to hear Julian was thorough and professional. If…" at bounding box center [756, 515] width 660 height 57
drag, startPoint x: 759, startPoint y: 528, endPoint x: 748, endPoint y: 499, distance: 31.3
click at [748, 499] on textarea "Hi {{first_name}}! I'm so glad to hear Julian was thorough and professional. If…" at bounding box center [756, 515] width 660 height 57
paste textarea "don’t mind, would you be willing to share your feedback as a Google review? It …"
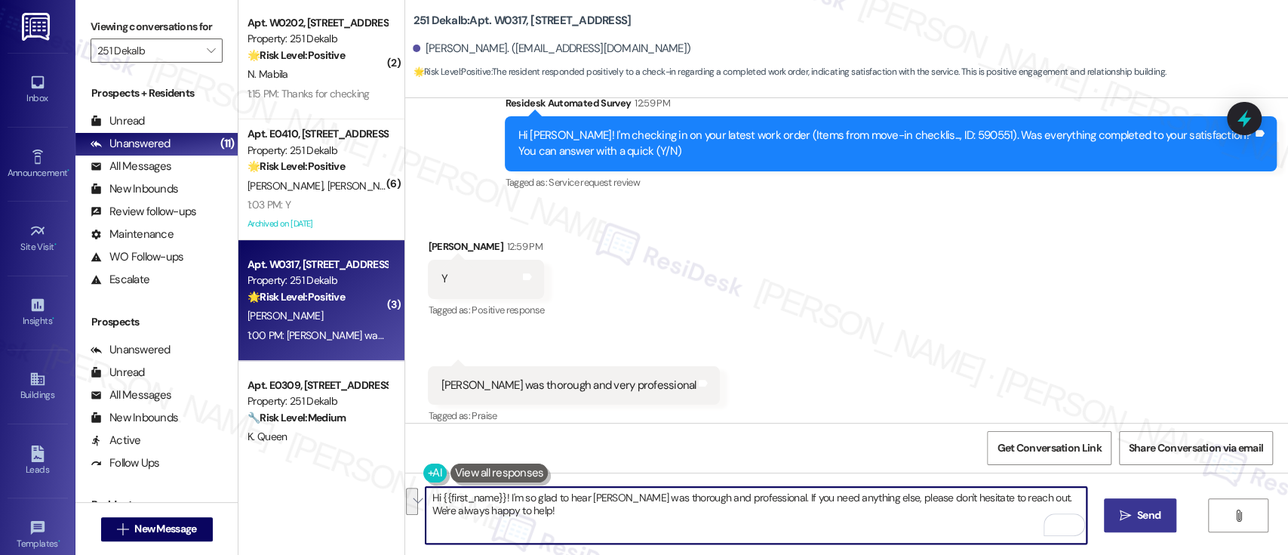
type textarea "Hi {{first_name}}! I'm so glad to hear Julian was thorough and professional. If…"
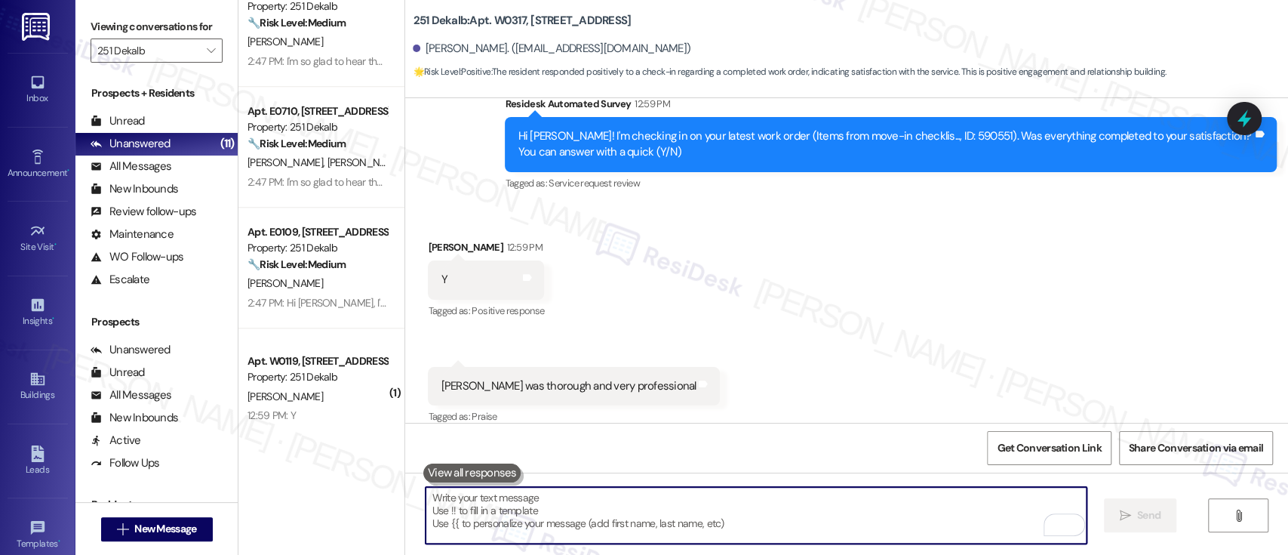
scroll to position [880, 0]
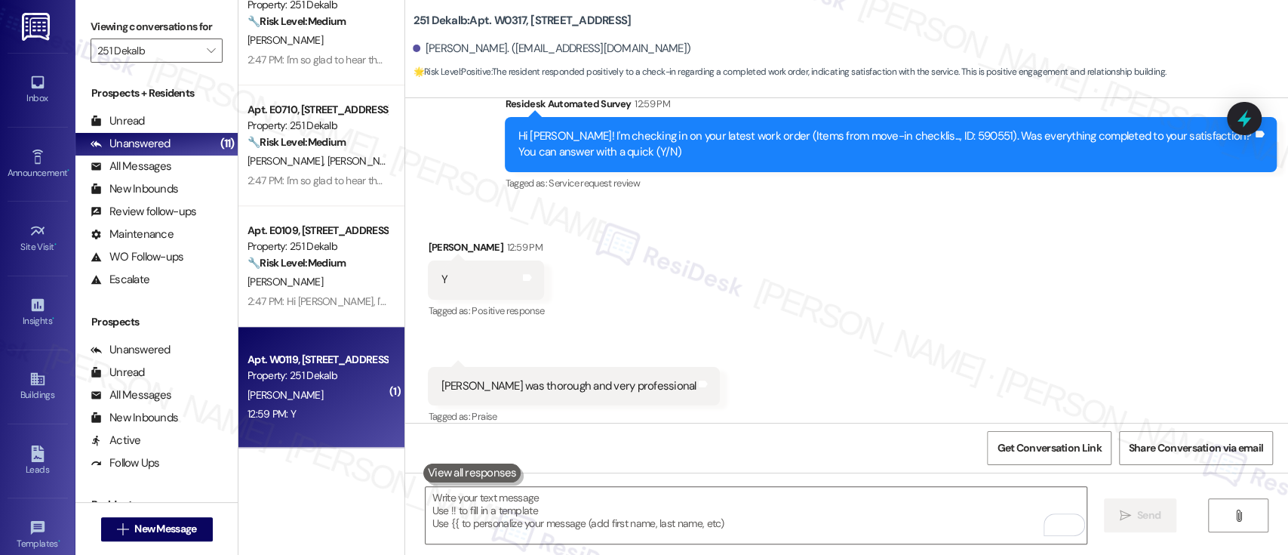
click at [314, 419] on div "12:59 PM: Y 12:59 PM: Y" at bounding box center [317, 413] width 143 height 19
type textarea "Fetching suggested responses. Please feel free to read through the conversation…"
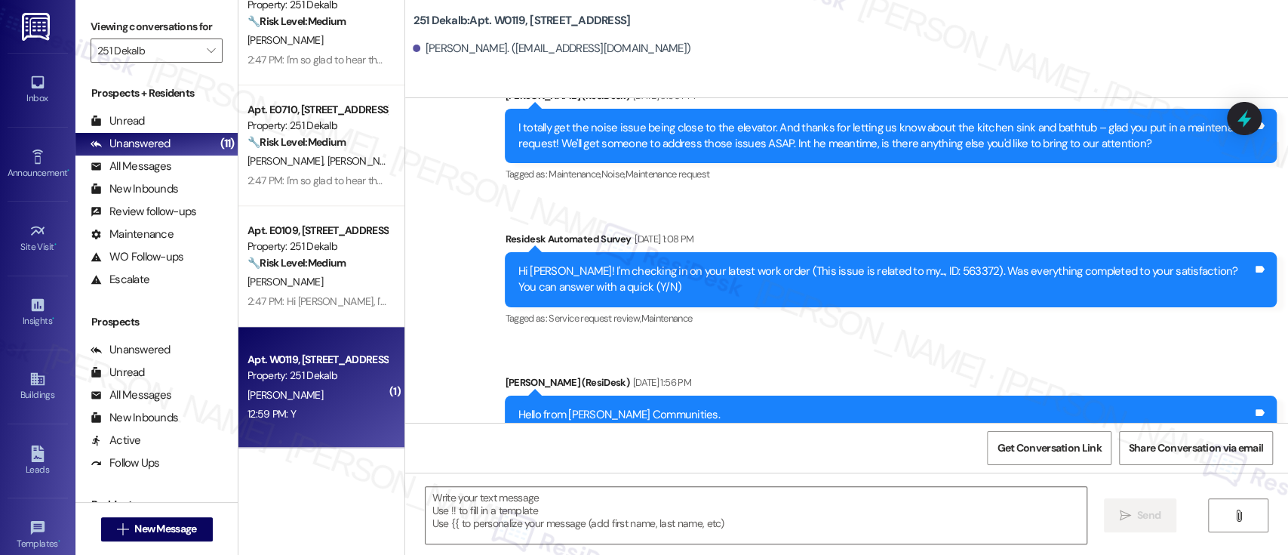
type textarea "Fetching suggested responses. Please feel free to read through the conversation…"
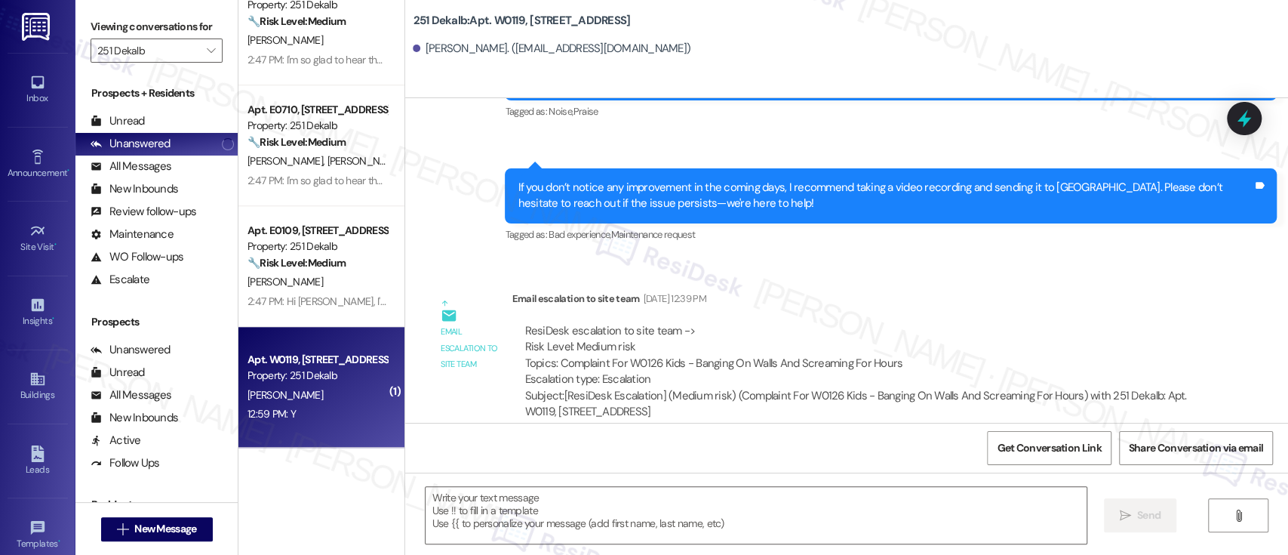
scroll to position [3448, 0]
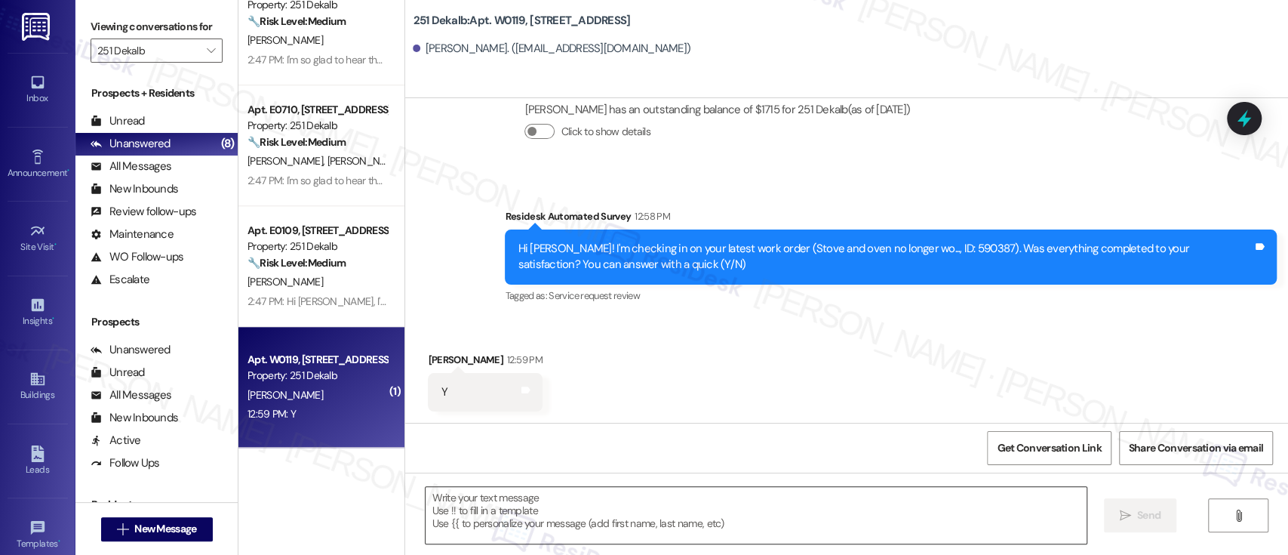
click at [590, 515] on textarea at bounding box center [756, 515] width 660 height 57
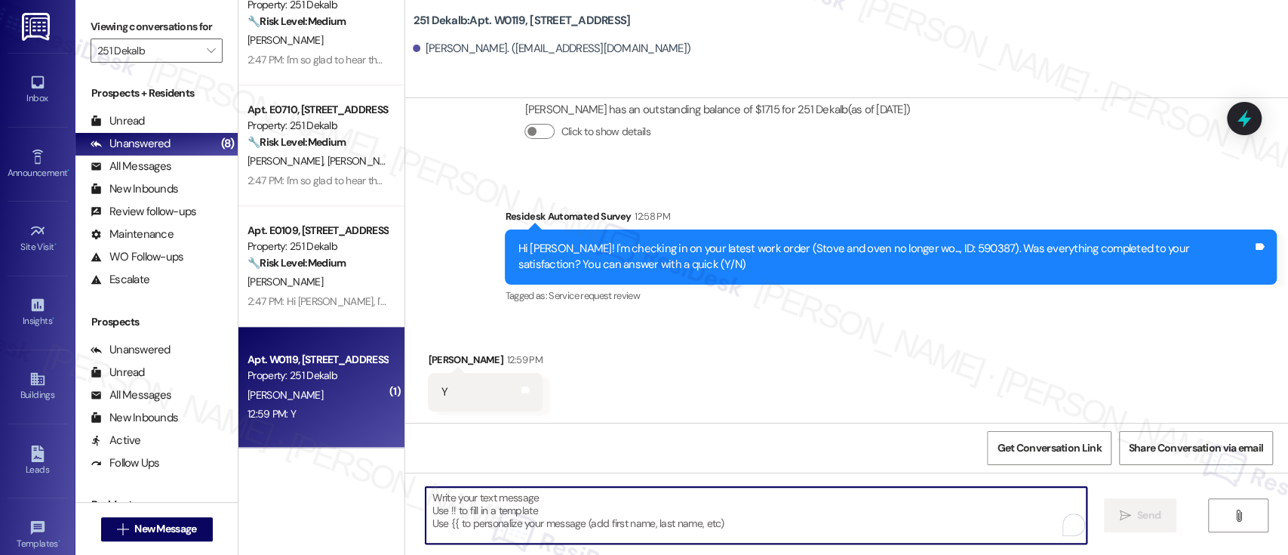
paste textarea "I'm so glad to hear that everything was taken care of to your satisfaction. Ple…"
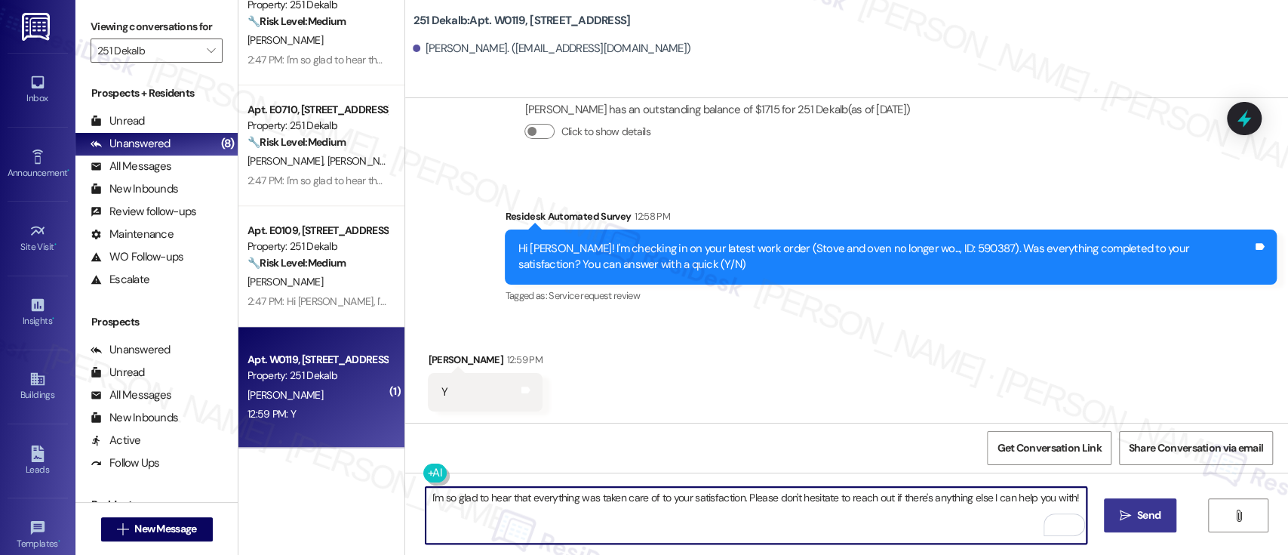
type textarea "I'm so glad to hear that everything was taken care of to your satisfaction. Ple…"
click at [1128, 514] on icon "" at bounding box center [1125, 515] width 11 height 12
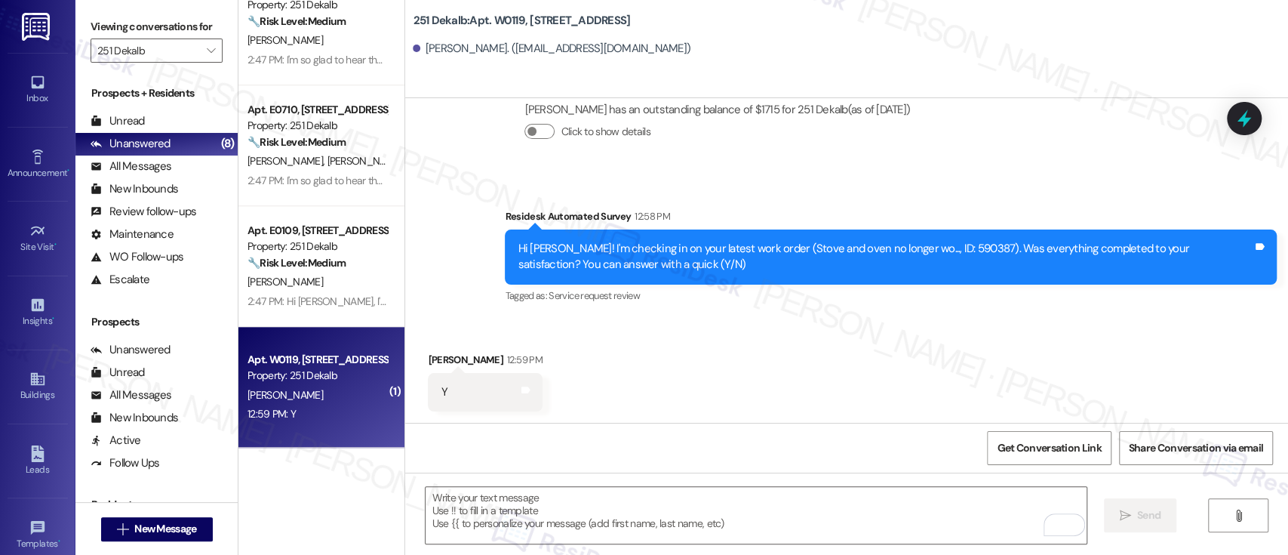
scroll to position [3447, 0]
click at [674, 496] on textarea "To enrich screen reader interactions, please activate Accessibility in Grammarl…" at bounding box center [756, 515] width 660 height 57
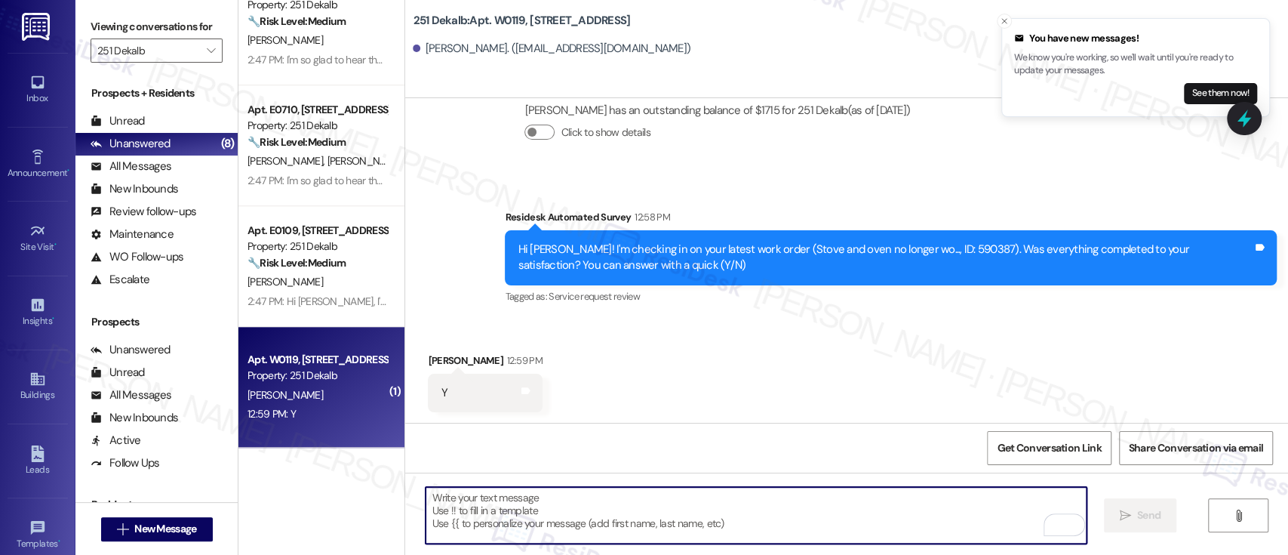
paste textarea "If you don’t mind, would you be willing to share your feedback as a Google revi…"
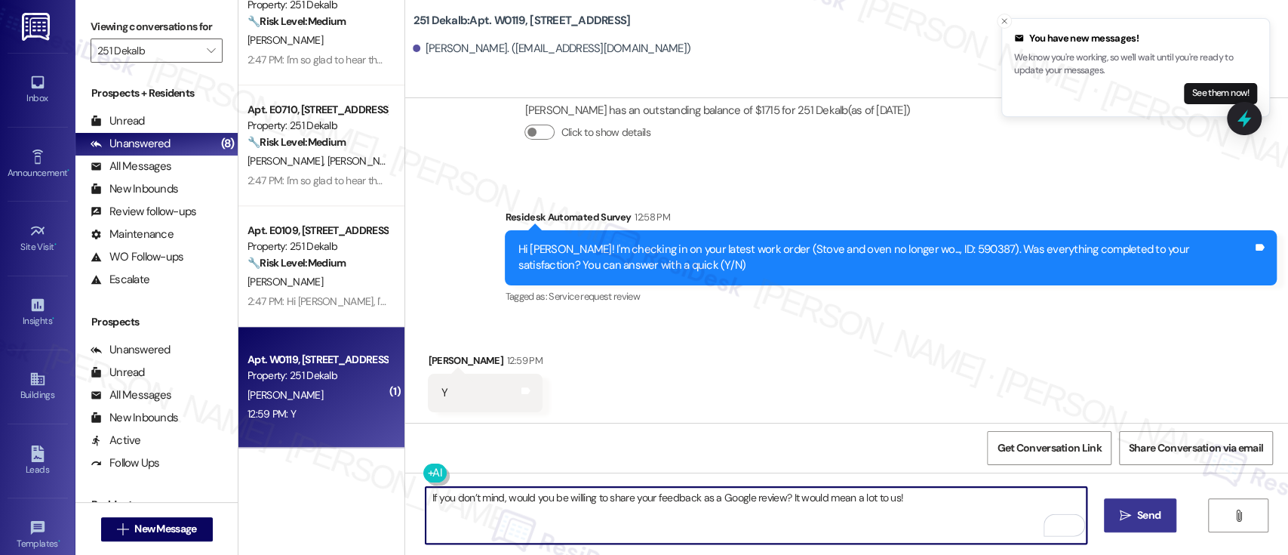
type textarea "If you don’t mind, would you be willing to share your feedback as a Google revi…"
click at [1137, 516] on span "Send" at bounding box center [1148, 515] width 23 height 16
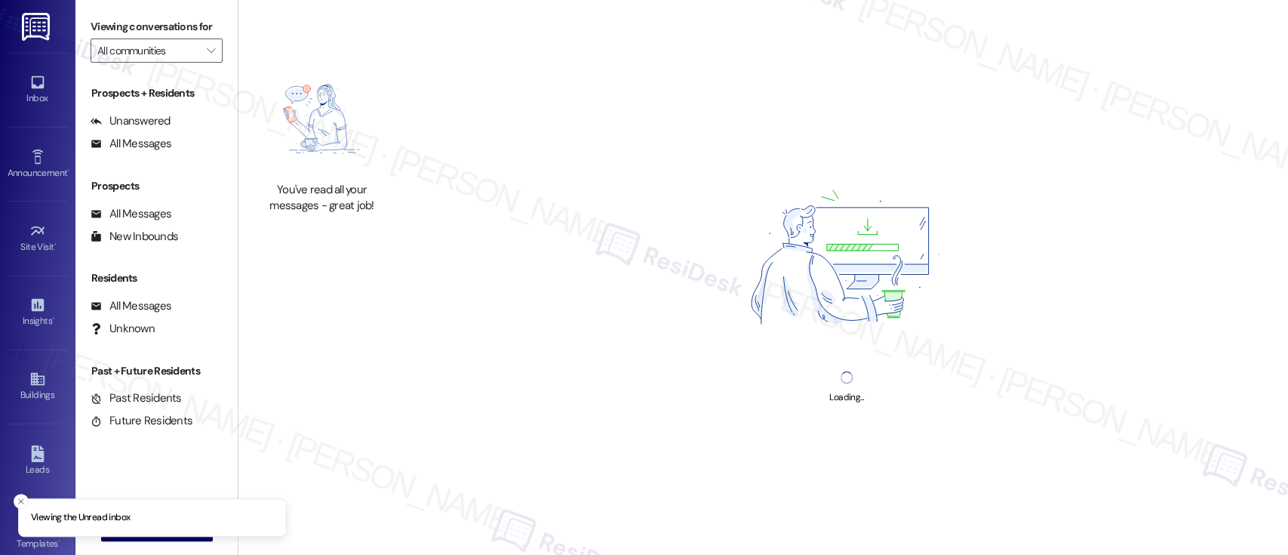
type input "251 Dekalb"
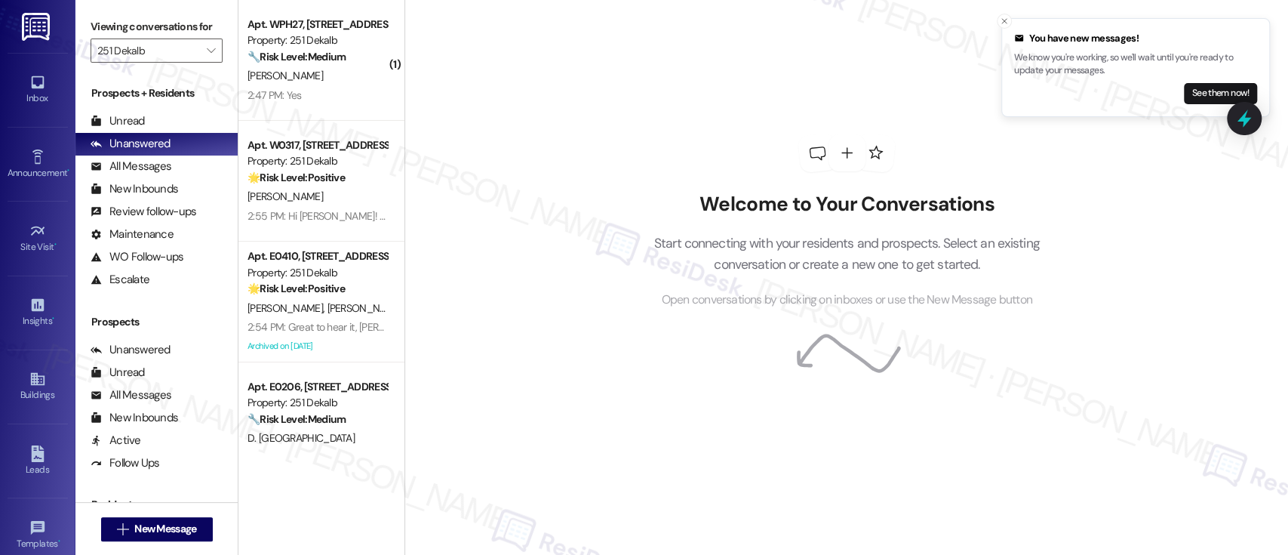
drag, startPoint x: 394, startPoint y: 37, endPoint x: 400, endPoint y: 155, distance: 118.6
click at [404, 155] on div "Welcome to Your Conversations Start connecting with your residents and prospect…" at bounding box center [845, 277] width 883 height 555
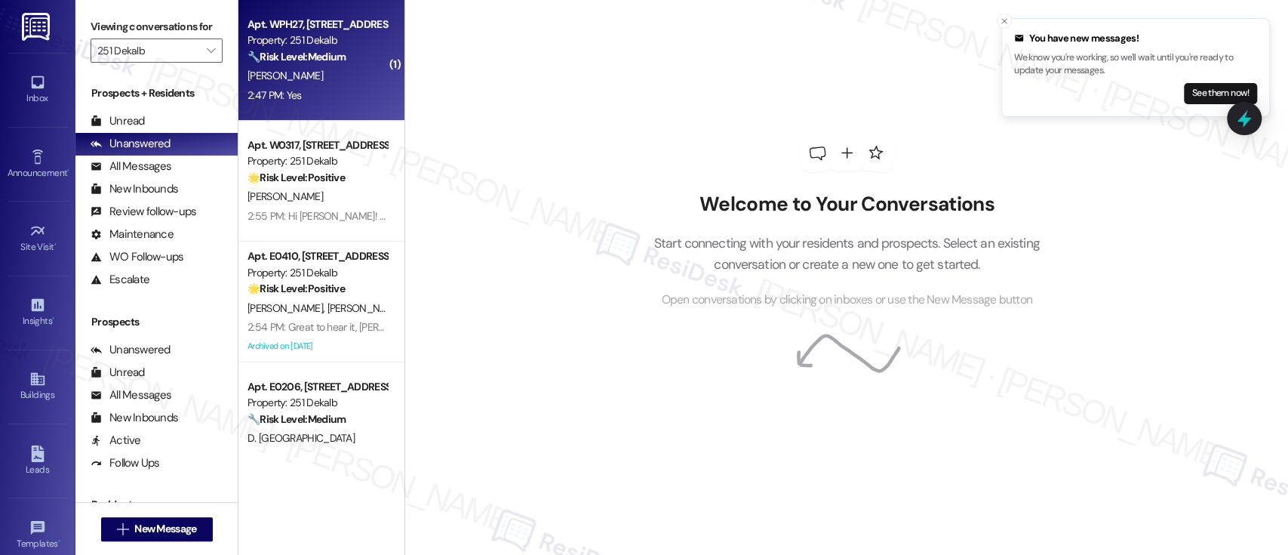
click at [320, 83] on div "[PERSON_NAME]" at bounding box center [317, 75] width 143 height 19
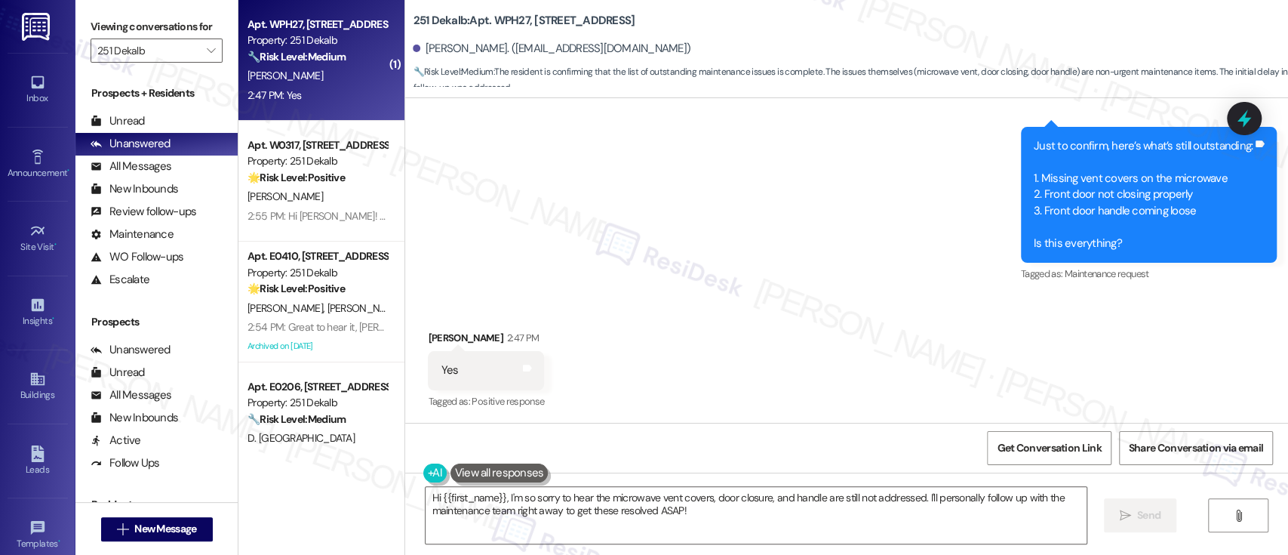
scroll to position [2368, 0]
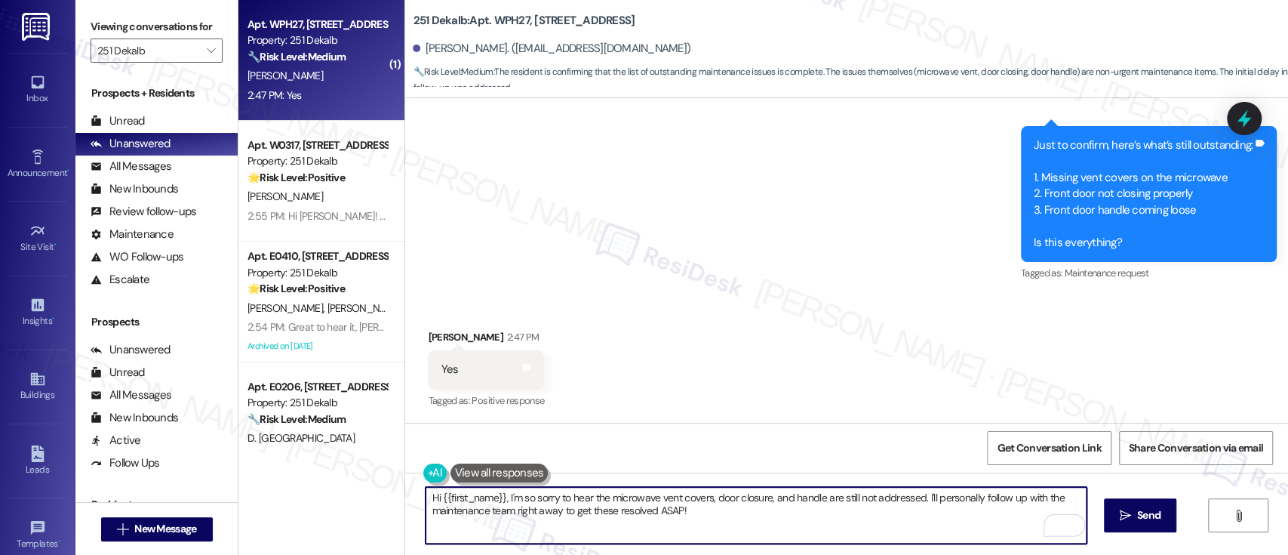
drag, startPoint x: 914, startPoint y: 498, endPoint x: 382, endPoint y: 496, distance: 531.9
click at [382, 496] on div "( 1 ) Apt. WPH27, [STREET_ADDRESS] Property: 251 Dekalb 🔧 Risk Level: Medium Th…" at bounding box center [762, 277] width 1049 height 555
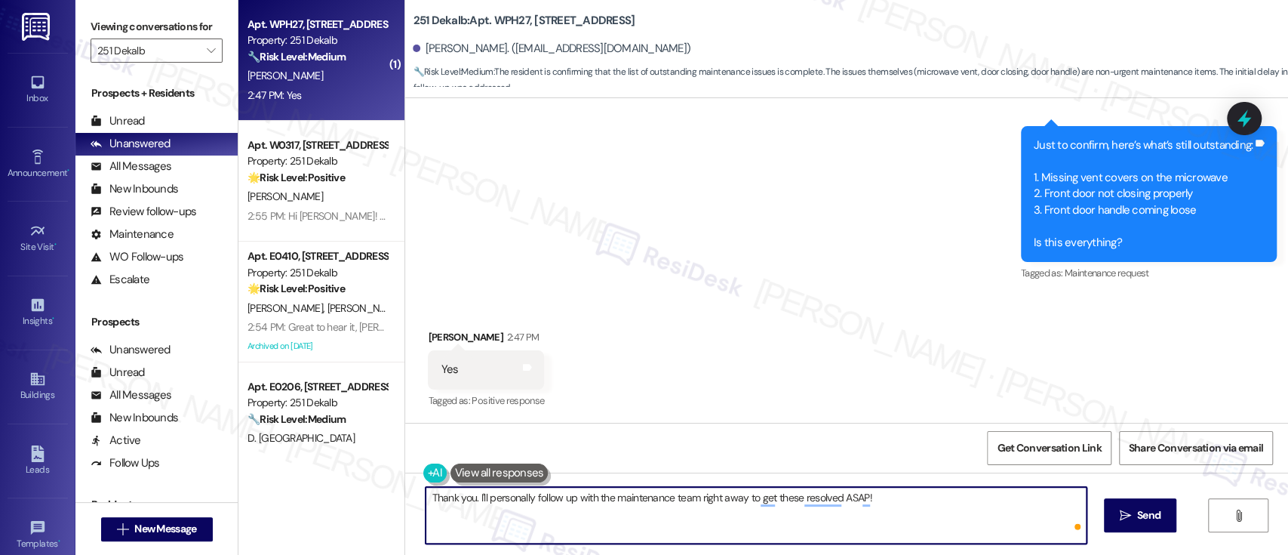
click at [911, 509] on textarea "Thank you. I'll personally follow up with the maintenance team right away to ge…" at bounding box center [756, 515] width 660 height 57
type textarea "Thank you. I'll personally follow up with the maintenance team right away to ge…"
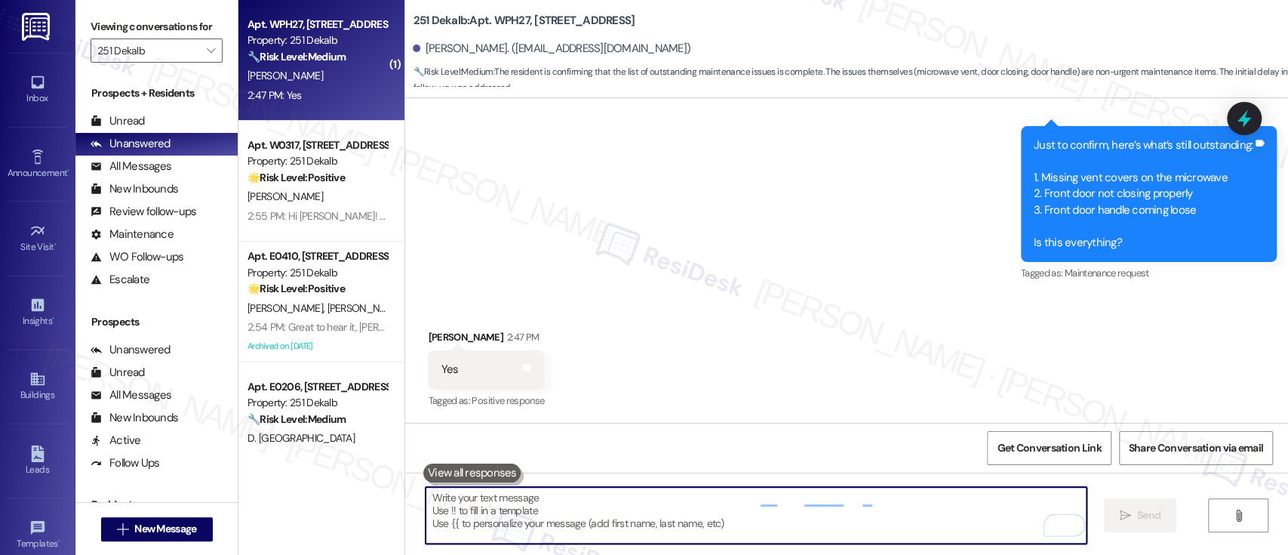
scroll to position [2367, 0]
click at [175, 53] on input "251 Dekalb" at bounding box center [147, 50] width 101 height 24
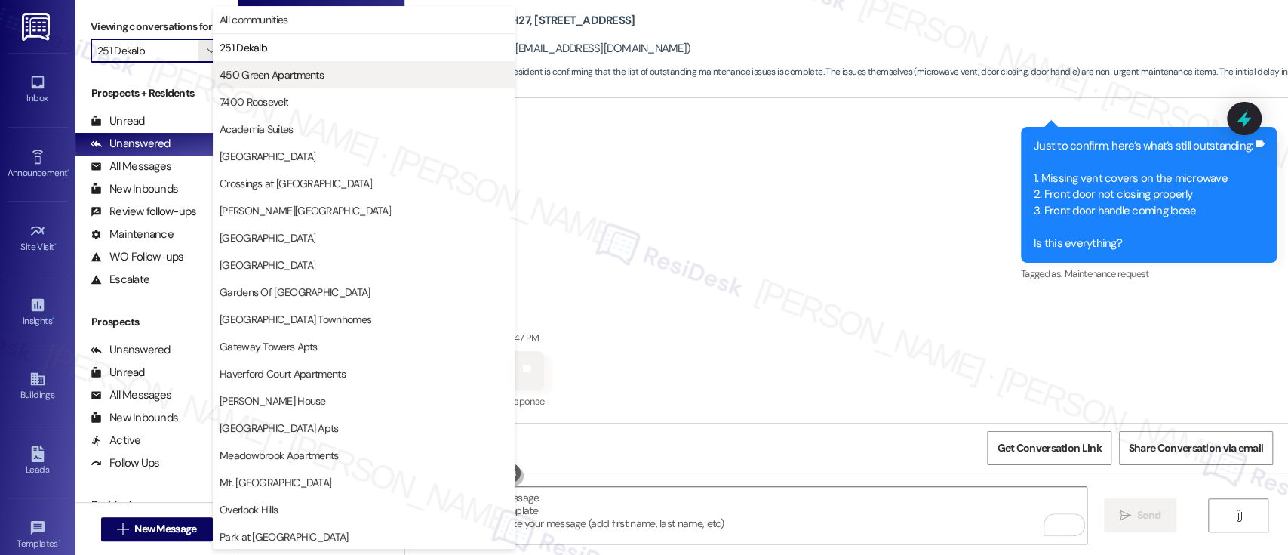
click at [263, 80] on span "450 Green Apartments" at bounding box center [272, 74] width 104 height 15
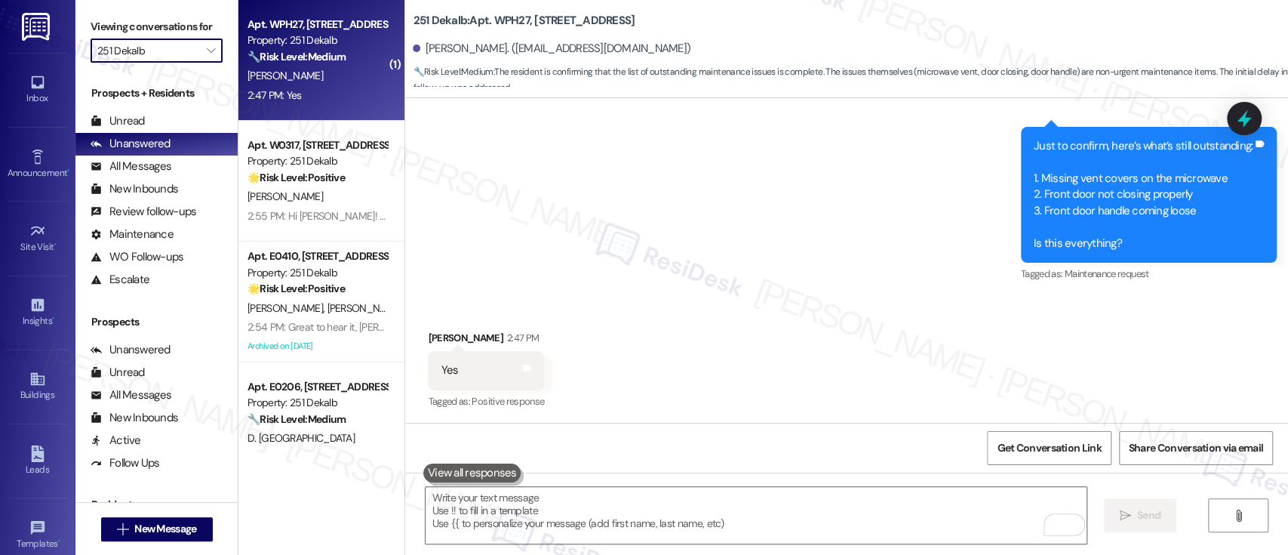
type input "450 Green Apartments"
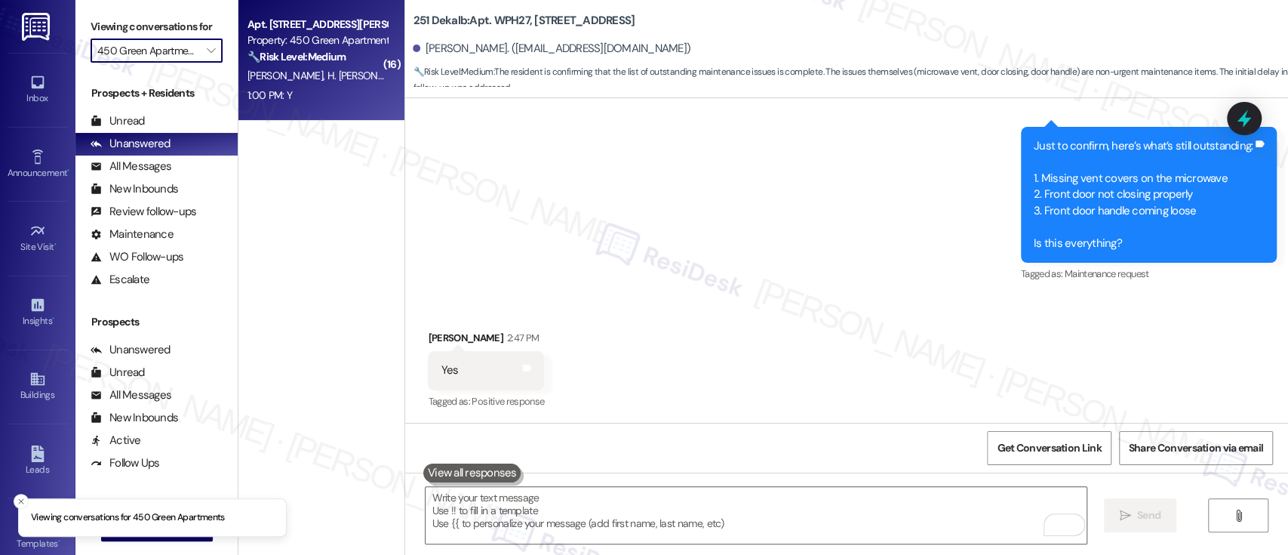
click at [327, 77] on span "H. [PERSON_NAME]" at bounding box center [370, 76] width 87 height 14
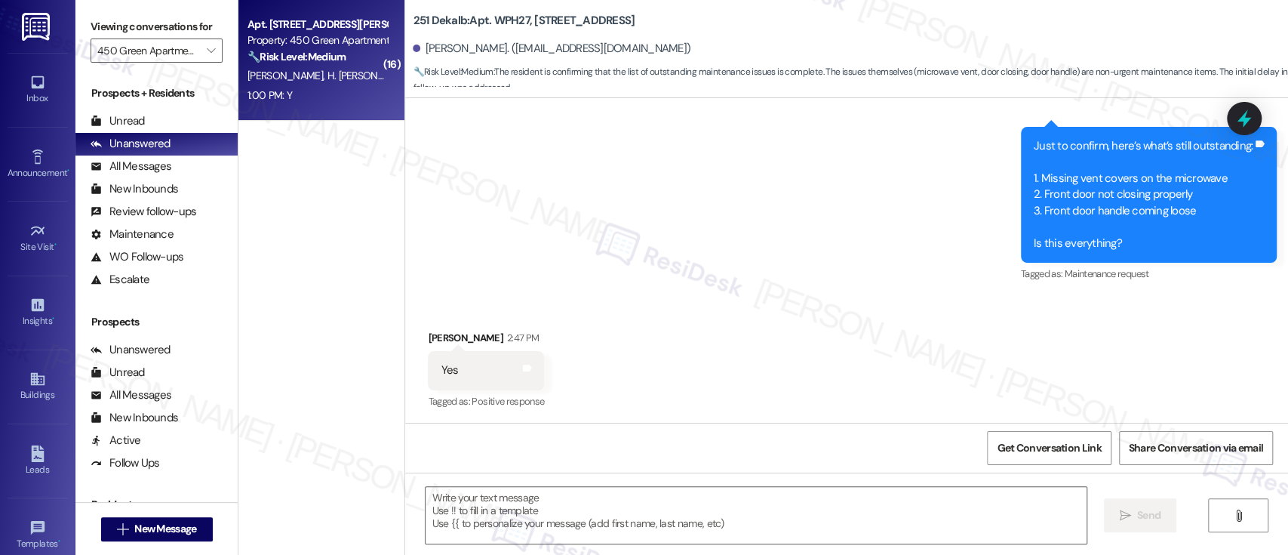
type textarea "Fetching suggested responses. Please feel free to read through the conversation…"
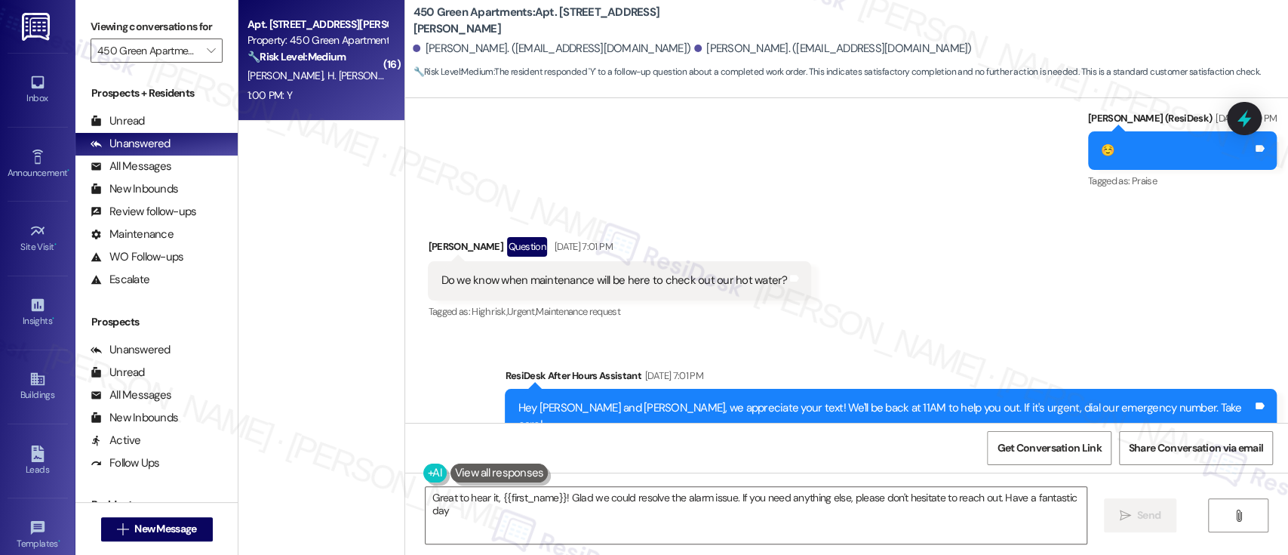
type textarea "Great to hear it, {{first_name}}! Glad we could resolve the alarm issue. If you…"
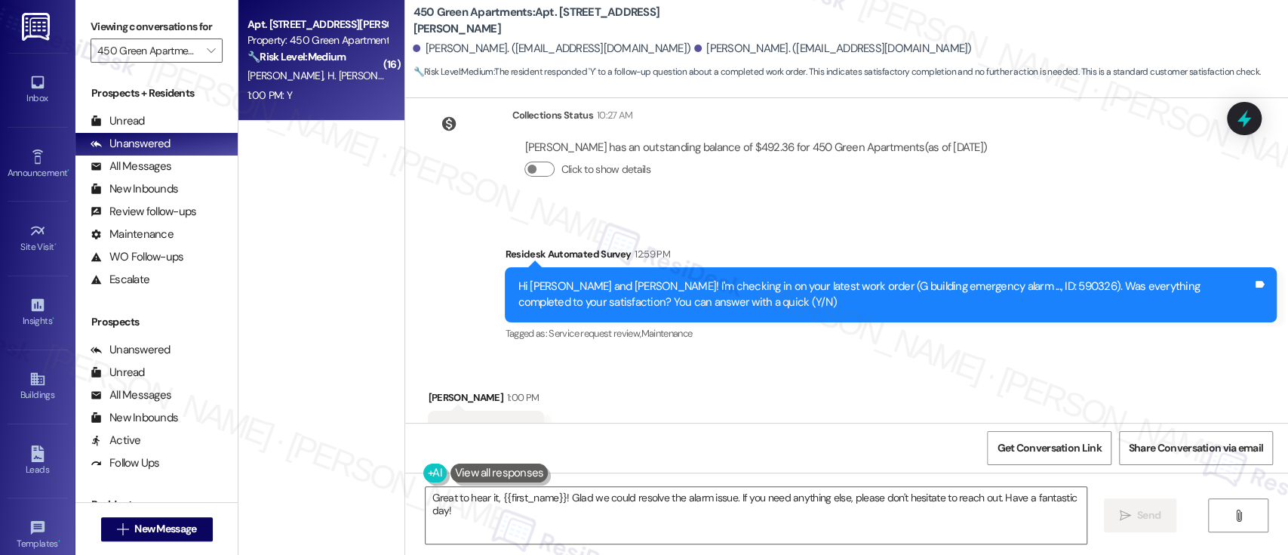
scroll to position [6170, 0]
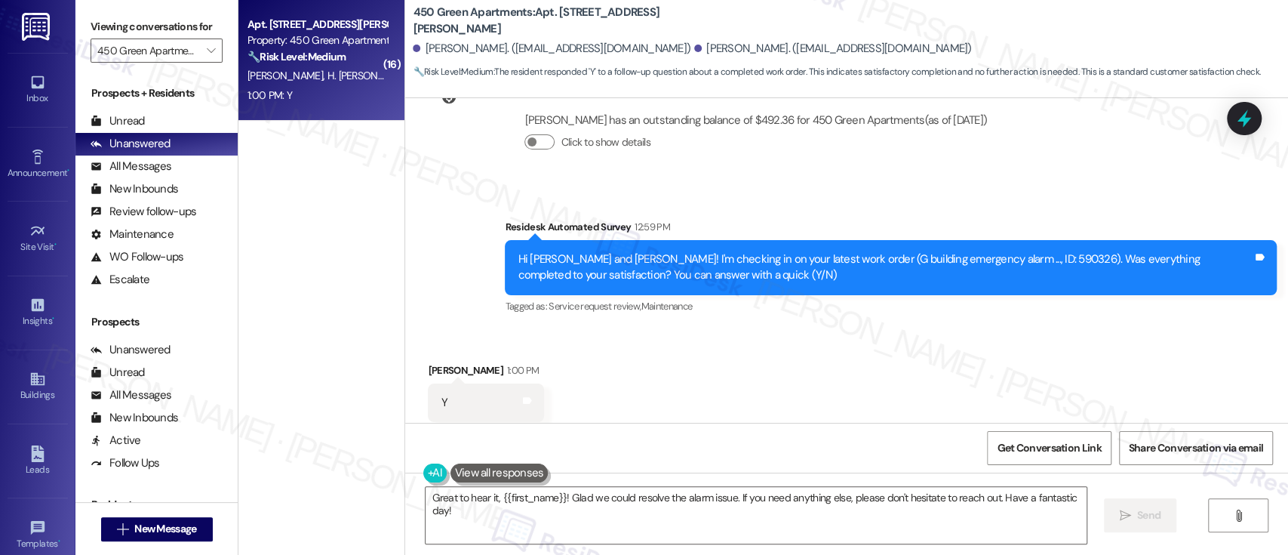
click at [893, 343] on div "Received via SMS [PERSON_NAME] 1:00 PM Y Tags and notes Tagged as: Positive res…" at bounding box center [846, 392] width 883 height 128
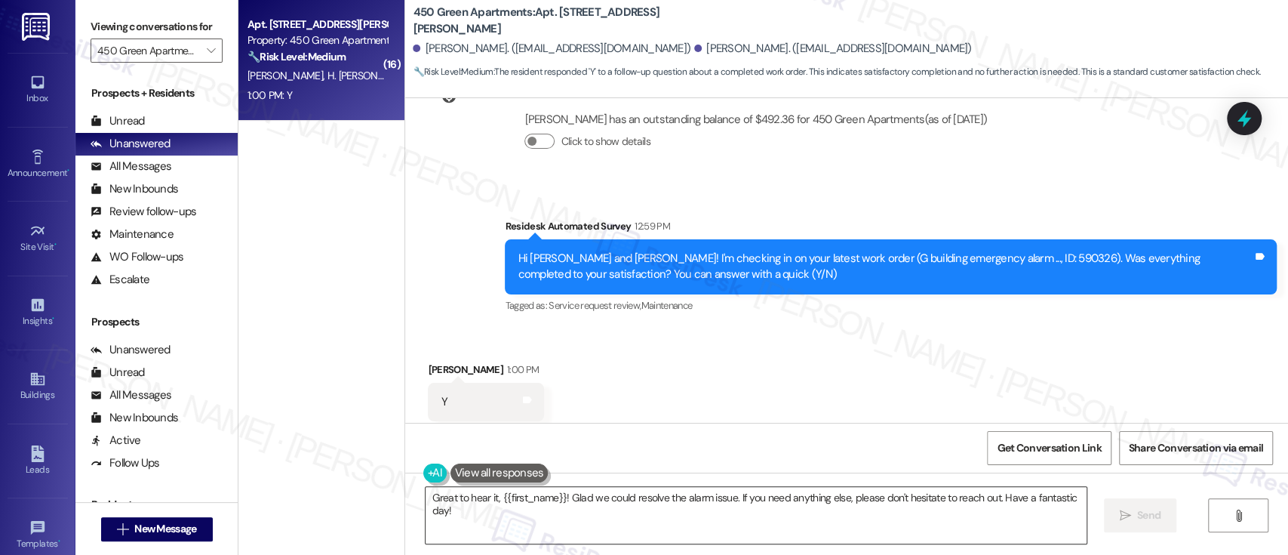
click at [800, 505] on textarea "Great to hear it, {{first_name}}! Glad we could resolve the alarm issue. If you…" at bounding box center [756, 515] width 660 height 57
click at [1126, 505] on button " Send" at bounding box center [1140, 515] width 73 height 34
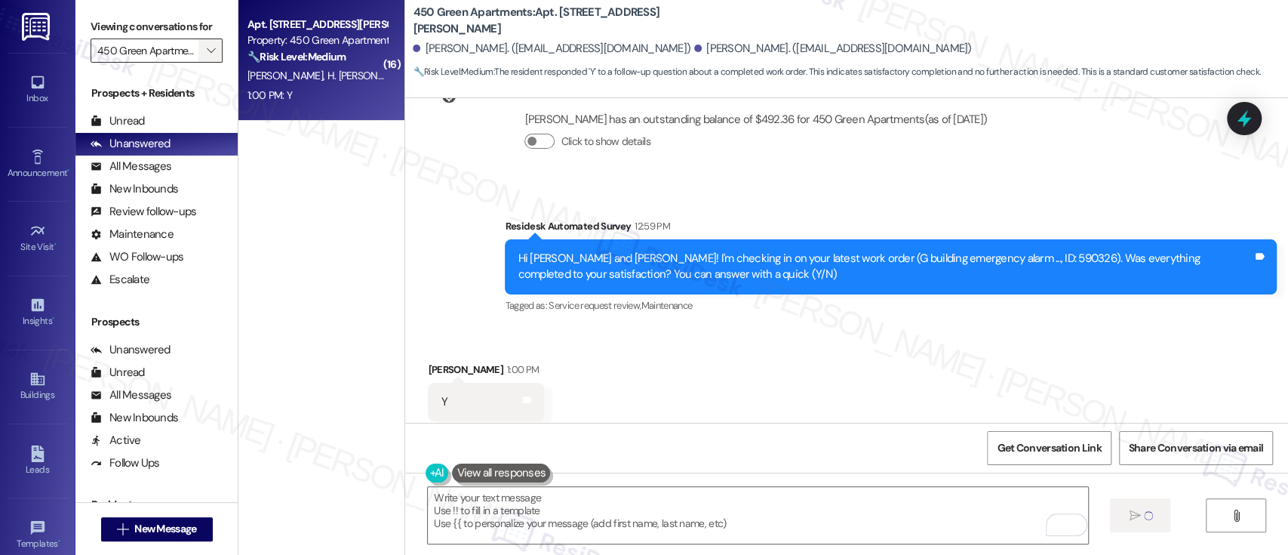
type textarea "Fetching suggested responses. Please feel free to read through the conversation…"
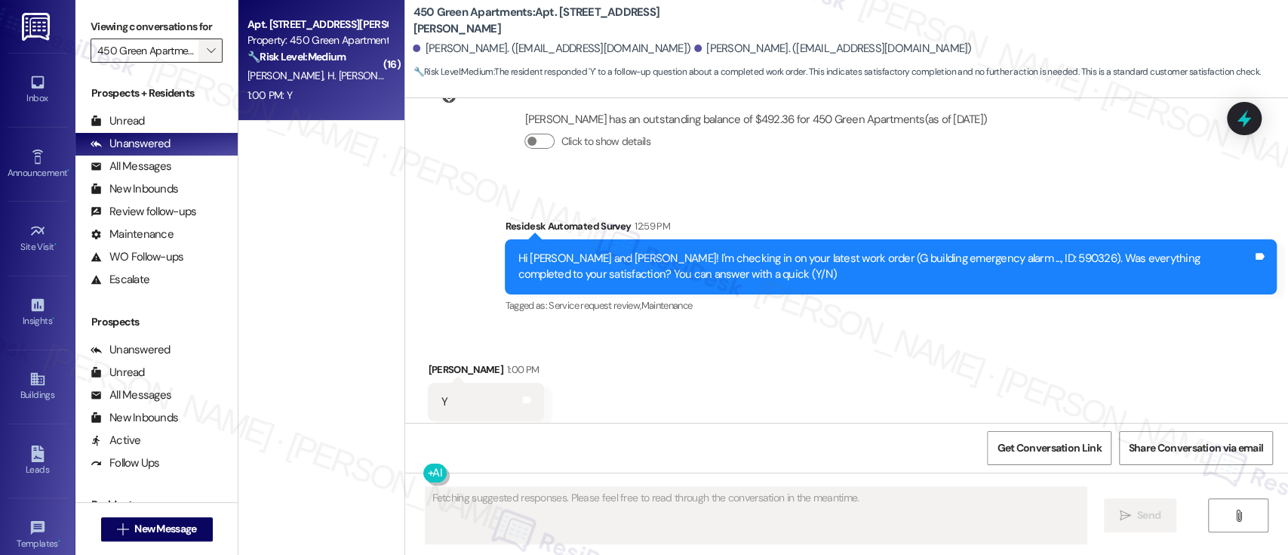
scroll to position [6170, 0]
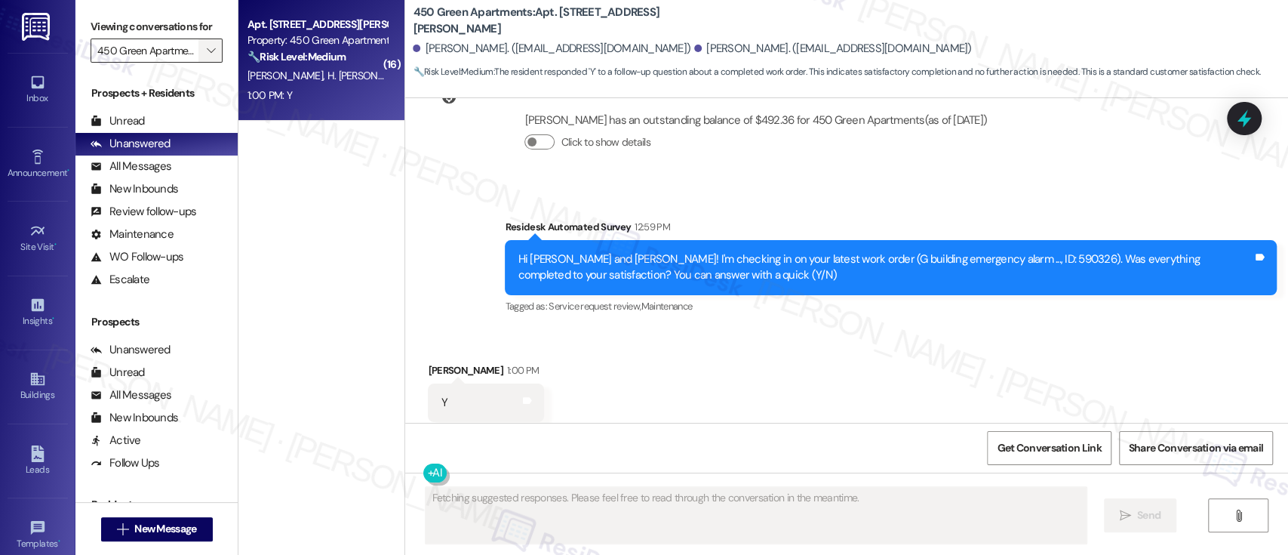
click at [212, 54] on button "" at bounding box center [210, 50] width 24 height 24
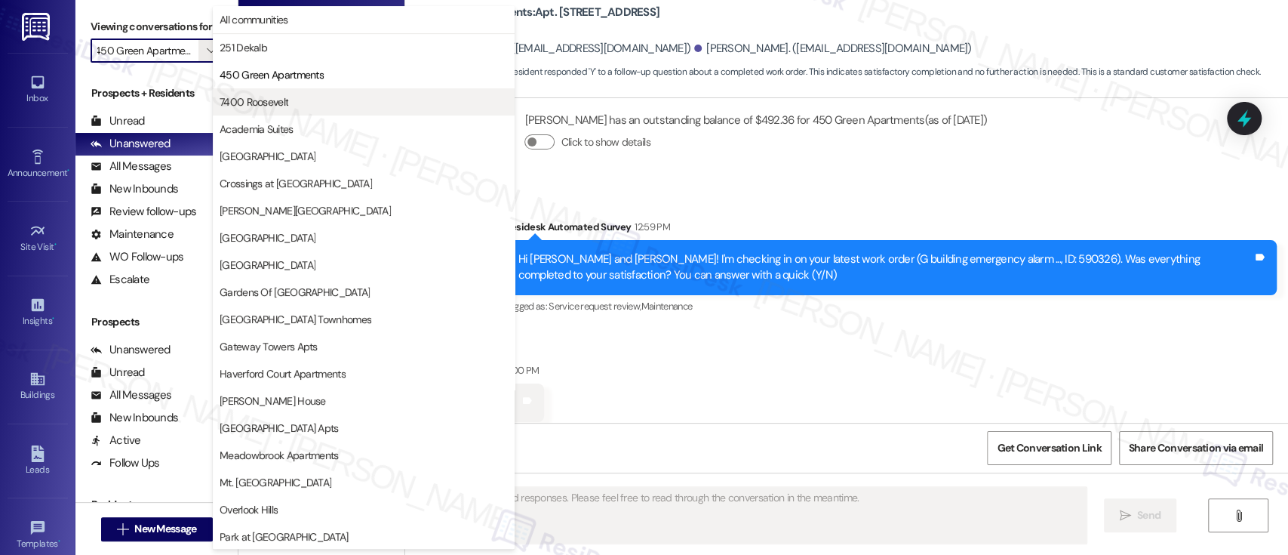
click at [253, 100] on span "7400 Roosevelt" at bounding box center [254, 101] width 69 height 15
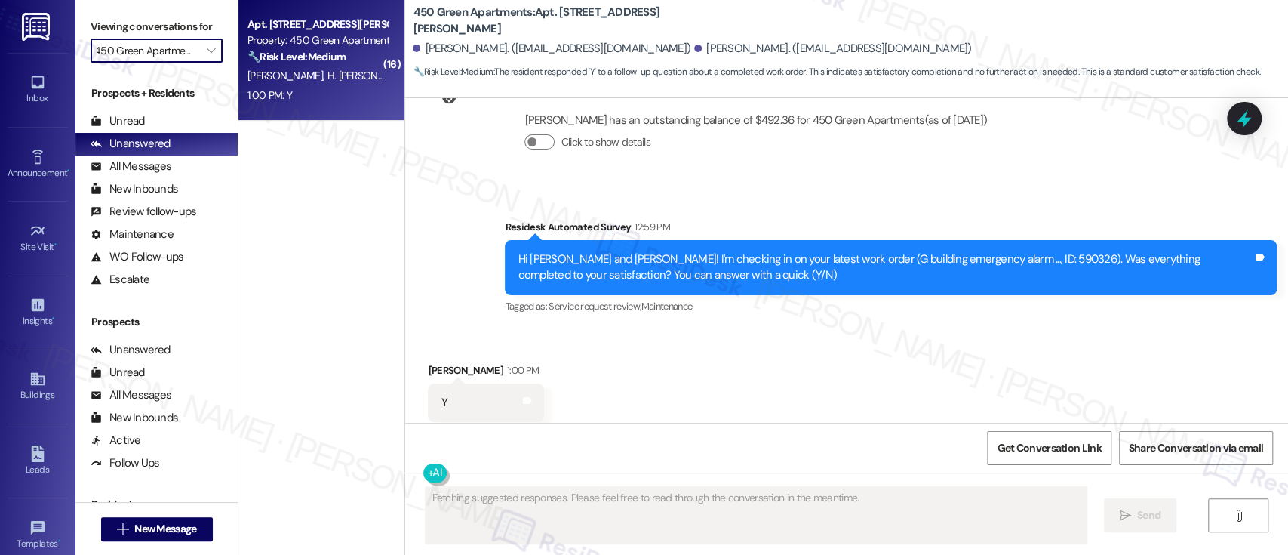
type input "7400 Roosevelt"
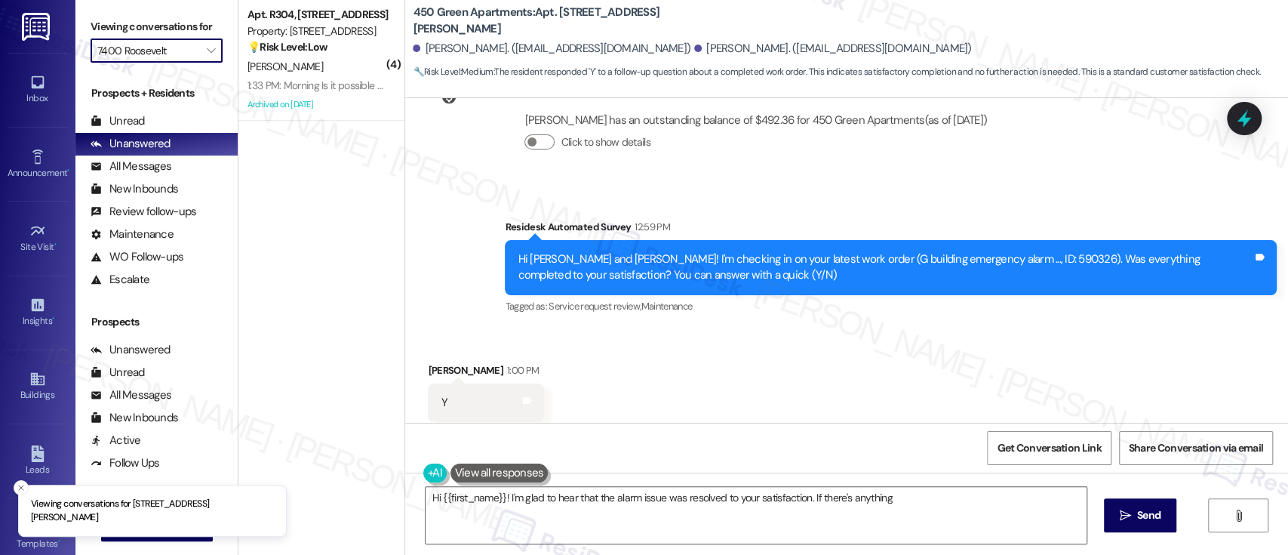
type textarea "Hi {{first_name}}! I'm glad to hear that the alarm issue was resolved to your s…"
click at [253, 100] on div "Archived on [DATE]" at bounding box center [317, 104] width 143 height 19
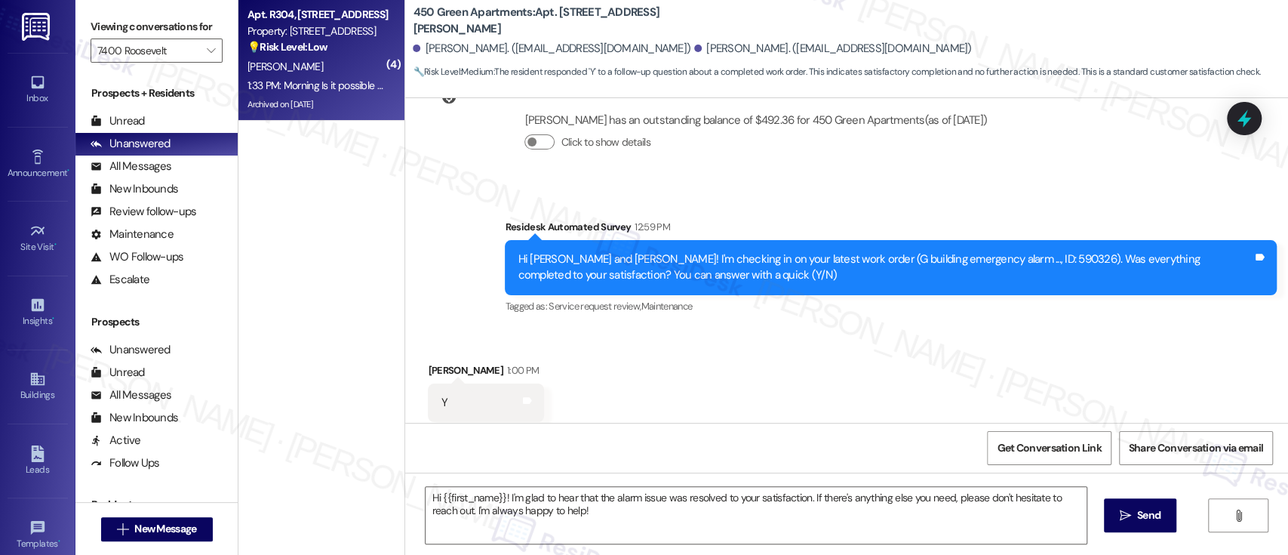
type textarea "Fetching suggested responses. Please feel free to read through the conversation…"
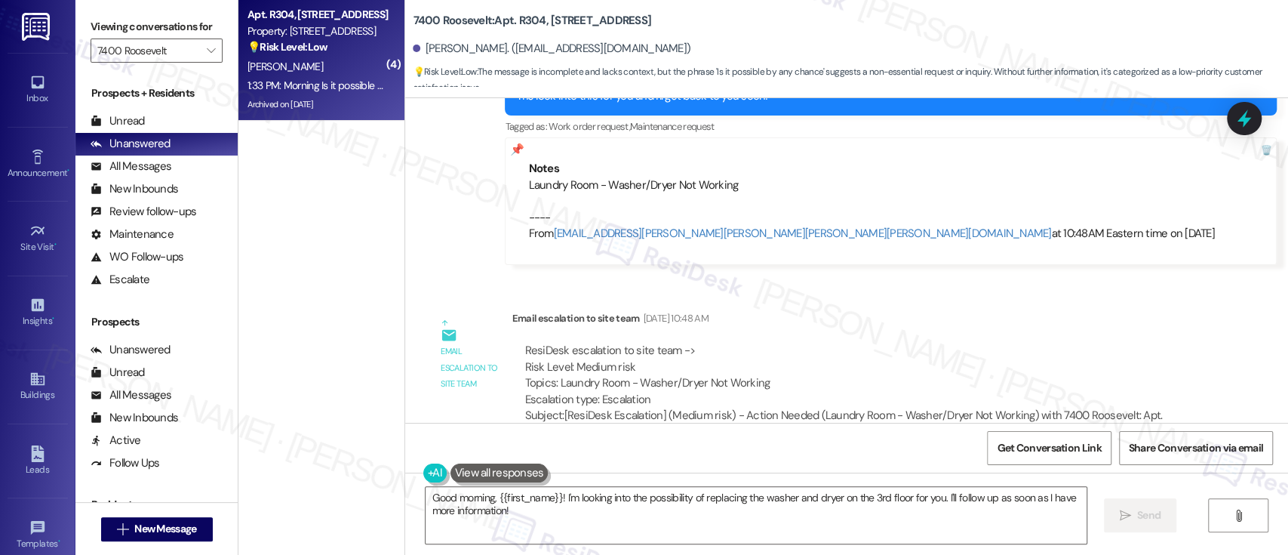
scroll to position [17914, 0]
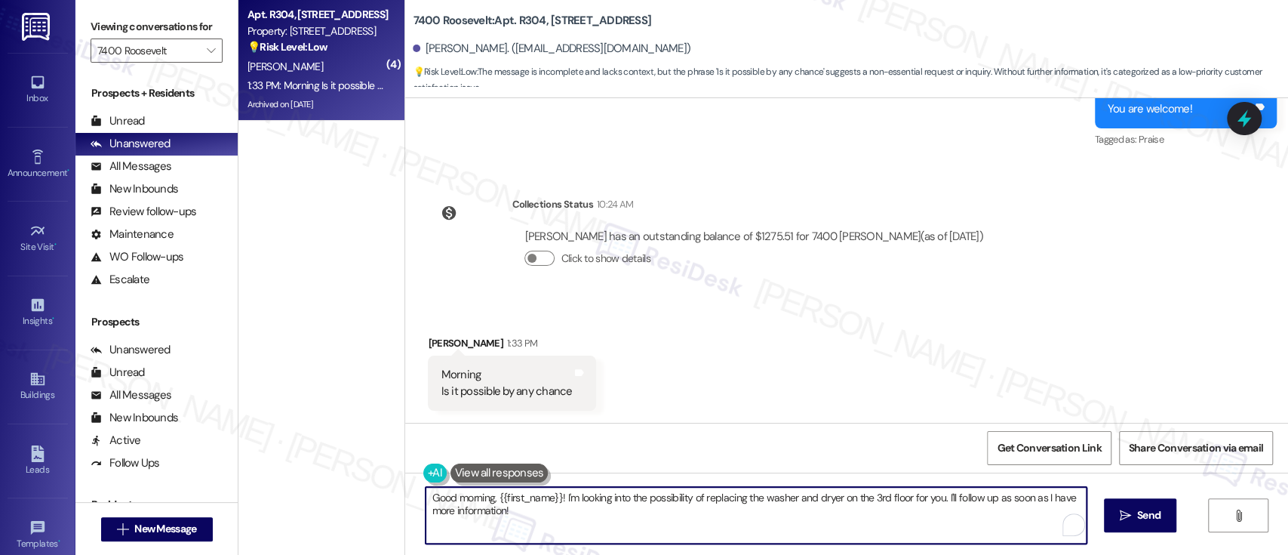
drag, startPoint x: 484, startPoint y: 504, endPoint x: 306, endPoint y: 492, distance: 178.5
click at [306, 492] on div "( 4 ) Apt. R304, [STREET_ADDRESS] Property: [STREET_ADDRESS] 💡 Risk Level: Low …" at bounding box center [762, 277] width 1049 height 555
click at [717, 510] on textarea "Hello, {{first_name}}! I'm looking into the possibility of replacing the washer…" at bounding box center [756, 515] width 660 height 57
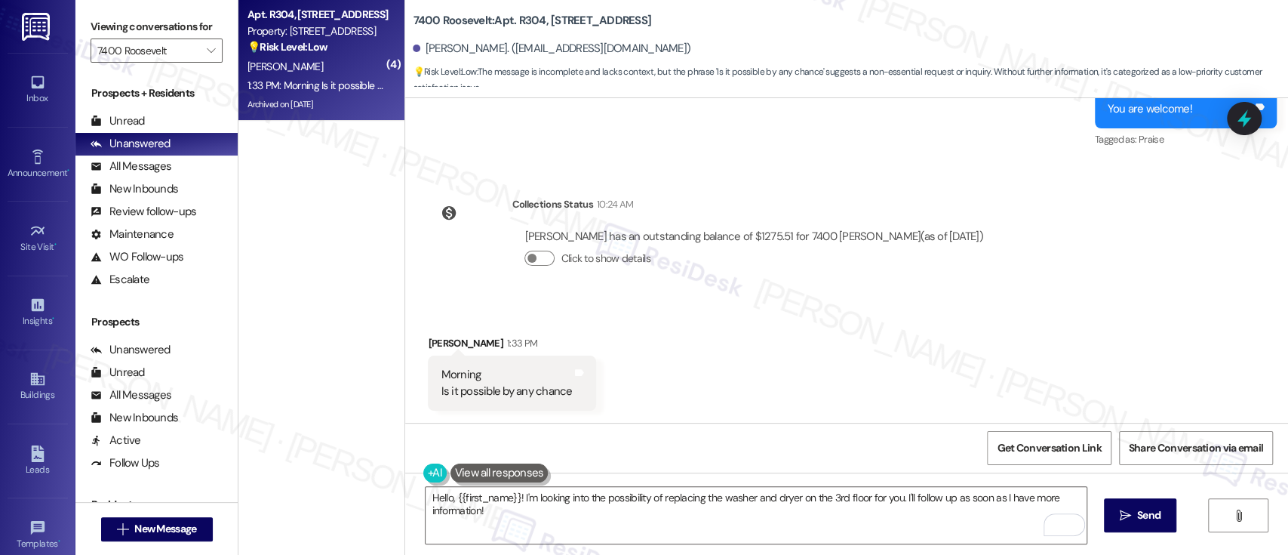
click at [810, 374] on div "Received via SMS Jeong Shin 1:33 PM Morning Is it possible by any chance Tags a…" at bounding box center [846, 361] width 883 height 121
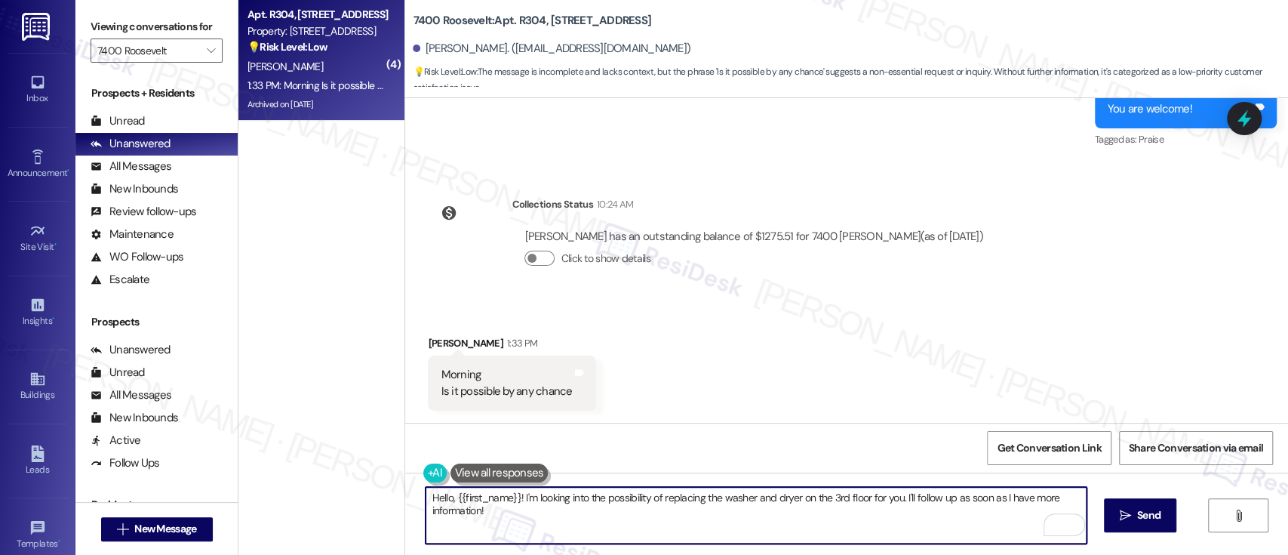
drag, startPoint x: 515, startPoint y: 499, endPoint x: 553, endPoint y: 536, distance: 53.3
click at [533, 533] on textarea "Hello, {{first_name}}! I'm looking into the possibility of replacing the washer…" at bounding box center [756, 515] width 660 height 57
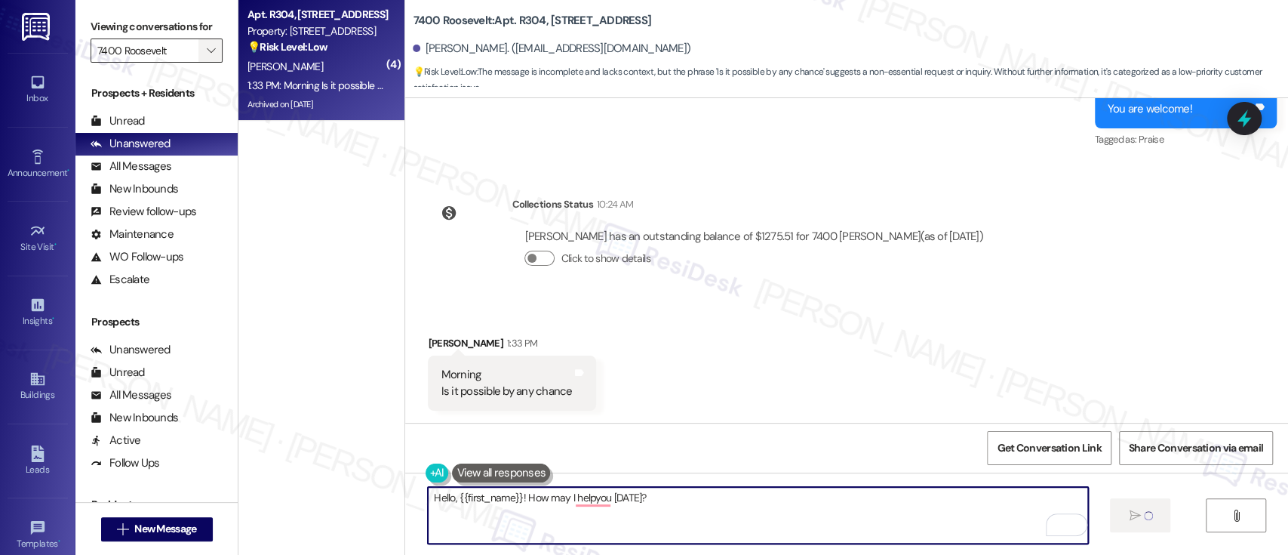
type textarea "Hello, {{first_name}}! How may I helpyou today?"
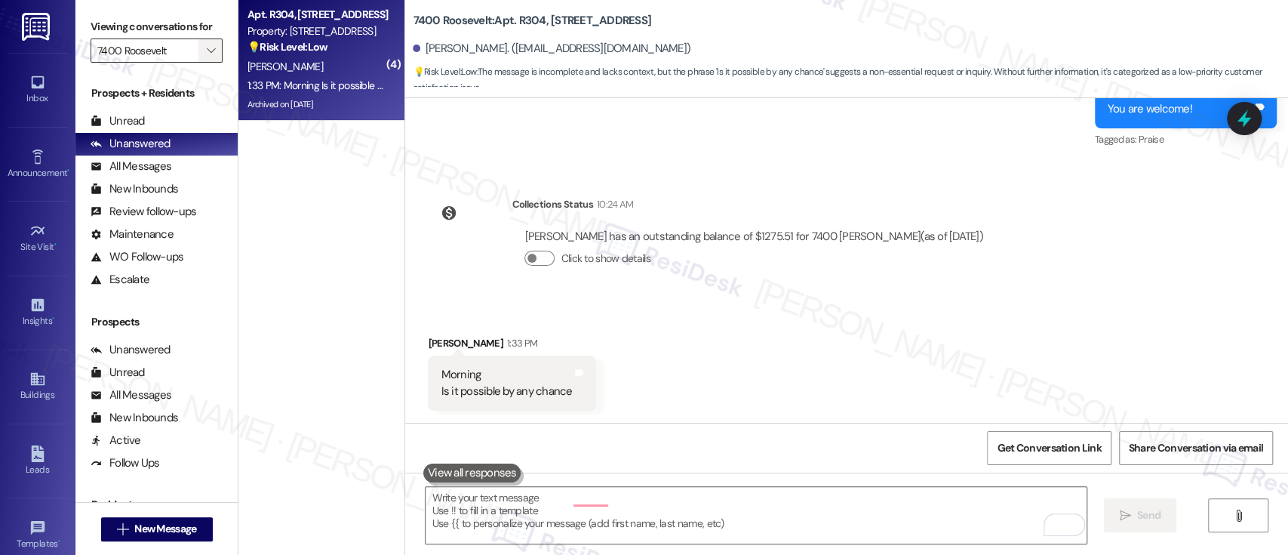
click at [204, 44] on span "" at bounding box center [211, 50] width 14 height 24
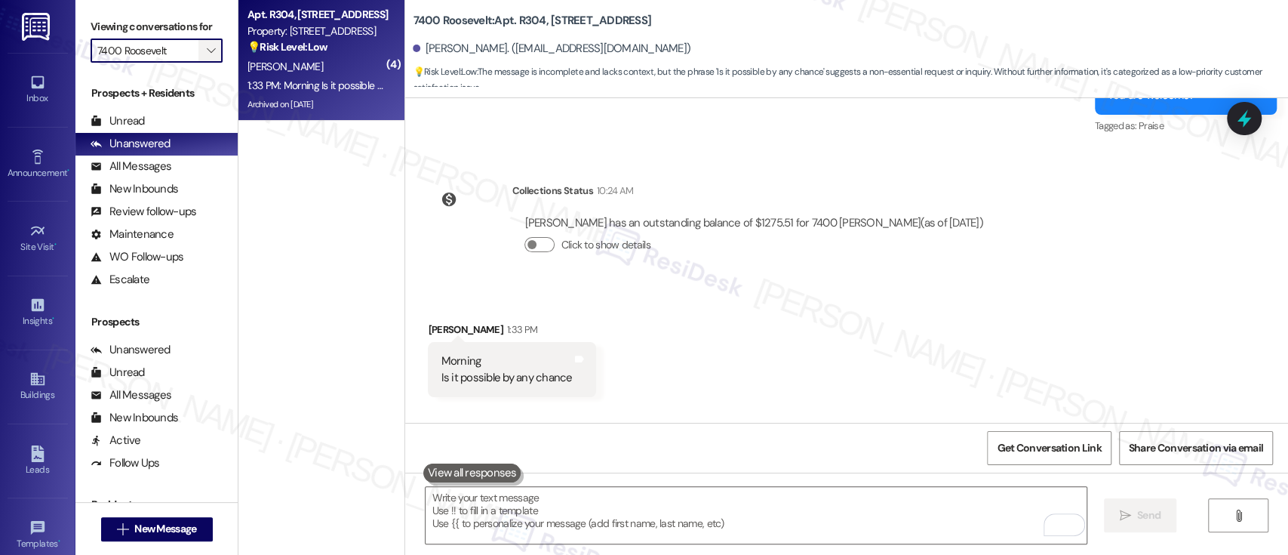
click at [204, 44] on span "" at bounding box center [211, 50] width 14 height 24
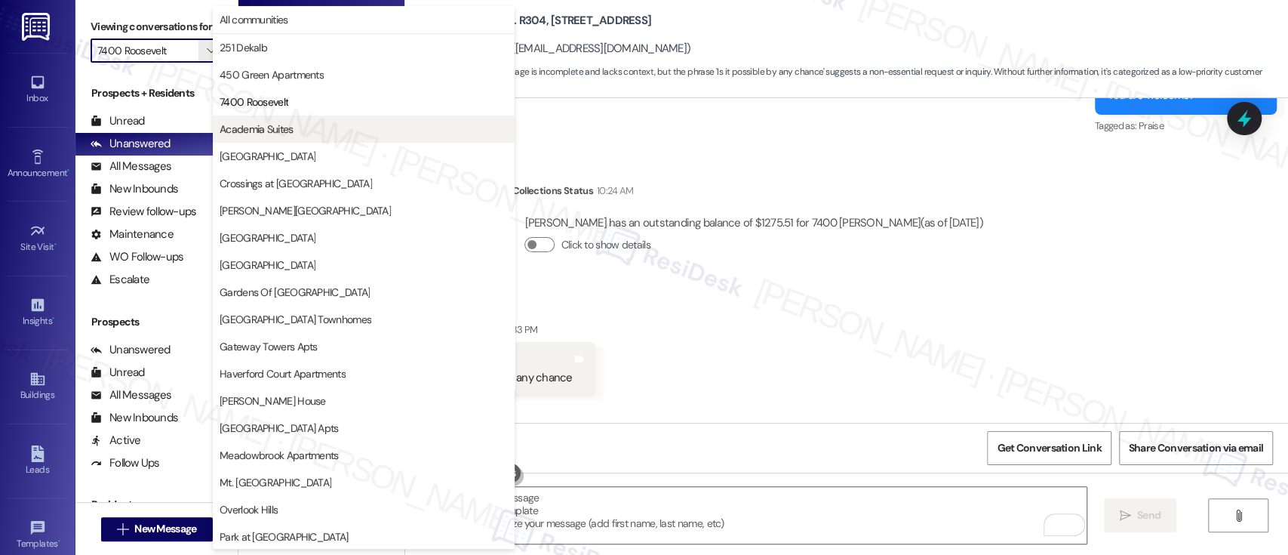
click at [262, 124] on span "Academia Suites" at bounding box center [257, 128] width 74 height 15
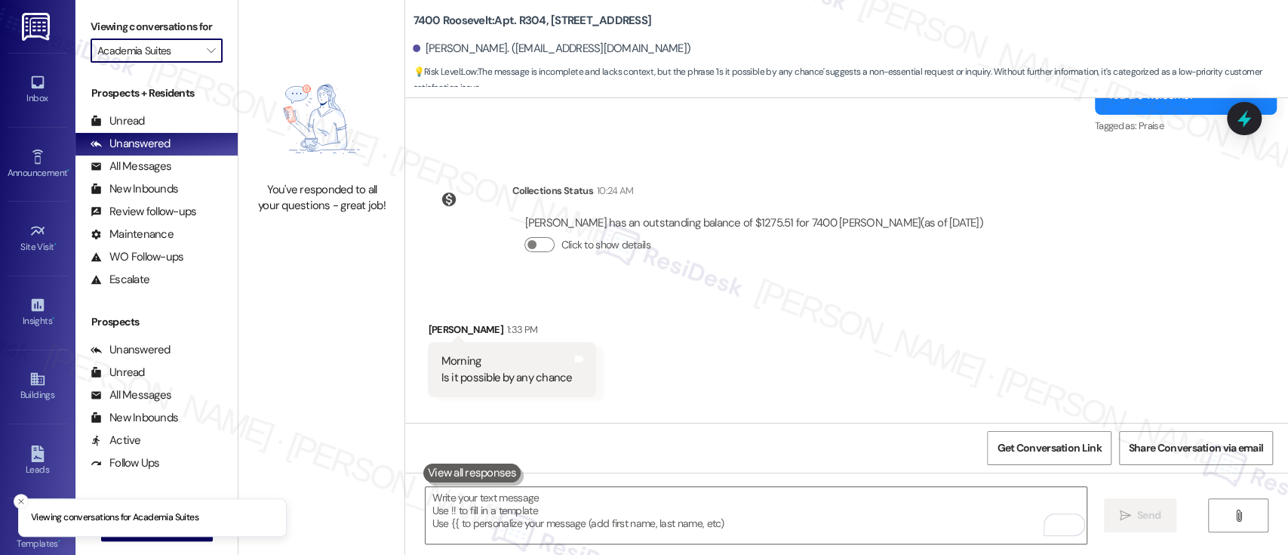
click at [187, 46] on input "Academia Suites" at bounding box center [147, 50] width 101 height 24
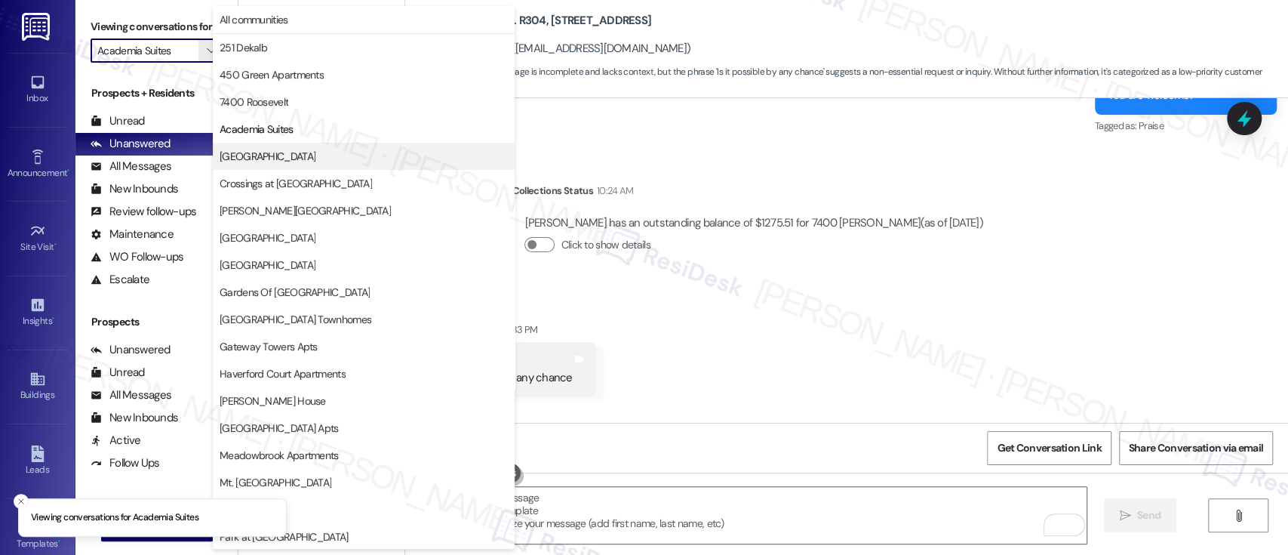
click at [249, 158] on span "[GEOGRAPHIC_DATA]" at bounding box center [268, 156] width 96 height 15
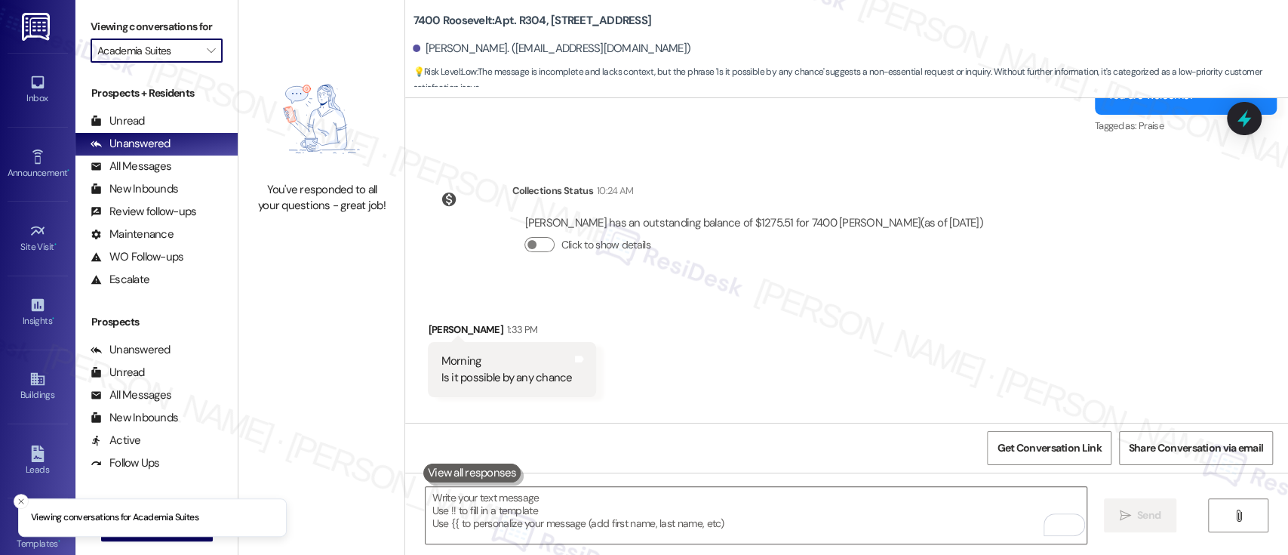
type input "[GEOGRAPHIC_DATA]"
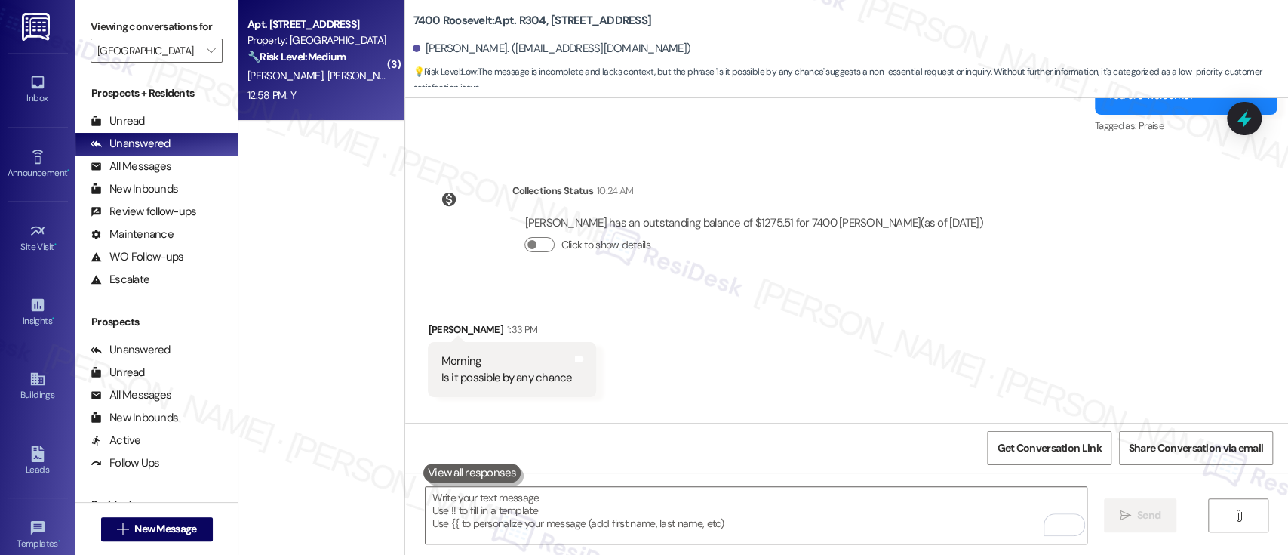
click at [296, 54] on strong "🔧 Risk Level: Medium" at bounding box center [296, 57] width 98 height 14
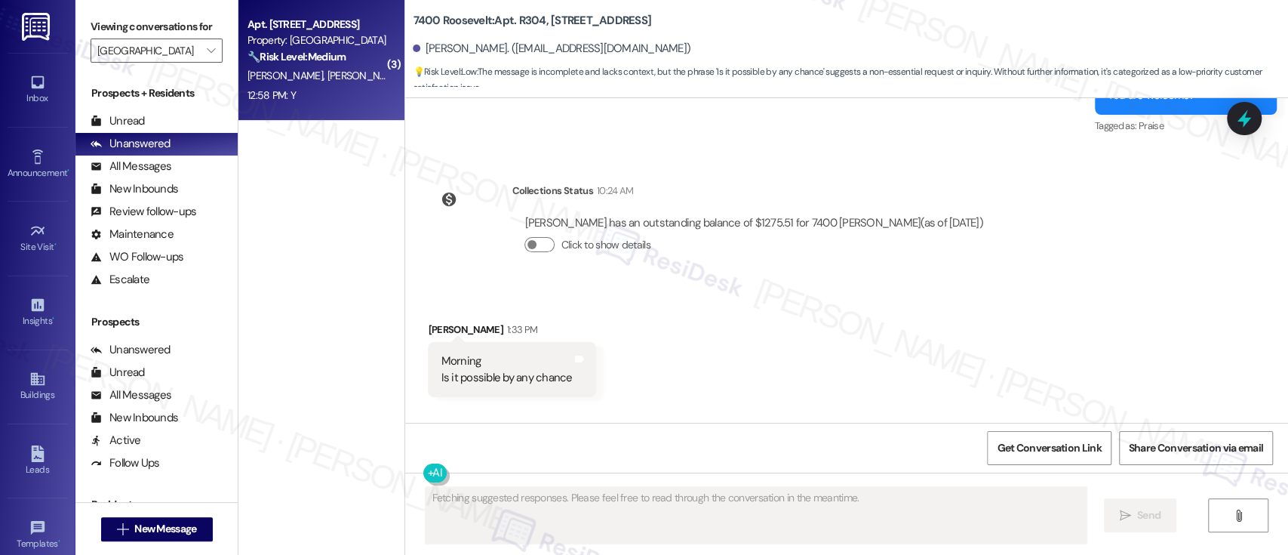
type textarea "Fetching suggested responses. Please feel free to read through the conversation…"
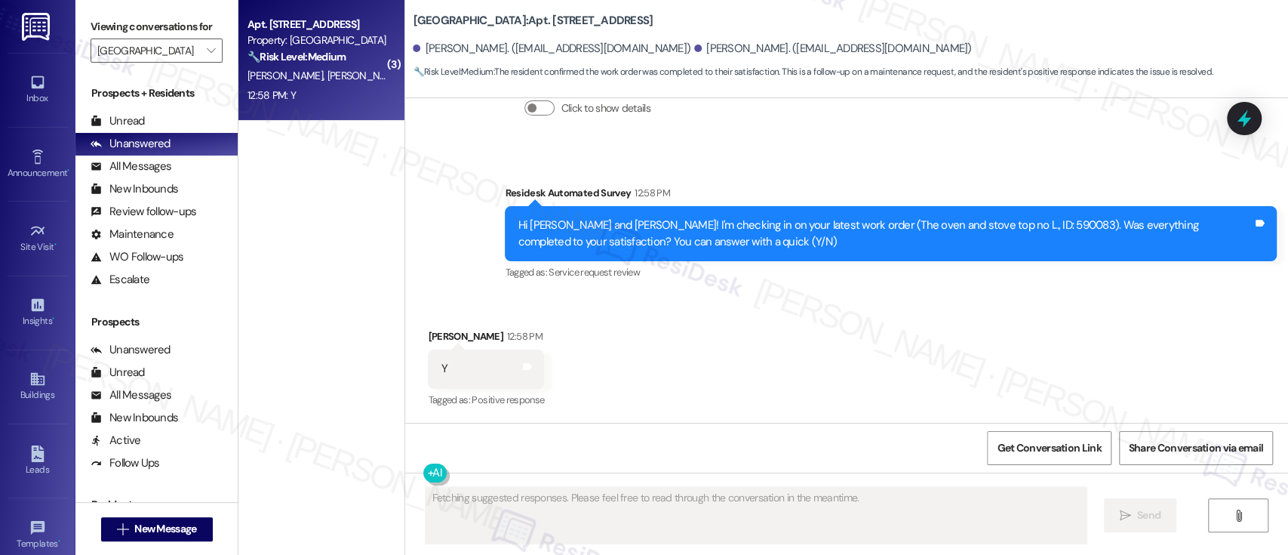
scroll to position [685, 0]
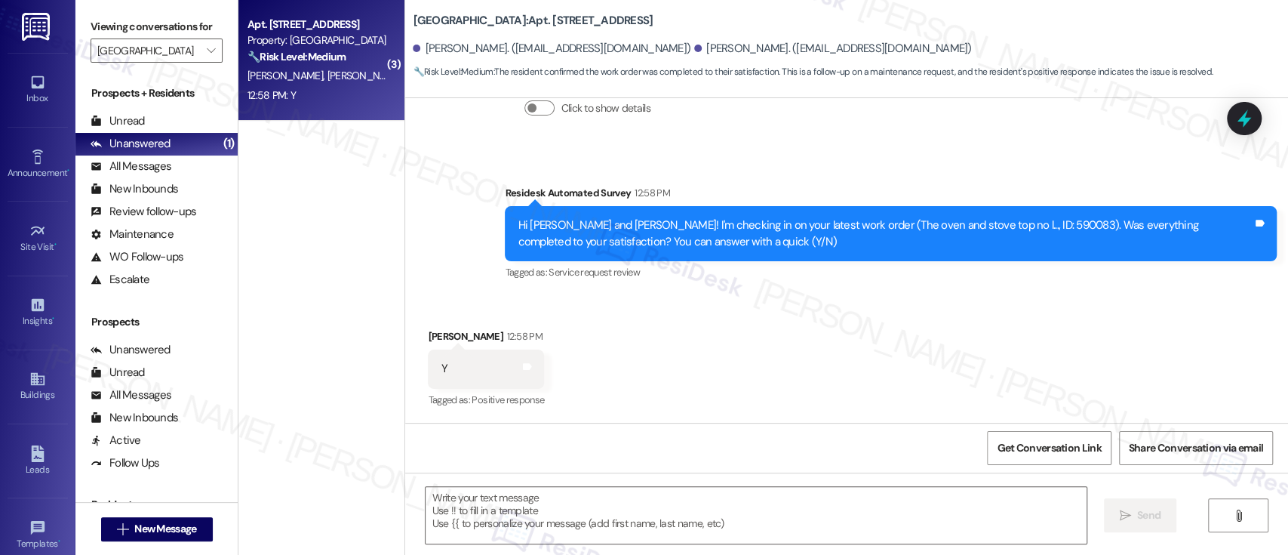
click at [831, 303] on div "Received via SMS Taylor Jacobson 12:58 PM Y Tags and notes Tagged as: Positive …" at bounding box center [846, 358] width 883 height 128
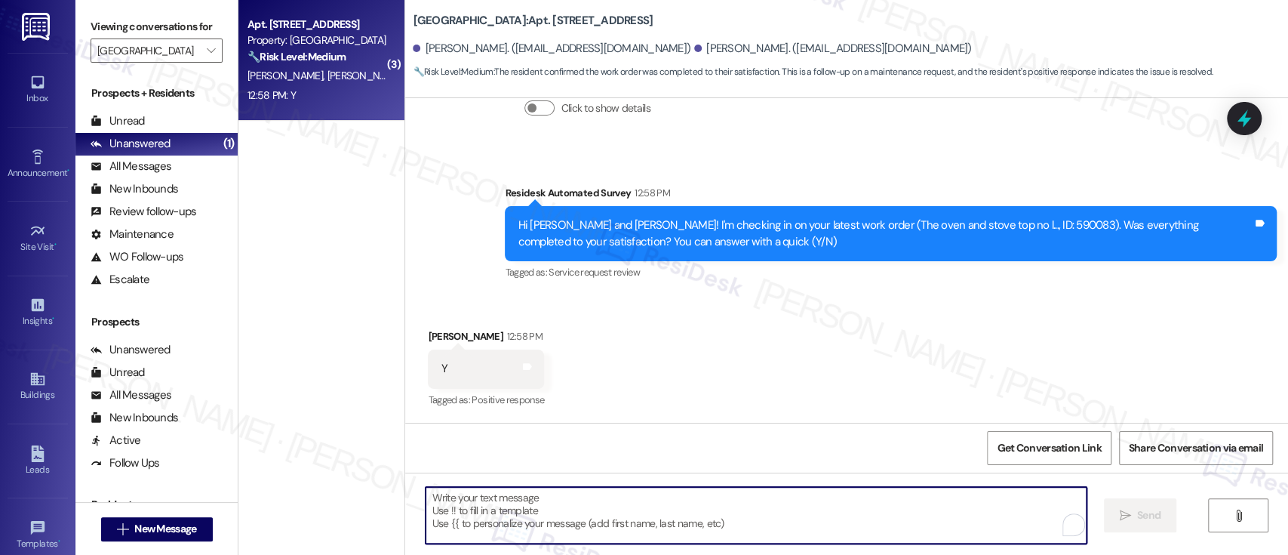
click at [627, 515] on textarea "To enrich screen reader interactions, please activate Accessibility in Grammarl…" at bounding box center [756, 515] width 660 height 57
paste textarea "I'm so glad to hear that everything was taken care of to your satisfaction. Ple…"
type textarea "I'm so glad to hear that everything was taken care of to your satisfaction. Ple…"
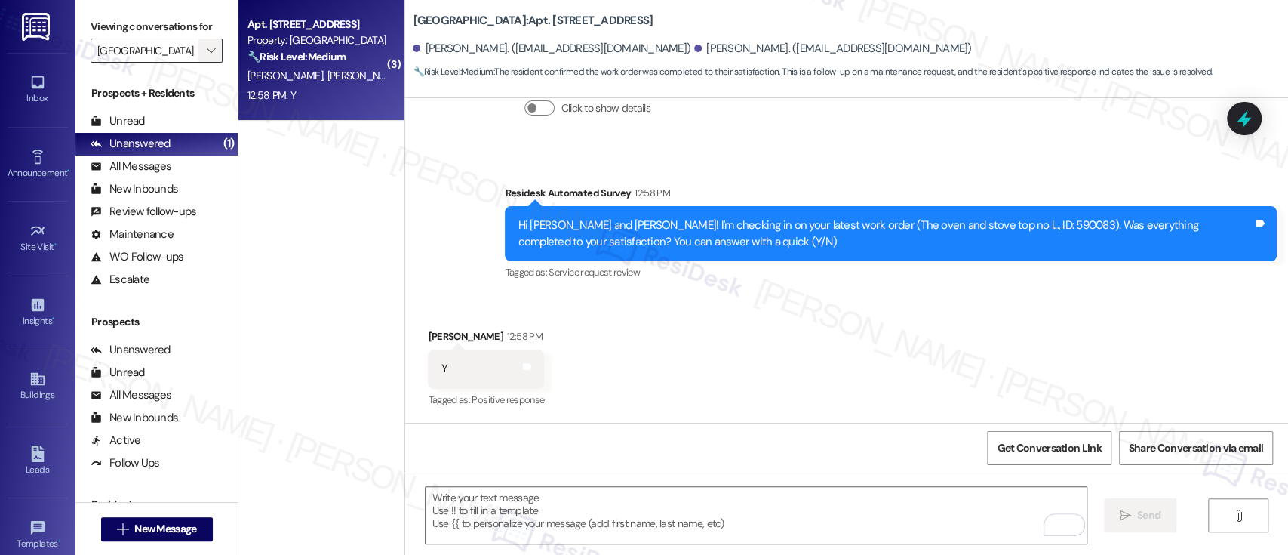
click at [207, 45] on icon "" at bounding box center [211, 51] width 8 height 12
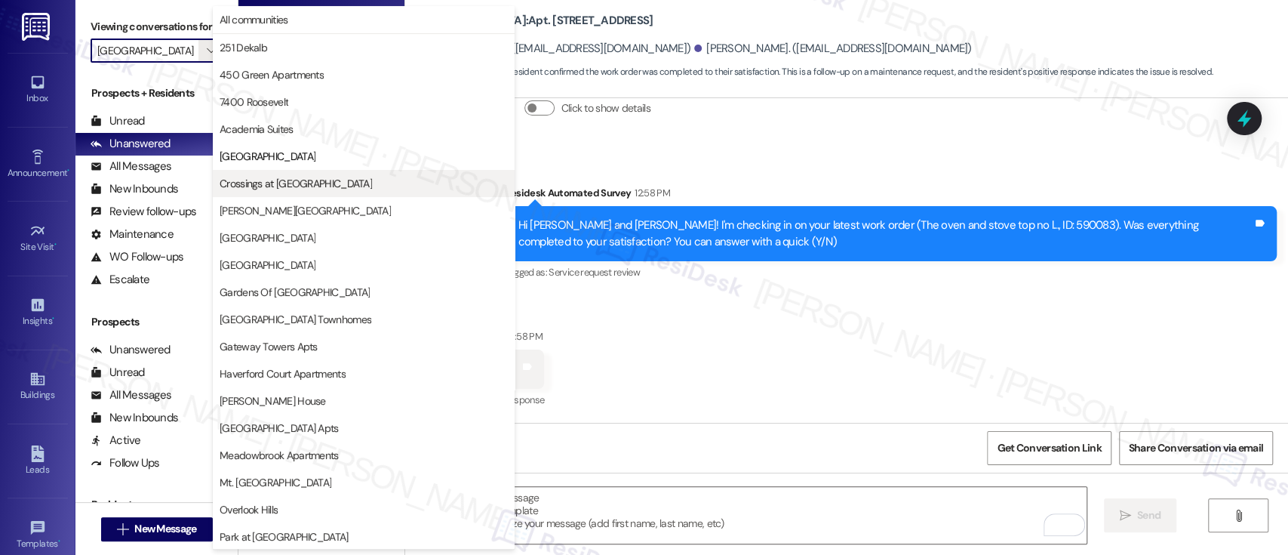
click at [242, 189] on span "Crossings at [GEOGRAPHIC_DATA]" at bounding box center [296, 183] width 152 height 15
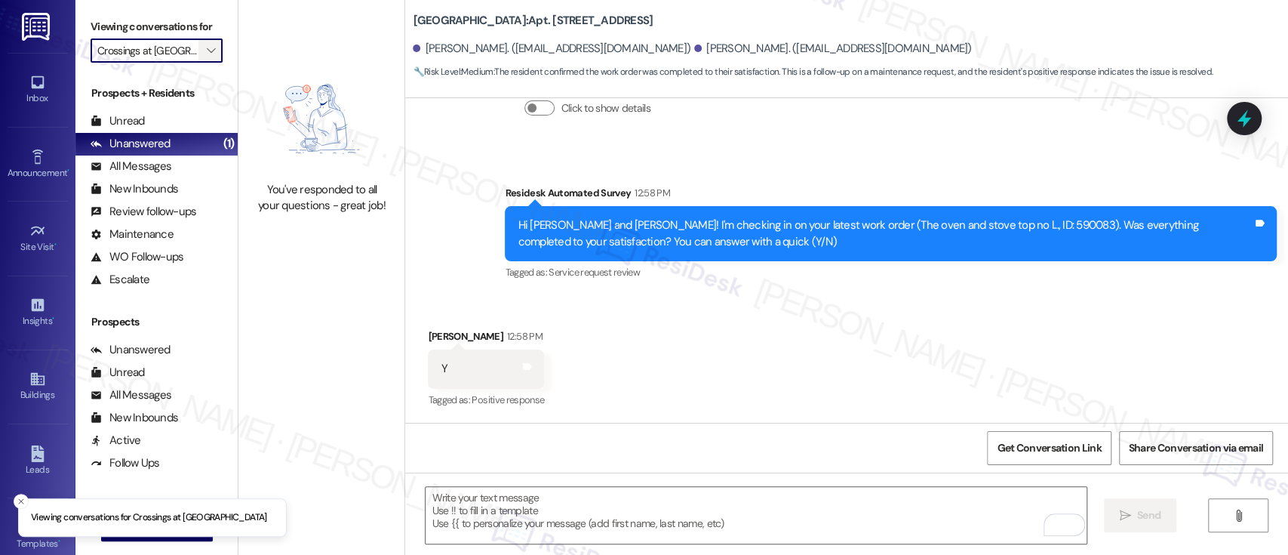
click at [198, 46] on button "" at bounding box center [210, 50] width 24 height 24
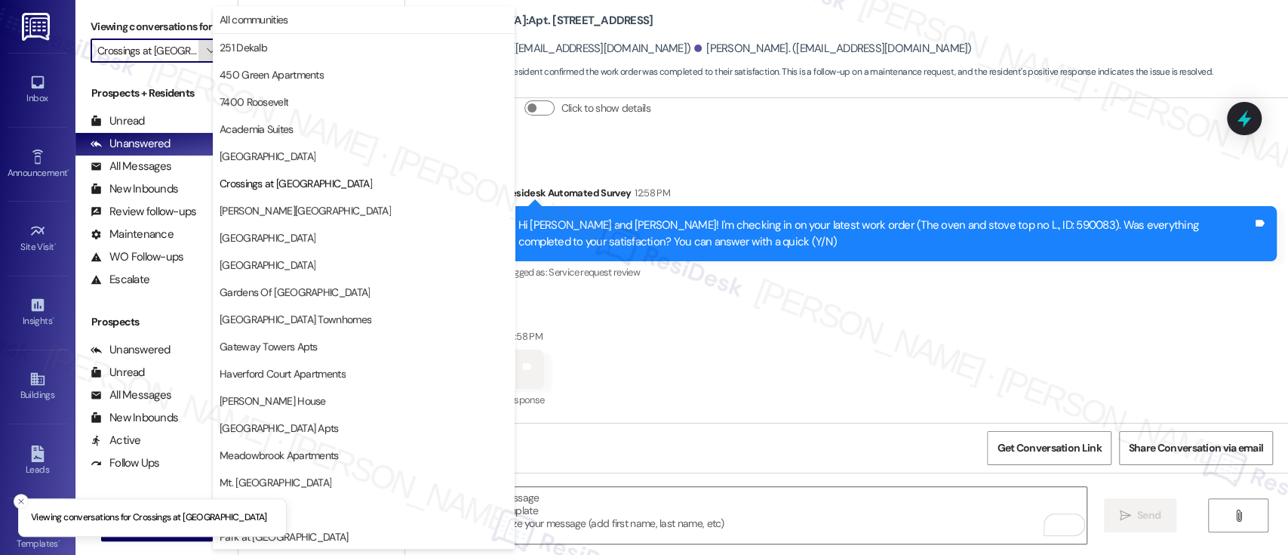
scroll to position [0, 13]
click at [260, 218] on button "[PERSON_NAME][GEOGRAPHIC_DATA]" at bounding box center [364, 210] width 302 height 27
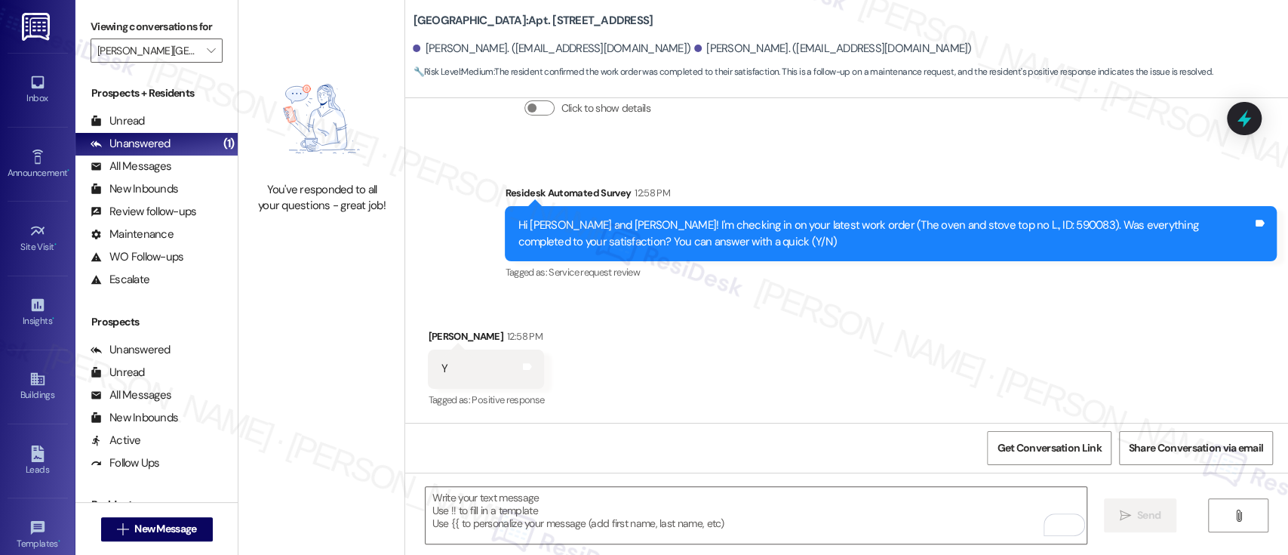
click at [213, 51] on div "Viewing conversations for Elkins Park Terrace " at bounding box center [156, 39] width 162 height 78
click at [204, 42] on span "" at bounding box center [211, 50] width 14 height 24
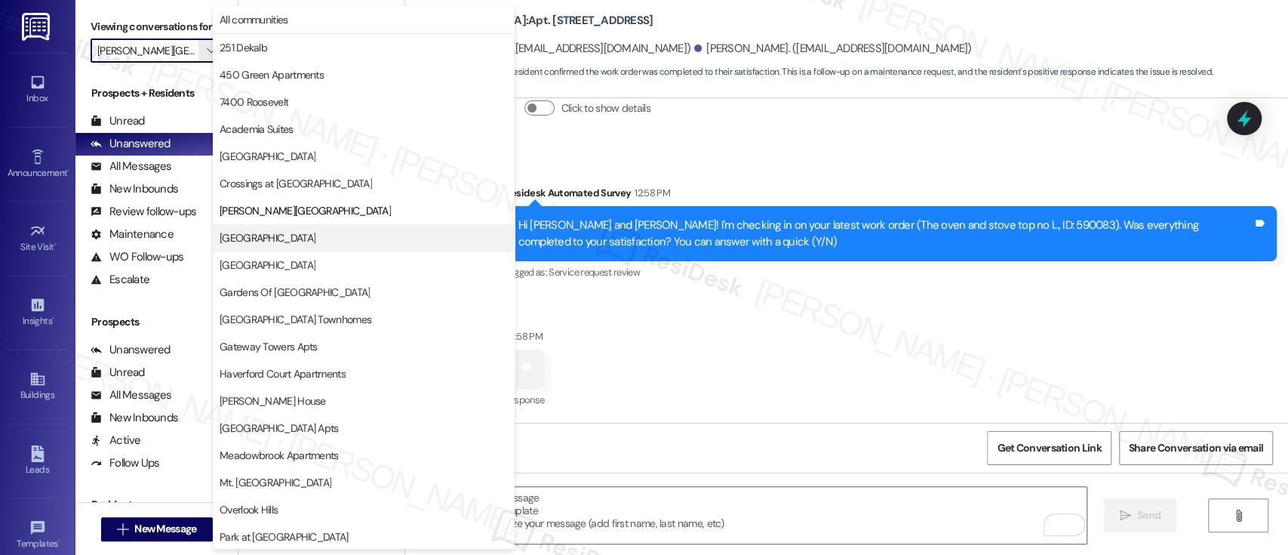
click at [281, 242] on span "[GEOGRAPHIC_DATA]" at bounding box center [364, 237] width 288 height 15
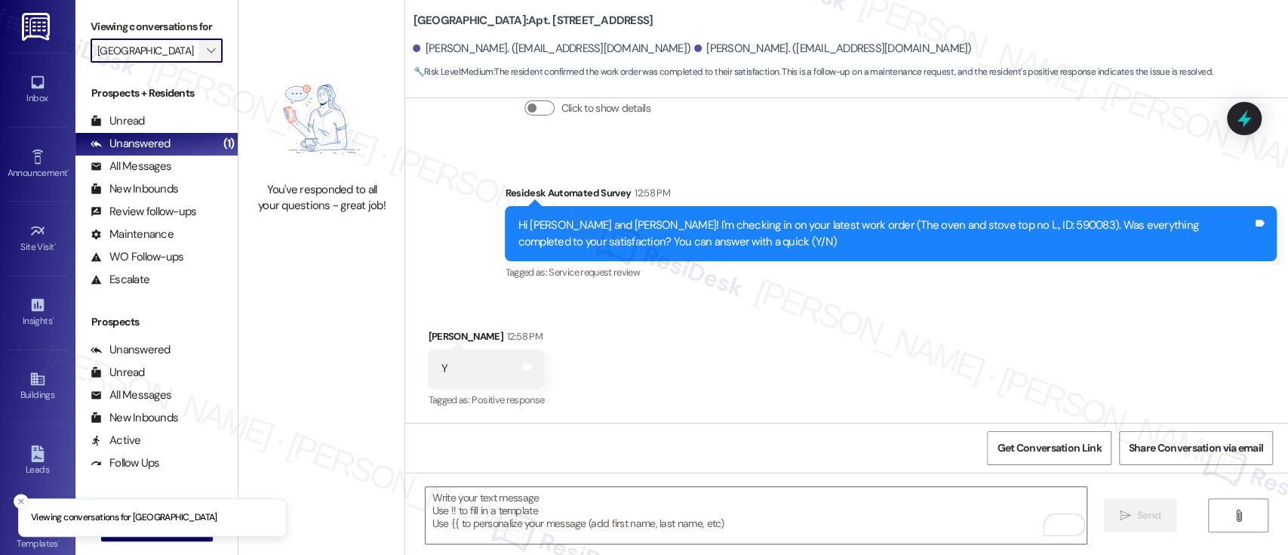
click at [211, 39] on button "" at bounding box center [210, 50] width 24 height 24
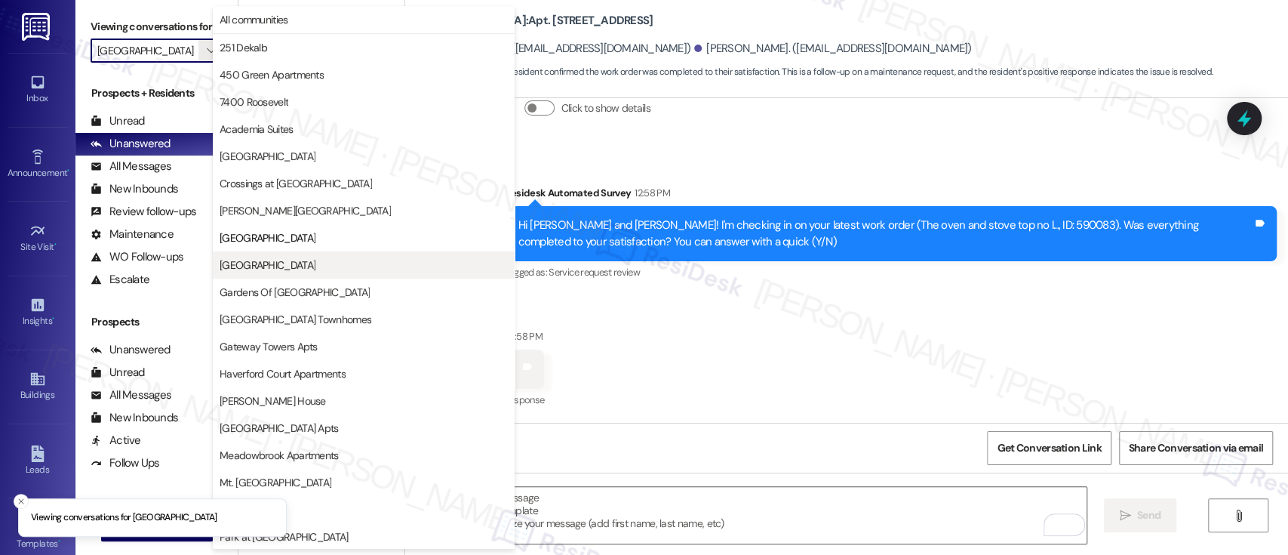
click at [266, 257] on span "[GEOGRAPHIC_DATA]" at bounding box center [268, 264] width 96 height 15
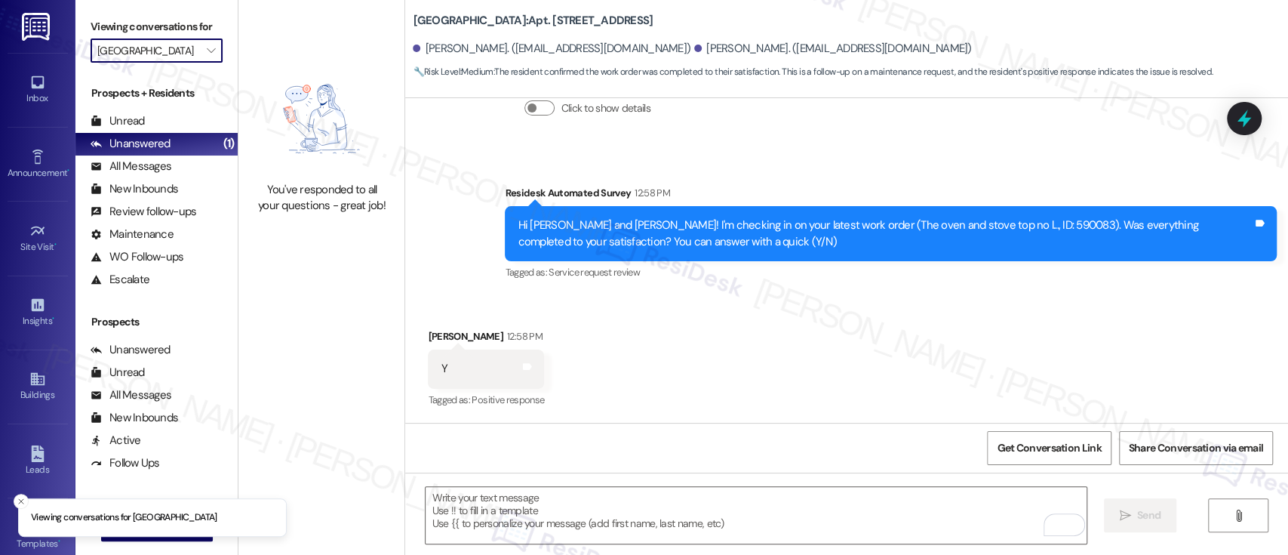
click at [182, 54] on input "[GEOGRAPHIC_DATA]" at bounding box center [147, 50] width 101 height 24
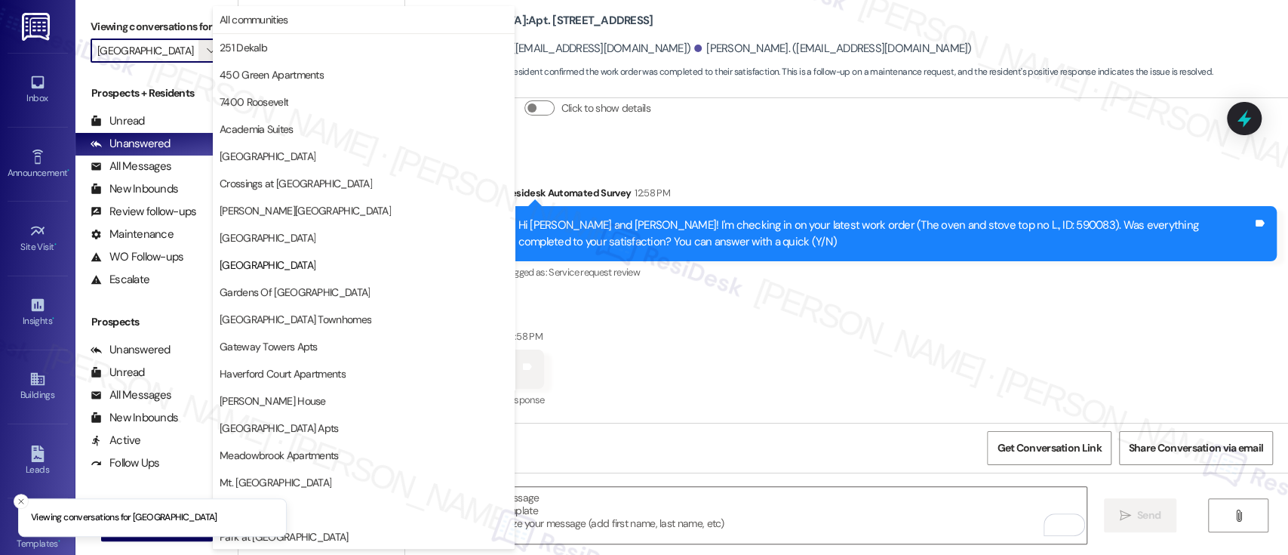
scroll to position [245, 0]
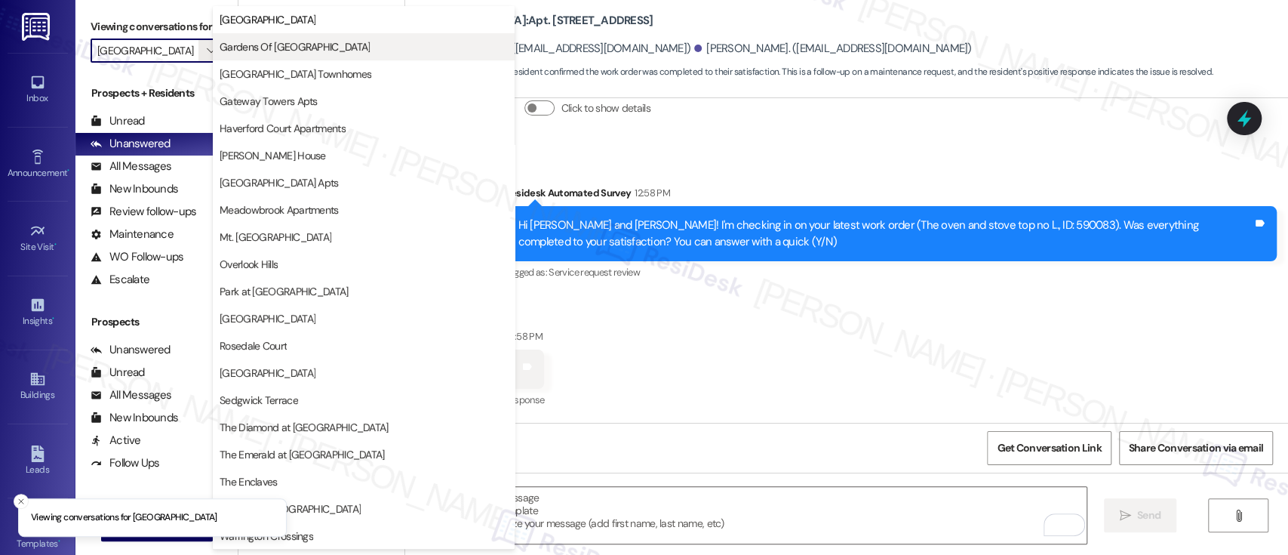
click at [235, 37] on button "Gardens Of [GEOGRAPHIC_DATA]" at bounding box center [364, 46] width 302 height 27
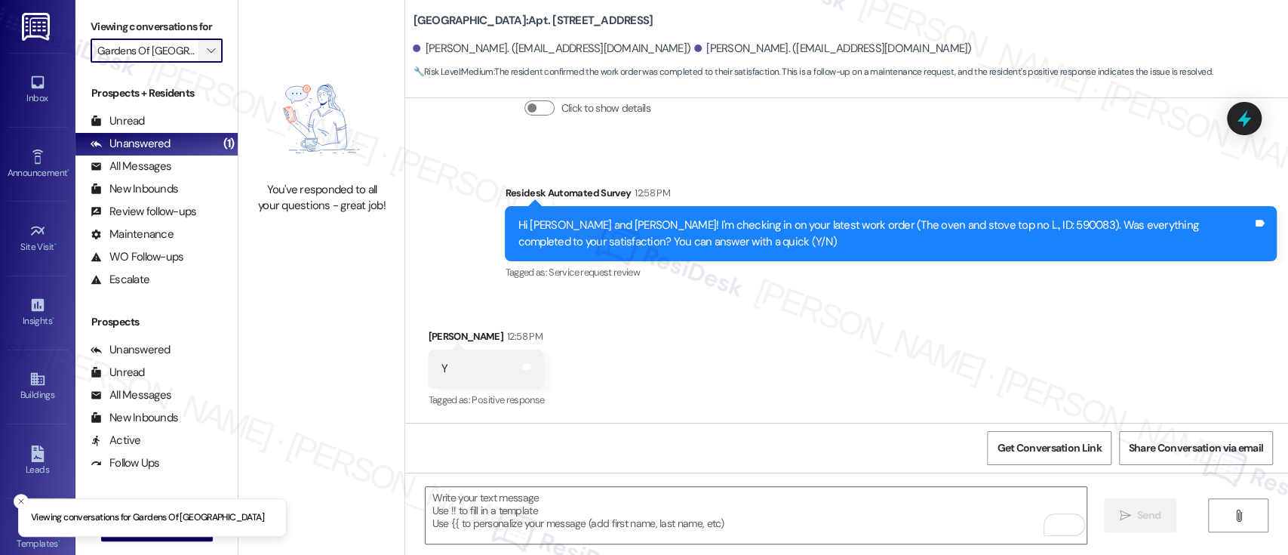
click at [198, 45] on button "" at bounding box center [210, 50] width 24 height 24
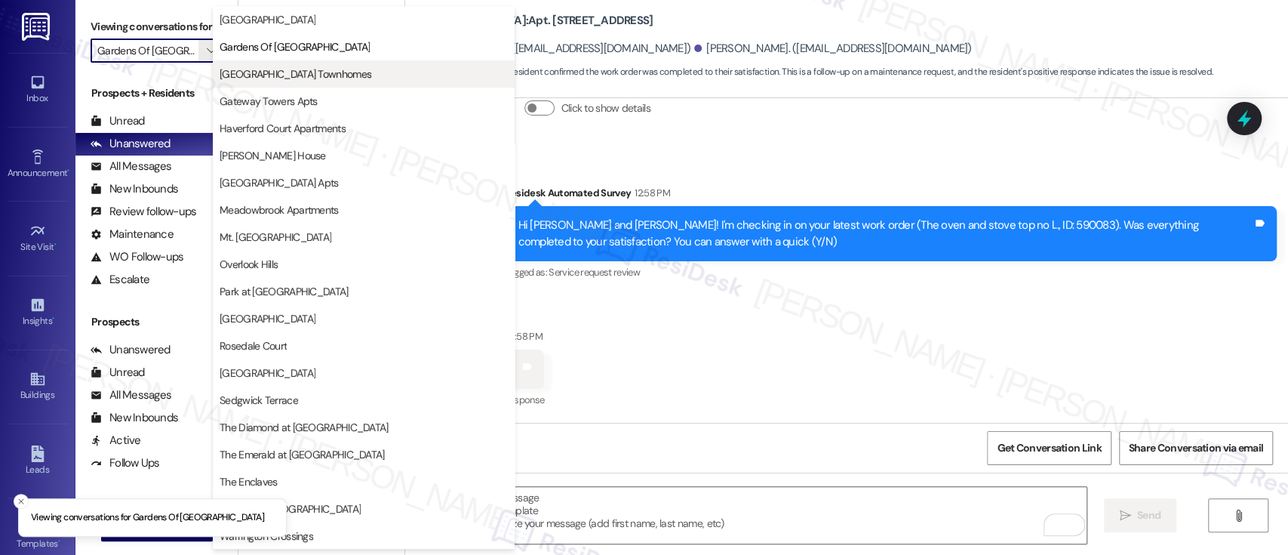
click at [247, 70] on span "[GEOGRAPHIC_DATA] Townhomes" at bounding box center [296, 73] width 152 height 15
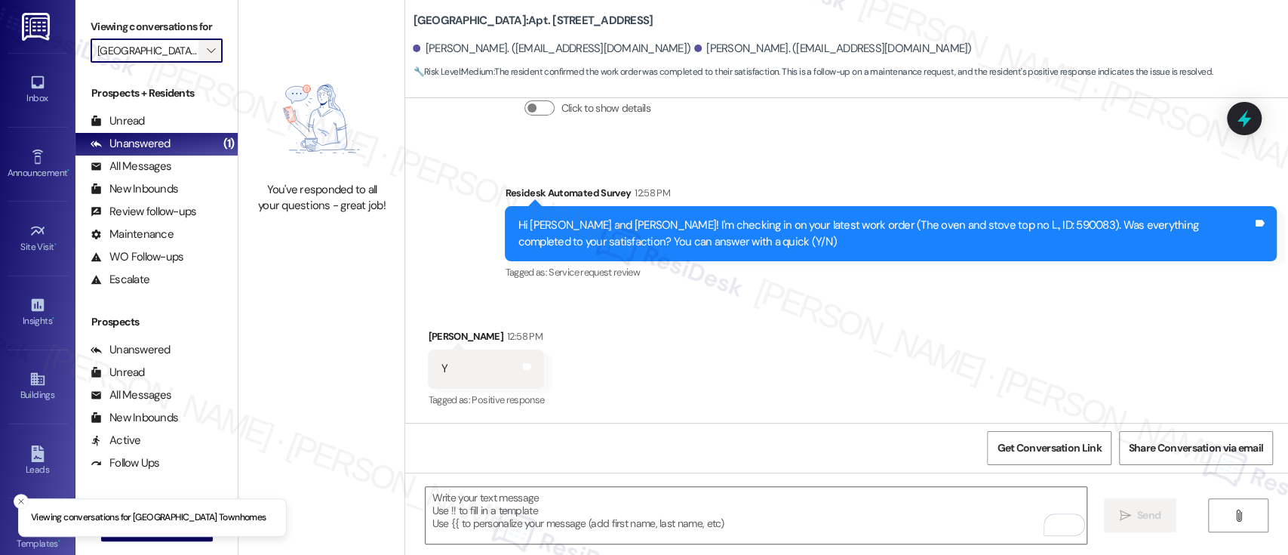
click at [208, 51] on button "" at bounding box center [210, 50] width 24 height 24
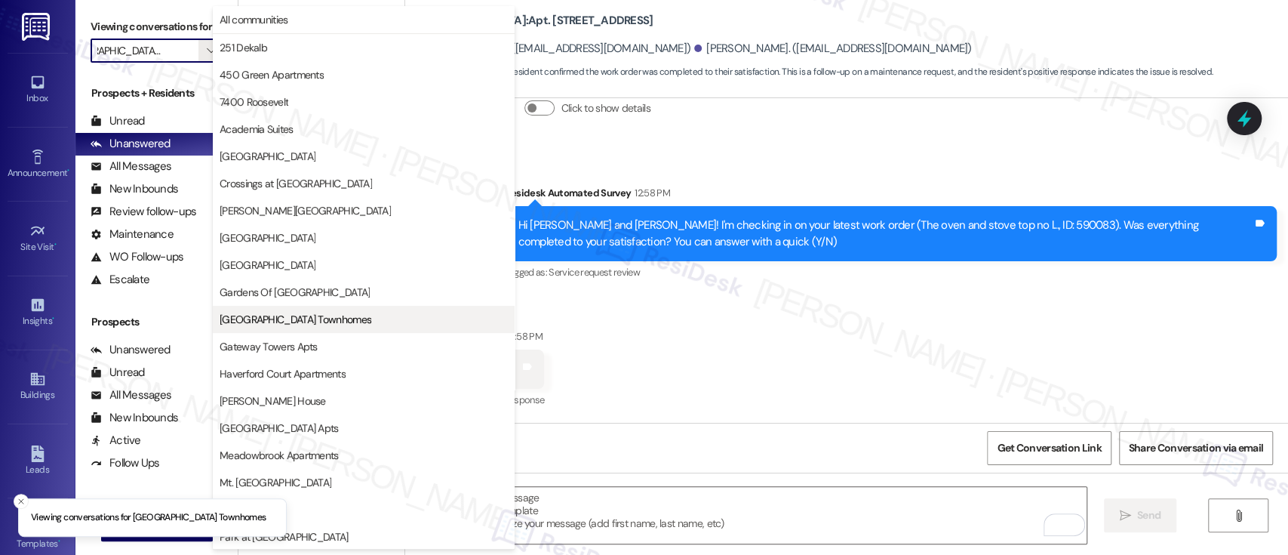
scroll to position [245, 0]
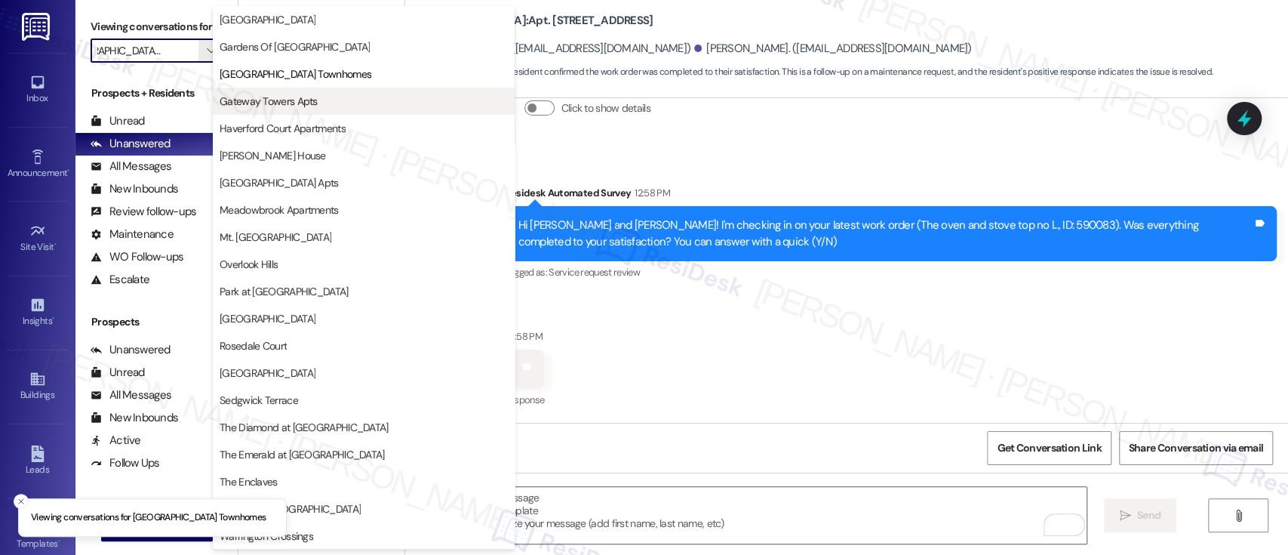
click at [263, 95] on span "Gateway Towers Apts" at bounding box center [269, 101] width 98 height 15
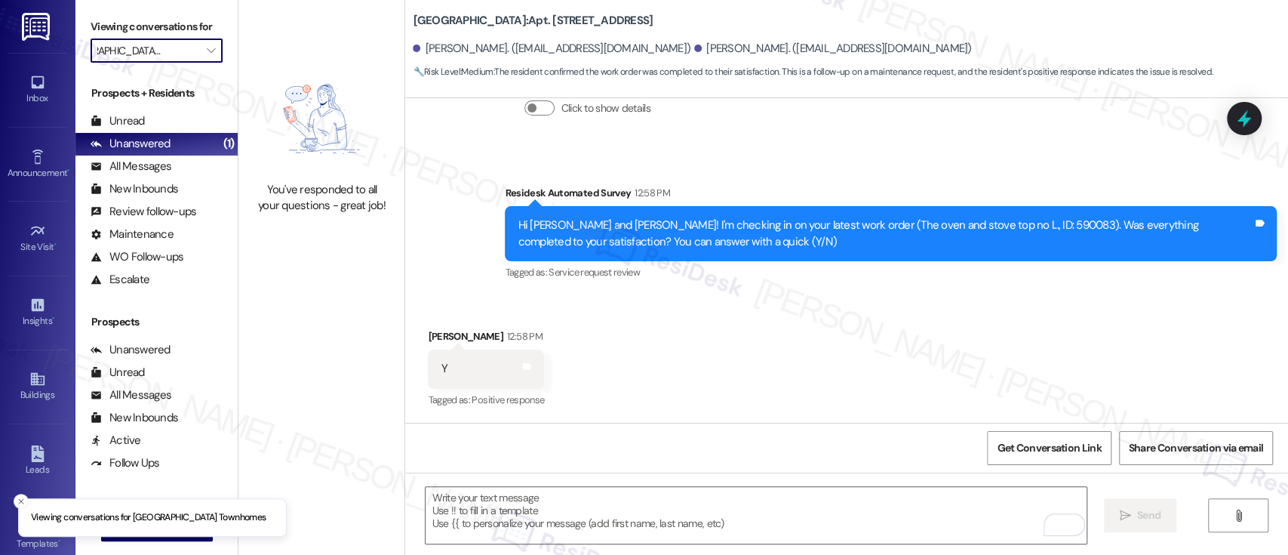
type input "Gateway Towers Apts"
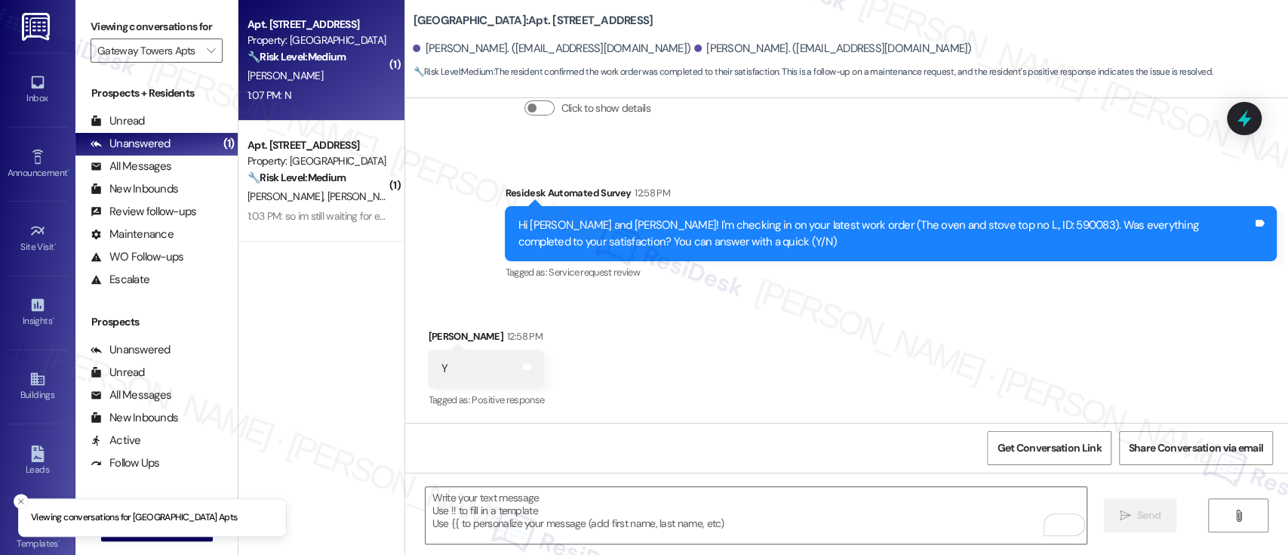
click at [318, 61] on strong "🔧 Risk Level: Medium" at bounding box center [296, 57] width 98 height 14
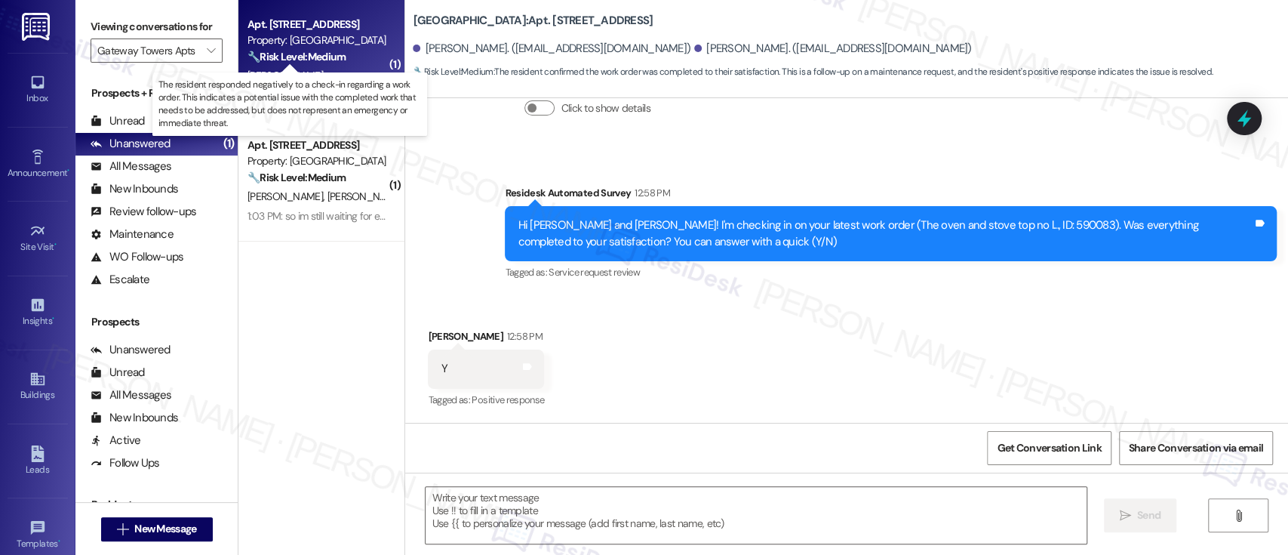
type textarea "Fetching suggested responses. Please feel free to read through the conversation…"
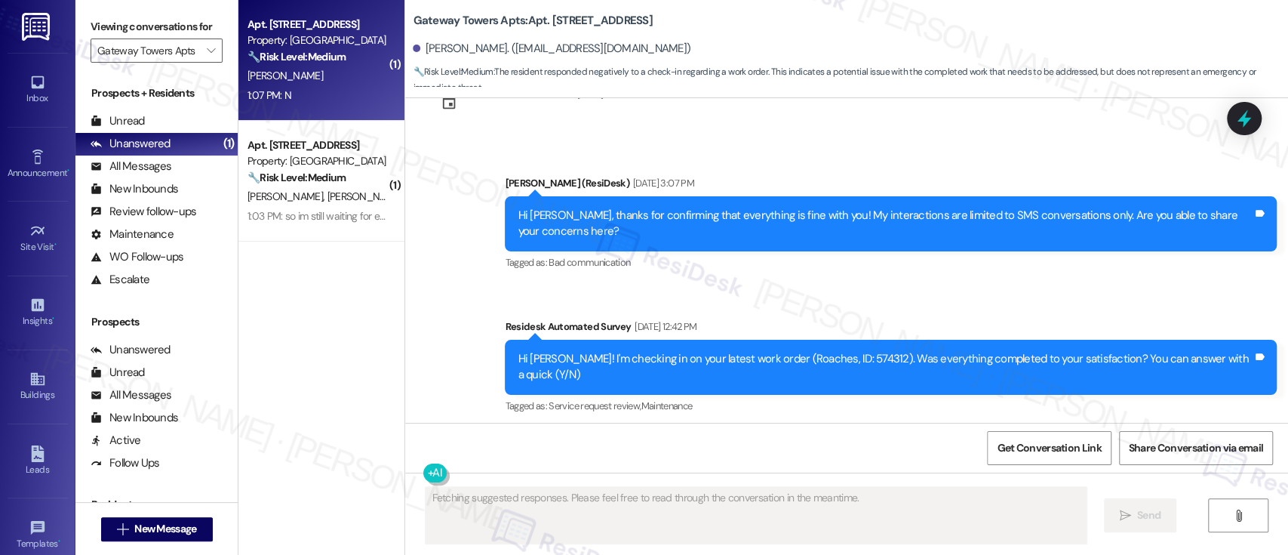
scroll to position [5299, 0]
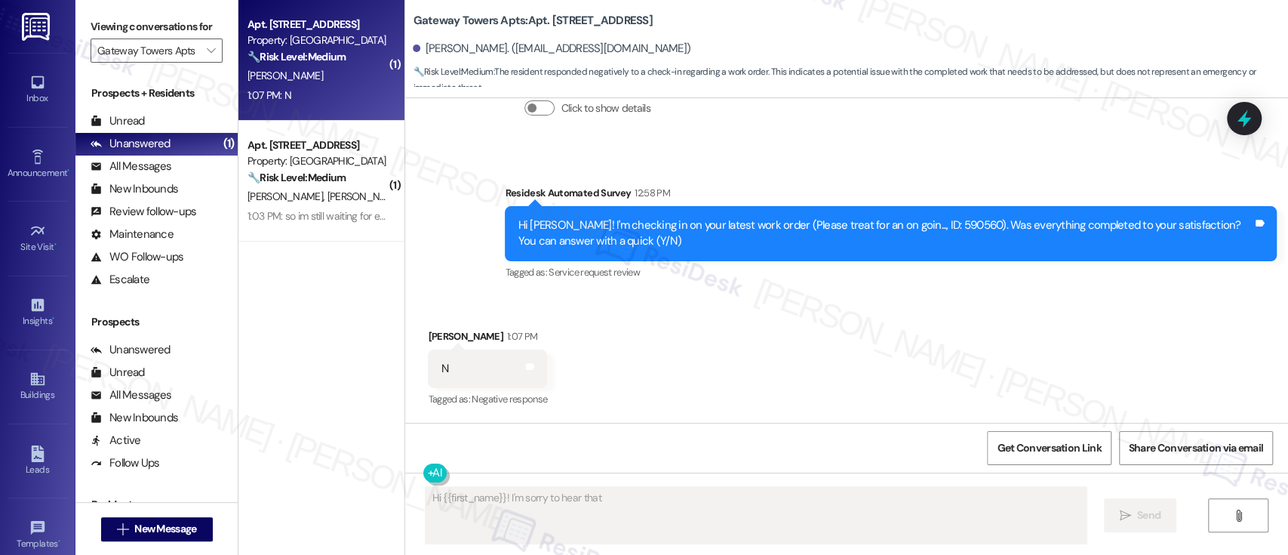
click at [964, 302] on div "Received via SMS Anastasiya Yarova 1:07 PM N Tags and notes Tagged as: Negative…" at bounding box center [846, 358] width 883 height 128
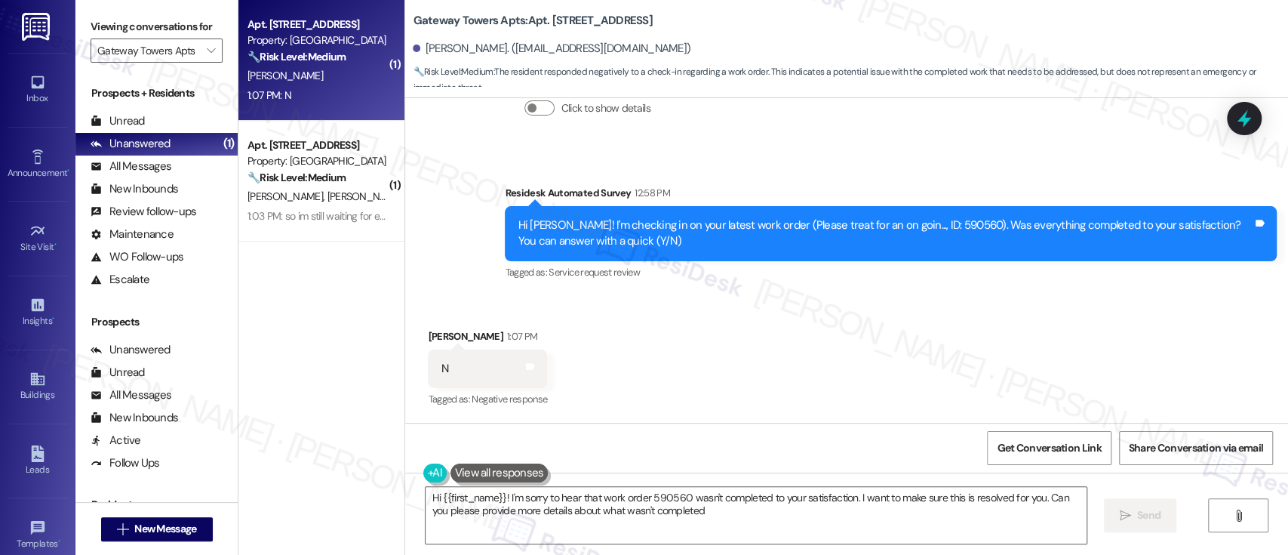
type textarea "Hi {{first_name}}! I'm sorry to hear that work order 590560 wasn't completed to…"
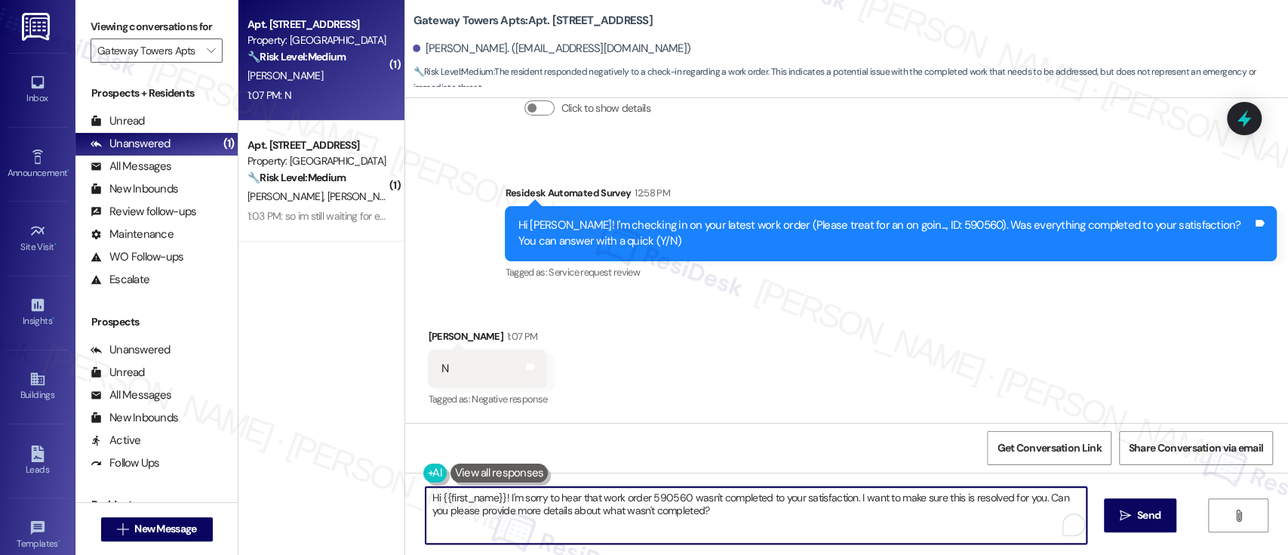
click at [735, 503] on textarea "Hi {{first_name}}! I'm sorry to hear that work order 590560 wasn't completed to…" at bounding box center [756, 515] width 660 height 57
click at [726, 512] on textarea "Hi {{first_name}}! I'm sorry to hear that work order 590560 wasn't completed to…" at bounding box center [756, 515] width 660 height 57
click at [1111, 521] on button " Send" at bounding box center [1140, 515] width 73 height 34
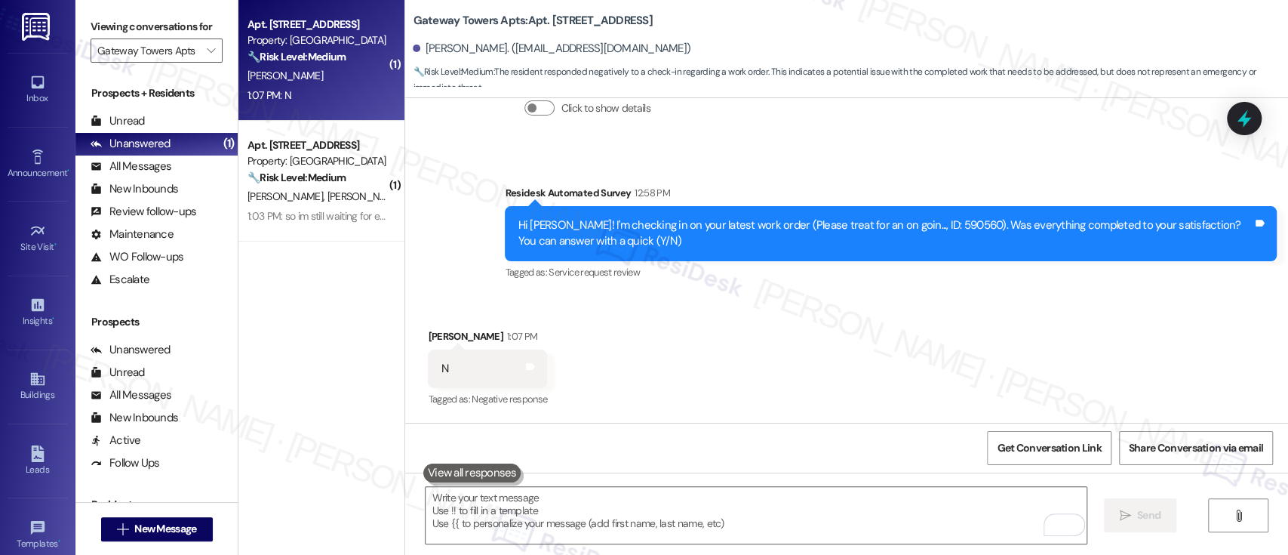
click at [353, 180] on div "🔧 Risk Level: Medium The resident is following up on a previously scheduled ext…" at bounding box center [317, 178] width 140 height 16
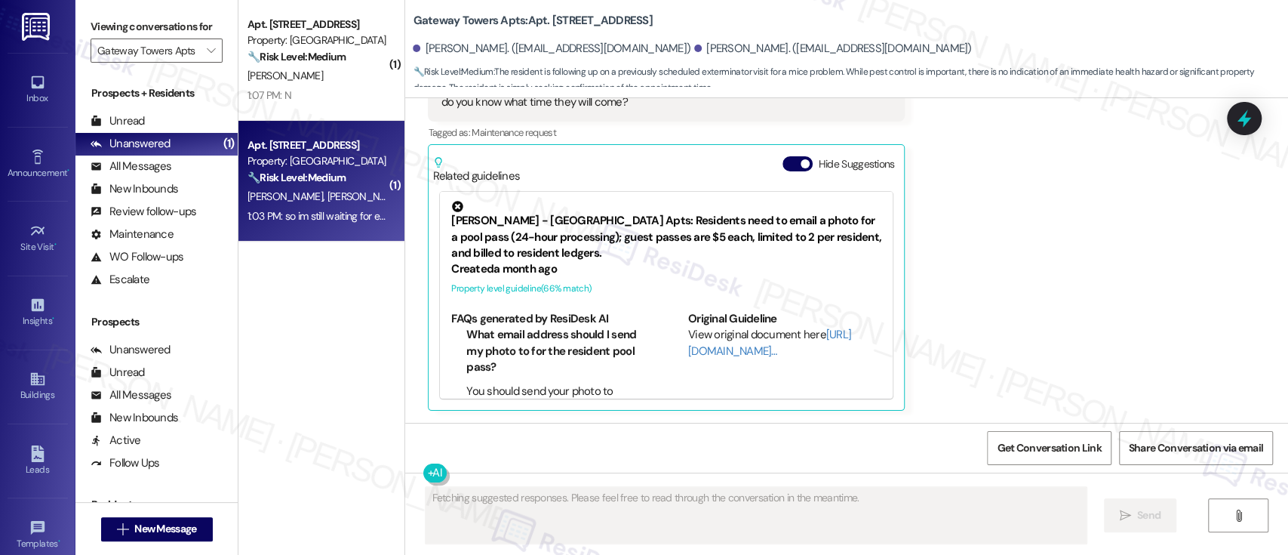
scroll to position [2626, 0]
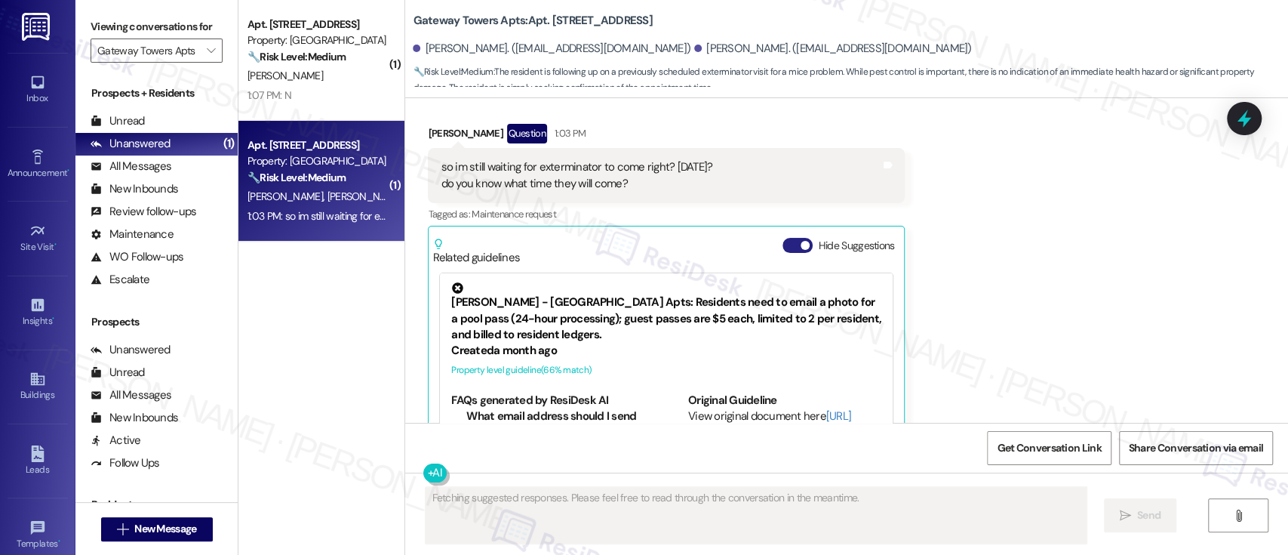
click at [782, 238] on button "Hide Suggestions" at bounding box center [797, 245] width 30 height 15
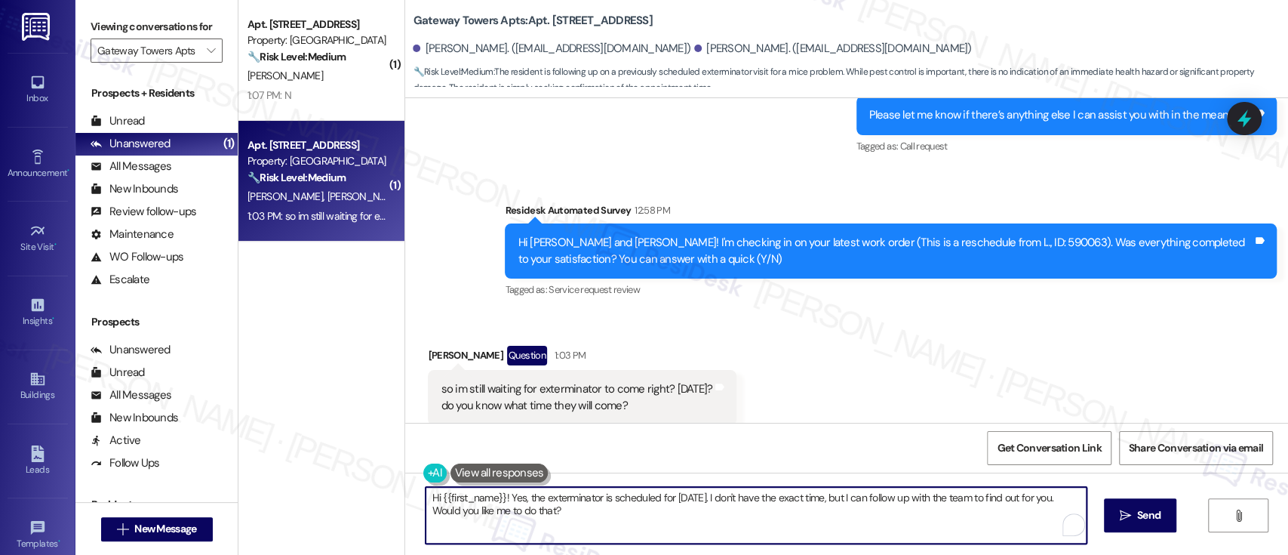
drag, startPoint x: 499, startPoint y: 497, endPoint x: 217, endPoint y: 492, distance: 282.2
click at [217, 492] on div "Viewing conversations for Gateway Towers Apts  Prospects + Residents Unread (0…" at bounding box center [681, 277] width 1212 height 555
drag, startPoint x: 770, startPoint y: 498, endPoint x: 908, endPoint y: 511, distance: 138.7
click at [908, 511] on textarea "Yes, the exterminator is scheduled for Monday, 8/25. I don't have the exact tim…" at bounding box center [756, 515] width 660 height 57
type textarea "Yes, the exterminator is scheduled for Monday, 8/25. I don't have the exact tim…"
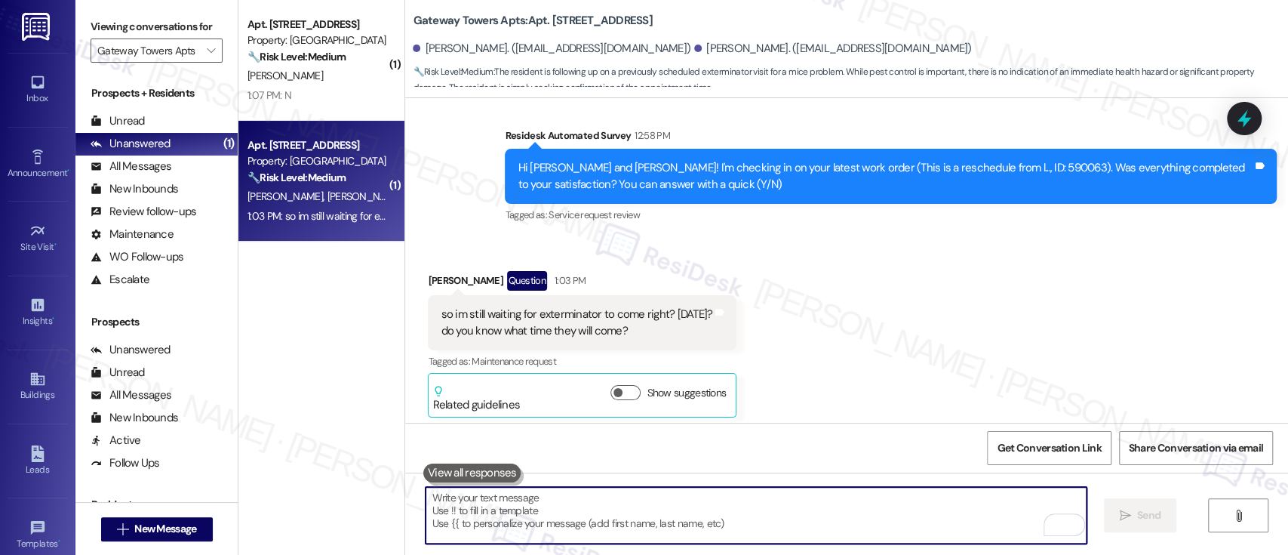
scroll to position [2505, 0]
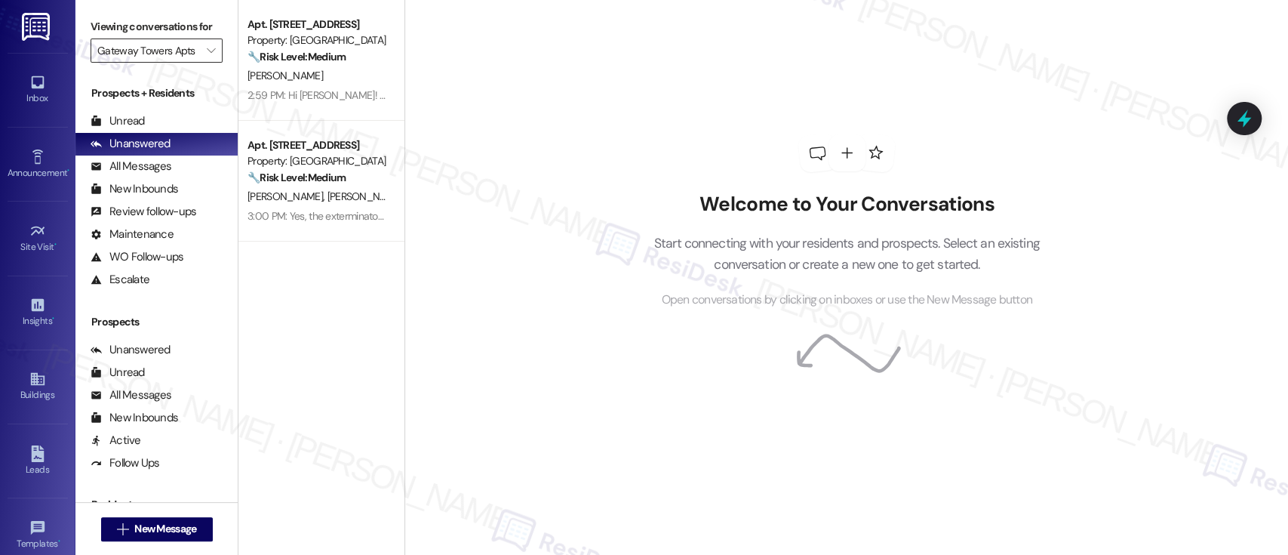
click at [181, 53] on input "Gateway Towers Apts" at bounding box center [147, 50] width 101 height 24
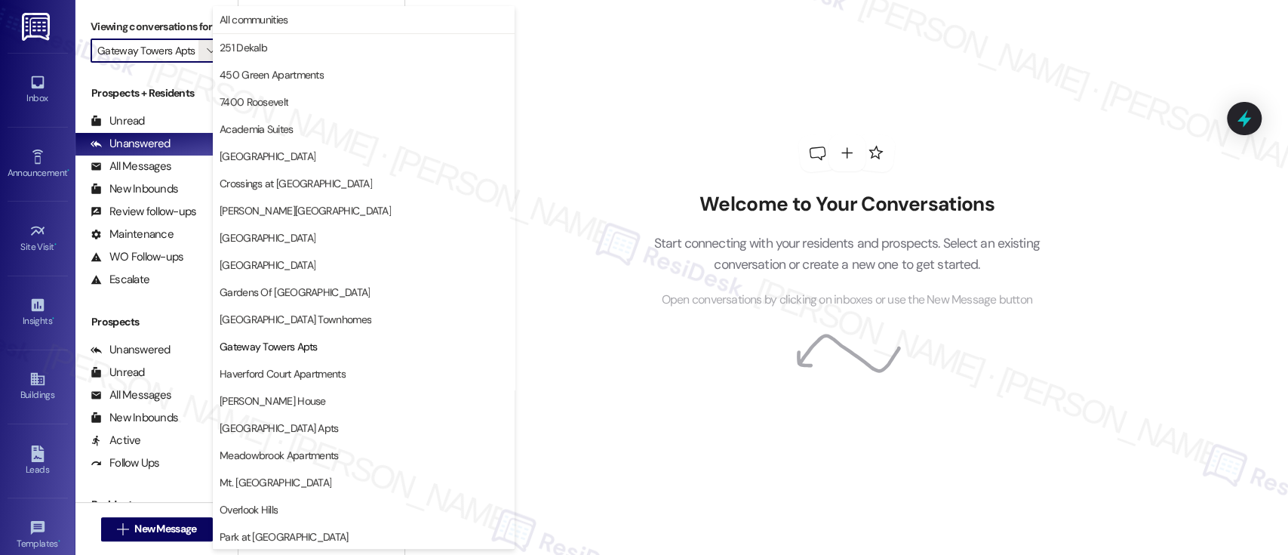
scroll to position [245, 0]
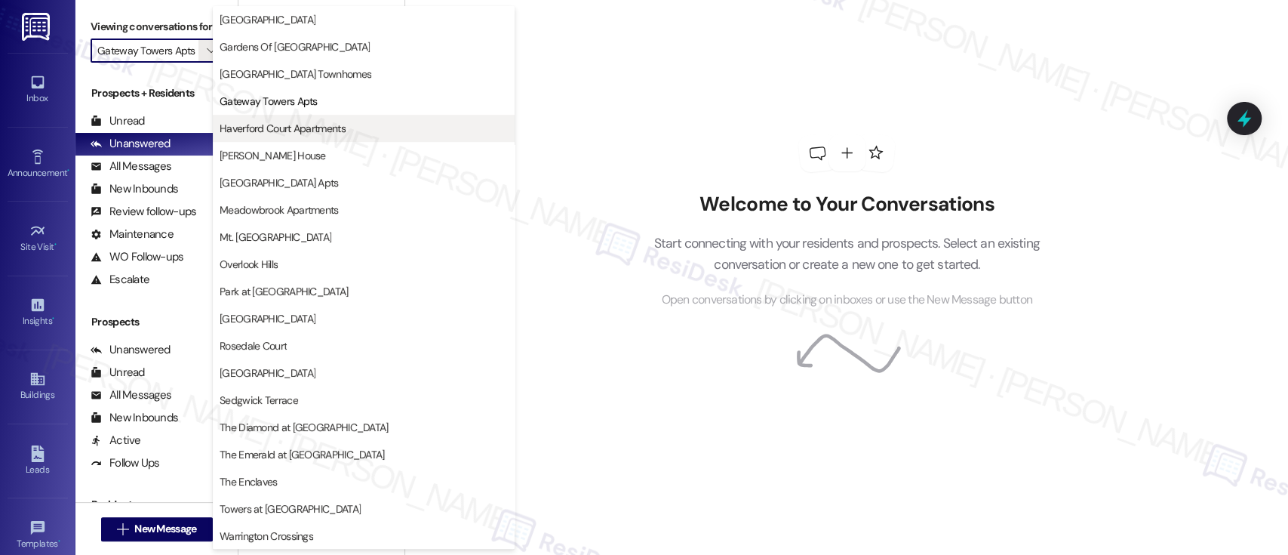
click at [293, 118] on button "Haverford Court Apartments" at bounding box center [364, 128] width 302 height 27
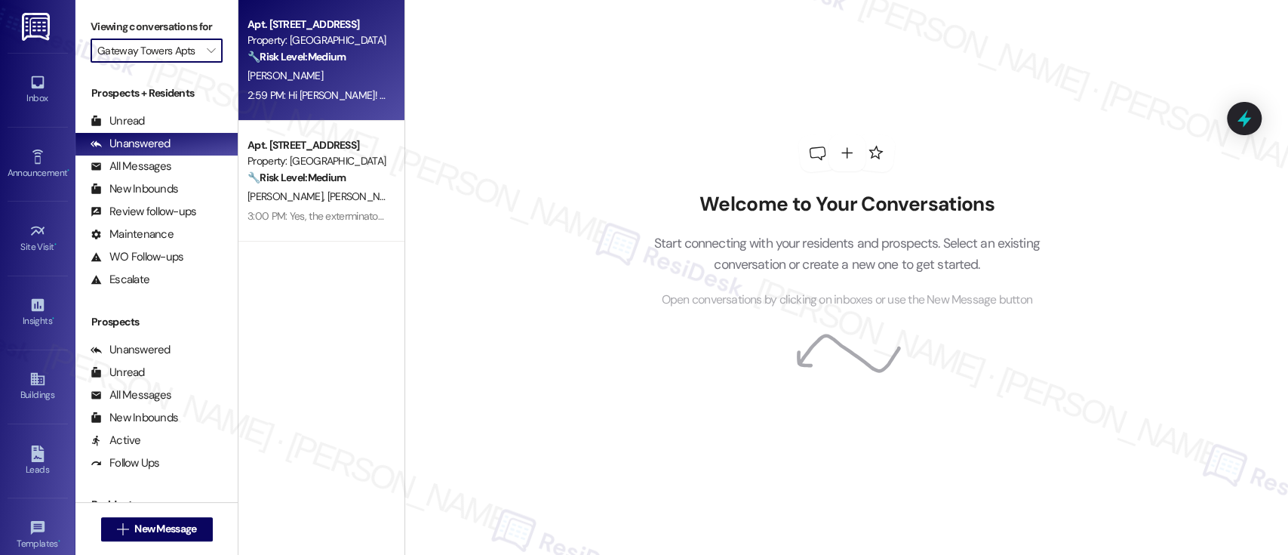
type input "Haverford Court Apartments"
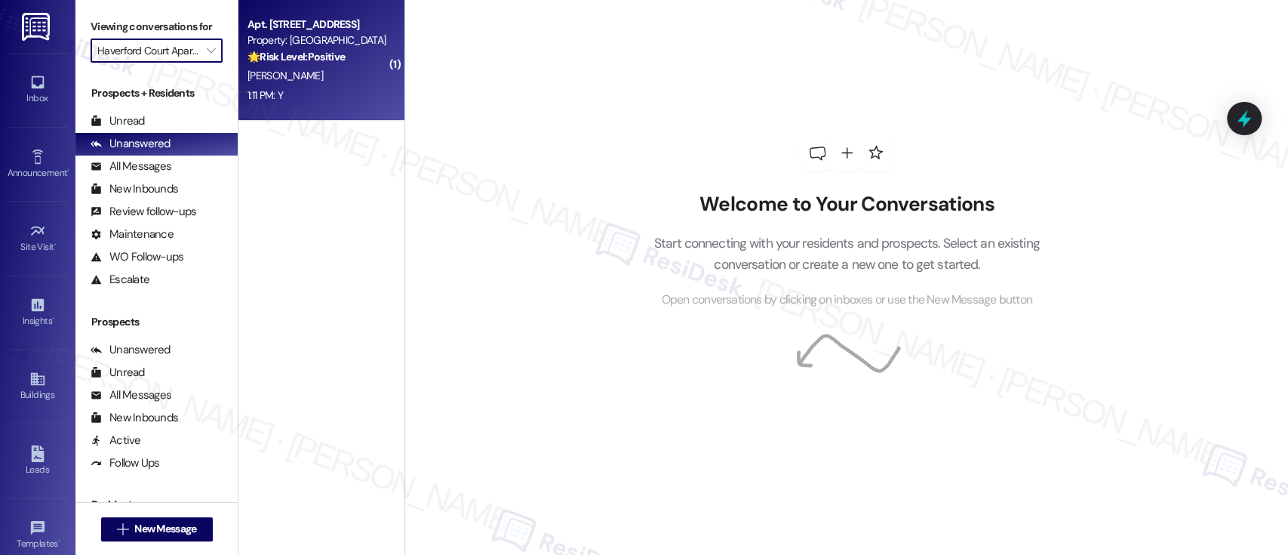
click at [332, 57] on strong "🌟 Risk Level: Positive" at bounding box center [295, 57] width 97 height 14
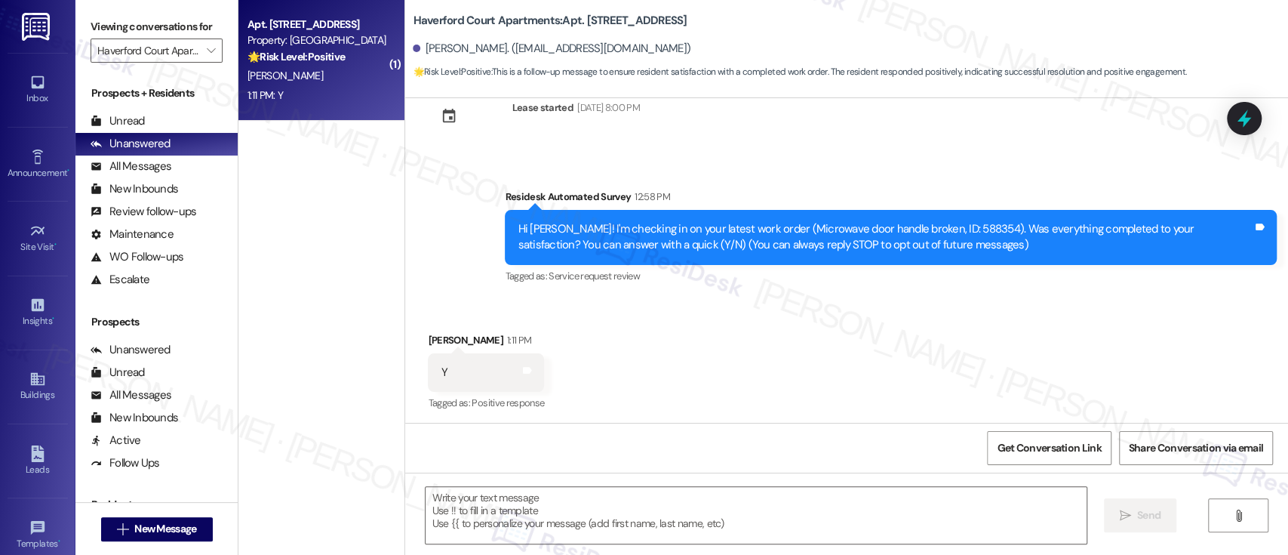
scroll to position [48, 0]
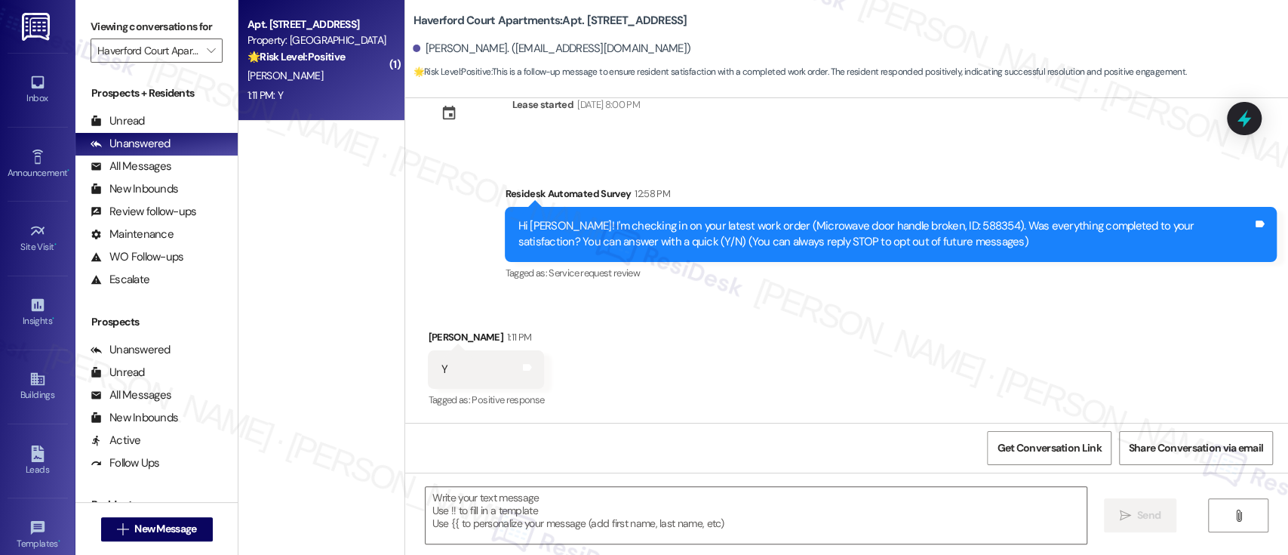
type textarea "Fetching suggested responses. Please feel free to read through the conversation…"
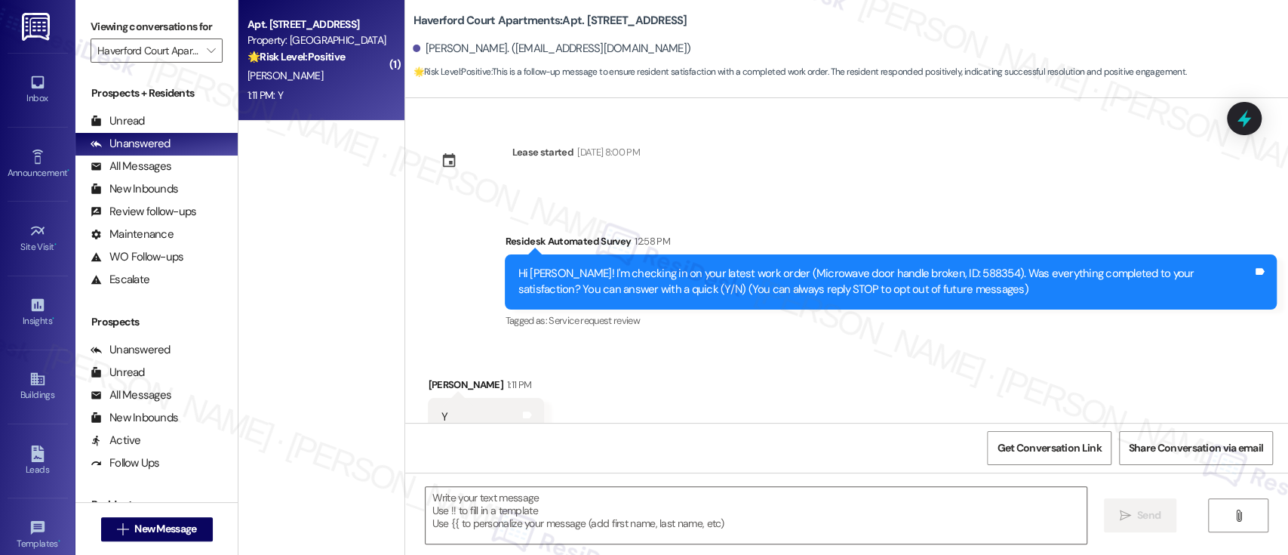
scroll to position [30, 0]
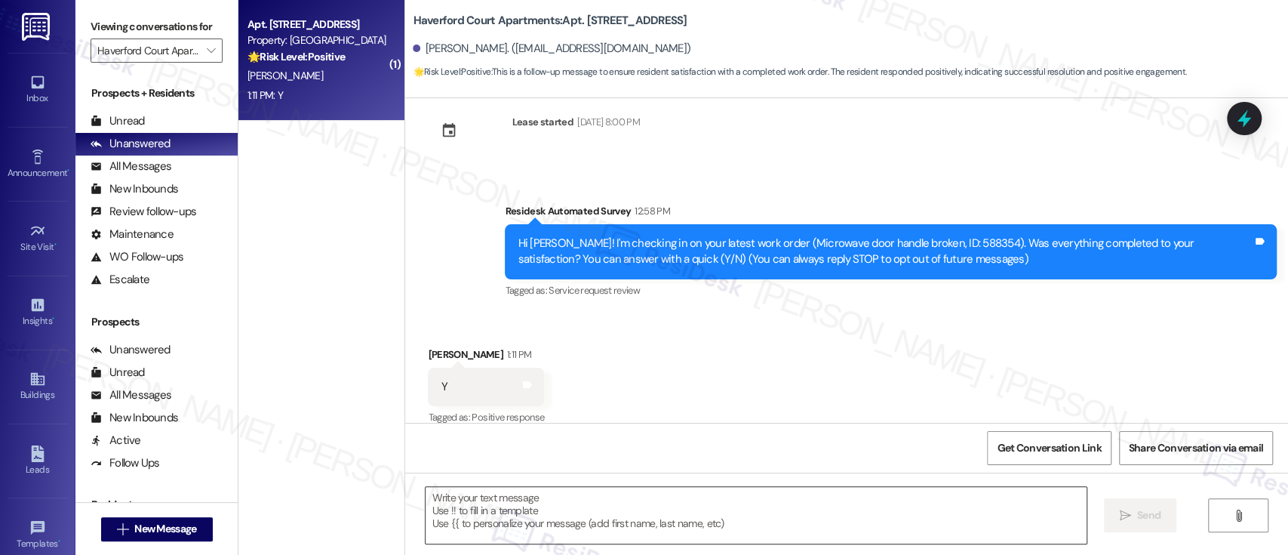
click at [694, 506] on textarea at bounding box center [756, 515] width 660 height 57
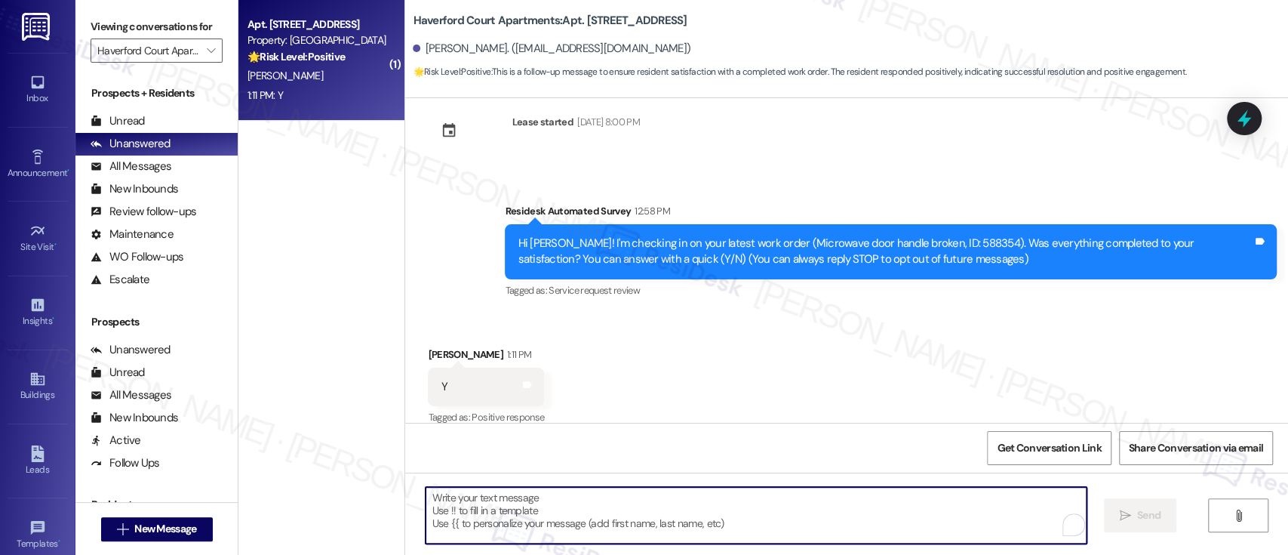
paste textarea "I'm so glad to hear that everything was taken care of to your satisfaction. Ple…"
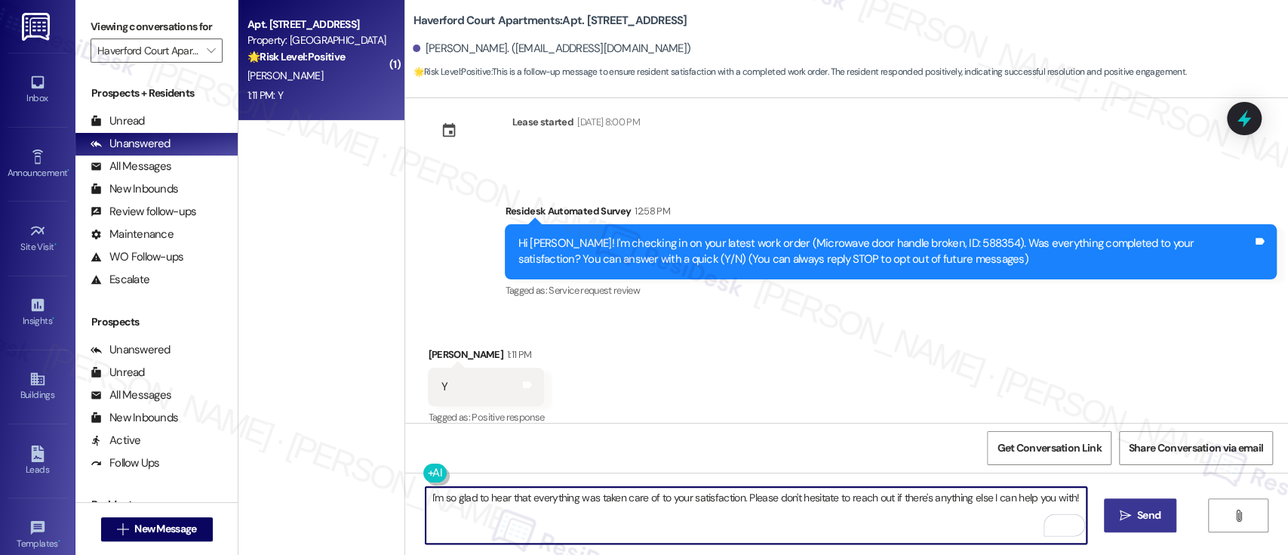
type textarea "I'm so glad to hear that everything was taken care of to your satisfaction. Ple…"
click at [1160, 508] on span "Send" at bounding box center [1148, 515] width 29 height 16
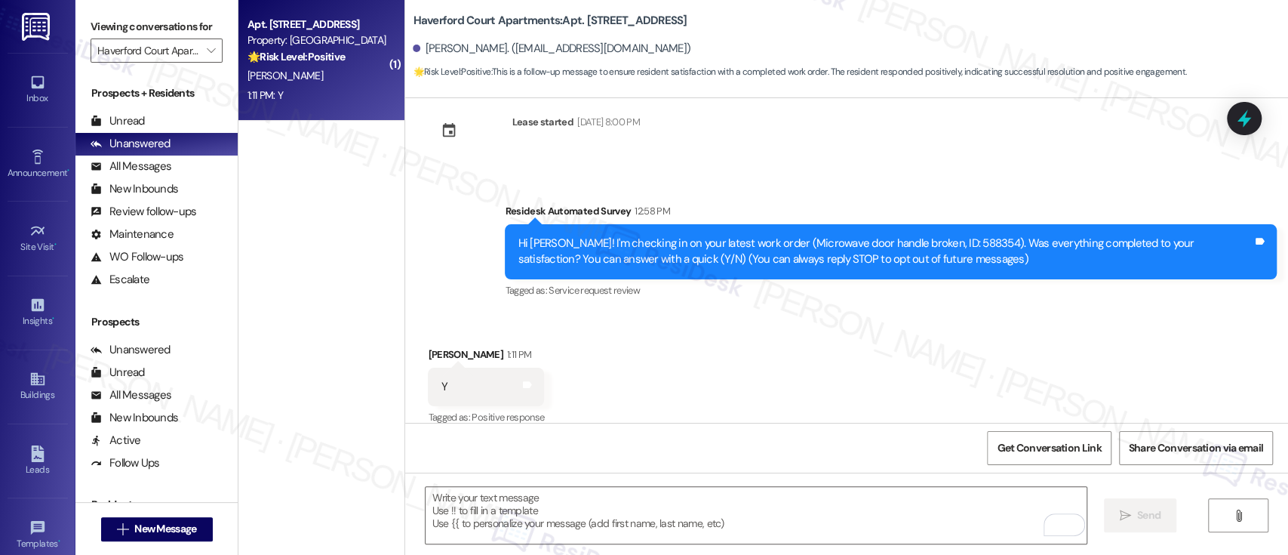
scroll to position [48, 0]
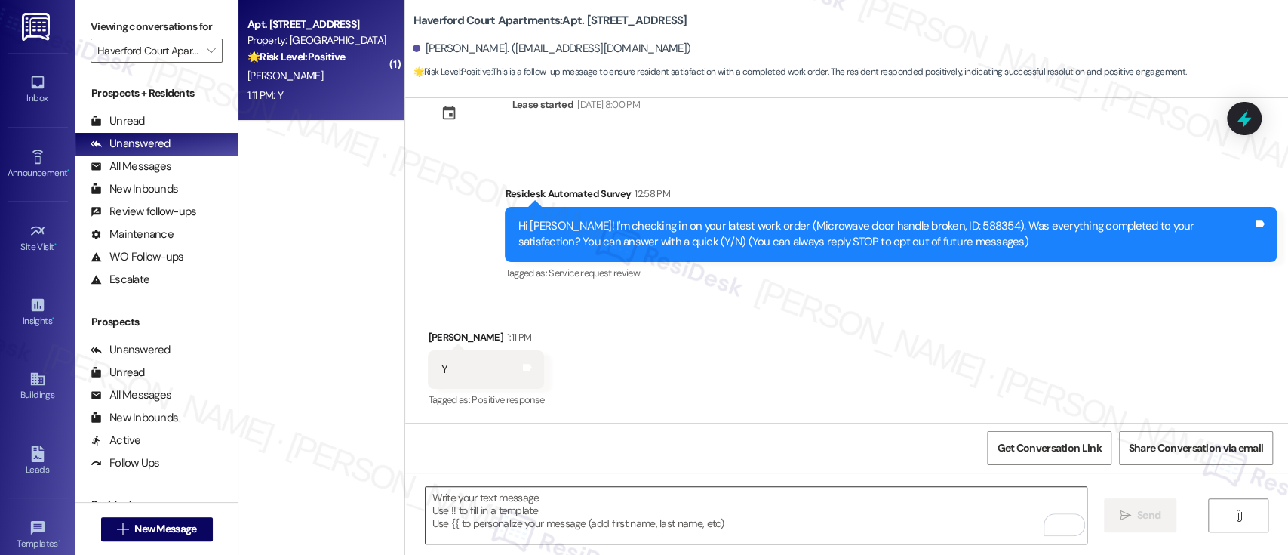
click at [643, 505] on textarea "To enrich screen reader interactions, please activate Accessibility in Grammarl…" at bounding box center [756, 515] width 660 height 57
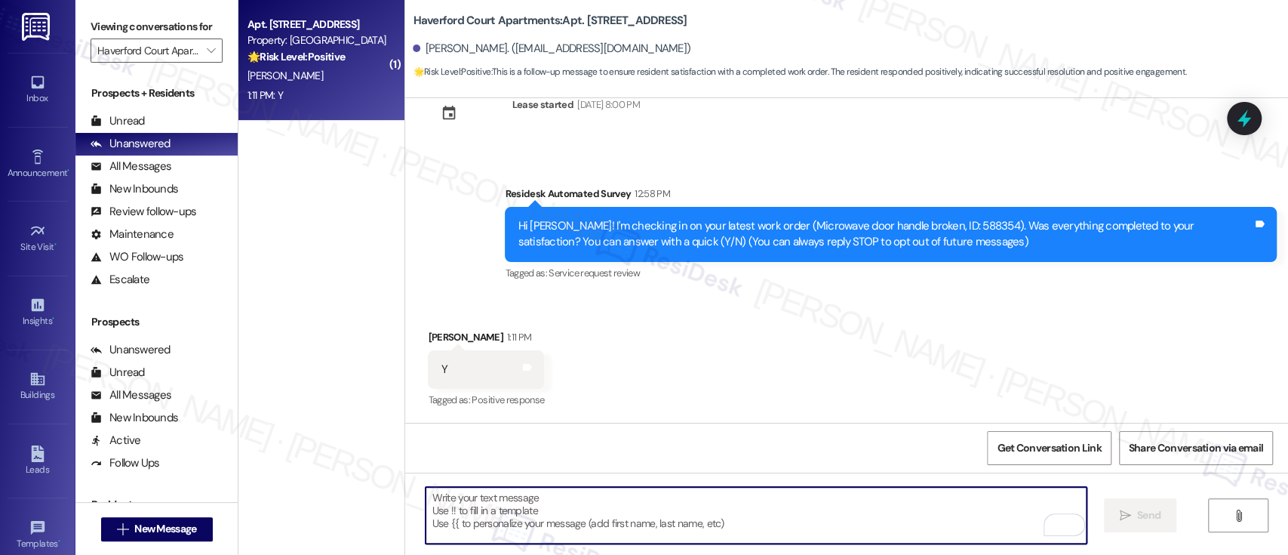
paste textarea "If you don’t mind, would you be willing to share your feedback as a Google revi…"
type textarea "If you don’t mind, would you be willing to share your feedback as a Google revi…"
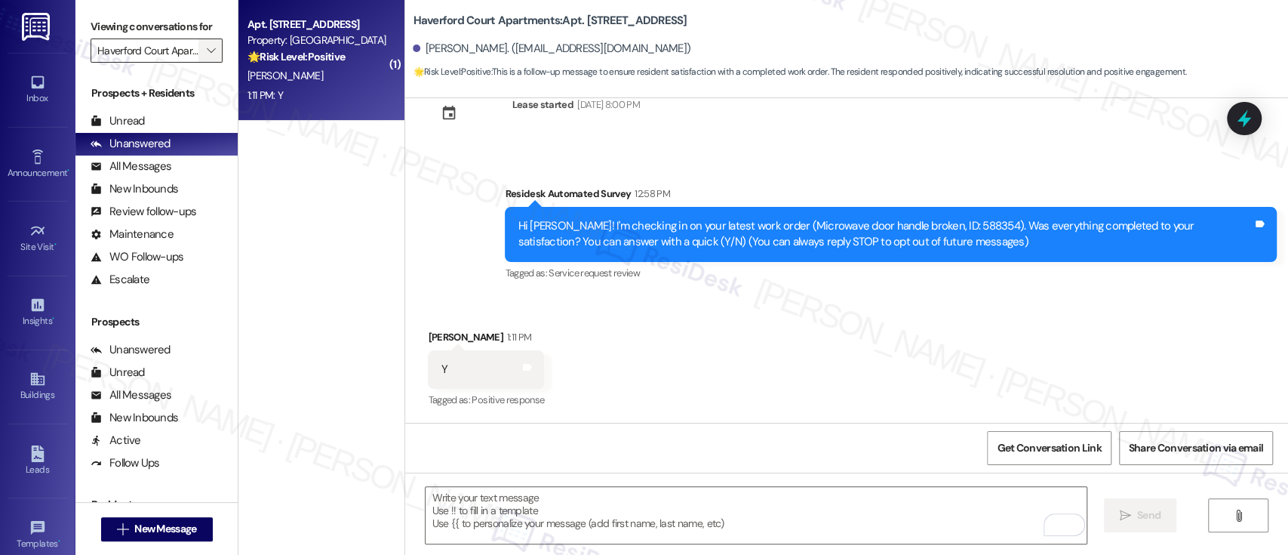
click at [207, 45] on icon "" at bounding box center [211, 51] width 8 height 12
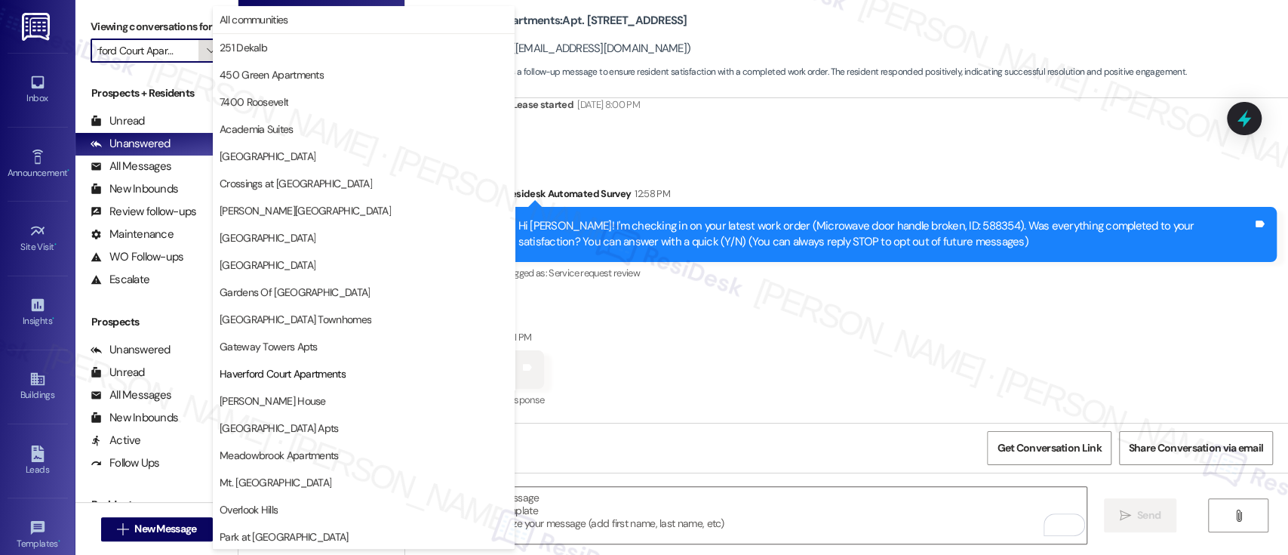
scroll to position [245, 0]
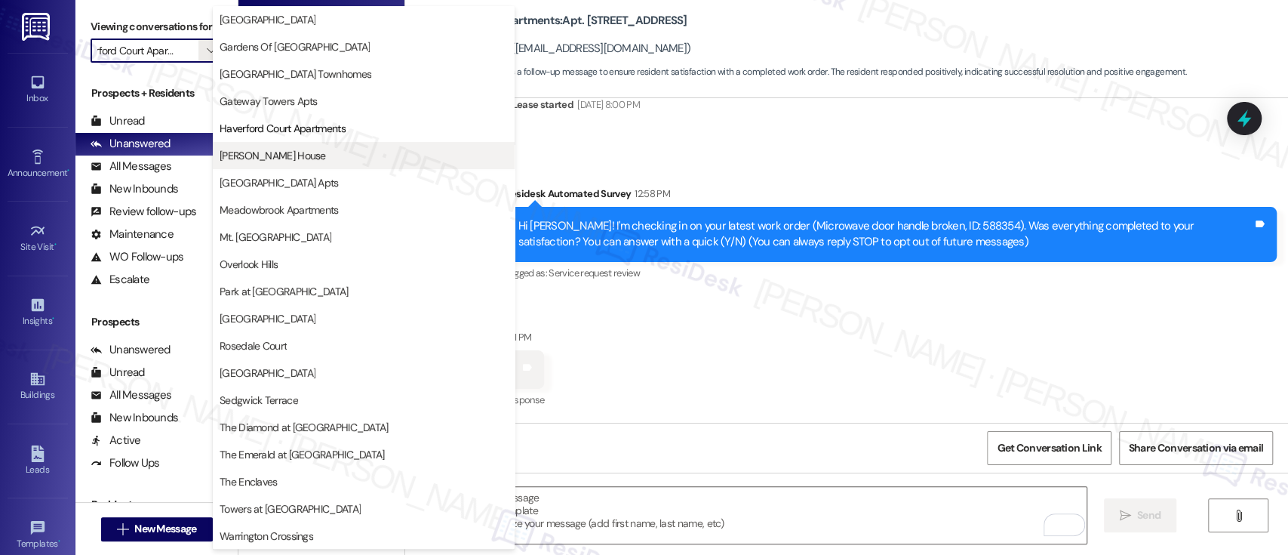
click at [278, 163] on button "[PERSON_NAME] House" at bounding box center [364, 155] width 302 height 27
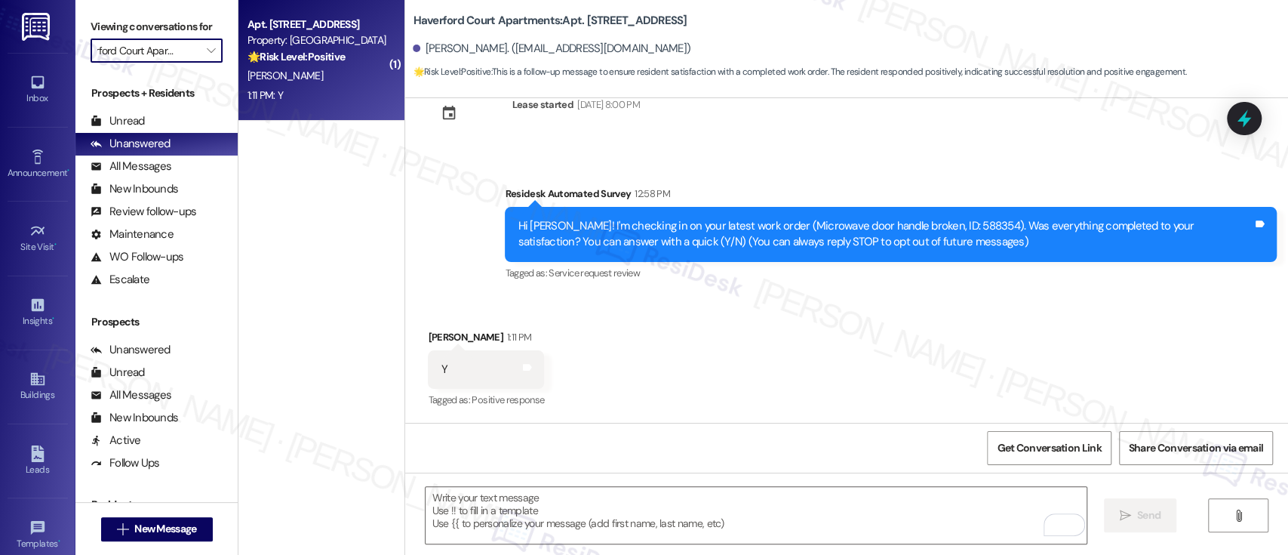
type input "[PERSON_NAME] House"
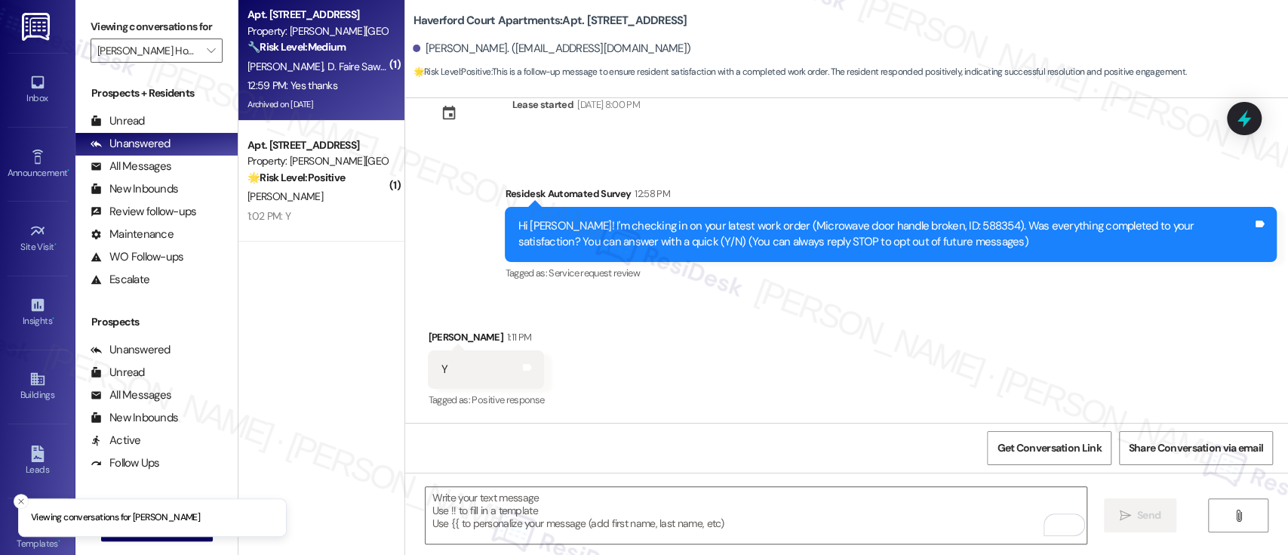
click at [327, 67] on span "D. Faire Sawbo" at bounding box center [359, 67] width 65 height 14
type textarea "Fetching suggested responses. Please feel free to read through the conversation…"
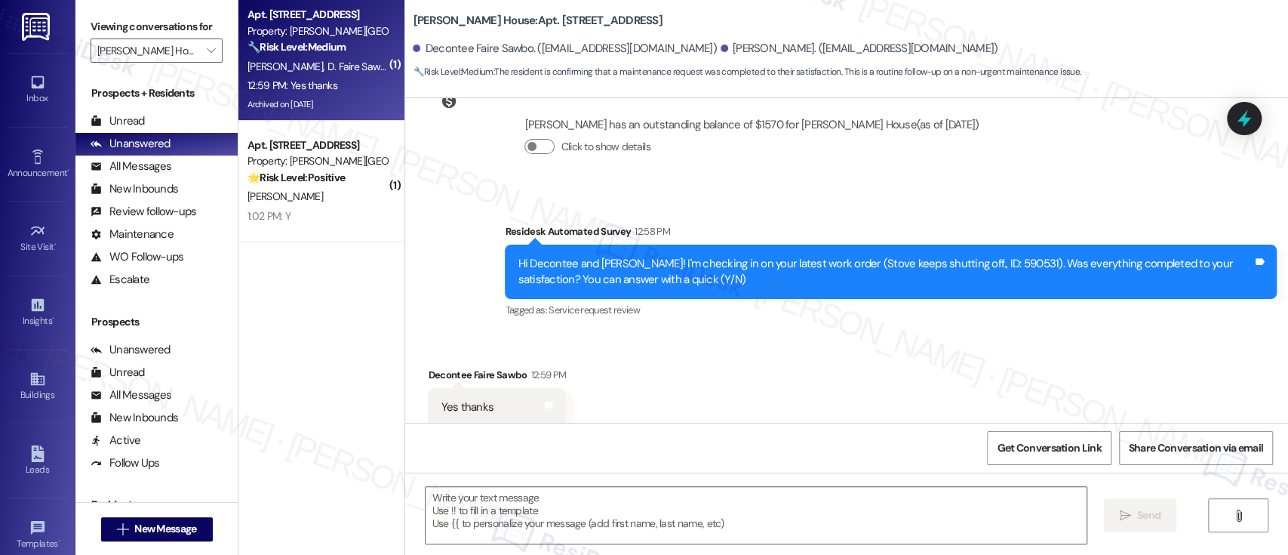
scroll to position [4219, 0]
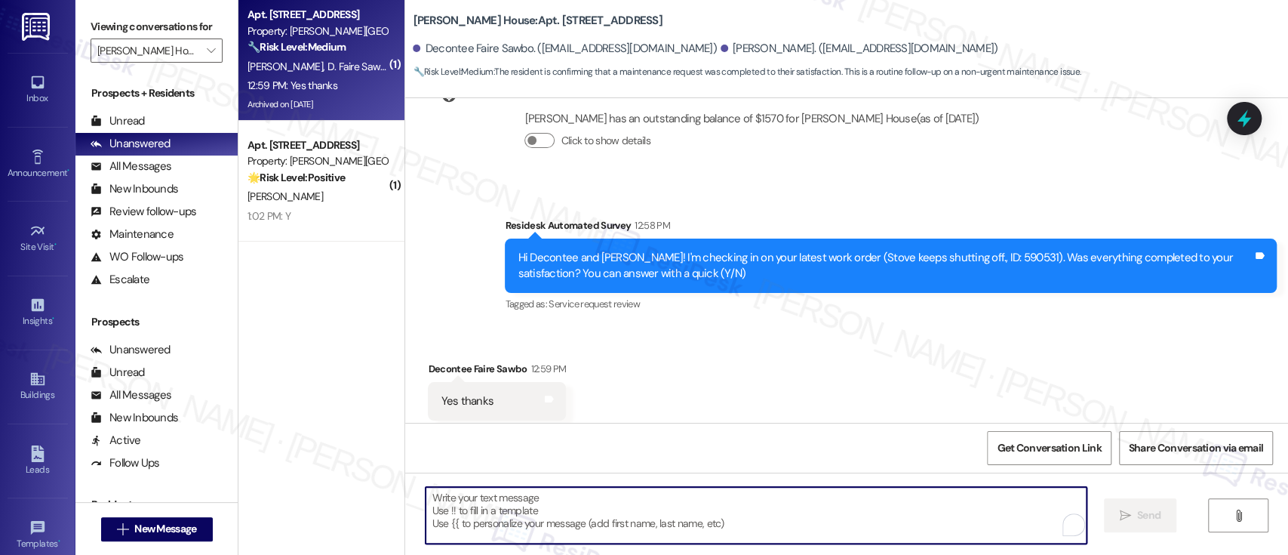
click at [803, 524] on textarea "To enrich screen reader interactions, please activate Accessibility in Grammarl…" at bounding box center [756, 515] width 660 height 57
paste textarea "I'm so glad to hear that everything was taken care of to your satisfaction. Ple…"
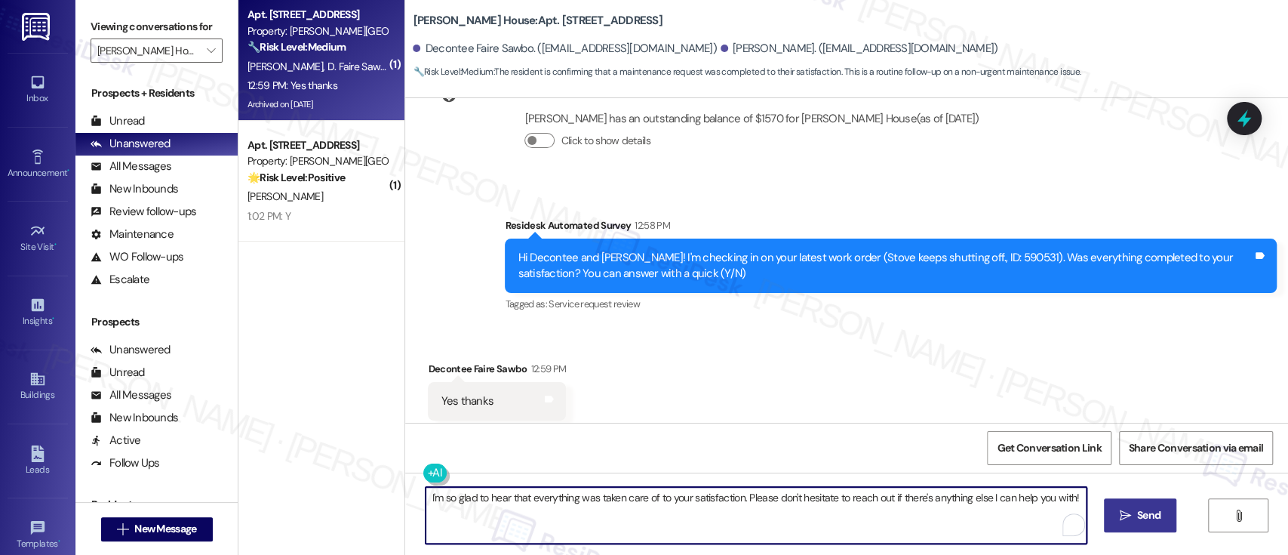
type textarea "I'm so glad to hear that everything was taken care of to your satisfaction. Ple…"
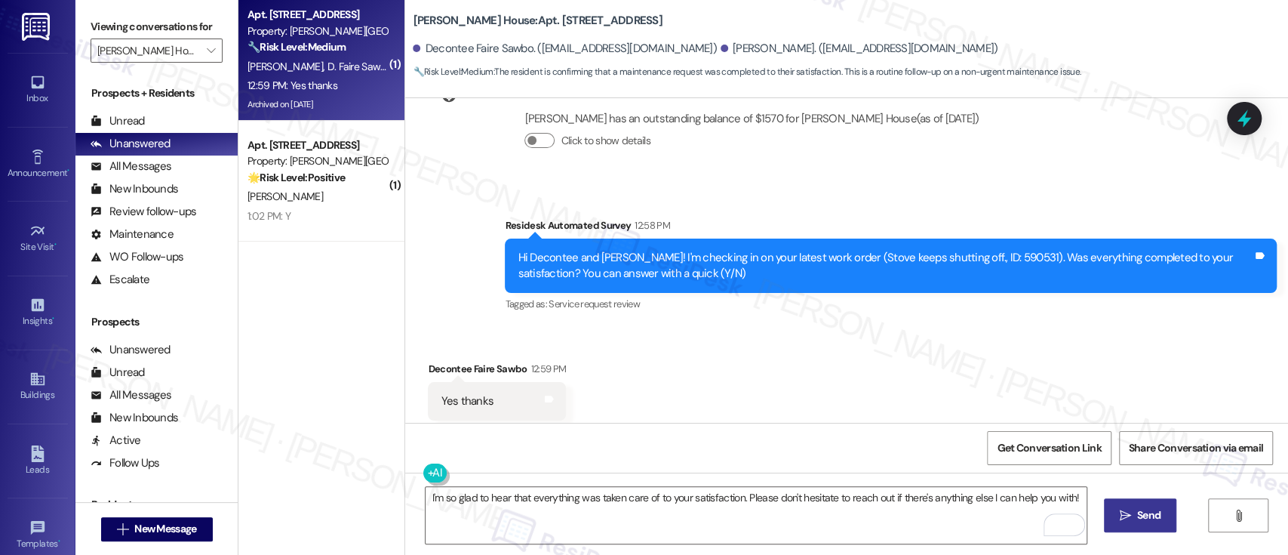
click at [1148, 514] on span "Send" at bounding box center [1148, 515] width 23 height 16
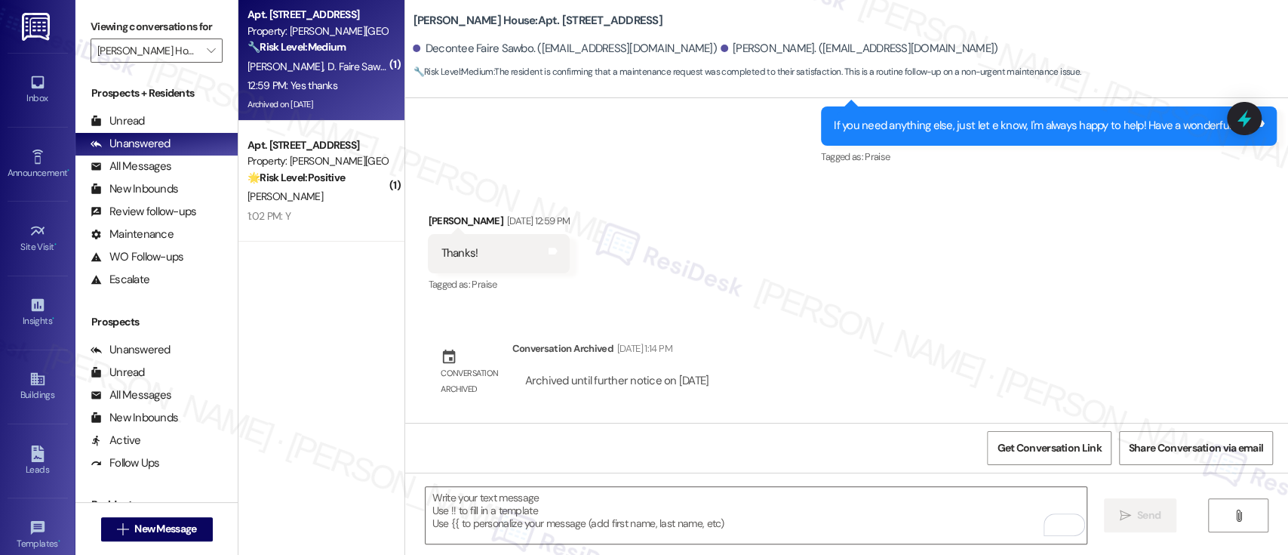
scroll to position [3133, 0]
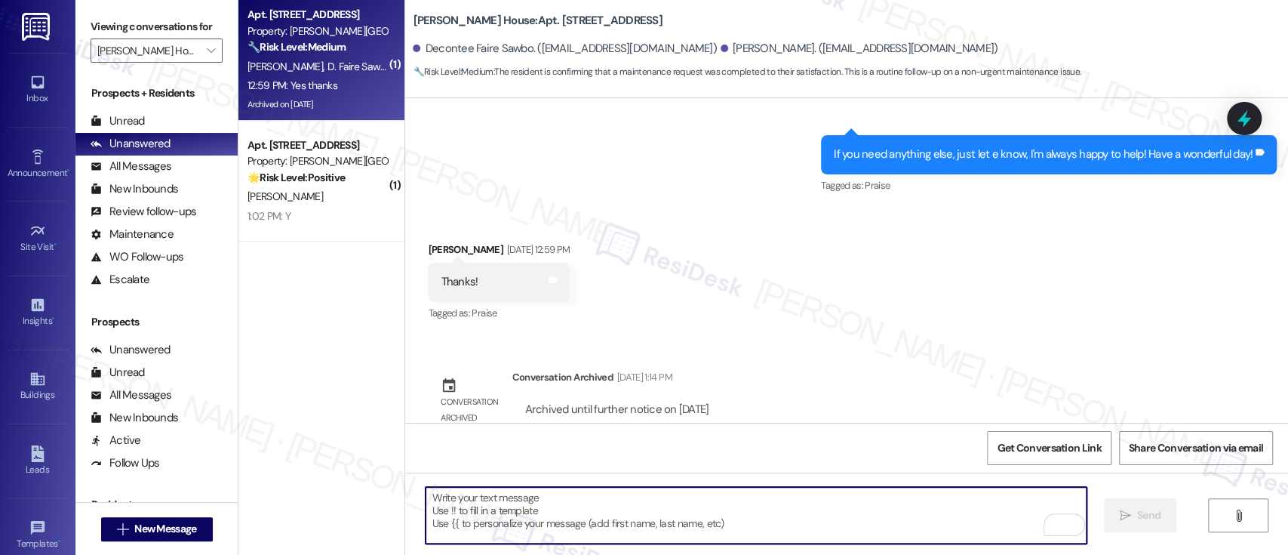
click at [857, 522] on textarea "To enrich screen reader interactions, please activate Accessibility in Grammarl…" at bounding box center [756, 515] width 660 height 57
paste textarea "If you don’t mind, would you be willing to share your feedback as a Google revi…"
type textarea "If you don’t mind, would you be willing to share your feedback as a Google revi…"
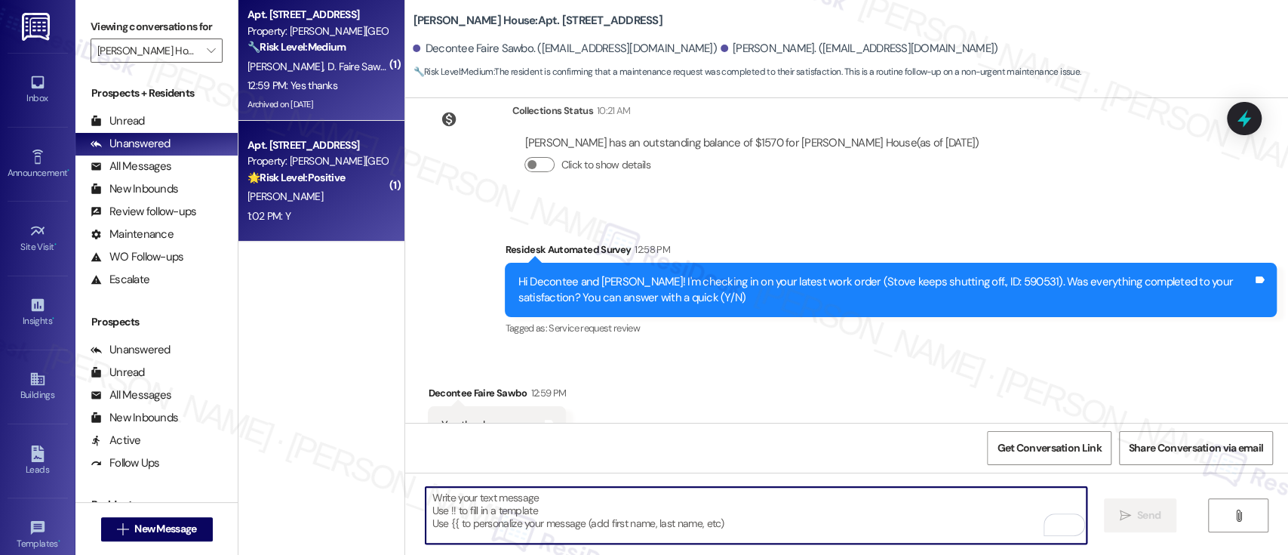
scroll to position [4219, 0]
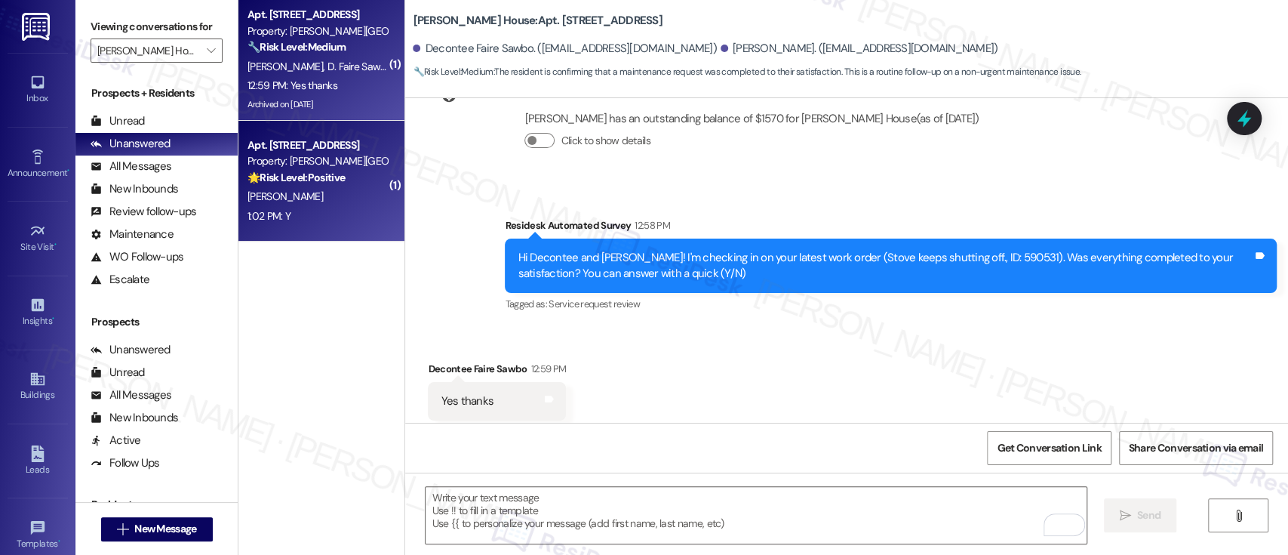
click at [330, 189] on div "[PERSON_NAME]" at bounding box center [317, 196] width 143 height 19
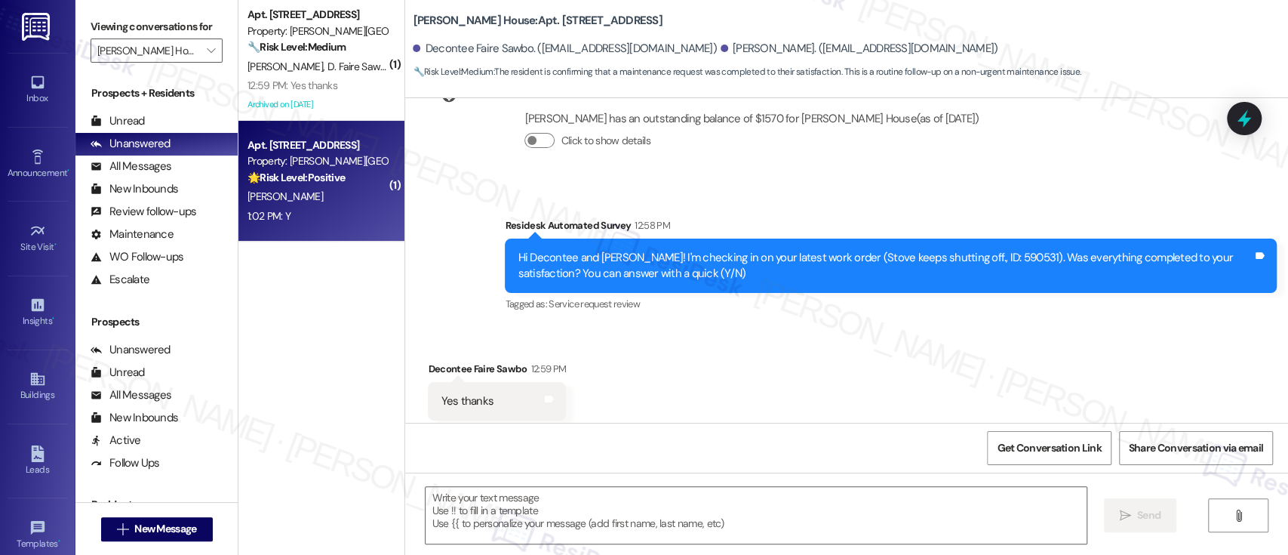
type textarea "Fetching suggested responses. Please feel free to read through the conversation…"
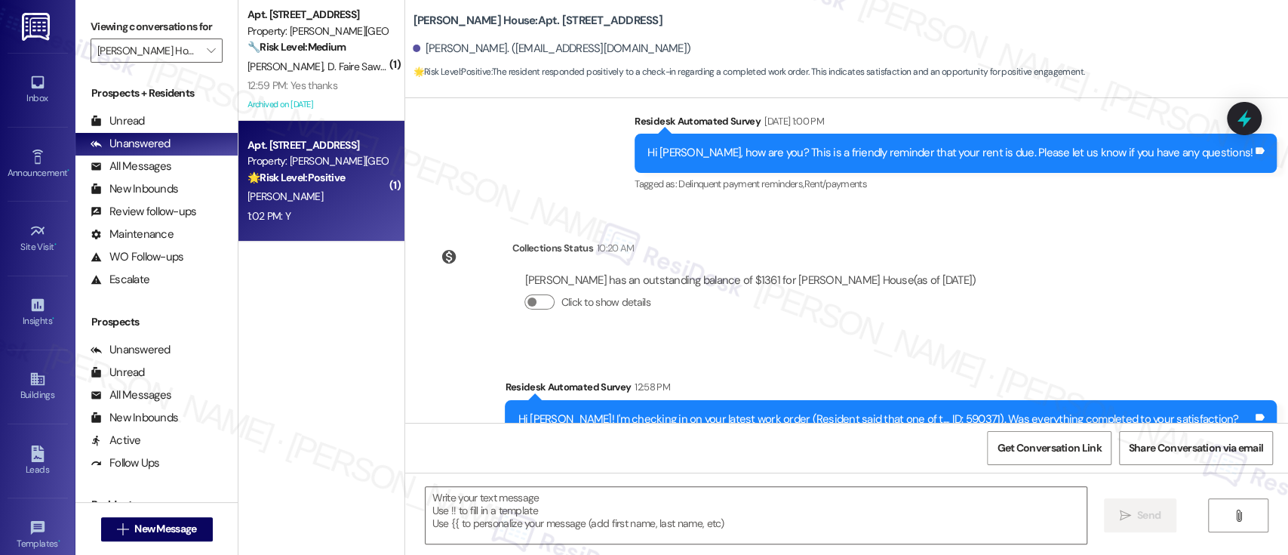
scroll to position [1503, 0]
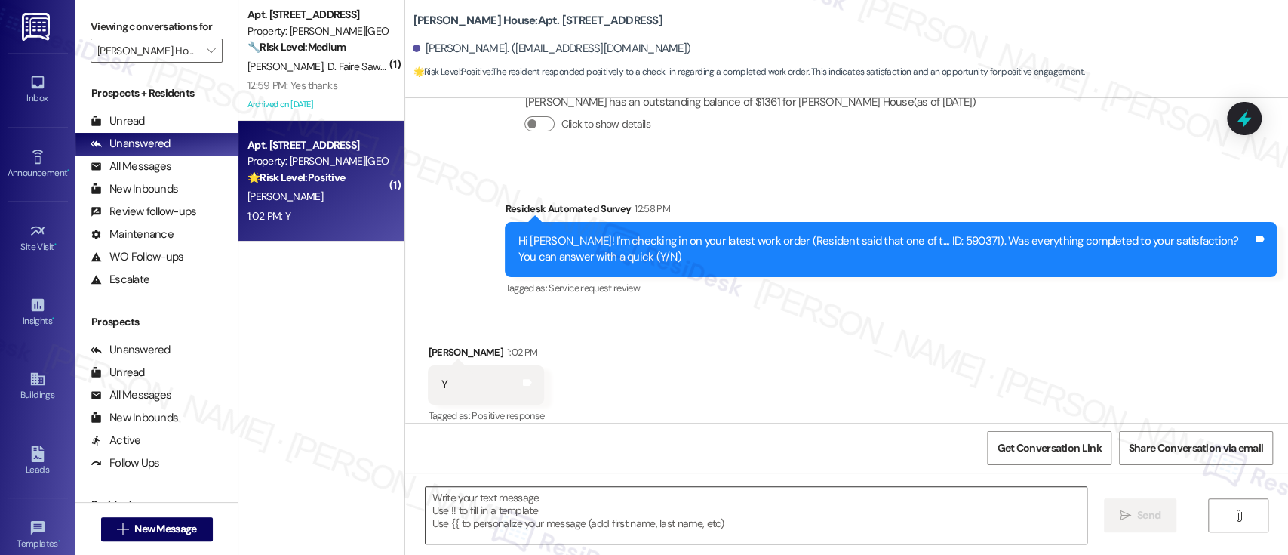
click at [644, 490] on textarea at bounding box center [756, 515] width 660 height 57
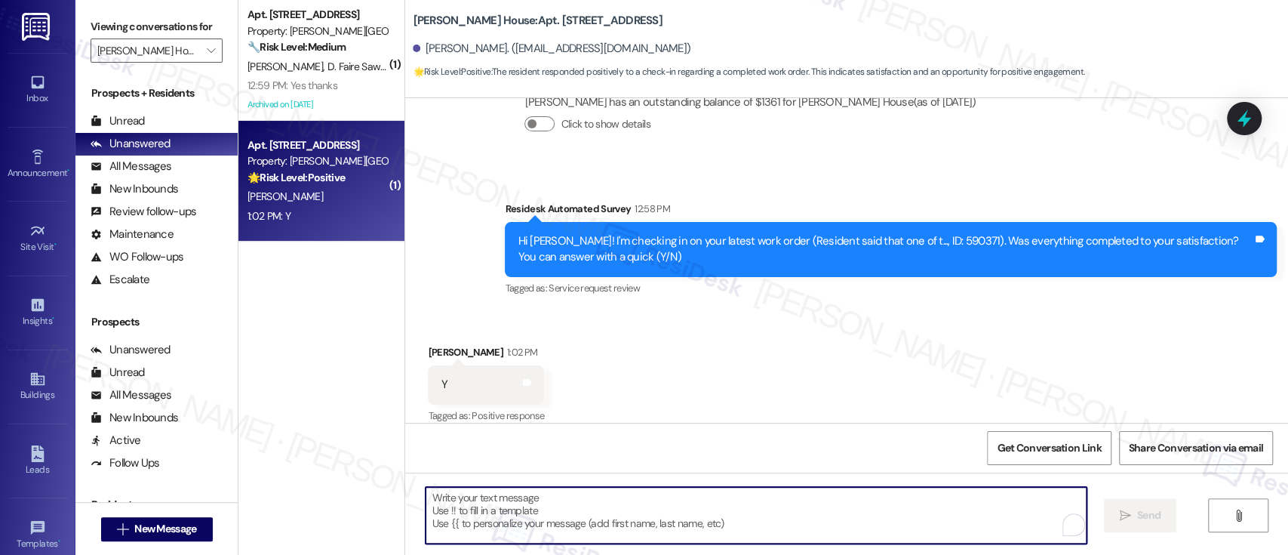
paste textarea "I'm so glad to hear that everything was taken care of to your satisfaction. Ple…"
type textarea "I'm so glad to hear that everything was taken care of to your satisfaction. Ple…"
click at [679, 528] on textarea "To enrich screen reader interactions, please activate Accessibility in Grammarl…" at bounding box center [756, 515] width 660 height 57
paste textarea "If you don’t mind, would you be willing to share your feedback as a Google revi…"
type textarea "If you don’t mind, would you be willing to share your feedback as a Google revi…"
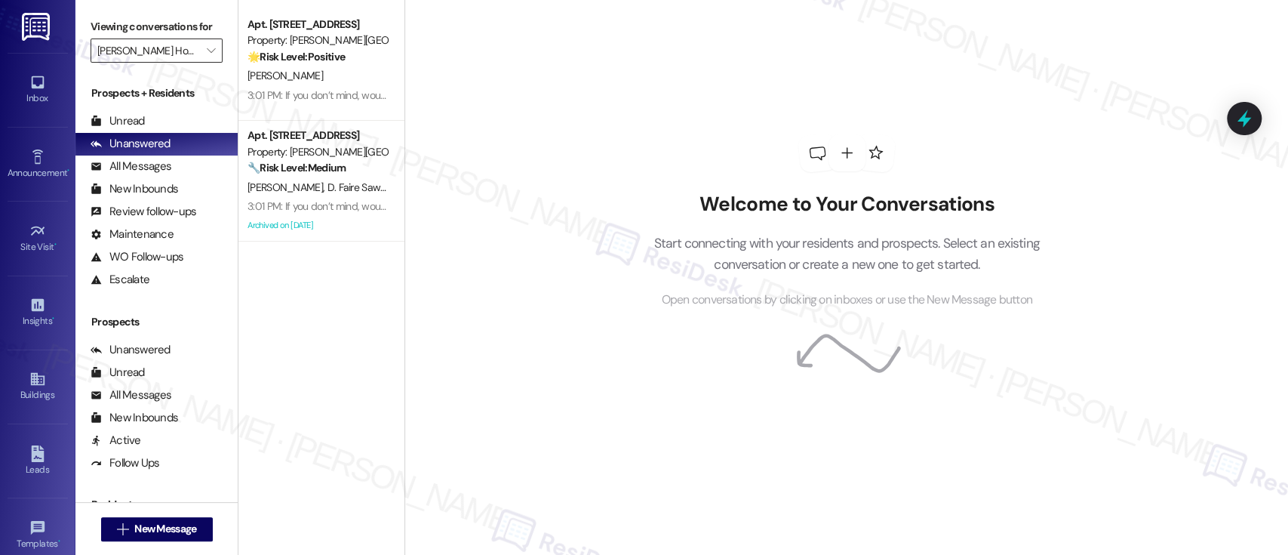
click at [121, 45] on input "[PERSON_NAME] House" at bounding box center [147, 50] width 101 height 24
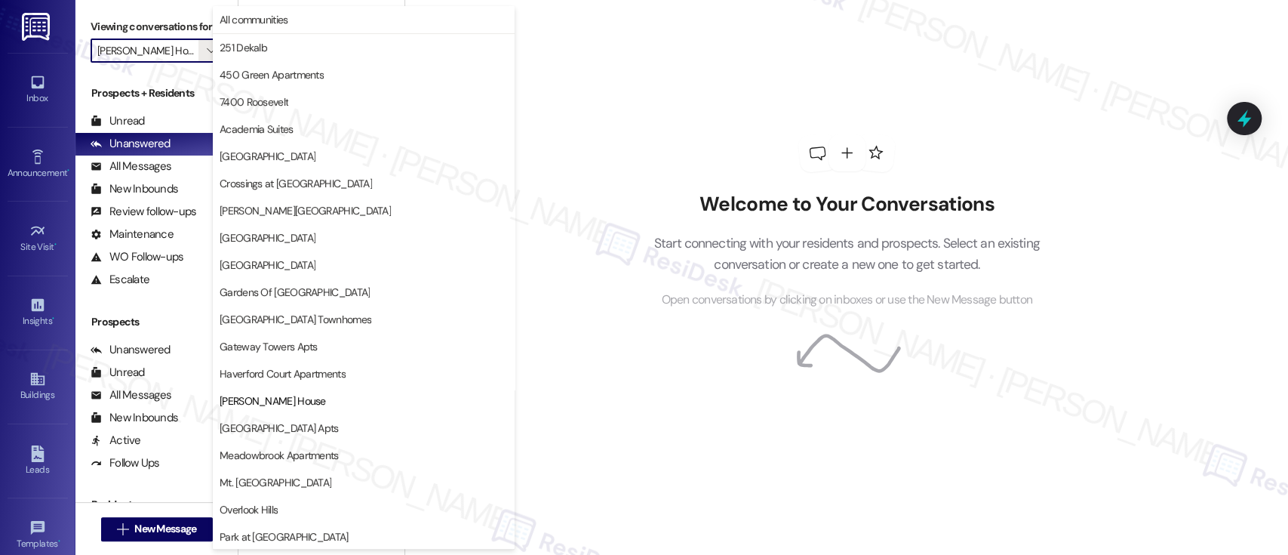
scroll to position [245, 0]
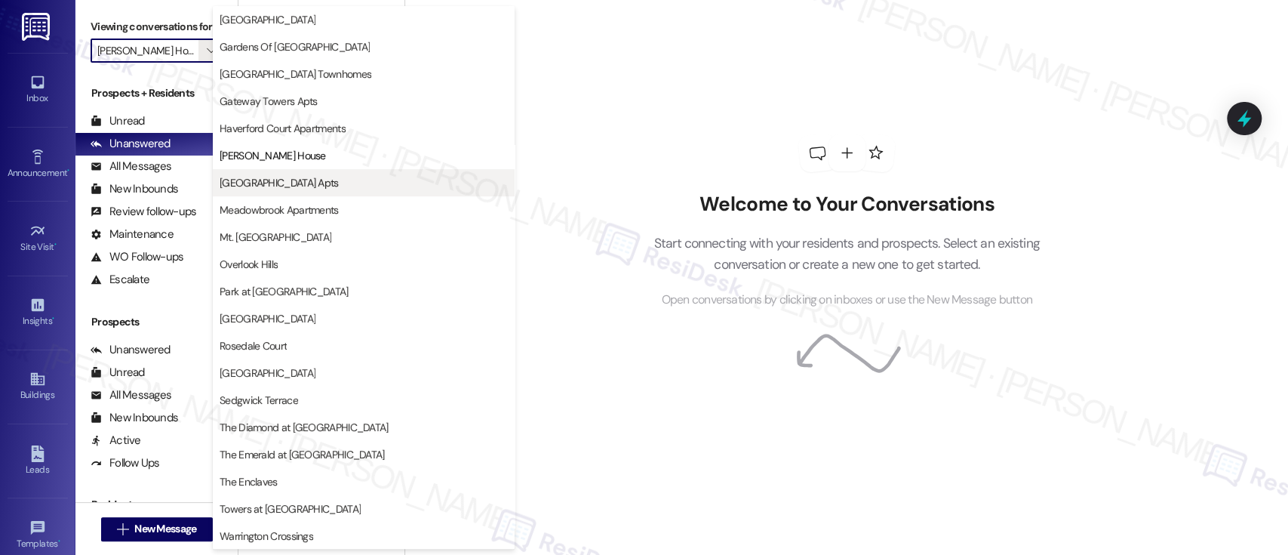
click at [250, 181] on span "[GEOGRAPHIC_DATA] Apts" at bounding box center [279, 182] width 119 height 15
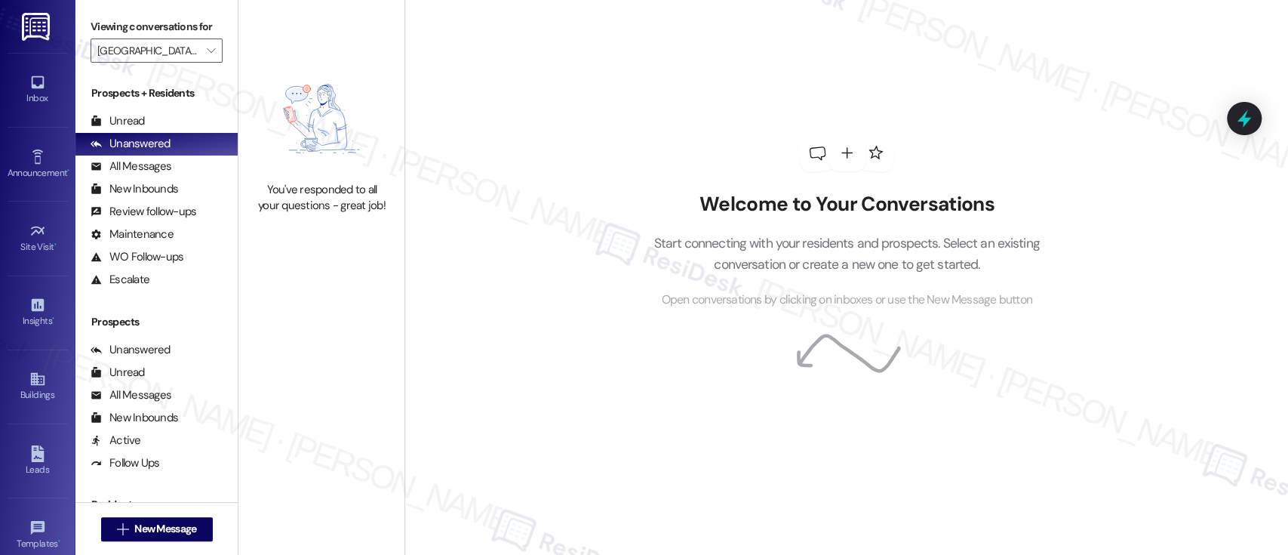
click at [186, 38] on label "Viewing conversations for" at bounding box center [157, 26] width 132 height 23
click at [198, 48] on button "" at bounding box center [210, 50] width 24 height 24
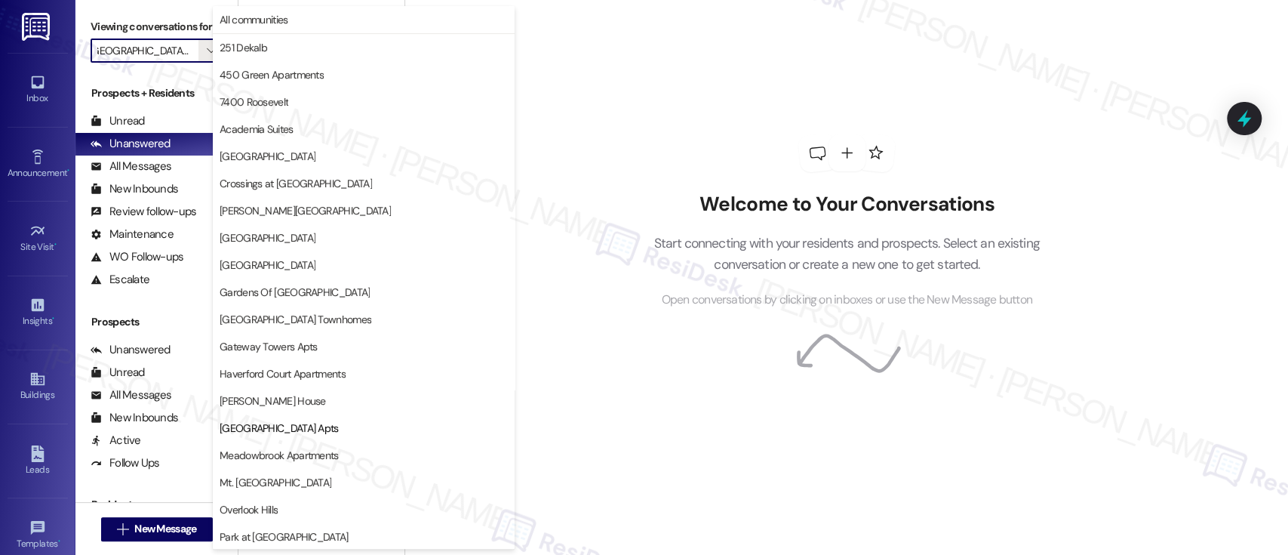
scroll to position [245, 0]
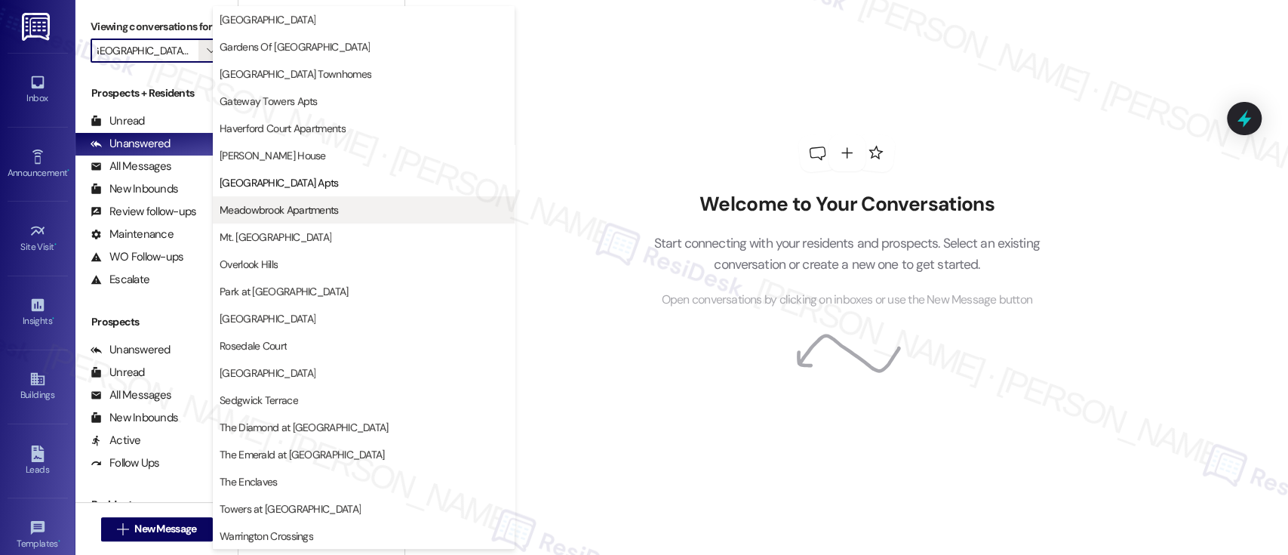
click at [273, 202] on span "Meadowbrook Apartments" at bounding box center [279, 209] width 119 height 15
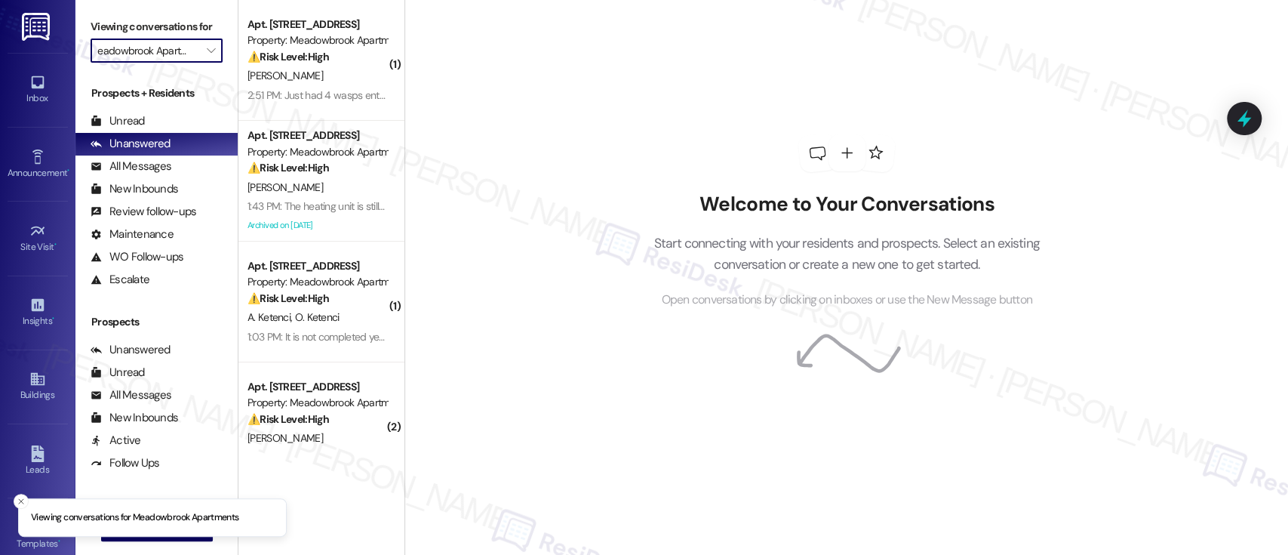
click at [177, 53] on input "Meadowbrook Apartments" at bounding box center [147, 50] width 101 height 24
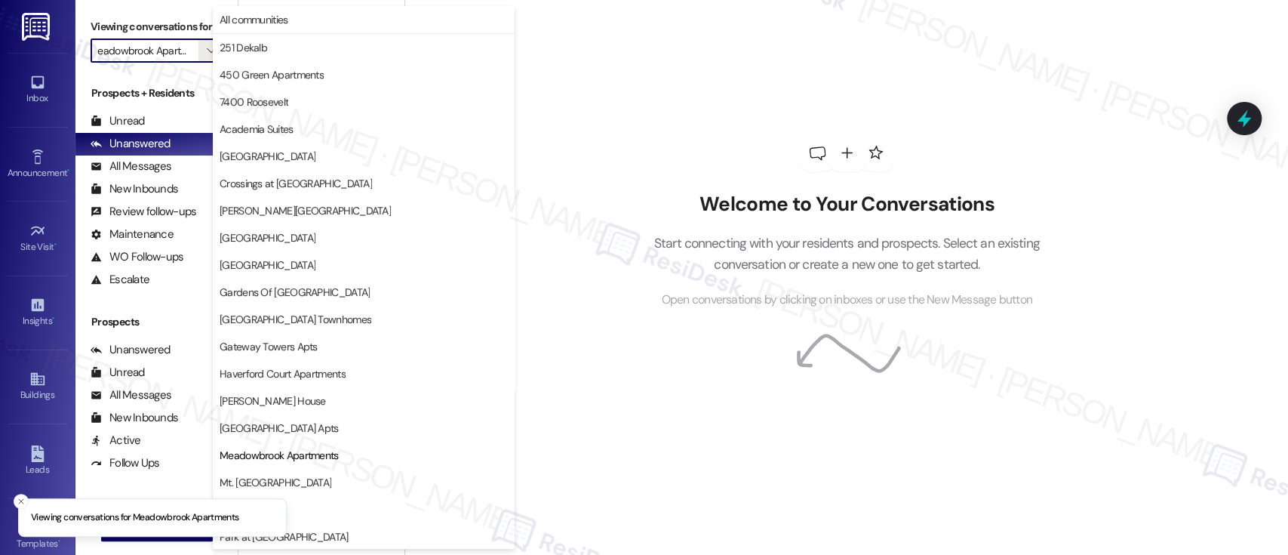
scroll to position [245, 0]
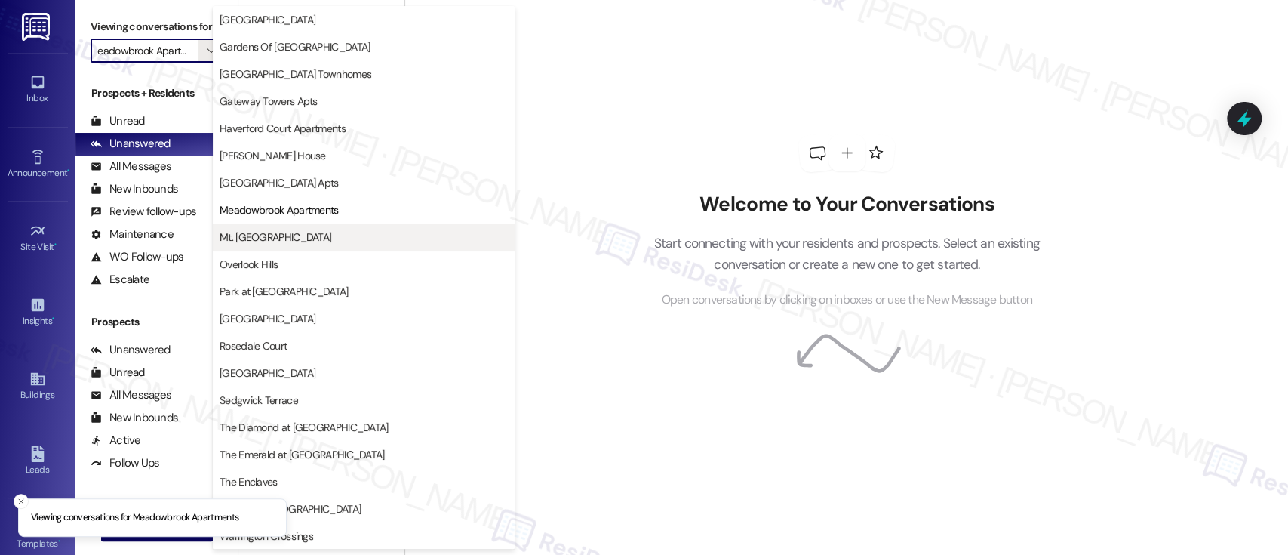
click at [241, 239] on span "Mt. [GEOGRAPHIC_DATA]" at bounding box center [276, 236] width 112 height 15
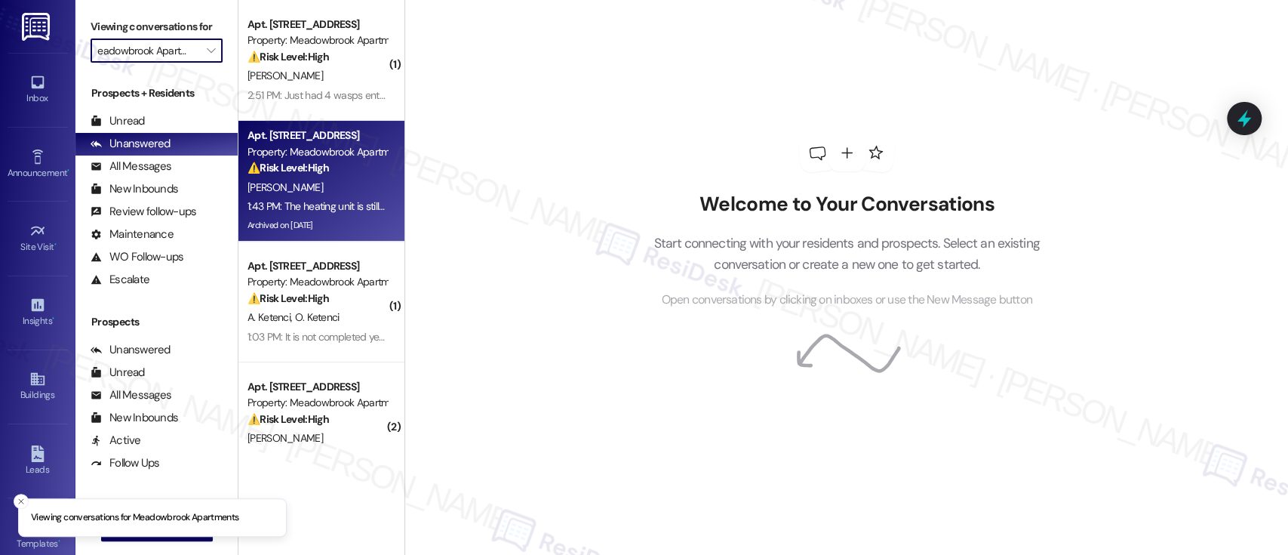
type input "Mt. [GEOGRAPHIC_DATA]"
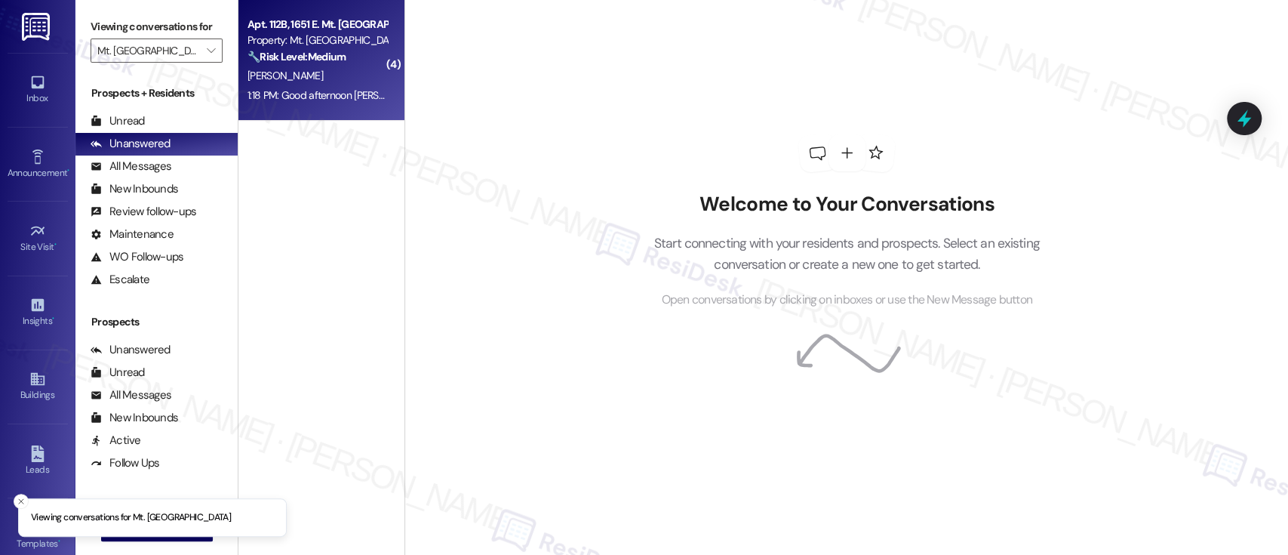
click at [320, 72] on div "[PERSON_NAME]" at bounding box center [317, 75] width 143 height 19
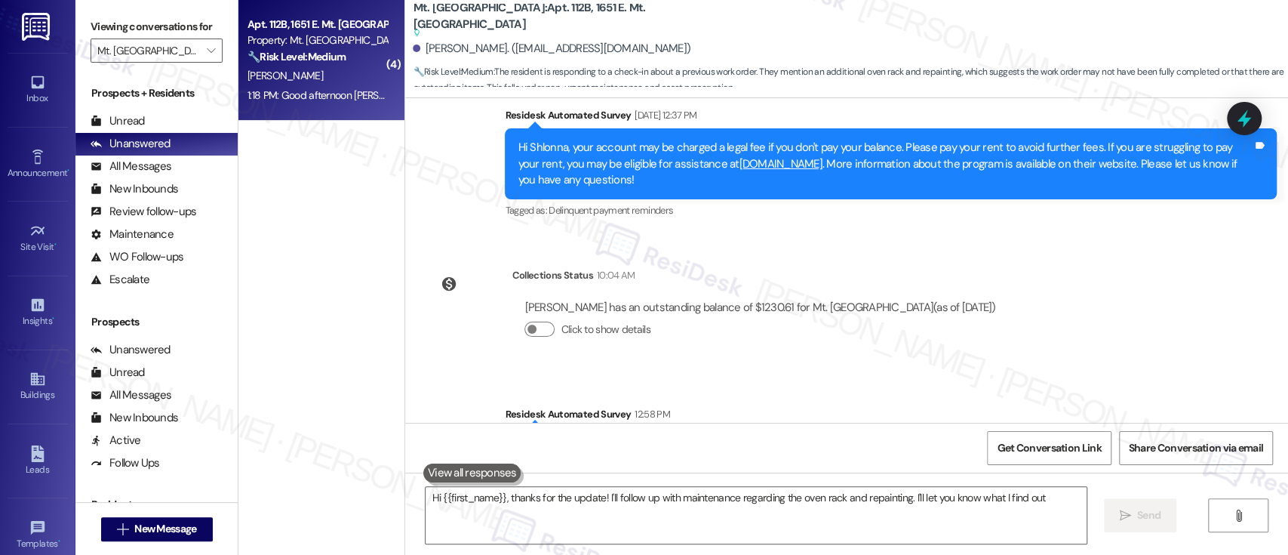
type textarea "Hi {{first_name}}, thanks for the update! I'll follow up with maintenance regar…"
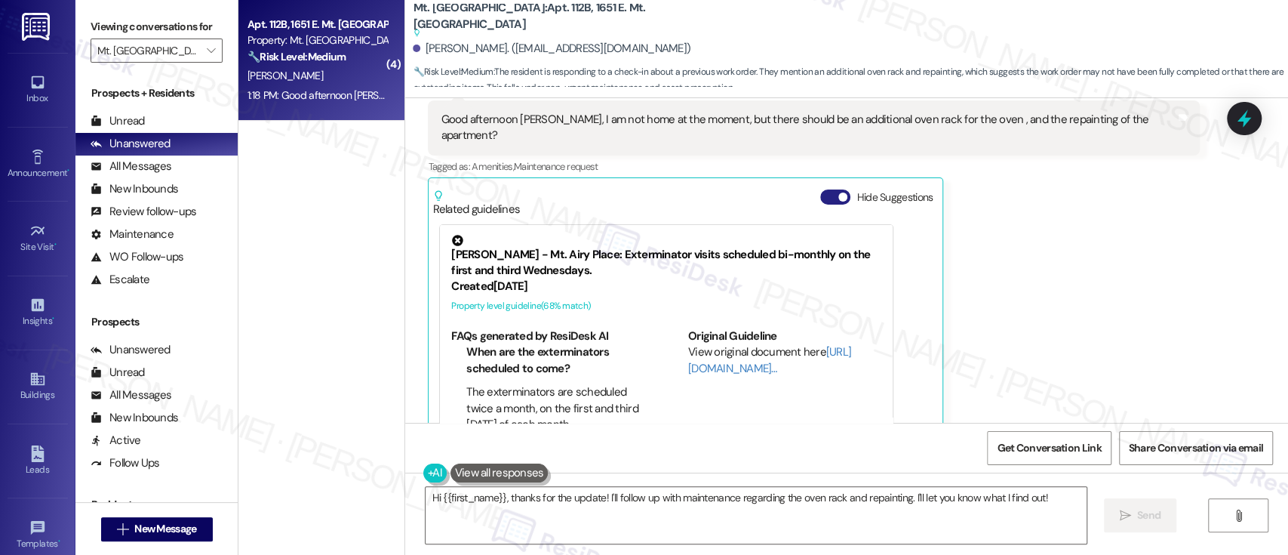
click at [825, 189] on button "Hide Suggestions" at bounding box center [835, 196] width 30 height 15
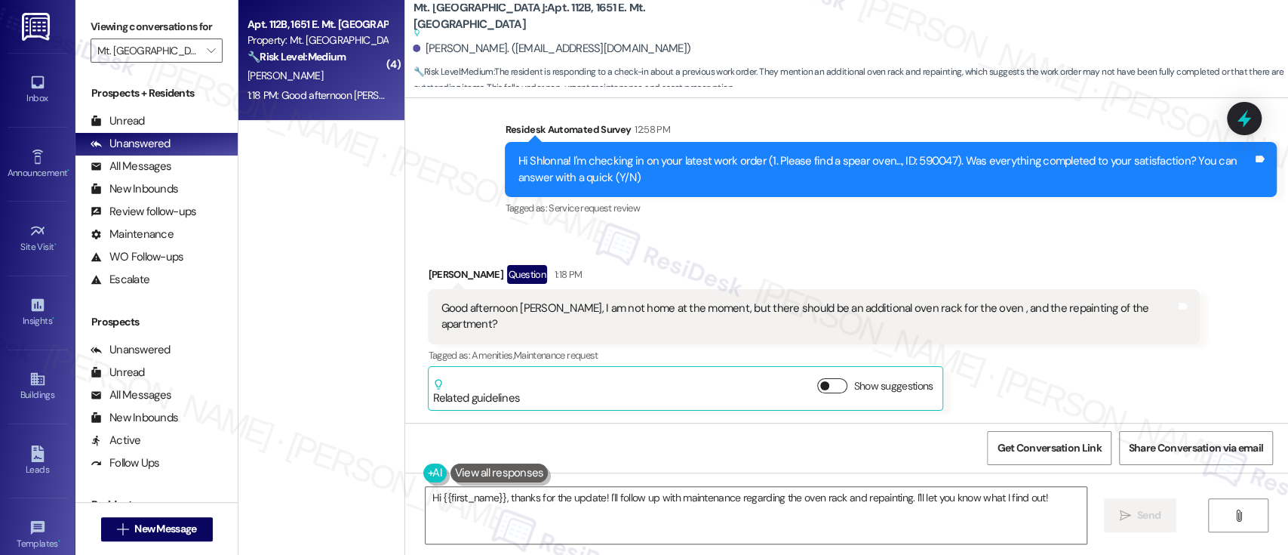
scroll to position [1818, 0]
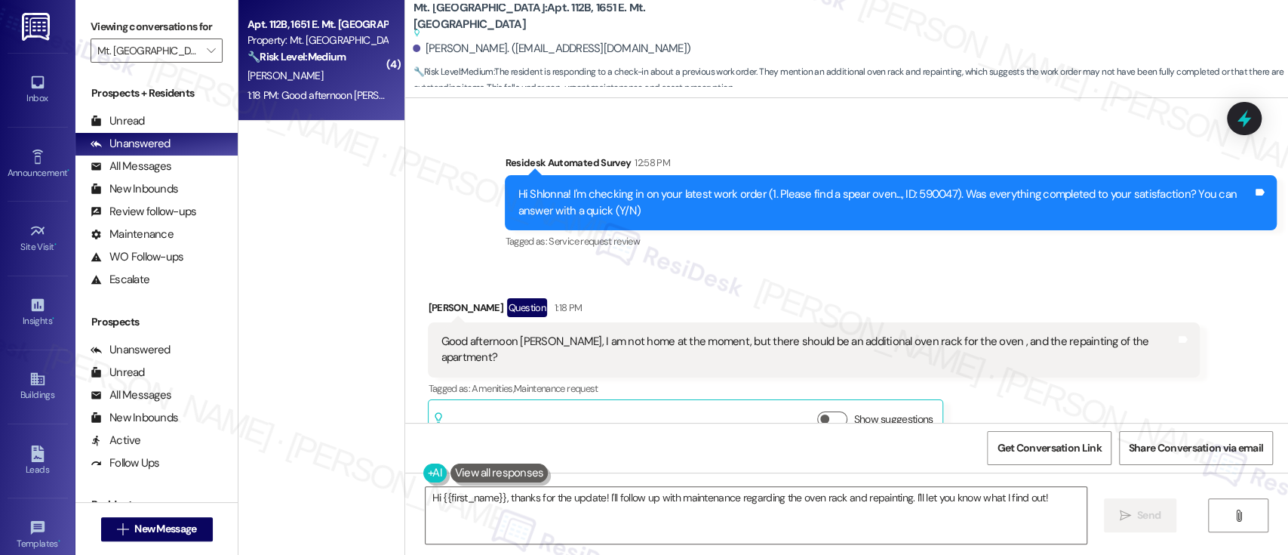
click at [925, 186] on div "Hi Shlonna! I'm checking in on your latest work order (1. Please find a spear o…" at bounding box center [885, 202] width 735 height 32
copy div "590047"
click at [903, 494] on textarea "Hi {{first_name}}, thanks for the update! I'll follow up with maintenance regar…" at bounding box center [756, 515] width 660 height 57
click at [1131, 520] on span " Send" at bounding box center [1141, 515] width 48 height 16
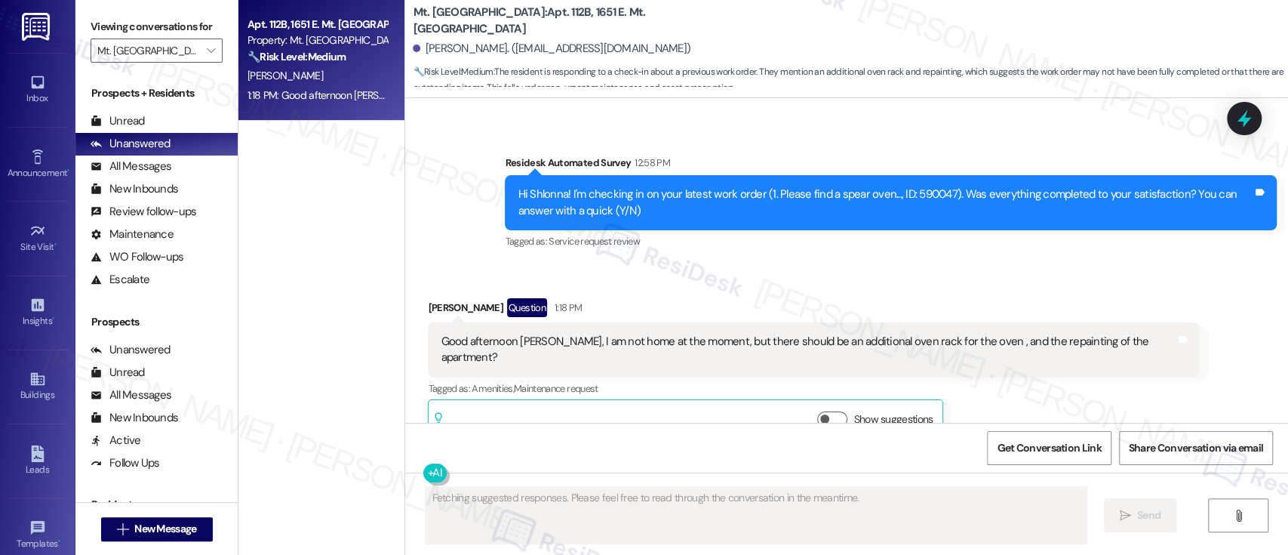
scroll to position [1818, 0]
click at [1012, 377] on div "[PERSON_NAME] Question 1:18 PM Good afternoon [PERSON_NAME], I am not home at t…" at bounding box center [814, 372] width 772 height 146
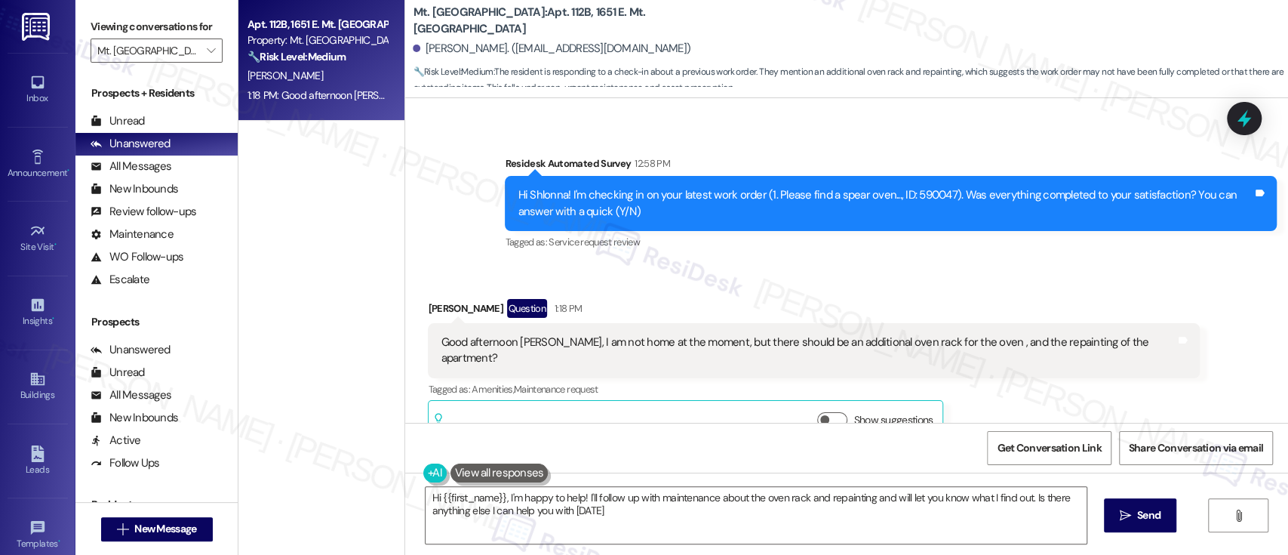
type textarea "Hi {{first_name}}, I'm happy to help! I'll follow up with maintenance about the…"
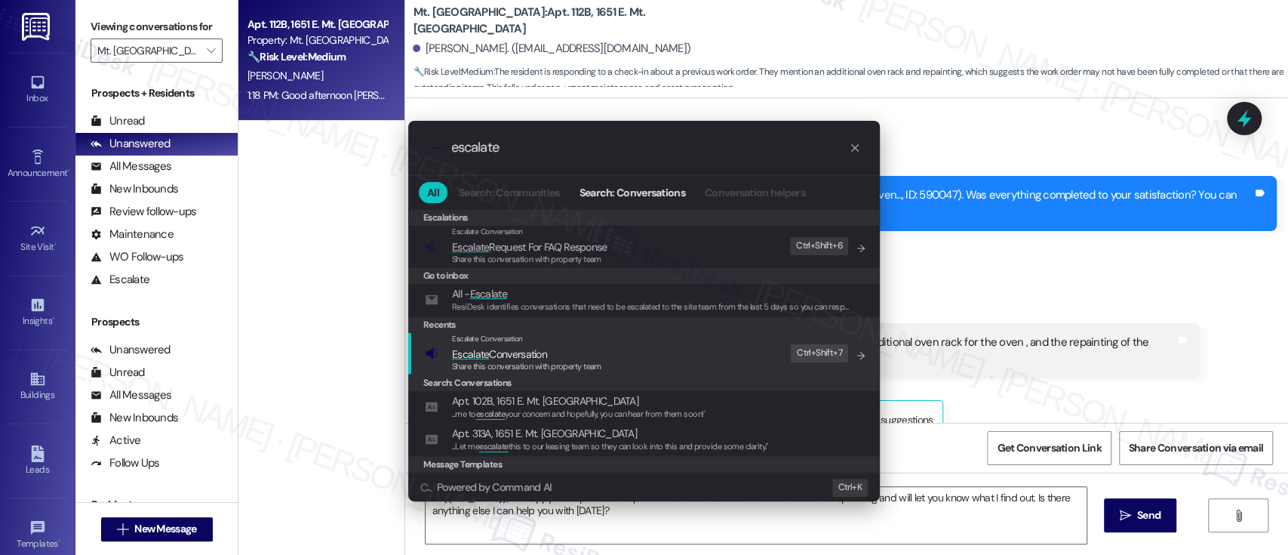
type input "escalate"
click at [535, 364] on span "Share this conversation with property team" at bounding box center [526, 366] width 149 height 11
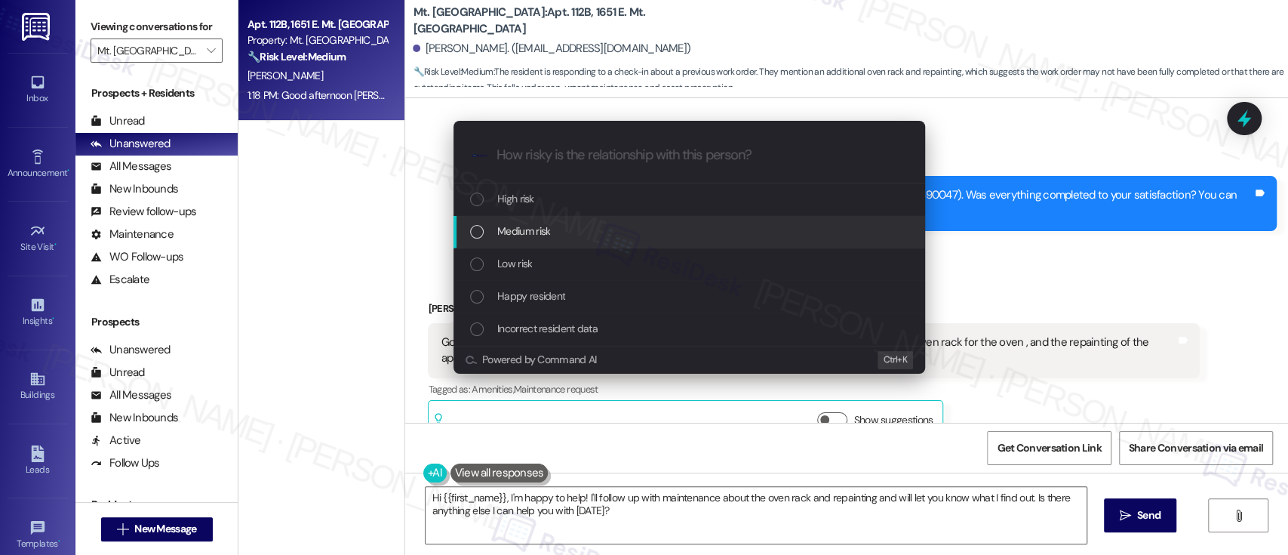
click at [516, 221] on div "Medium risk" at bounding box center [689, 232] width 472 height 32
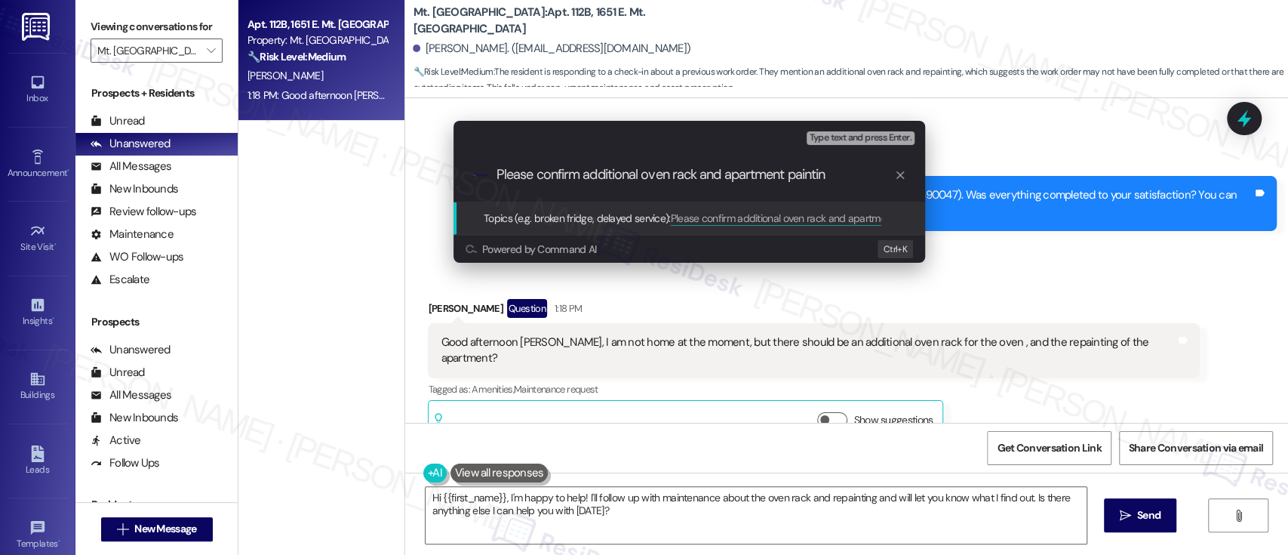
type input "Please confirm additional oven rack and apartment painting"
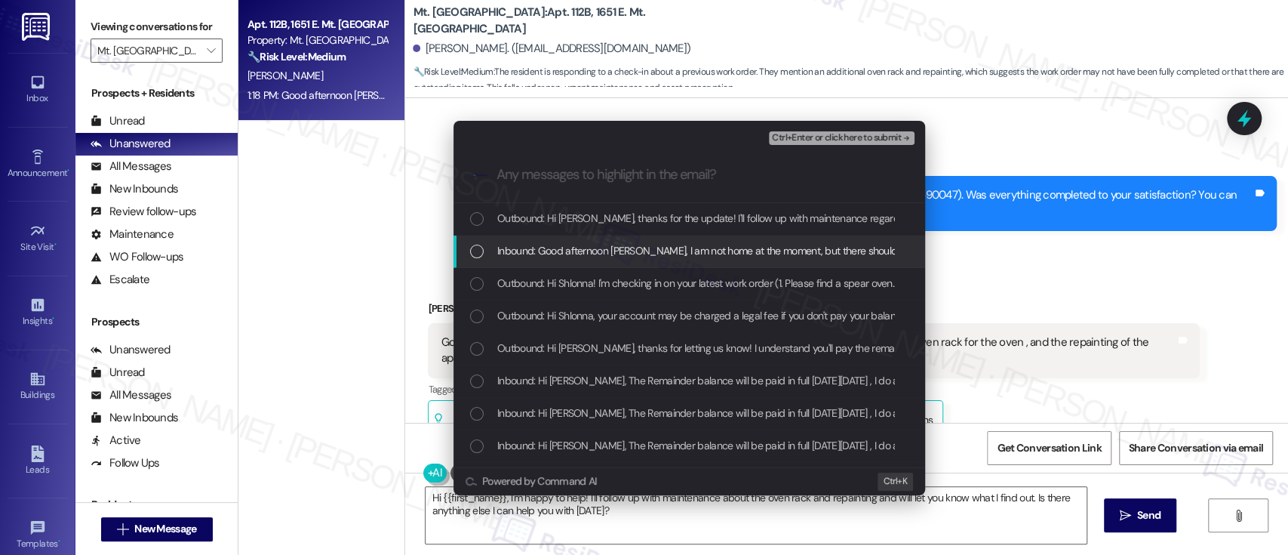
drag, startPoint x: 559, startPoint y: 241, endPoint x: 747, endPoint y: 211, distance: 190.3
click at [559, 242] on div "Inbound: Good afternoon Emily, I am not home at the moment, but there should be…" at bounding box center [689, 251] width 472 height 32
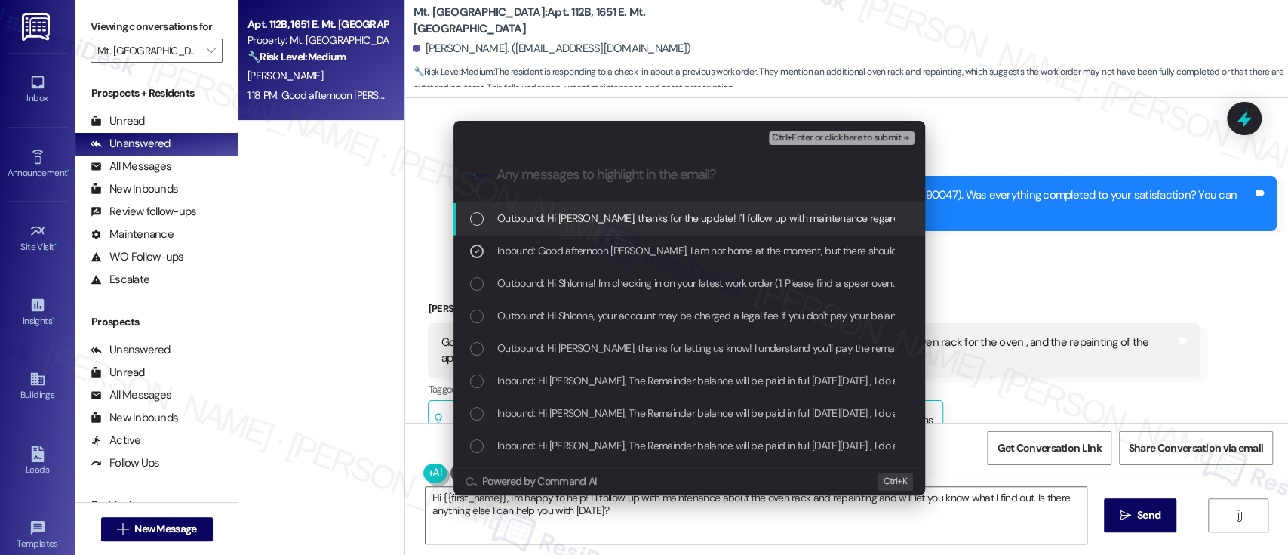
click at [870, 144] on button "Ctrl+Enter or click here to submit" at bounding box center [842, 138] width 146 height 14
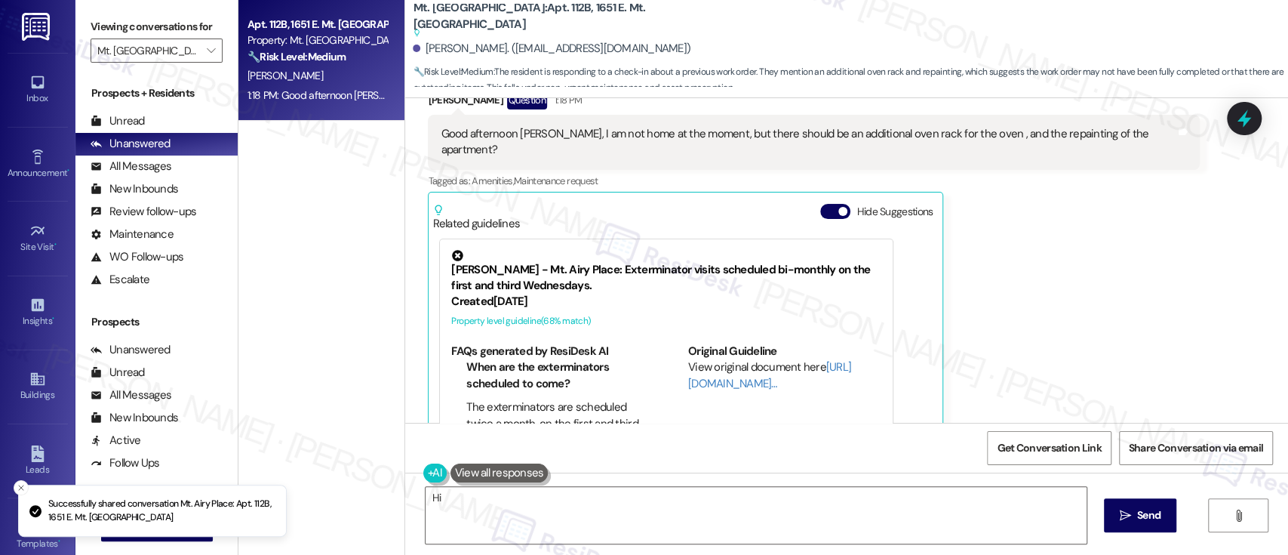
scroll to position [2040, 0]
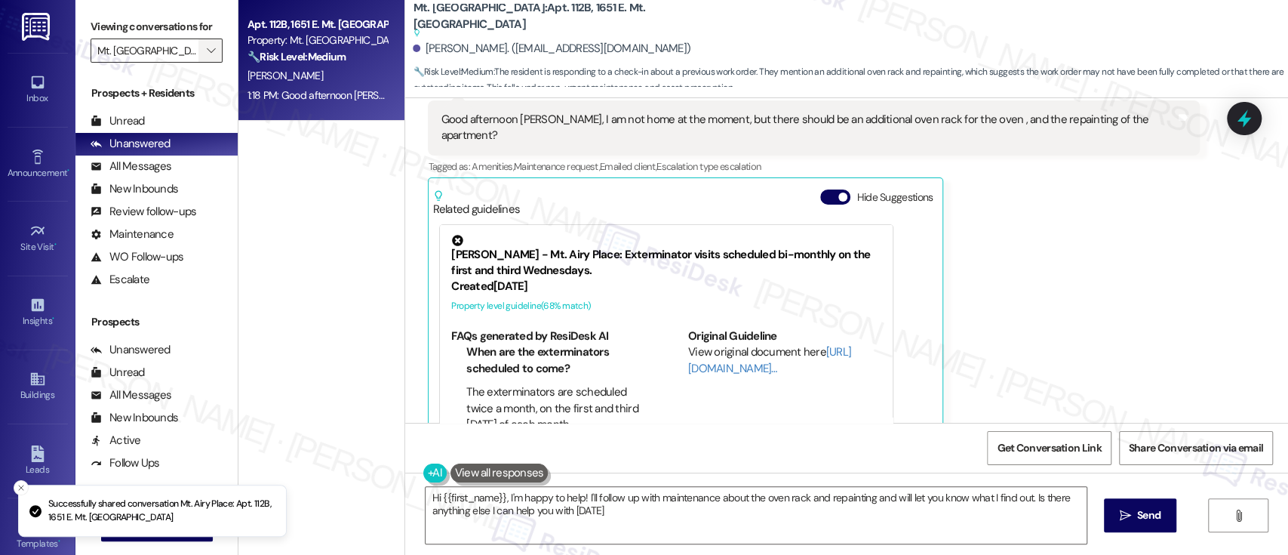
type textarea "Hi {{first_name}}, I'm happy to help! I'll follow up with maintenance about the…"
click at [207, 45] on icon "" at bounding box center [211, 51] width 8 height 12
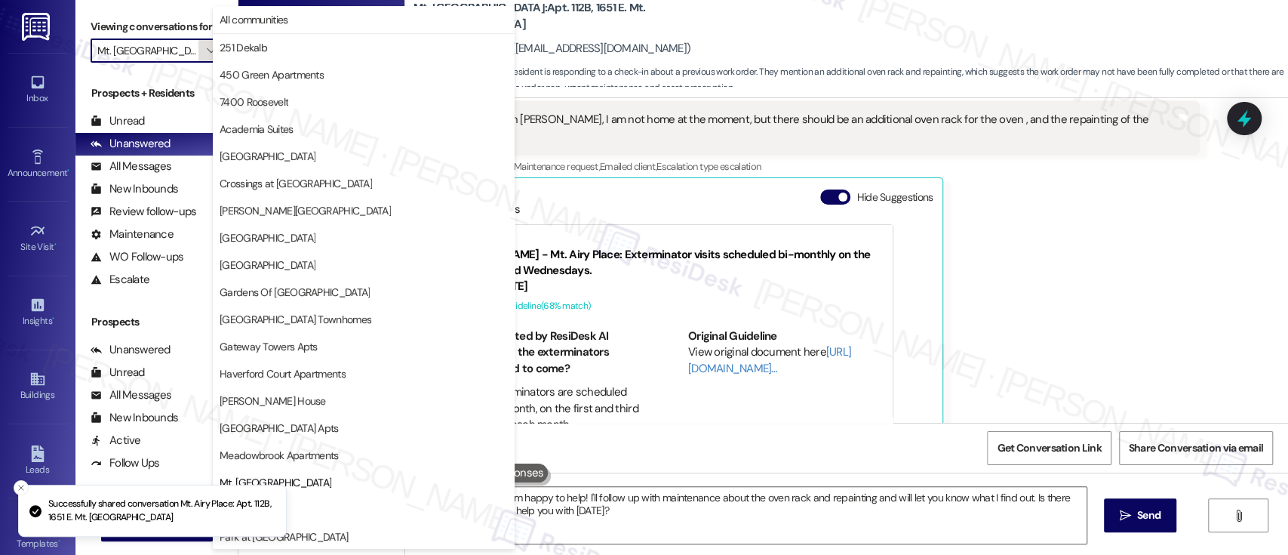
scroll to position [245, 0]
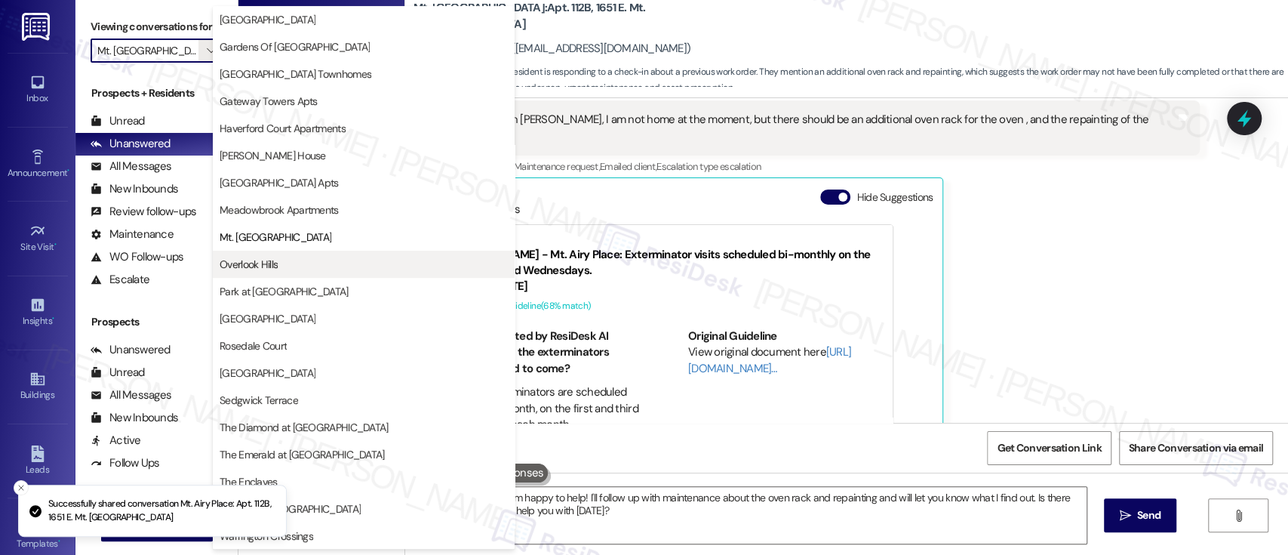
click at [266, 269] on span "Overlook Hills" at bounding box center [249, 264] width 58 height 15
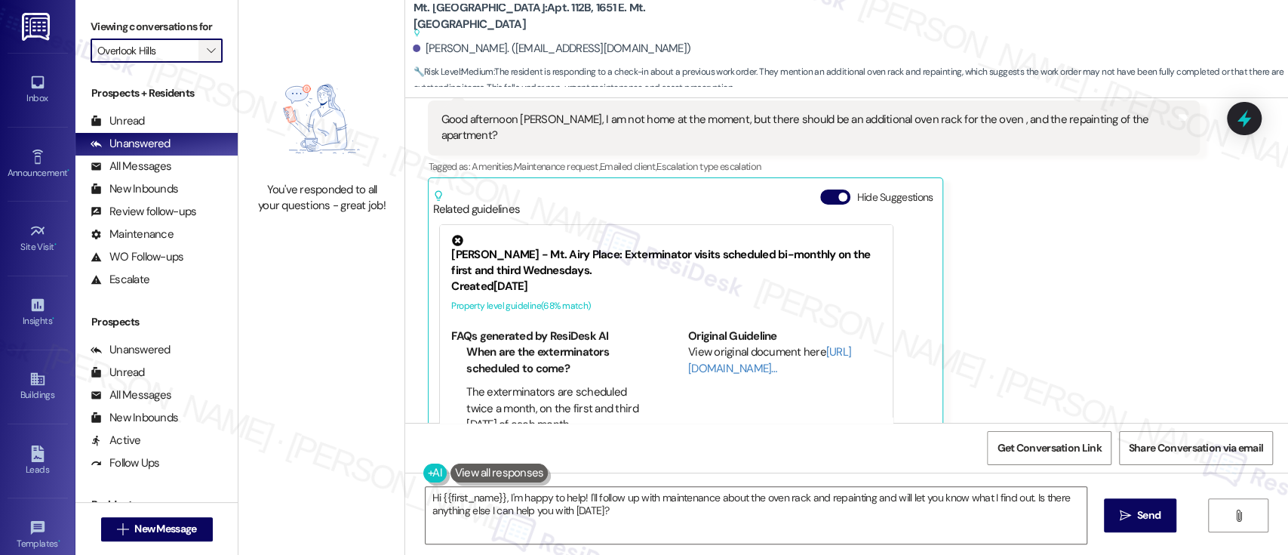
click at [204, 48] on span "" at bounding box center [211, 50] width 14 height 24
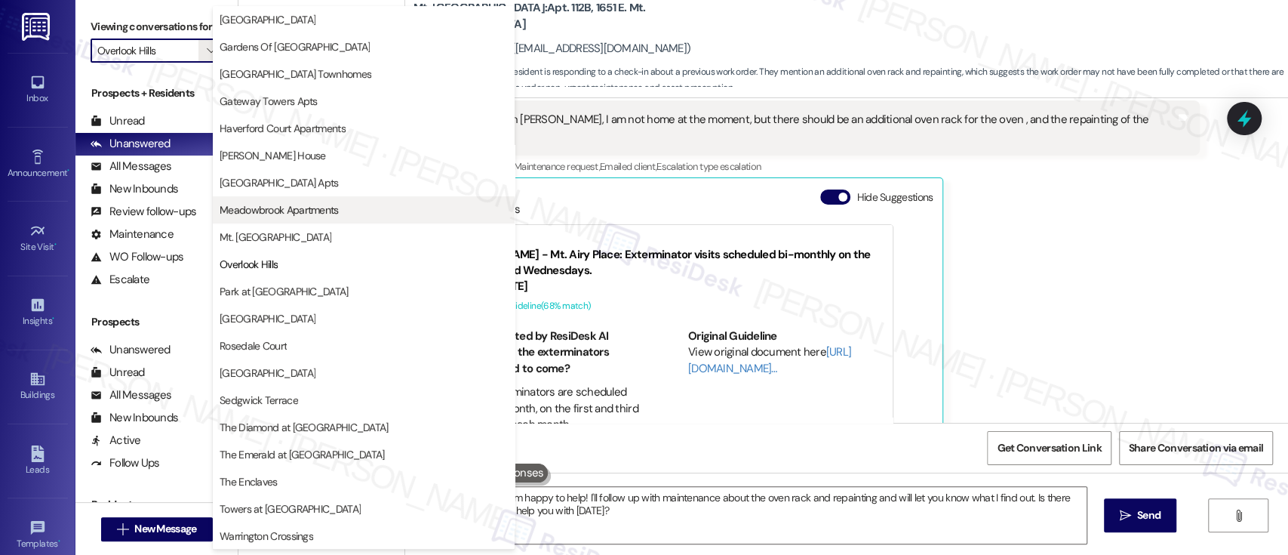
click at [279, 210] on span "Meadowbrook Apartments" at bounding box center [279, 209] width 119 height 15
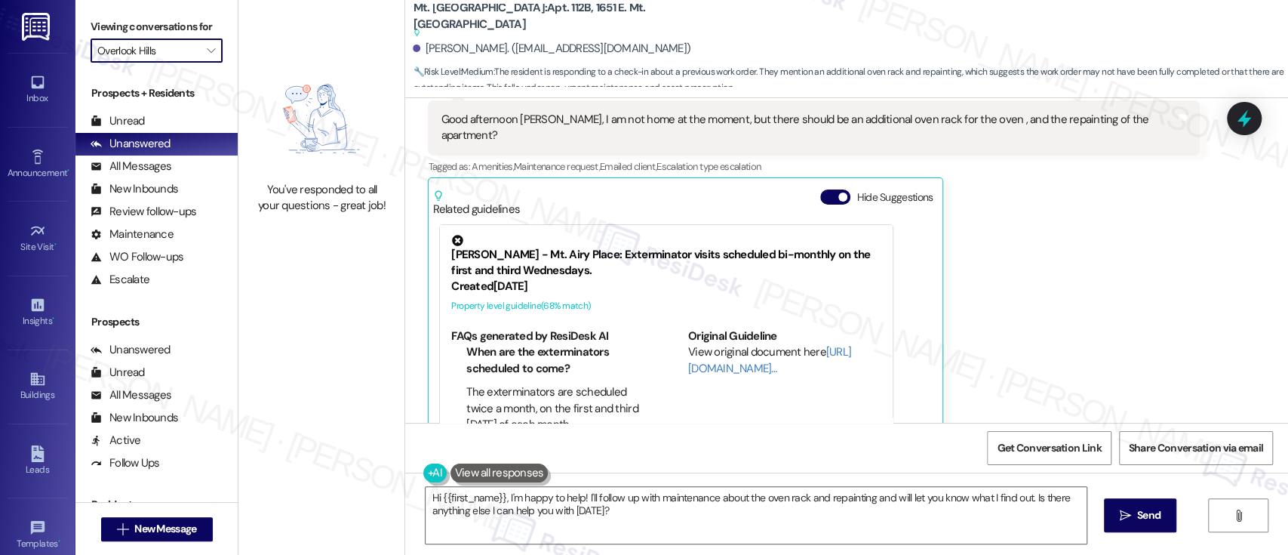
type input "Meadowbrook Apartments"
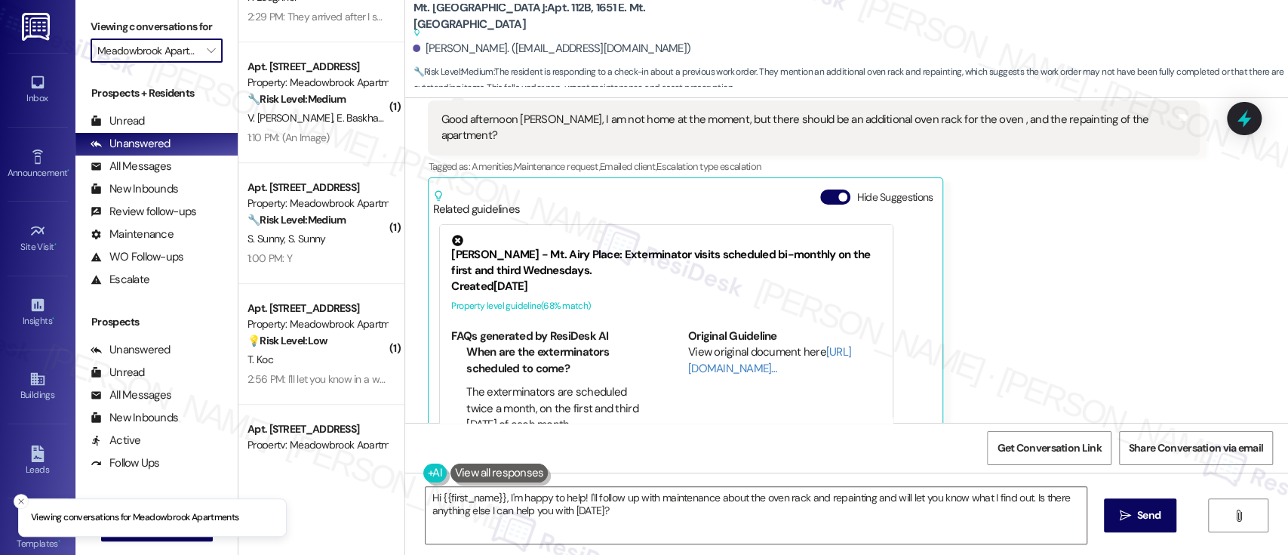
scroll to position [639, 0]
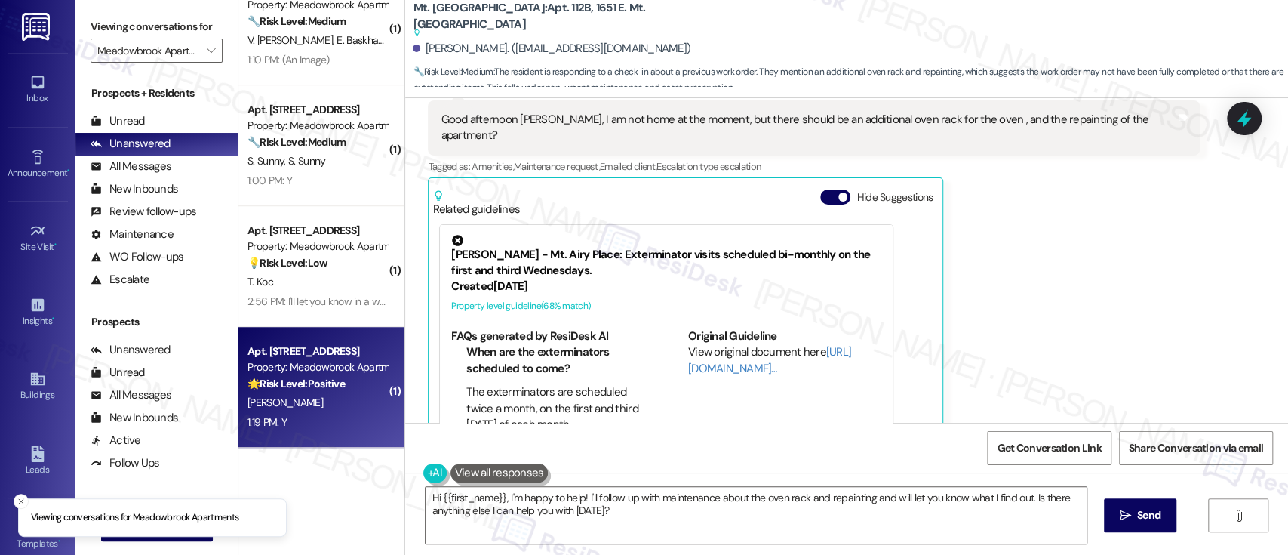
click at [330, 394] on div "D. Kim" at bounding box center [317, 402] width 143 height 19
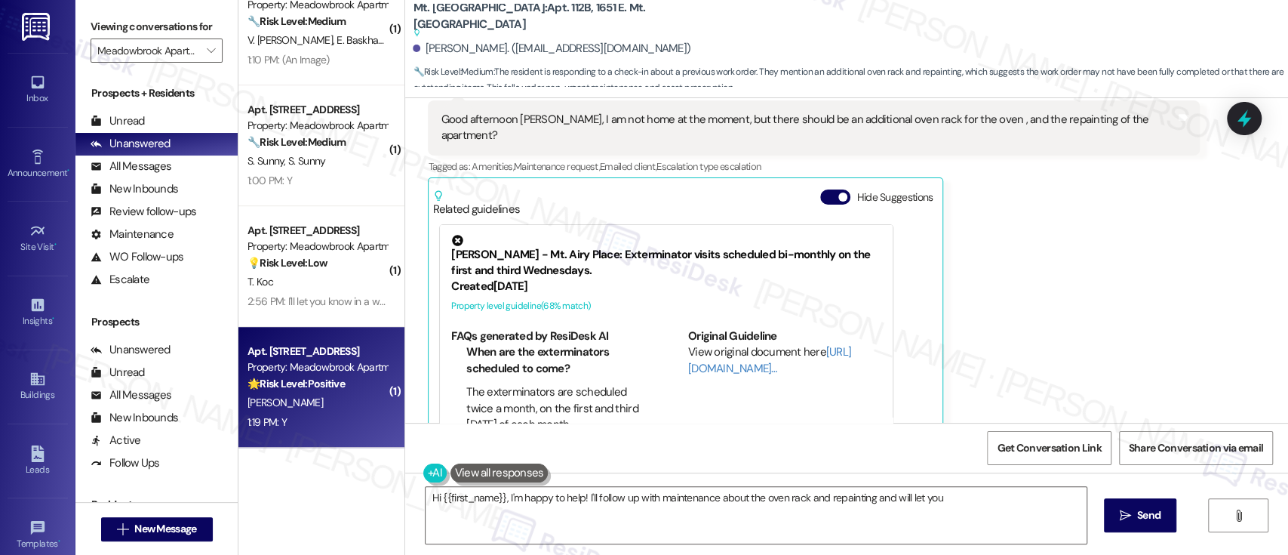
type textarea "Hi {{first_name}}, I'm happy to help! I'll follow up with maintenance about the…"
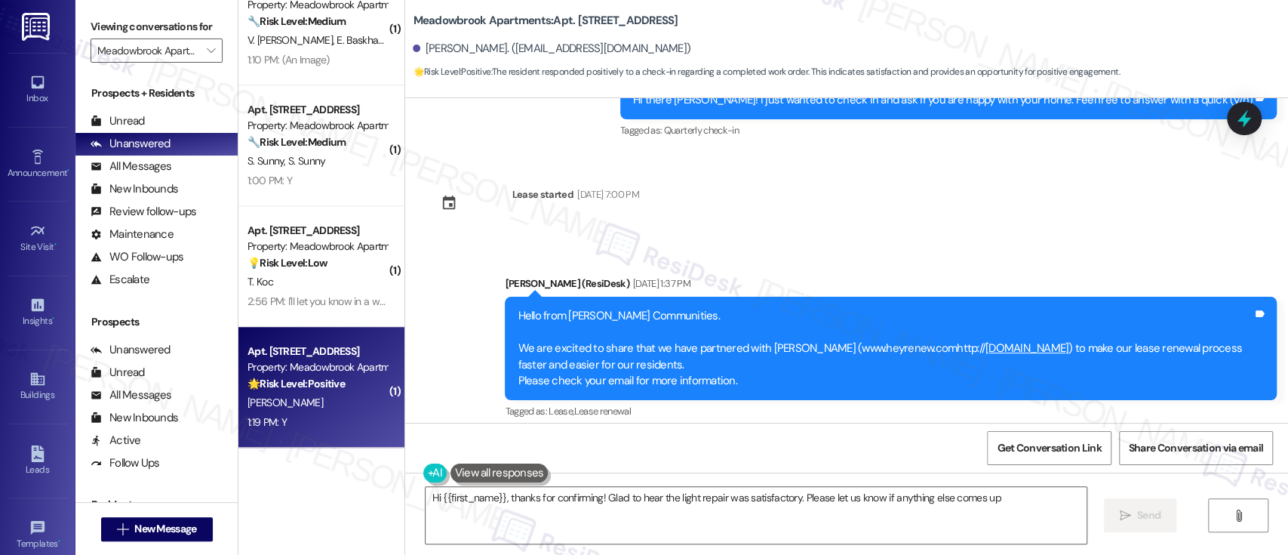
type textarea "Hi {{first_name}}, thanks for confirming! Glad to hear the light repair was sat…"
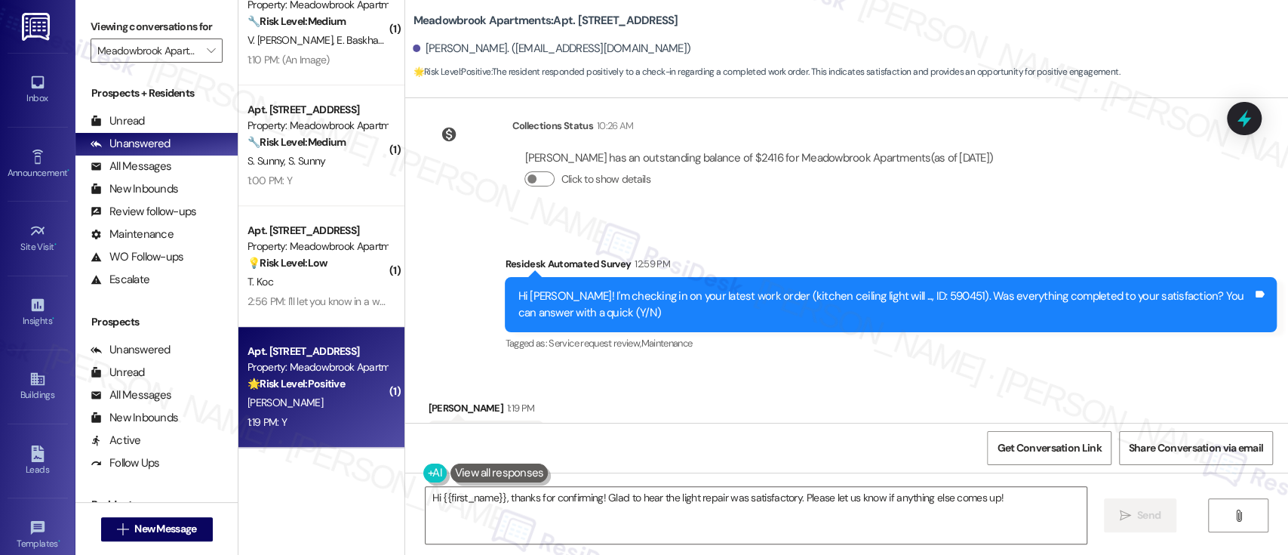
scroll to position [3957, 0]
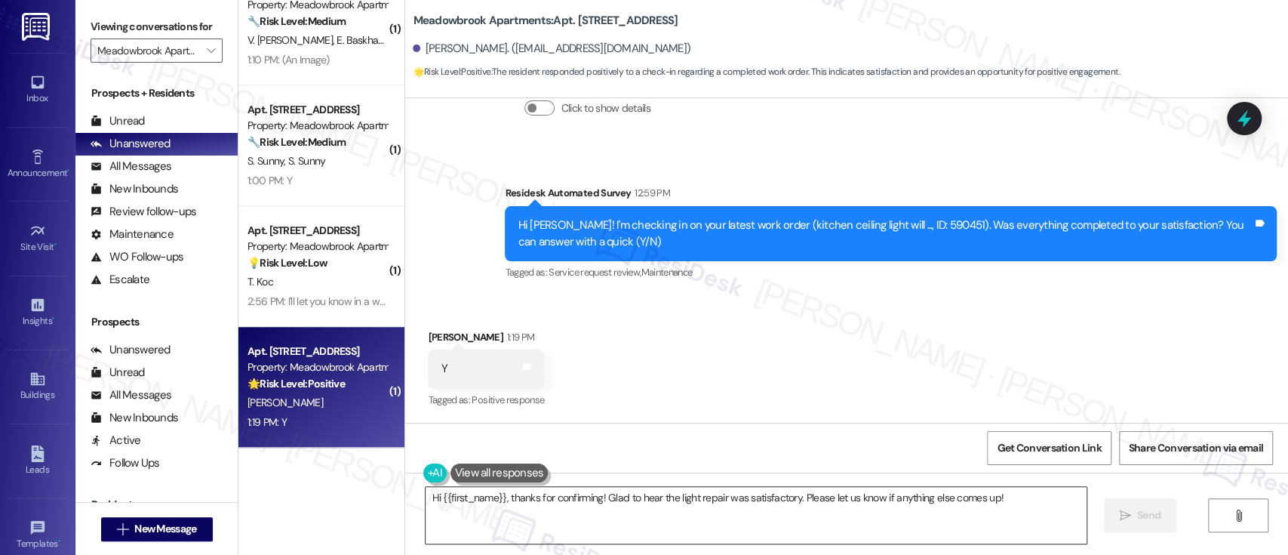
click at [812, 508] on textarea "Hi {{first_name}}, thanks for confirming! Glad to hear the light repair was sat…" at bounding box center [756, 515] width 660 height 57
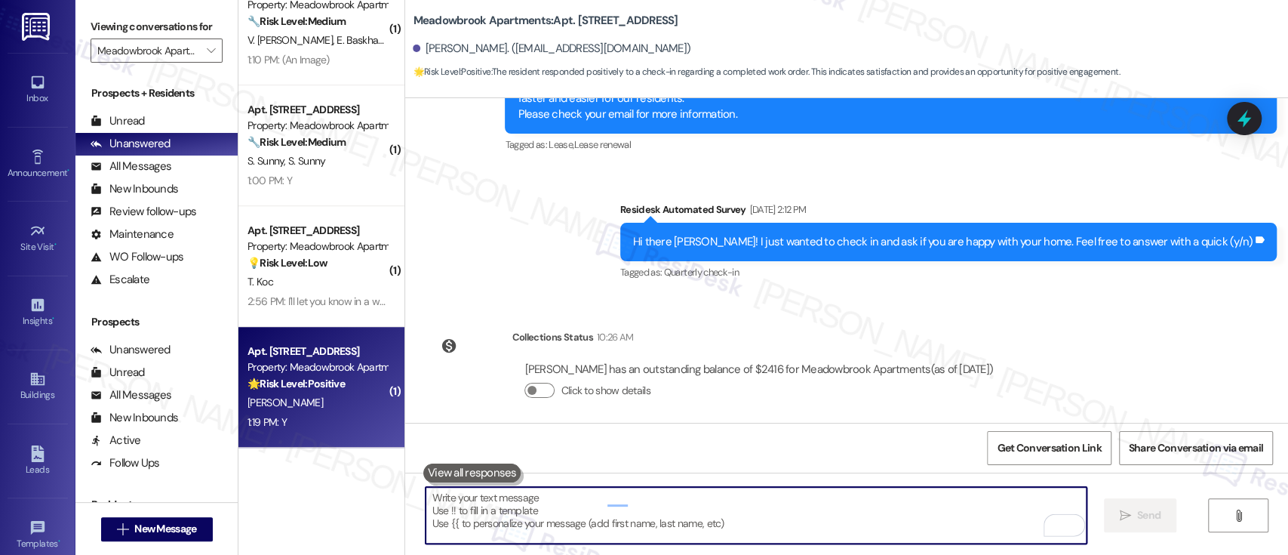
type textarea "Fetching suggested responses. Please feel free to read through the conversation…"
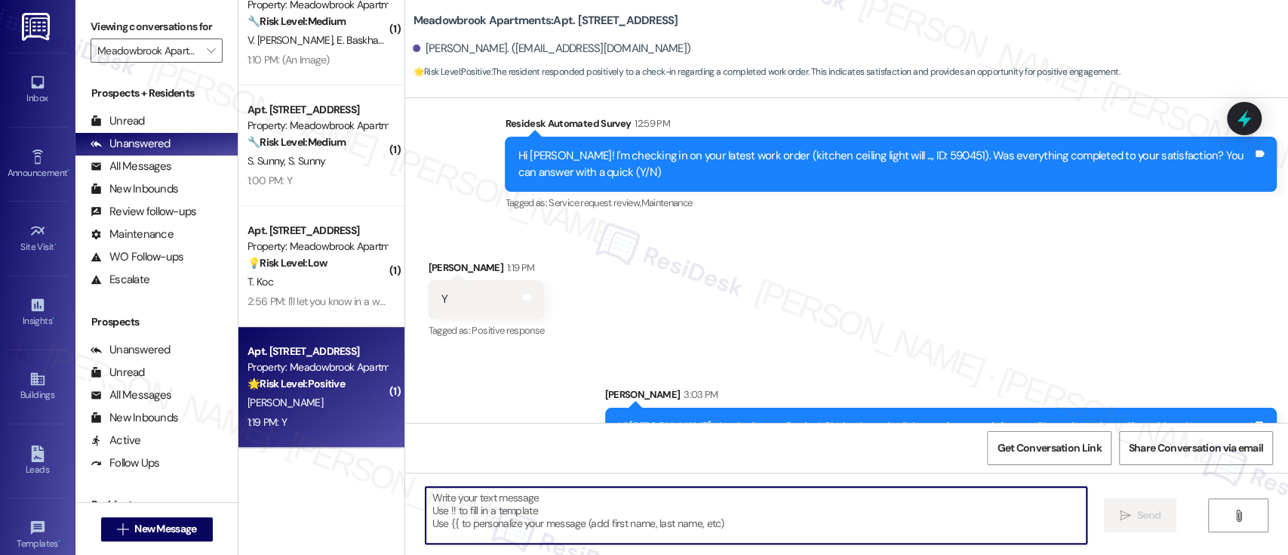
scroll to position [4063, 0]
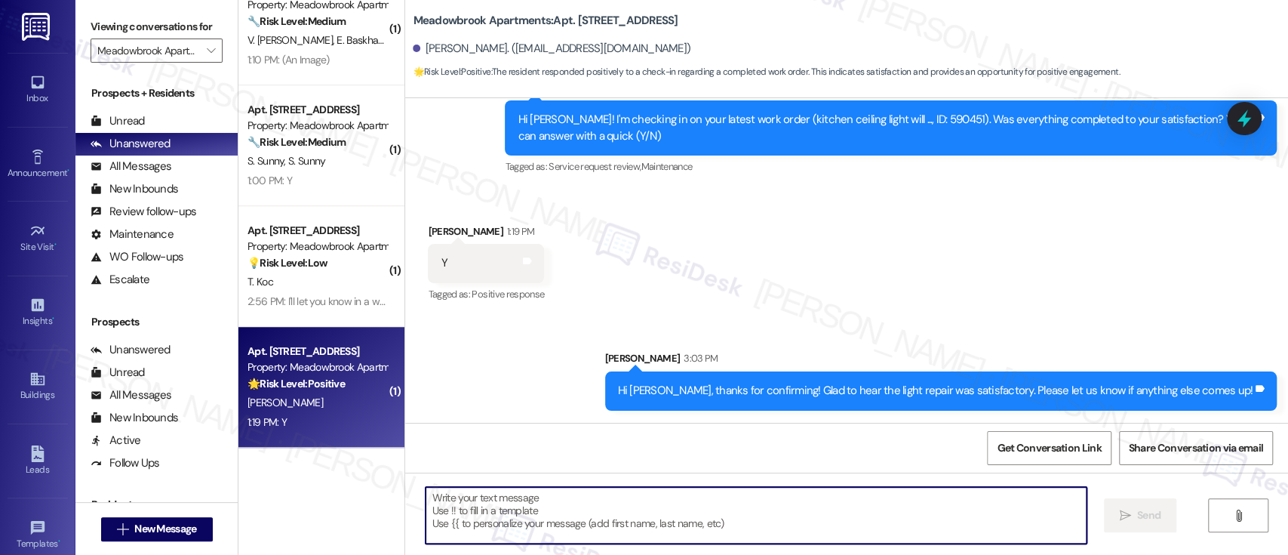
click at [622, 515] on textarea "To enrich screen reader interactions, please activate Accessibility in Grammarl…" at bounding box center [756, 515] width 660 height 57
paste textarea "If you don’t mind, would you be willing to share your feedback as a Google revi…"
type textarea "If you don’t mind, would you be willing to share your feedback as a Google revi…"
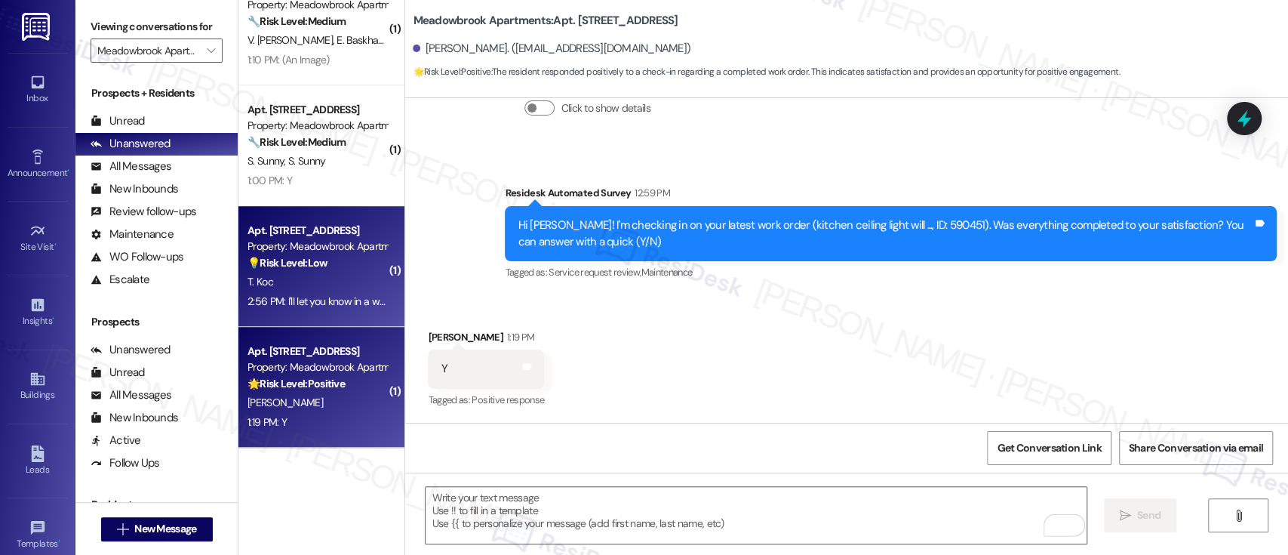
click at [340, 285] on div "T. Koc" at bounding box center [317, 281] width 143 height 19
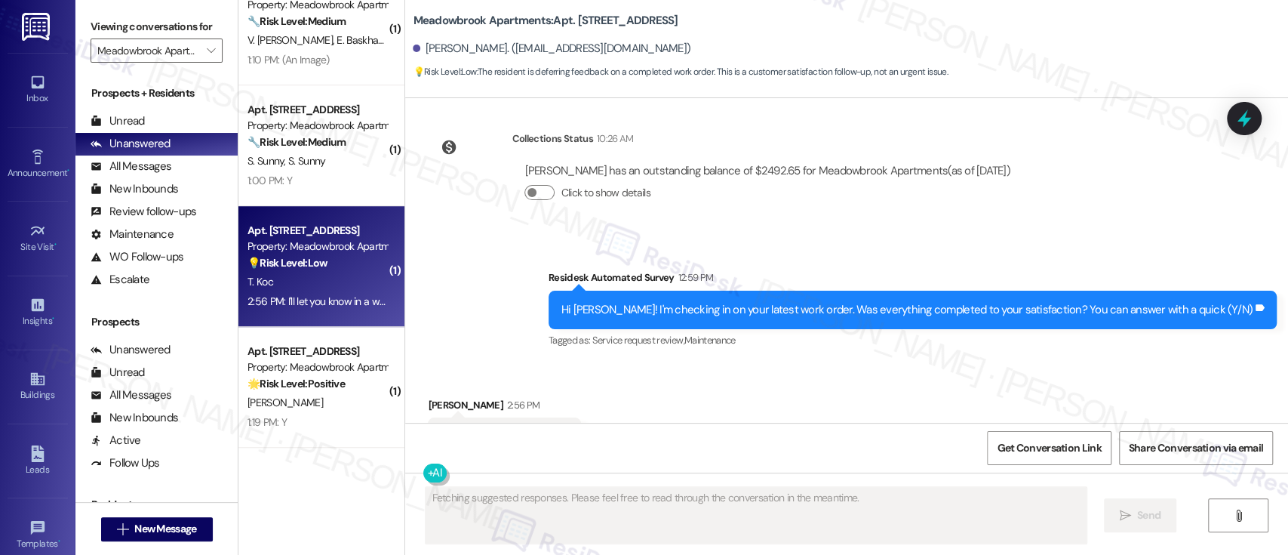
scroll to position [6338, 0]
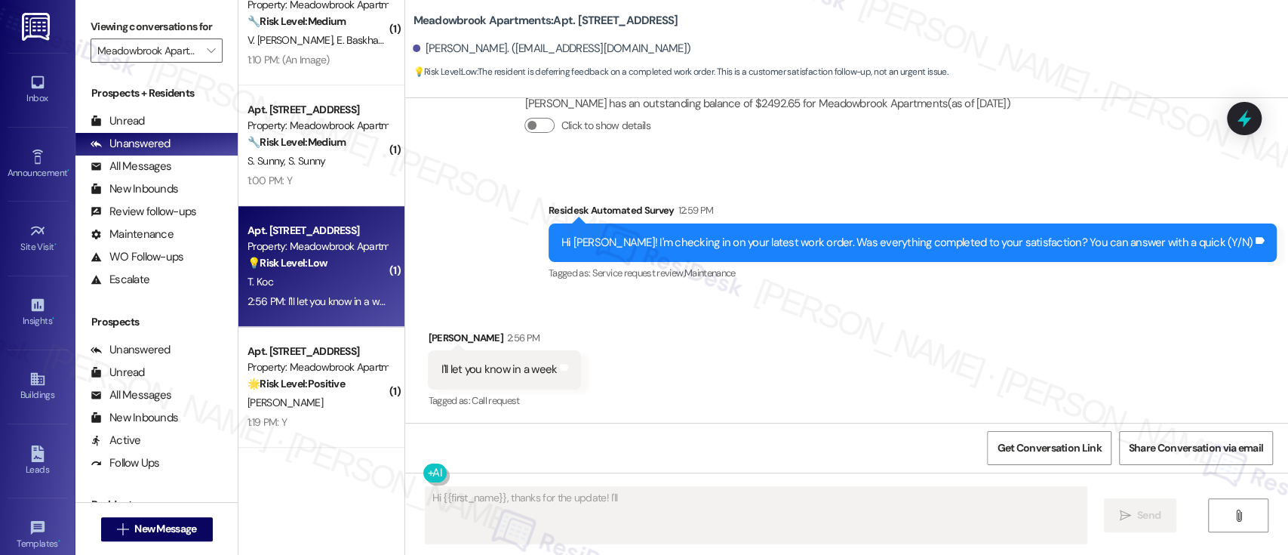
click at [780, 376] on div "Received via SMS Thaddeus Koc 2:56 PM I'll let you know in a week Tags and note…" at bounding box center [846, 360] width 883 height 128
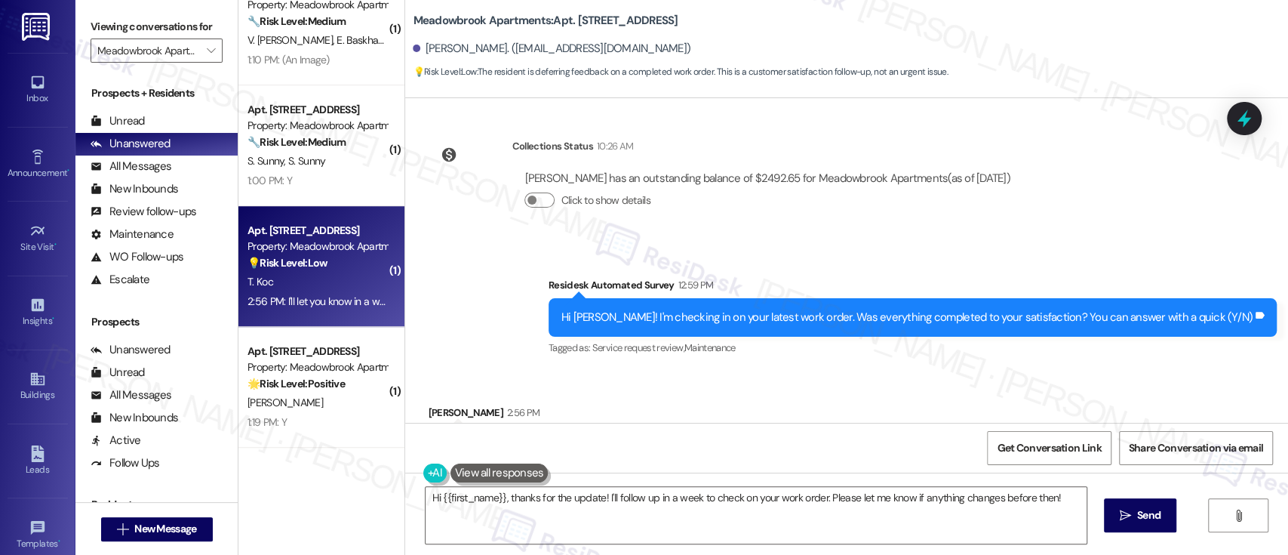
scroll to position [6138, 0]
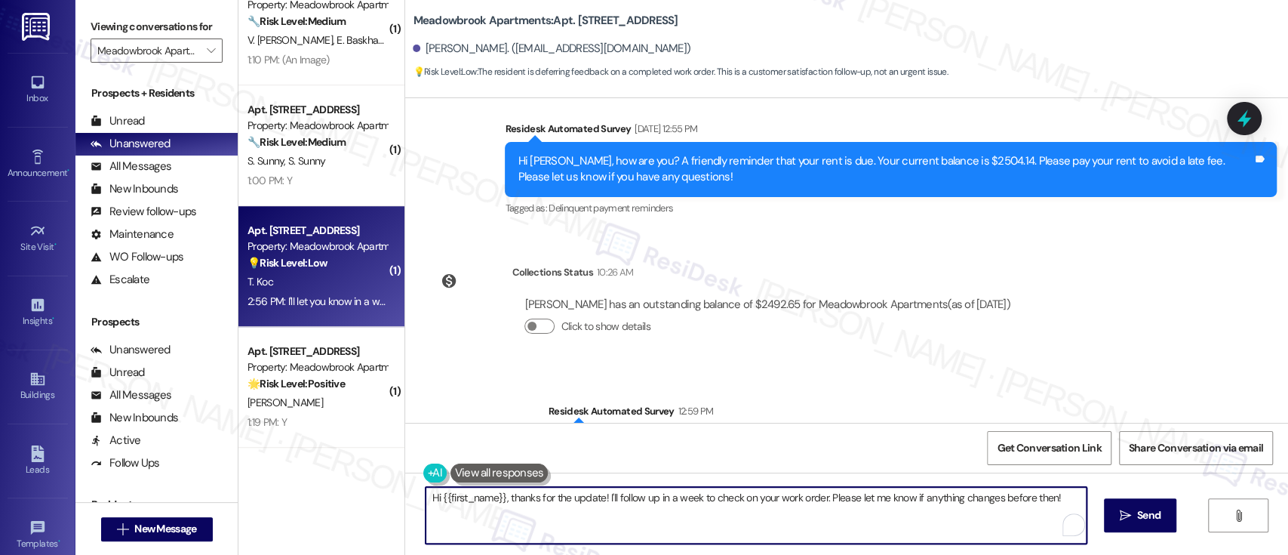
drag, startPoint x: 504, startPoint y: 495, endPoint x: 121, endPoint y: 488, distance: 383.3
click at [121, 488] on div "Viewing conversations for Meadowbrook Apartments  Prospects + Residents Unread…" at bounding box center [681, 277] width 1212 height 555
click at [740, 496] on textarea "Thanks for the update! I'll follow up in a week to check on your work order. Pl…" at bounding box center [756, 515] width 660 height 57
click at [521, 493] on textarea "Thanks for the update! I'll follow up in a week to check on your work order. Pl…" at bounding box center [756, 515] width 660 height 57
type textarea "Thanks for the update! Sure, no worries! Please let me know if anything changes…"
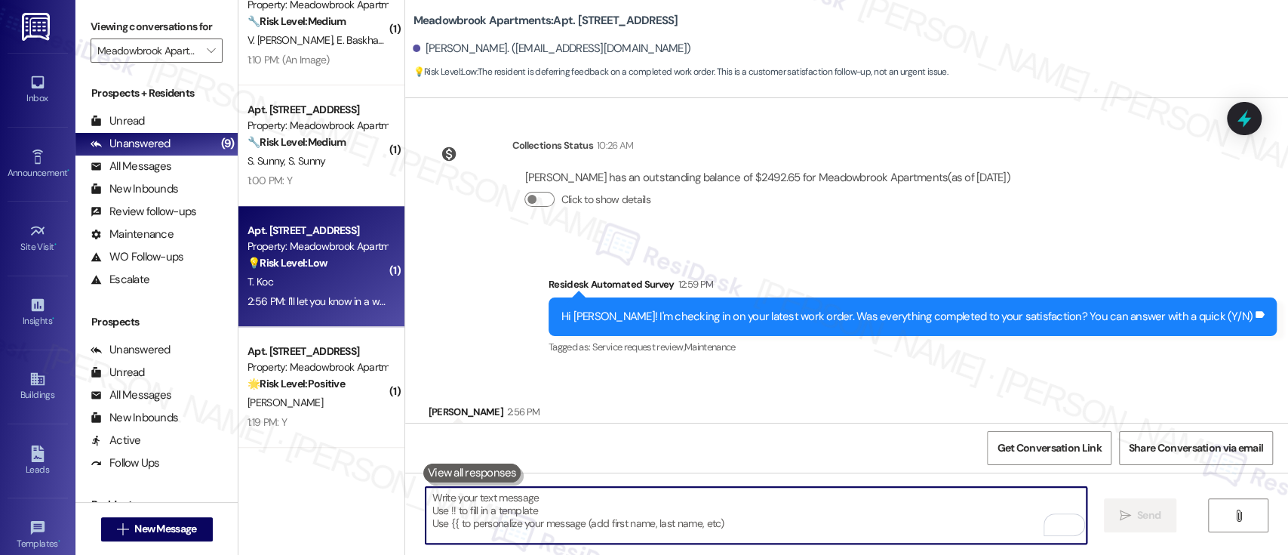
scroll to position [6338, 0]
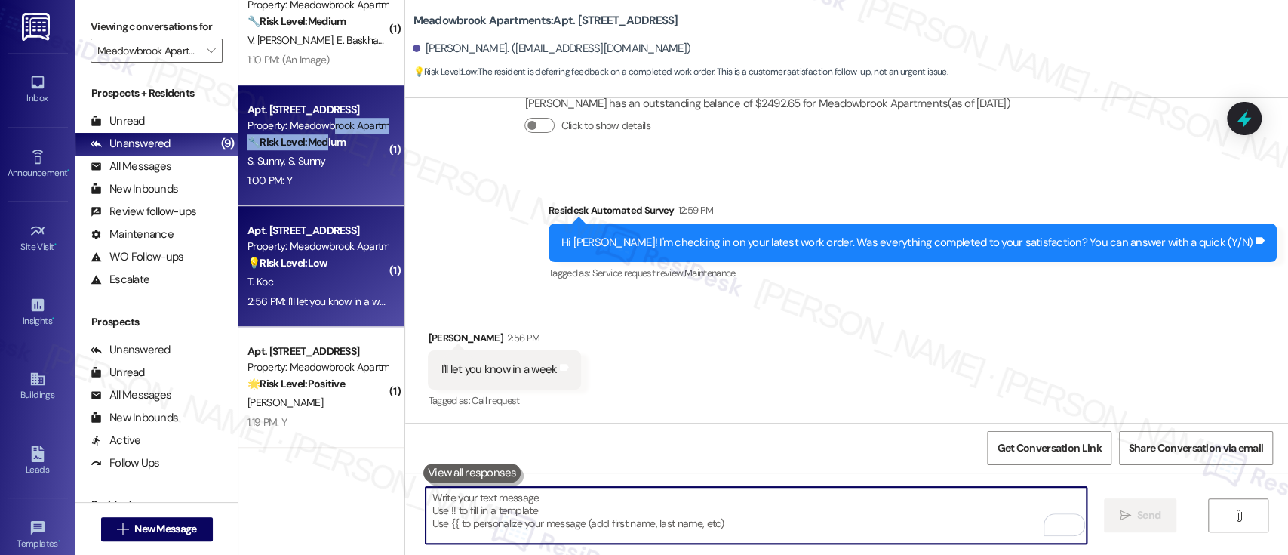
click at [323, 133] on div "Apt. 420, 200 Meadowbrook Drive Property: Meadowbrook Apartments 🔧 Risk Level: …" at bounding box center [317, 125] width 143 height 51
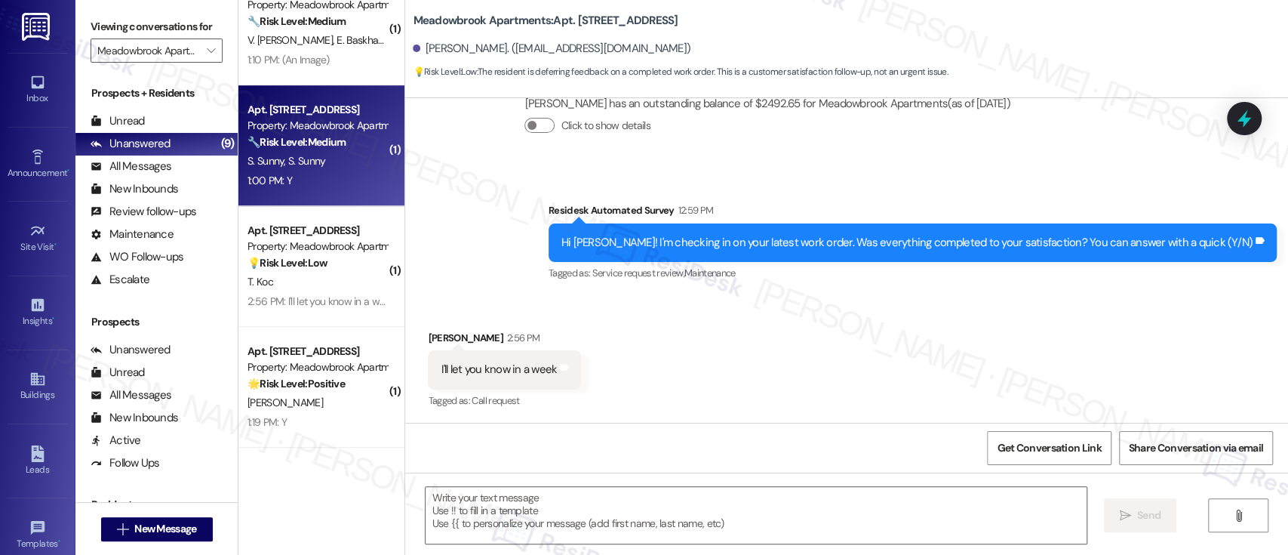
type textarea "Fetching suggested responses. Please feel free to read through the conversation…"
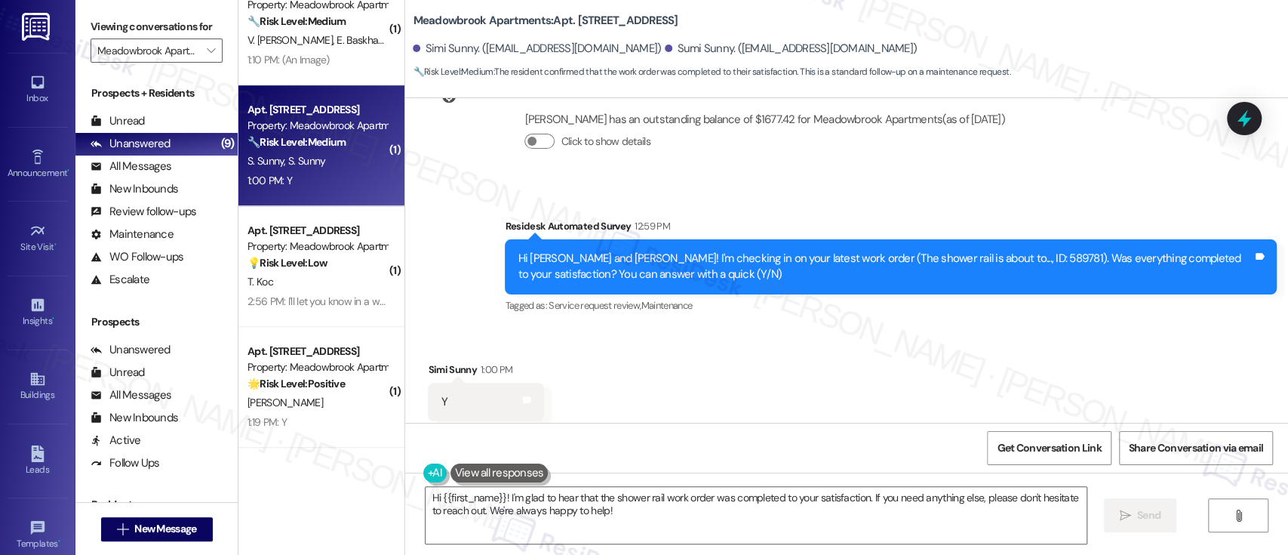
scroll to position [5014, 0]
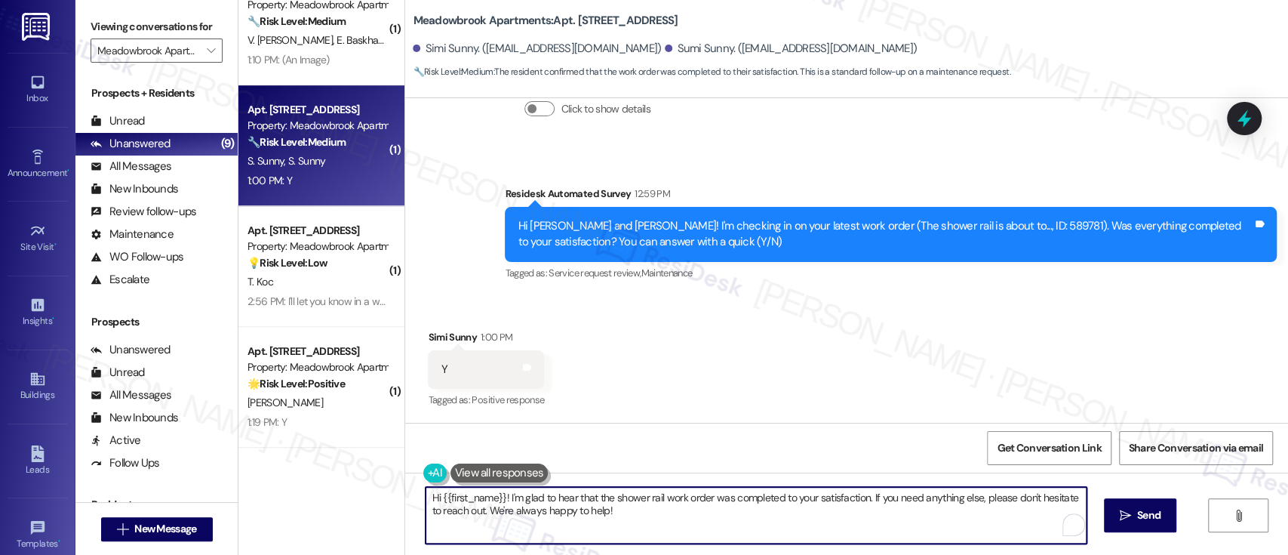
click at [886, 510] on textarea "Hi {{first_name}}! I'm glad to hear that the shower rail work order was complet…" at bounding box center [756, 515] width 660 height 57
click at [475, 498] on textarea "Hi {{first_name}}! I'm glad to hear that the shower rail work order was complet…" at bounding box center [756, 515] width 660 height 57
type textarea "Hi Simi! I'm glad to hear that the shower rail work order was completed to your…"
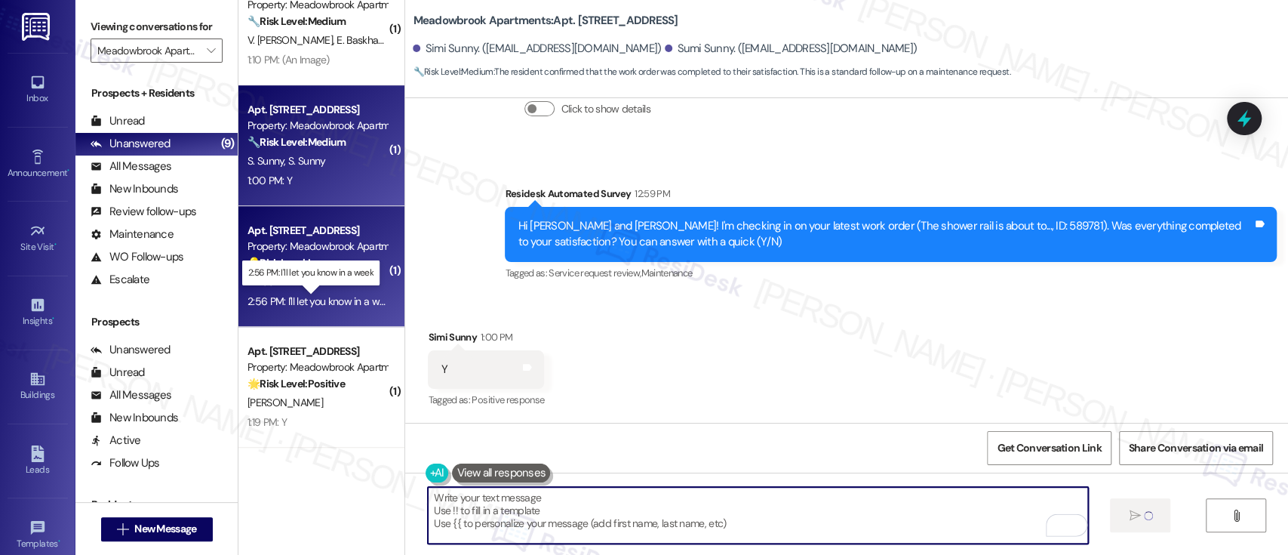
type textarea "Fetching suggested responses. Please feel free to read through the conversation…"
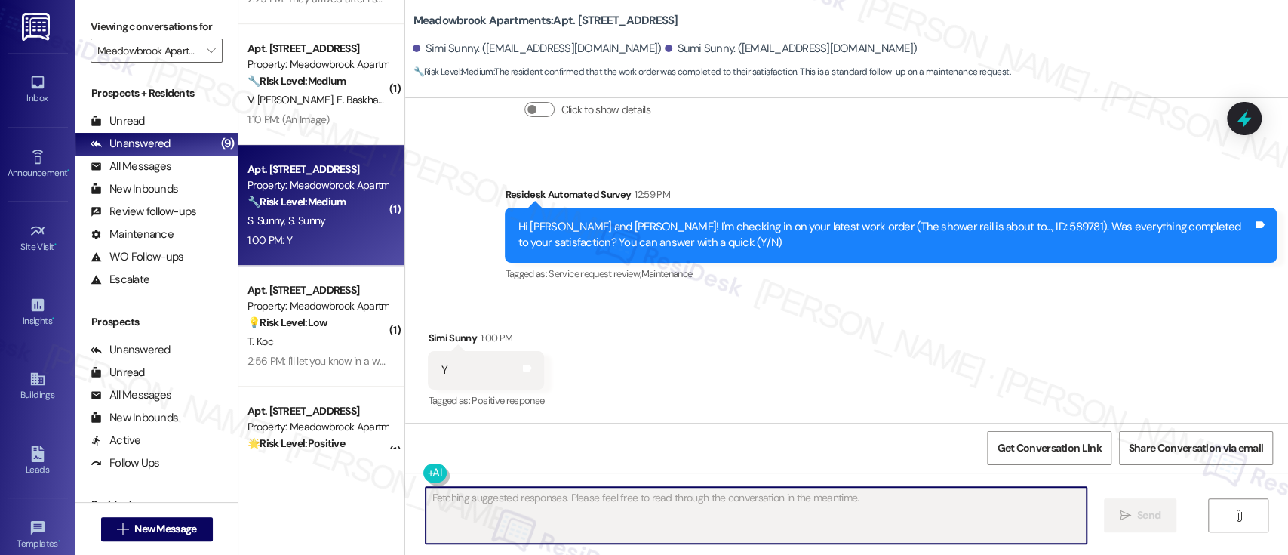
scroll to position [538, 0]
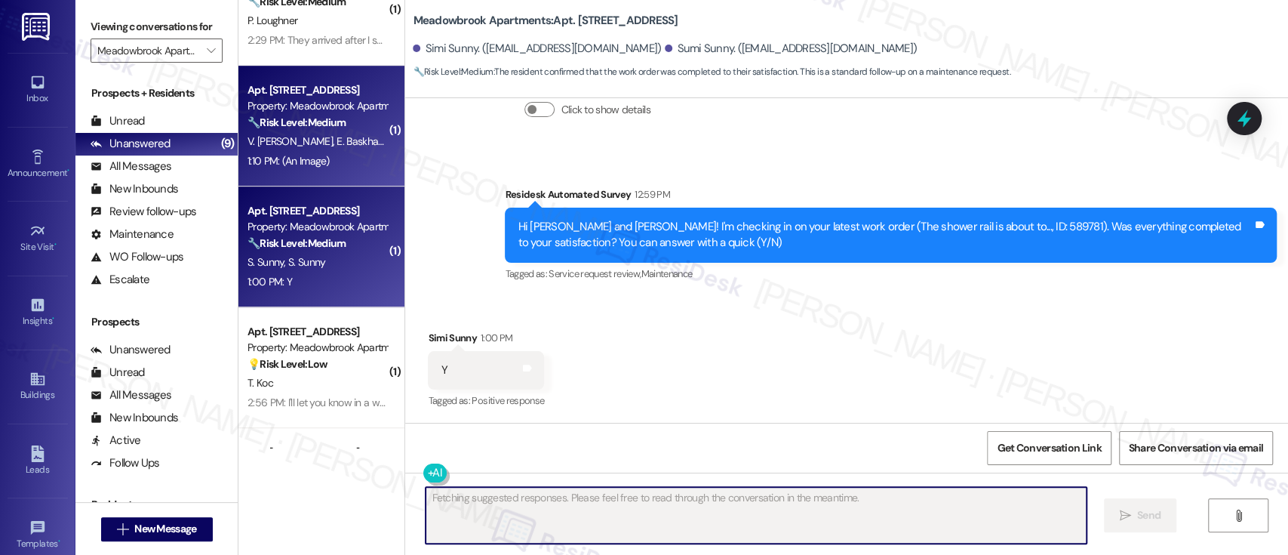
click at [355, 130] on div "Apt. 655, 200 Meadowbrook Drive Property: Meadowbrook Apartments 🔧 Risk Level: …" at bounding box center [317, 106] width 143 height 51
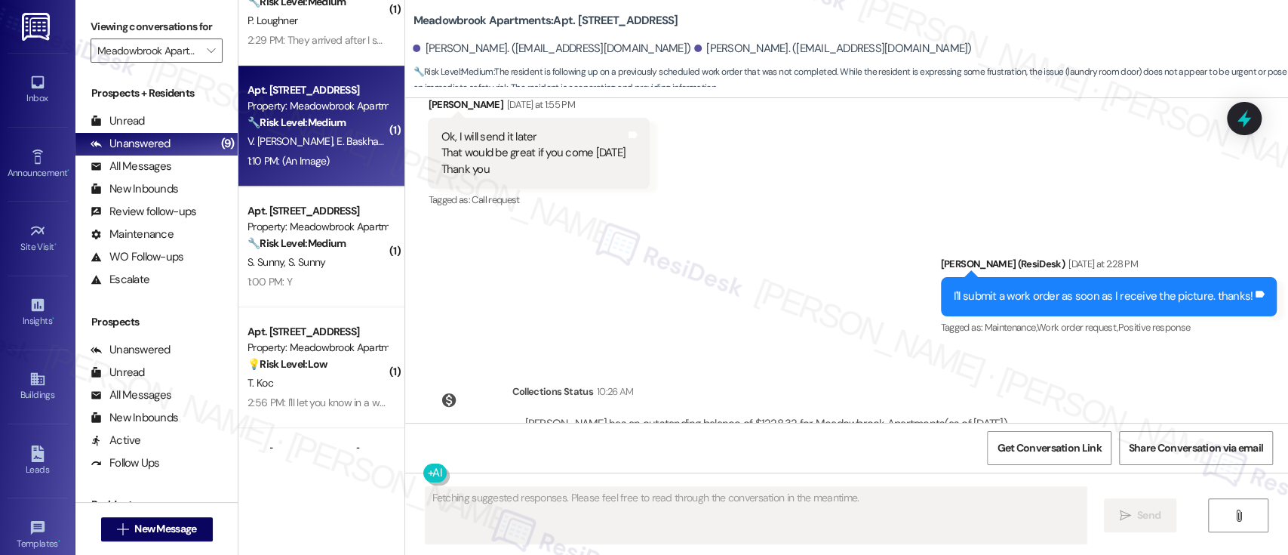
scroll to position [3903, 0]
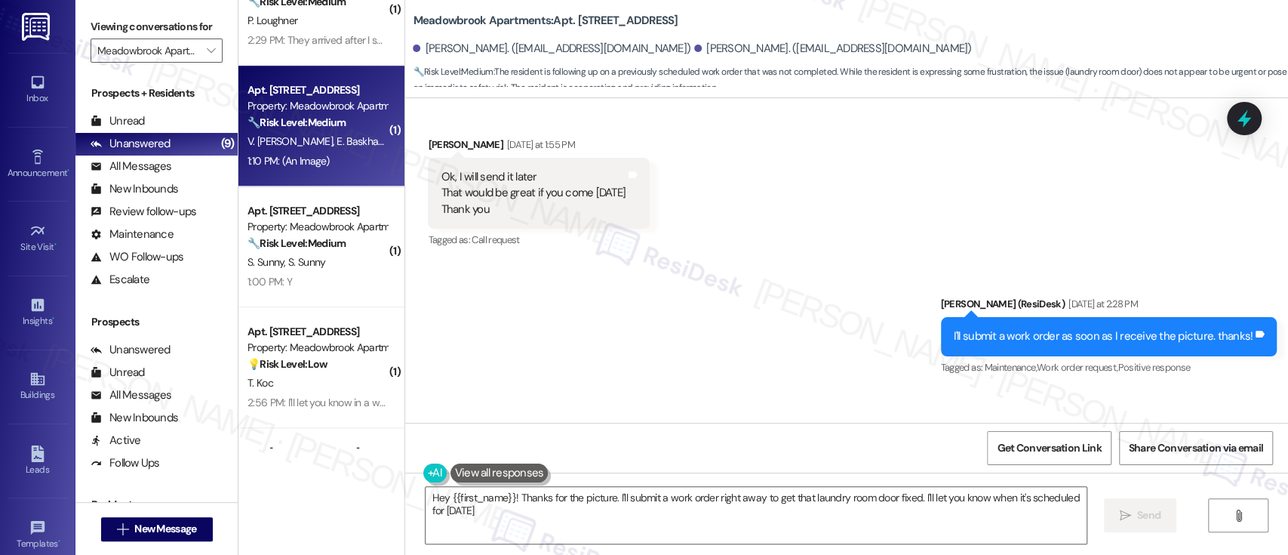
type textarea "Hey {{first_name}}! Thanks for the picture. I'll submit a work order right away…"
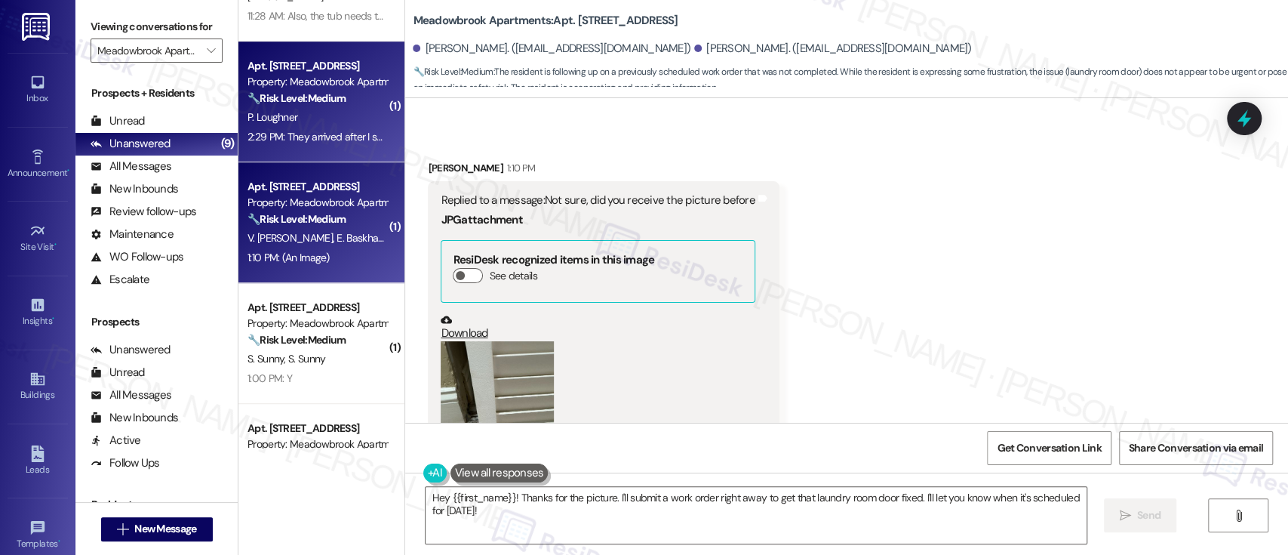
scroll to position [438, 0]
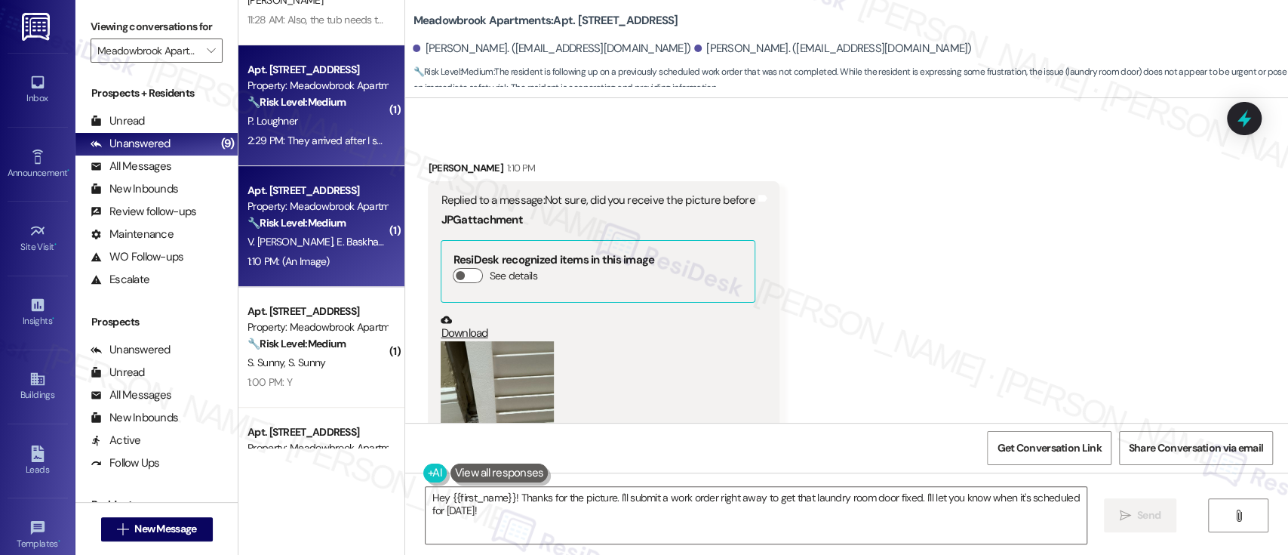
click at [319, 96] on strong "🔧 Risk Level: Medium" at bounding box center [296, 102] width 98 height 14
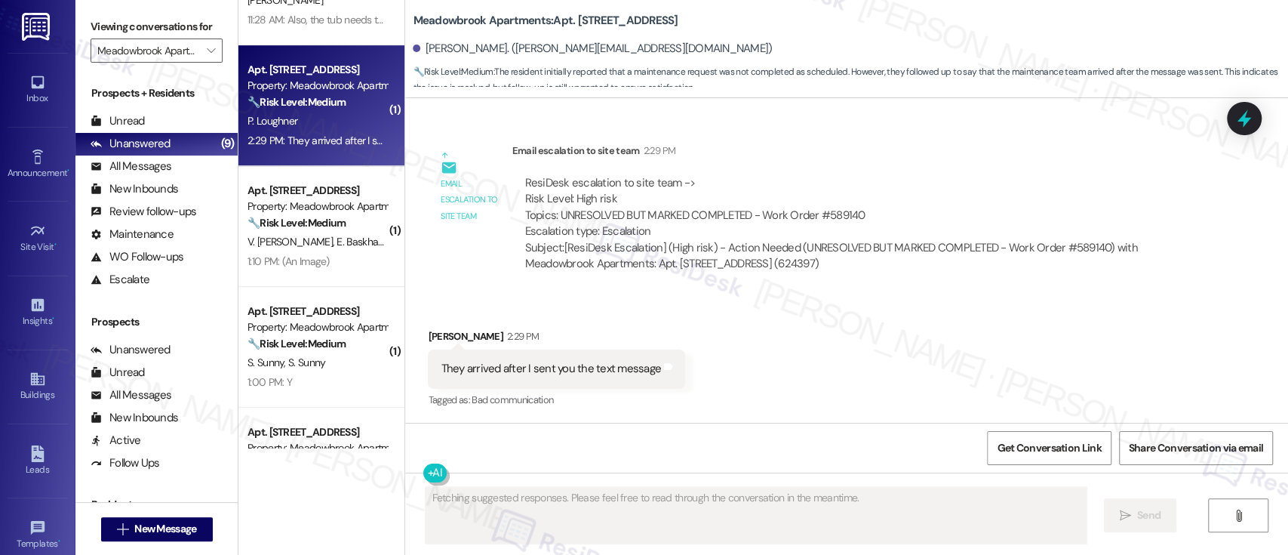
scroll to position [2325, 0]
click at [868, 343] on div "Received via SMS Pamela Loughner 2:29 PM They arrived after I sent you the text…" at bounding box center [846, 359] width 883 height 128
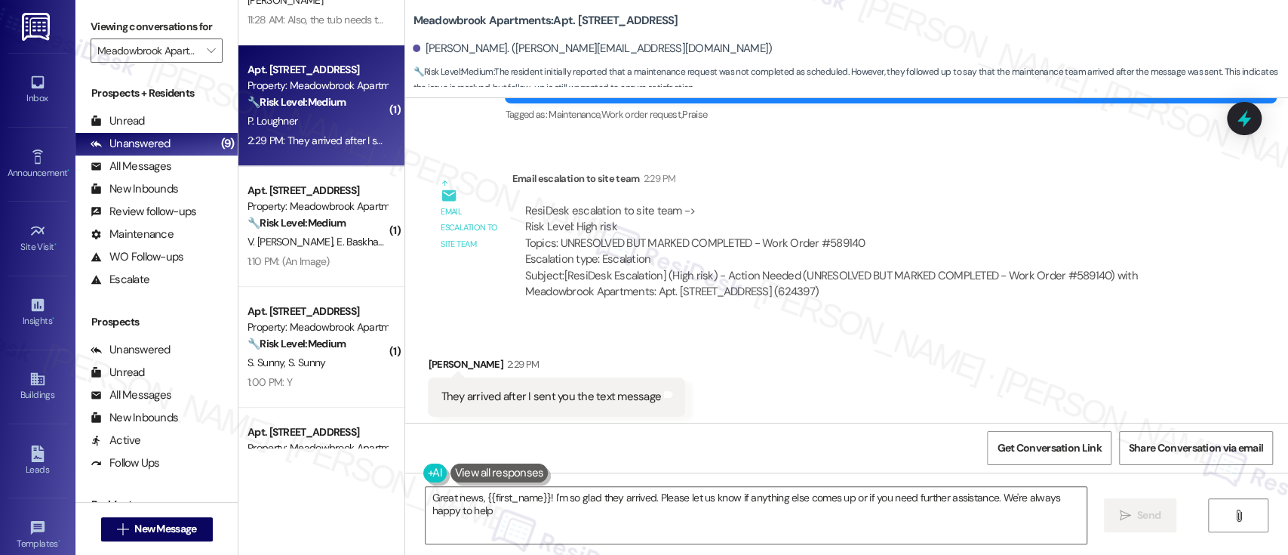
type textarea "Great news, {{first_name}}! I'm so glad they arrived. Please let us know if any…"
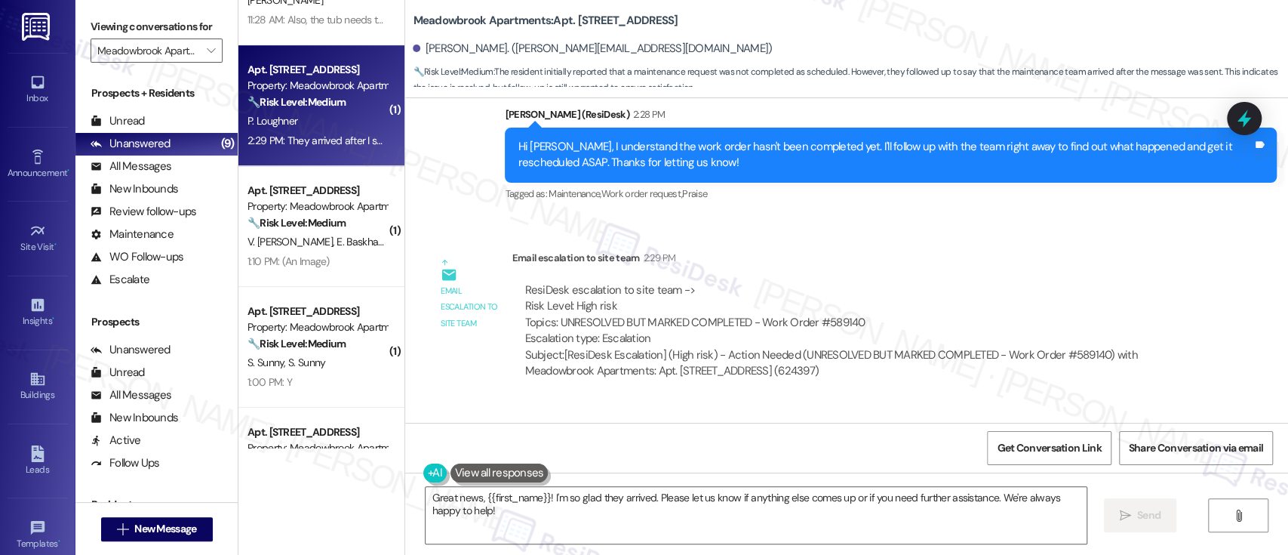
scroll to position [2325, 0]
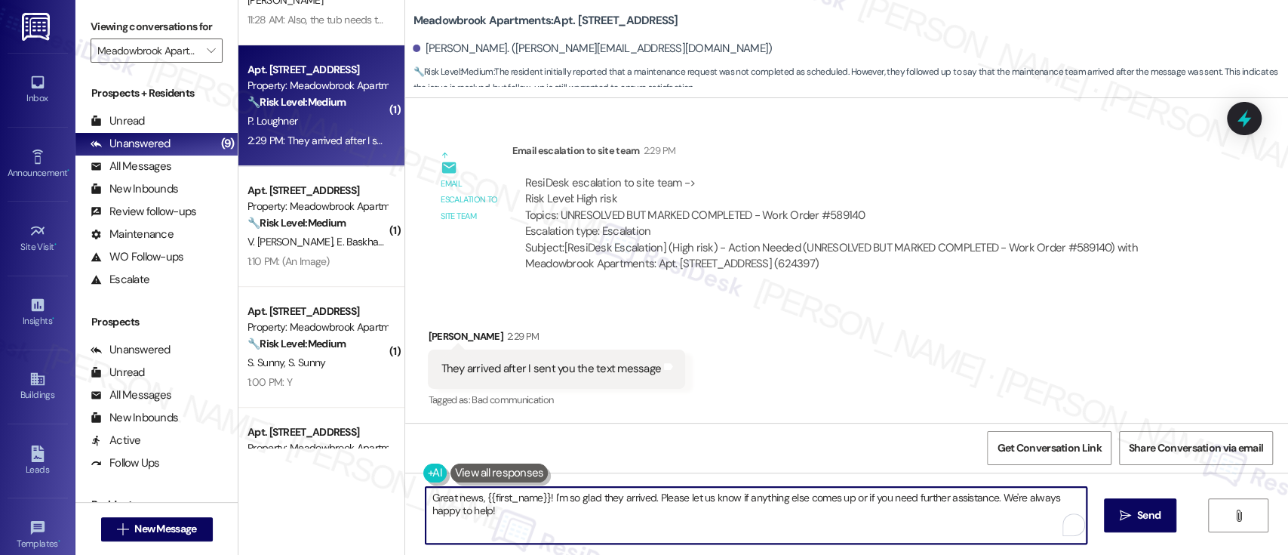
click at [841, 496] on textarea "Great news, {{first_name}}! I'm so glad they arrived. Please let us know if any…" at bounding box center [756, 515] width 660 height 57
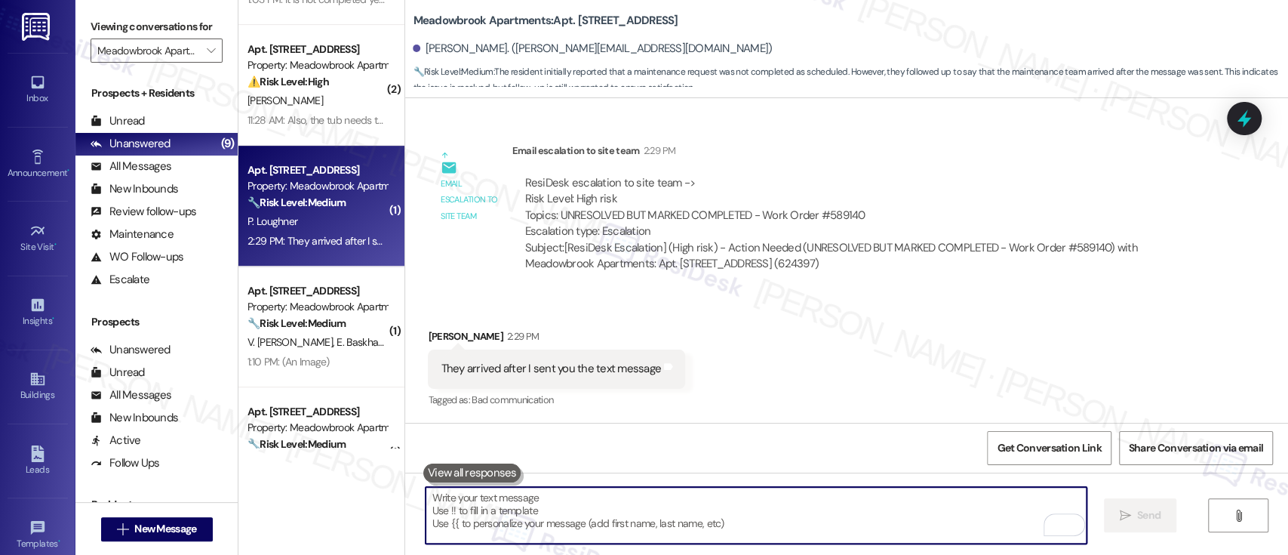
scroll to position [236, 0]
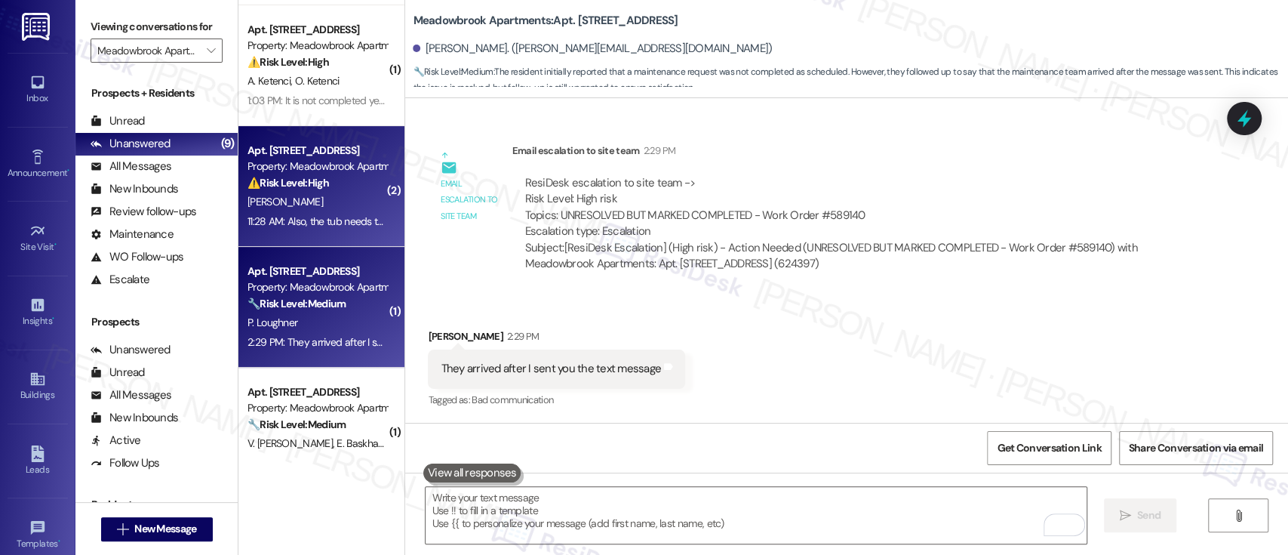
click at [306, 197] on div "[PERSON_NAME]" at bounding box center [317, 201] width 143 height 19
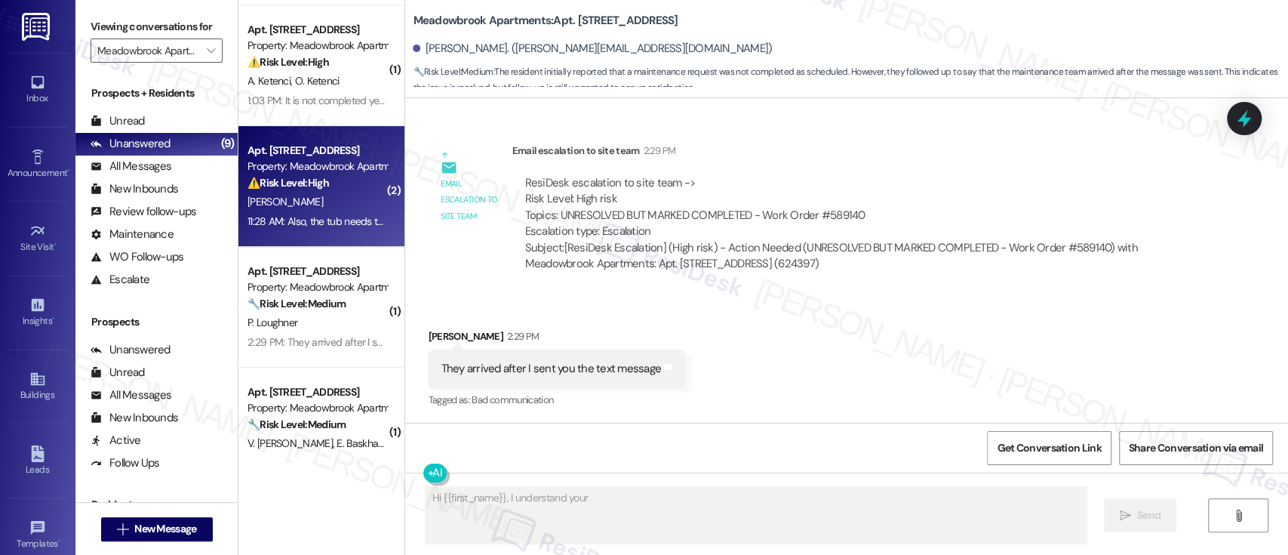
scroll to position [1830, 0]
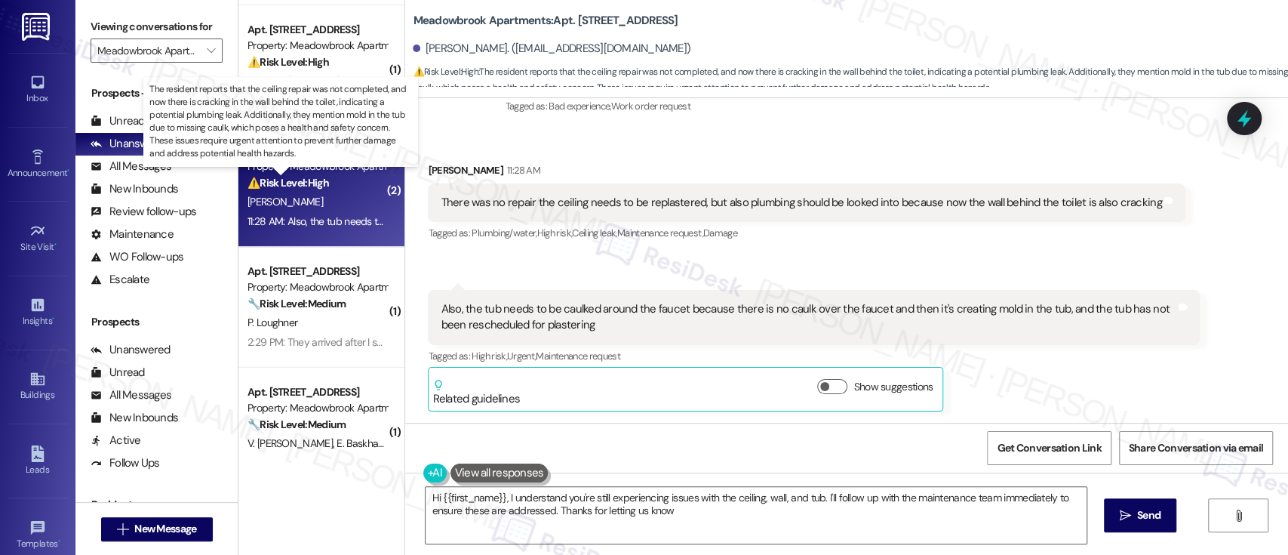
type textarea "Hi {{first_name}}, I understand you're still experiencing issues with the ceili…"
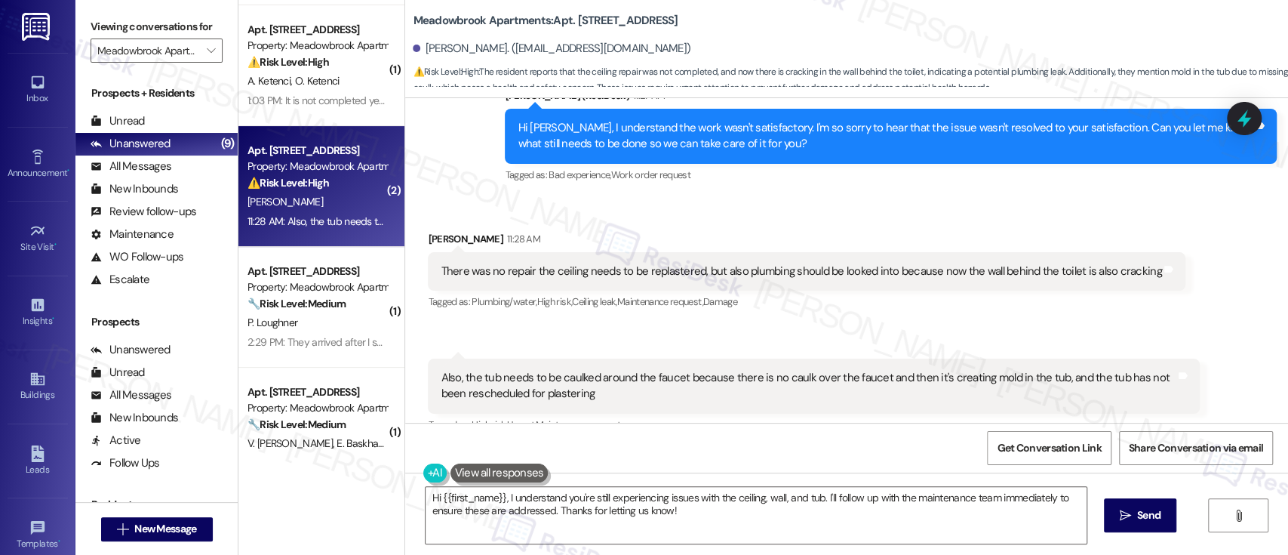
scroll to position [1731, 0]
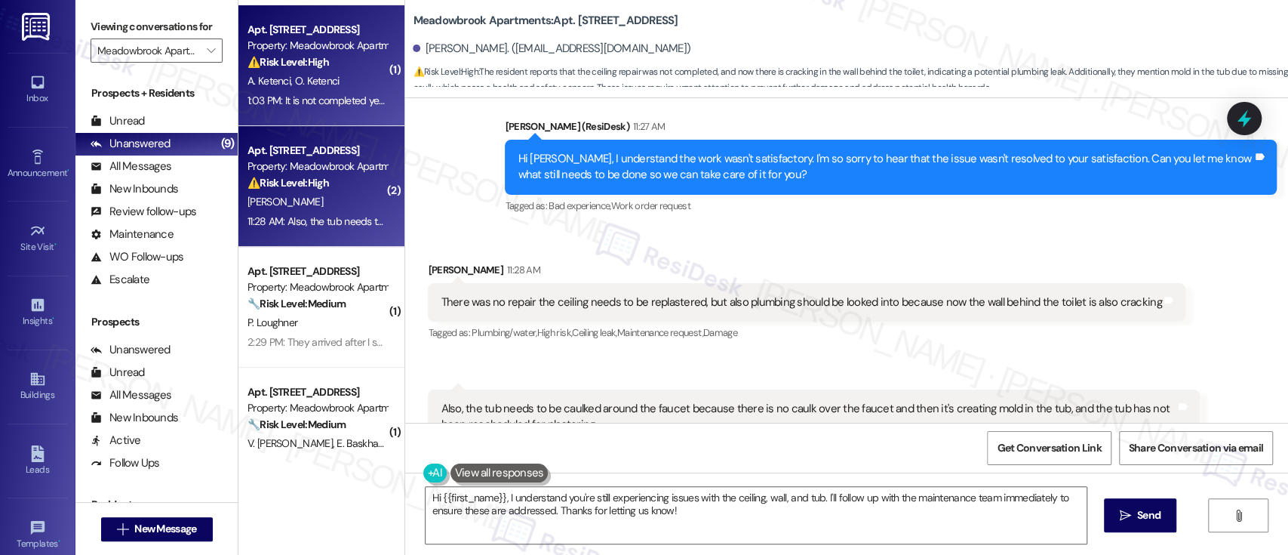
click at [320, 69] on div "Apt. 627, 200 Meadowbrook Drive Property: Meadowbrook Apartments ⚠️ Risk Level:…" at bounding box center [317, 45] width 143 height 51
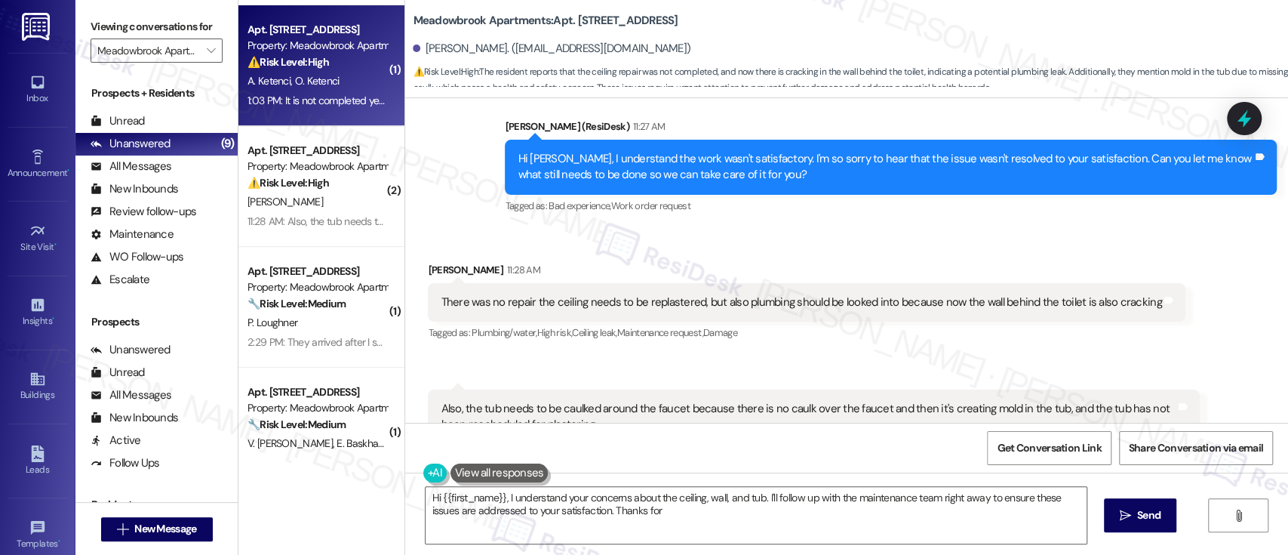
type textarea "Hi {{first_name}}, I understand your concerns about the ceiling, wall, and tub.…"
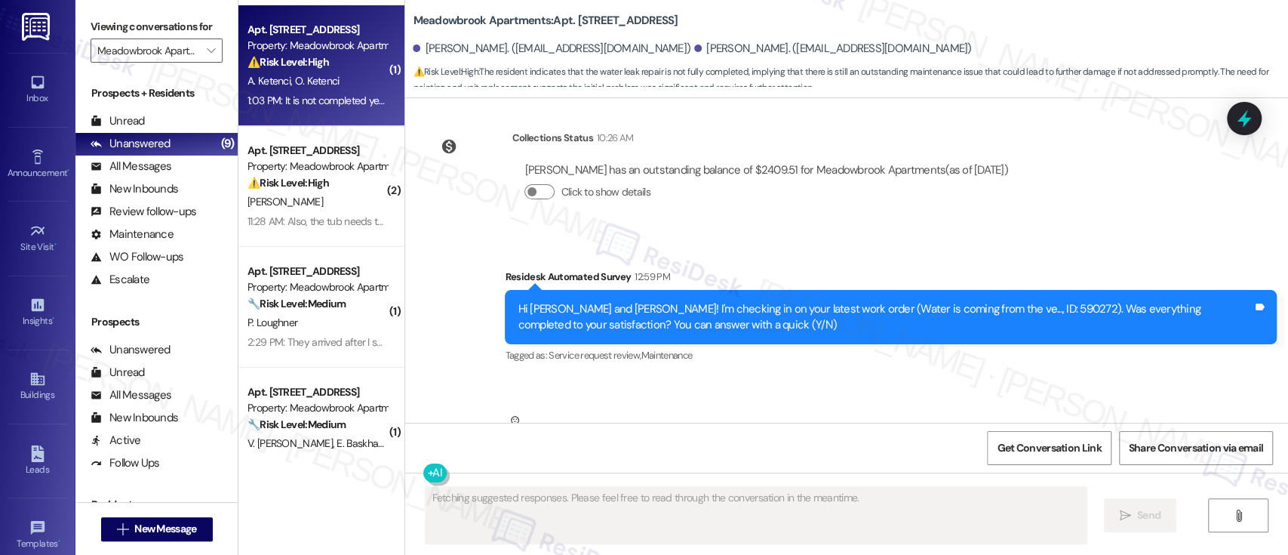
scroll to position [1459, 0]
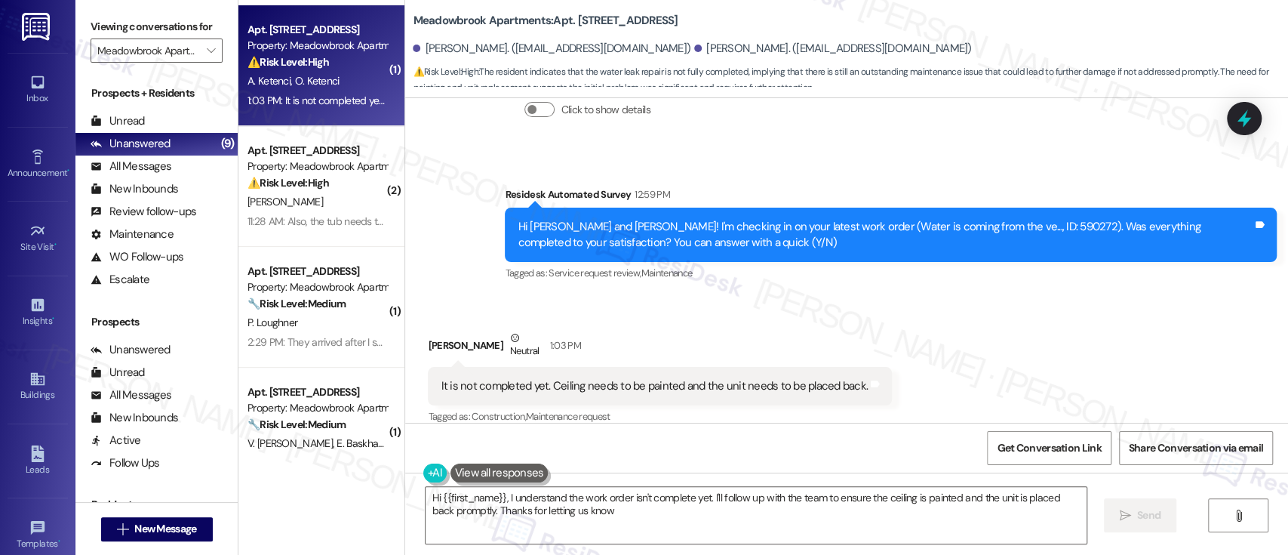
type textarea "Hi {{first_name}}, I understand the work order isn't complete yet. I'll follow …"
click at [1139, 296] on div "Received via SMS Ahmet Ketenci Neutral 1:03 PM It is not completed yet. Ceiling…" at bounding box center [846, 367] width 883 height 143
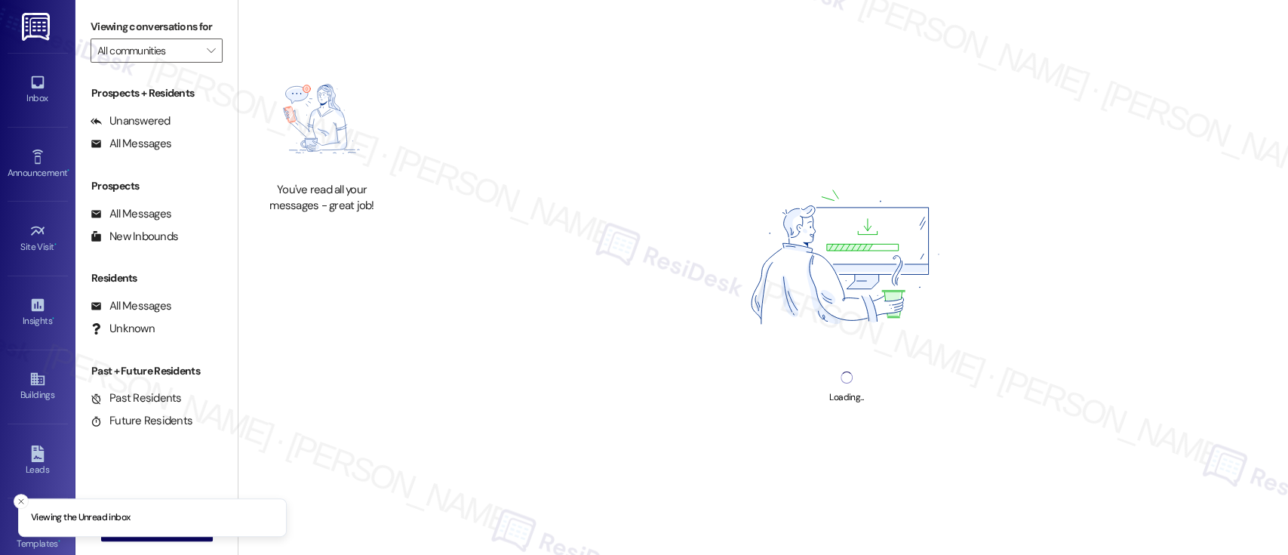
type input "Meadowbrook Apartments"
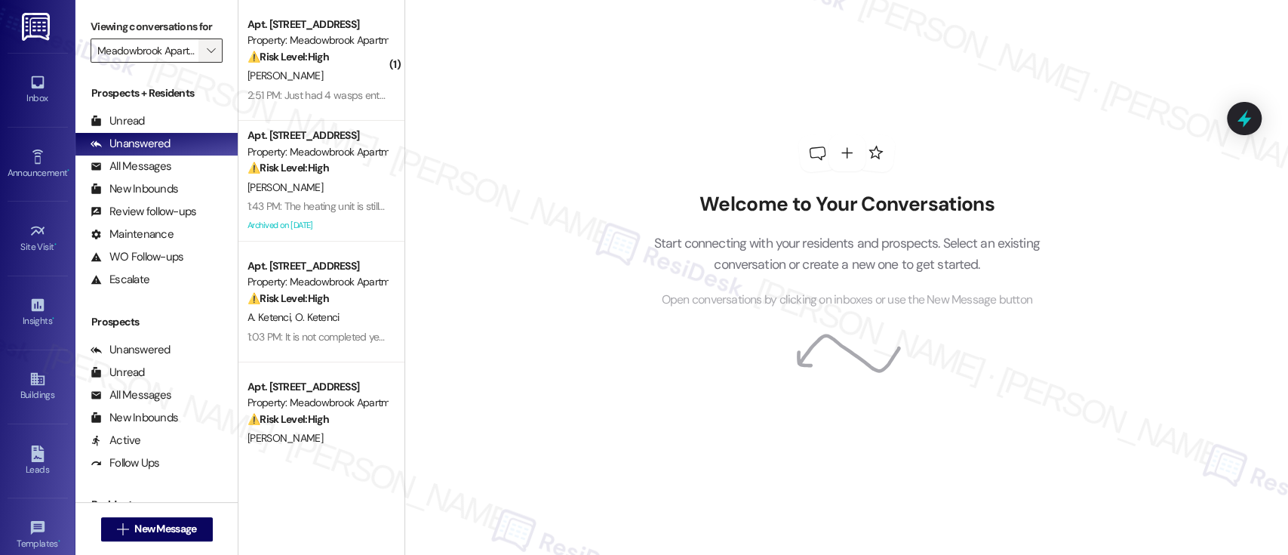
click at [210, 44] on button "" at bounding box center [210, 50] width 24 height 24
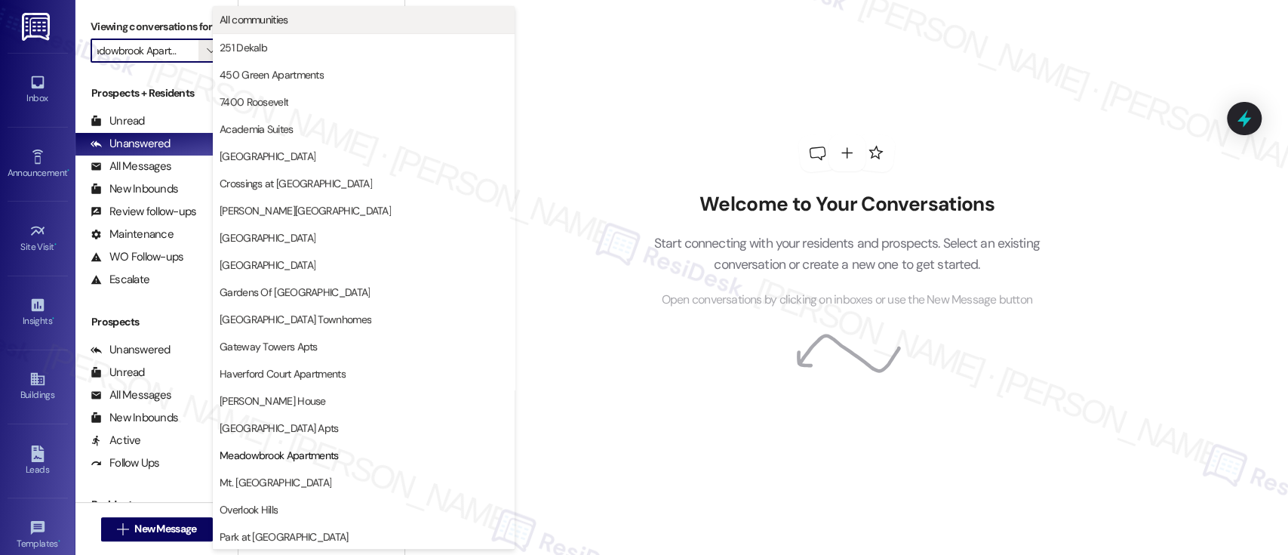
click at [298, 13] on span "All communities" at bounding box center [364, 19] width 288 height 15
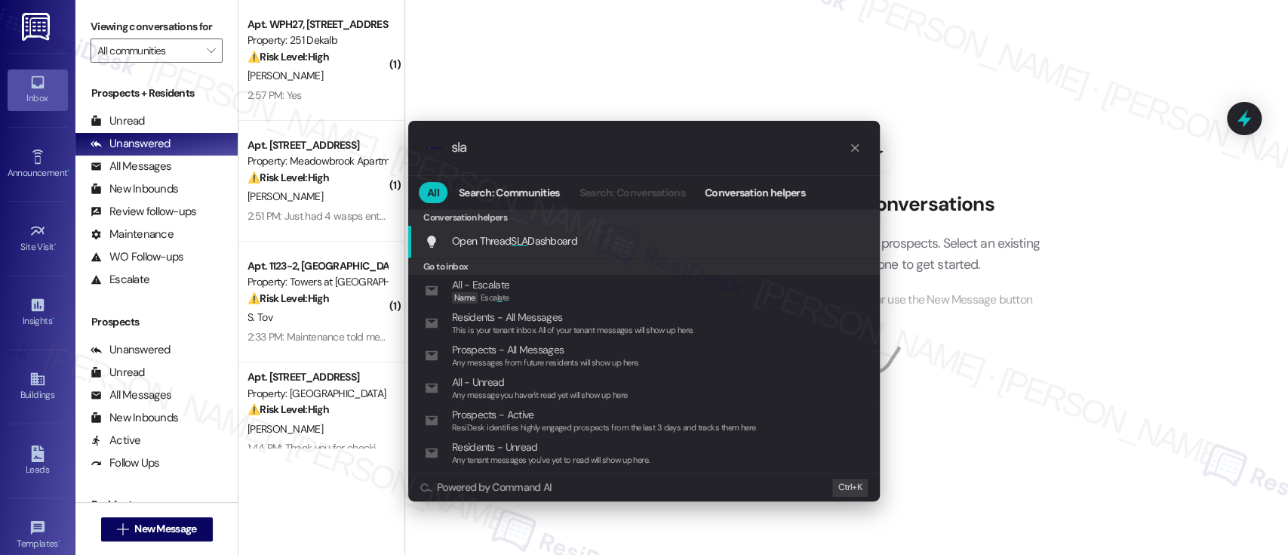
type input "sla"
click at [548, 231] on div "Open Thread SLA Dashboard Add shortcut" at bounding box center [644, 242] width 472 height 32
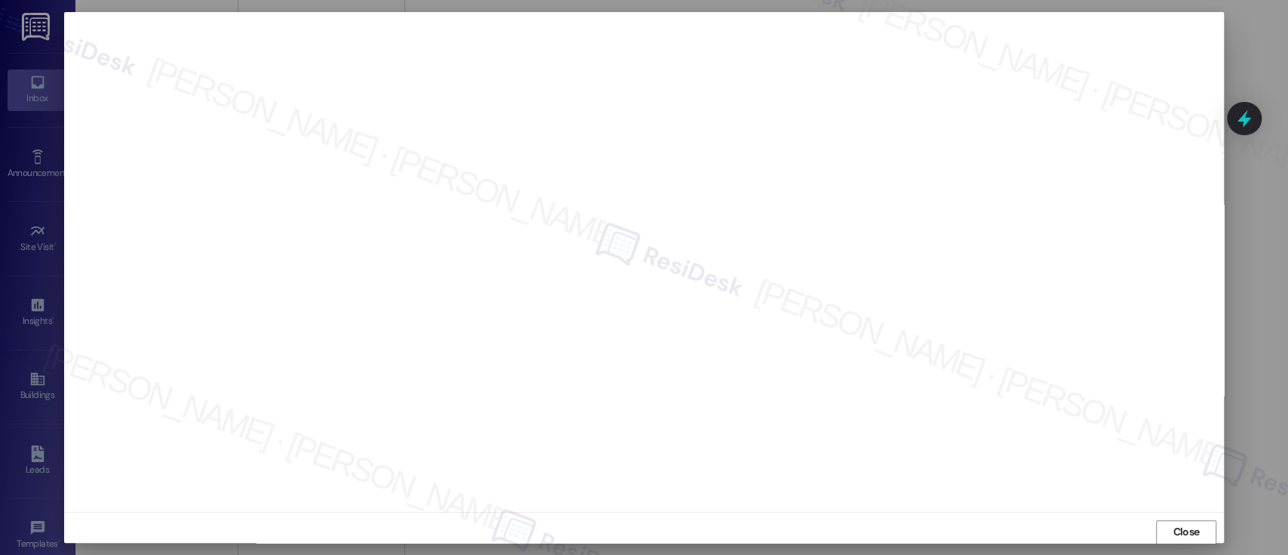
scroll to position [1, 0]
click at [1172, 528] on span "Close" at bounding box center [1185, 531] width 26 height 16
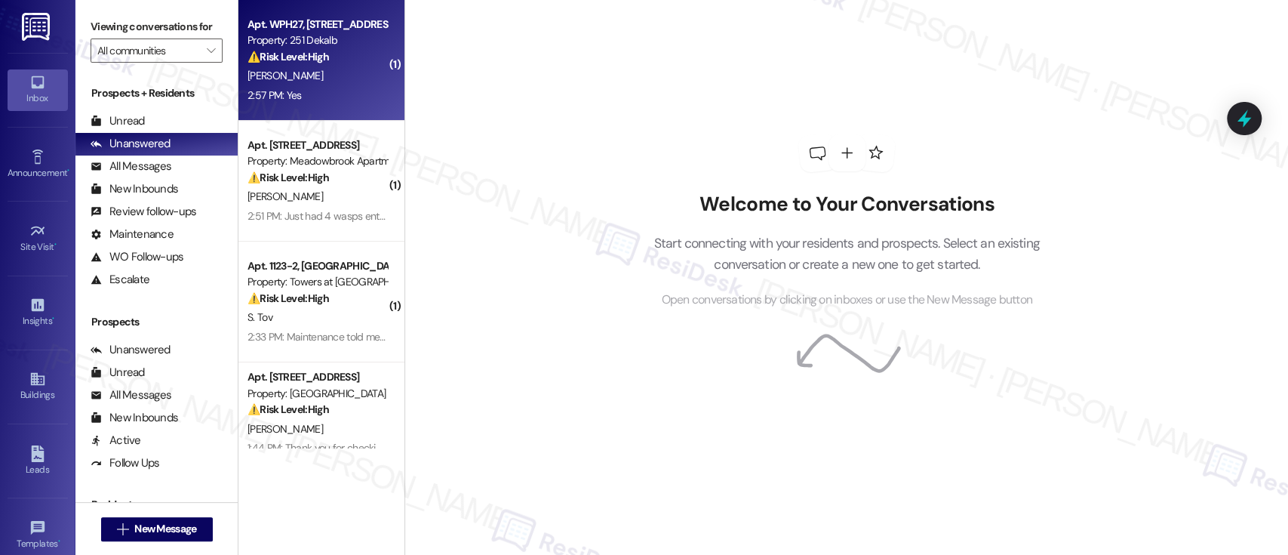
click at [320, 69] on div "[PERSON_NAME]" at bounding box center [317, 75] width 143 height 19
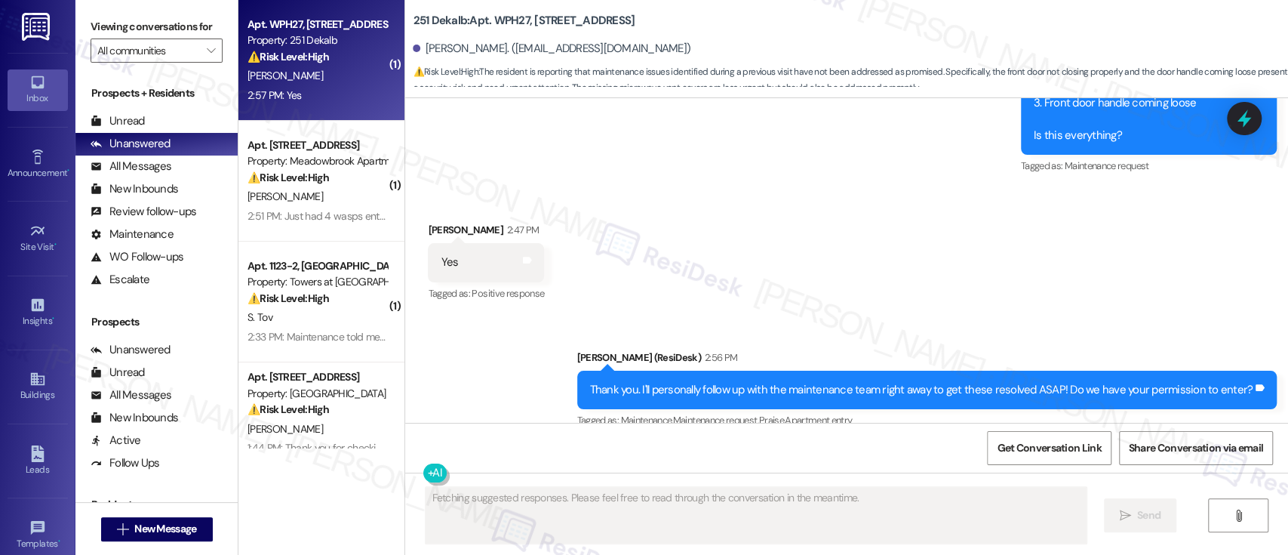
scroll to position [2622, 0]
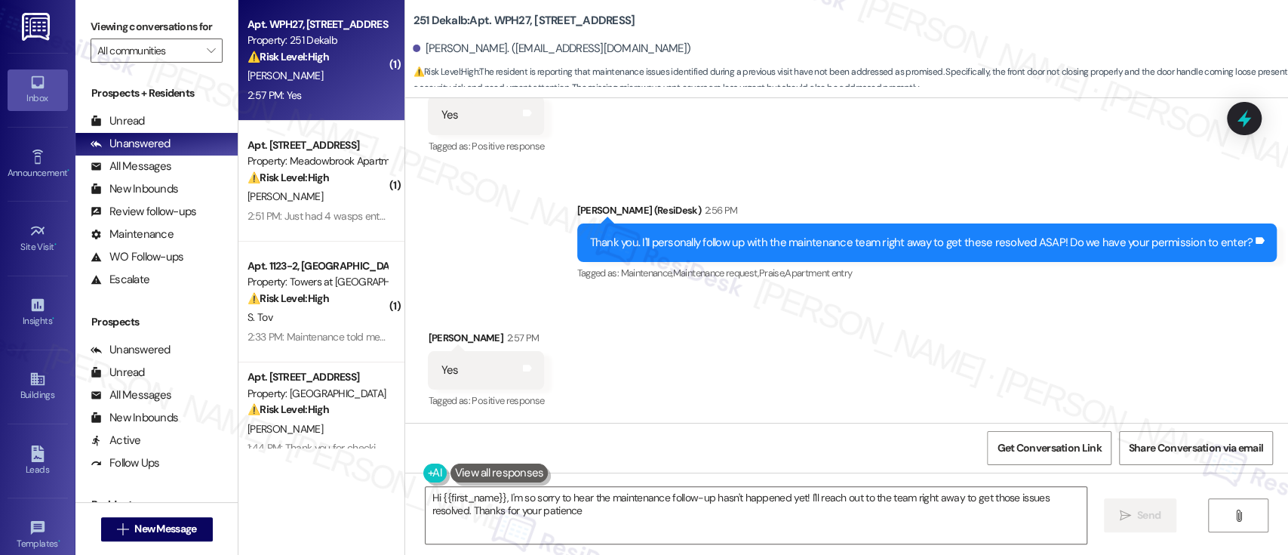
type textarea "Hi {{first_name}}, I'm so sorry to hear the maintenance follow-up hasn't happen…"
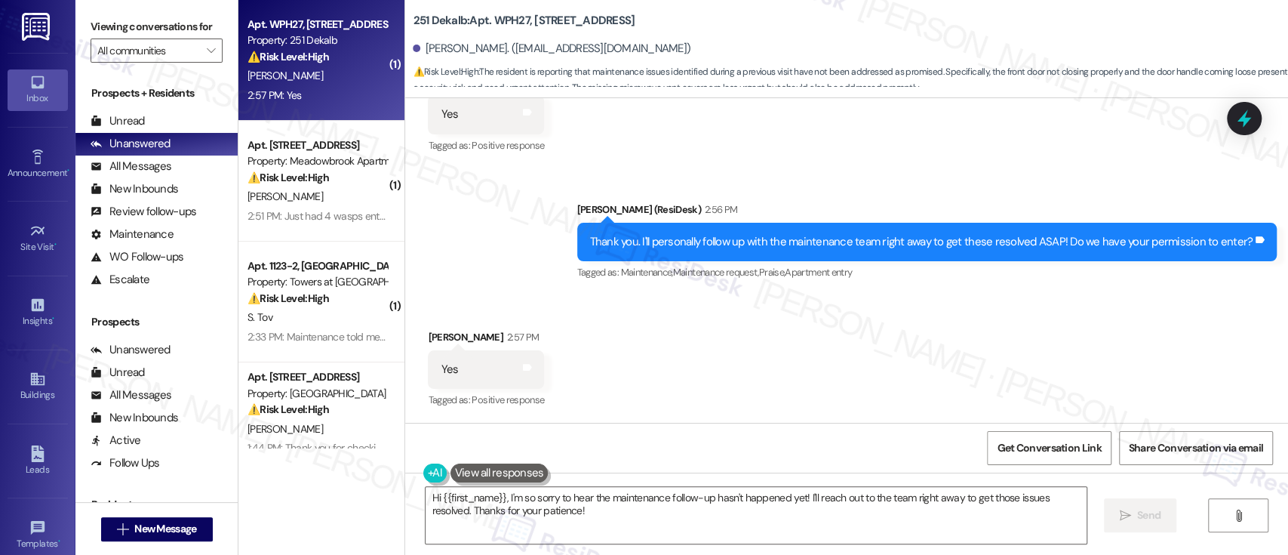
click at [757, 429] on div "Get Conversation Link Share Conversation via email" at bounding box center [846, 448] width 883 height 50
click at [769, 378] on div "Received via SMS [PERSON_NAME] 2:57 PM Yes Tags and notes Tagged as: Positive r…" at bounding box center [846, 359] width 883 height 128
